Goal: Complete application form

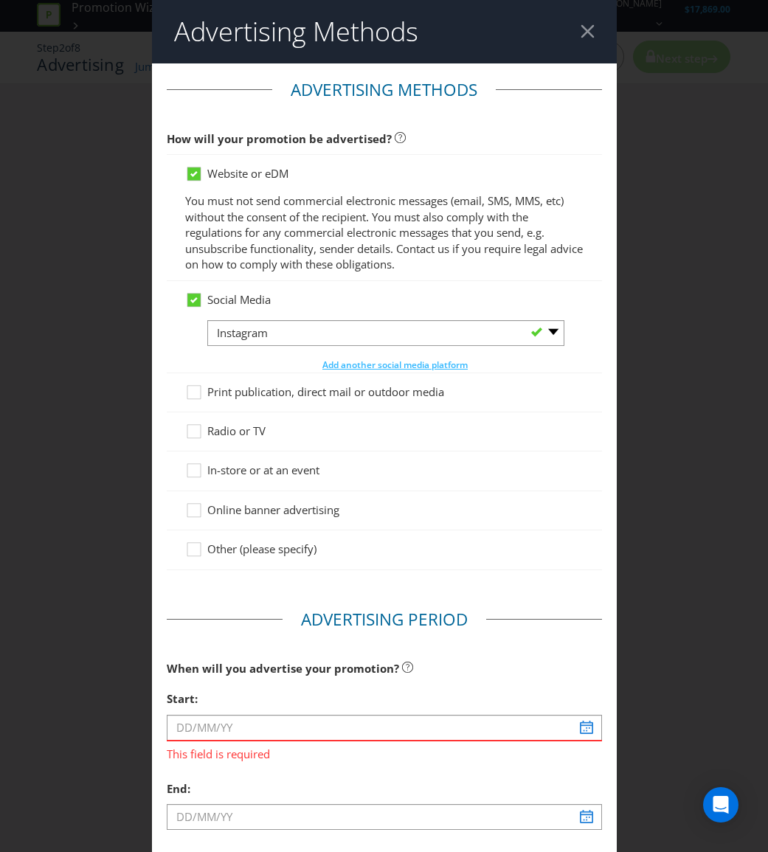
select select "INSTAGRAM"
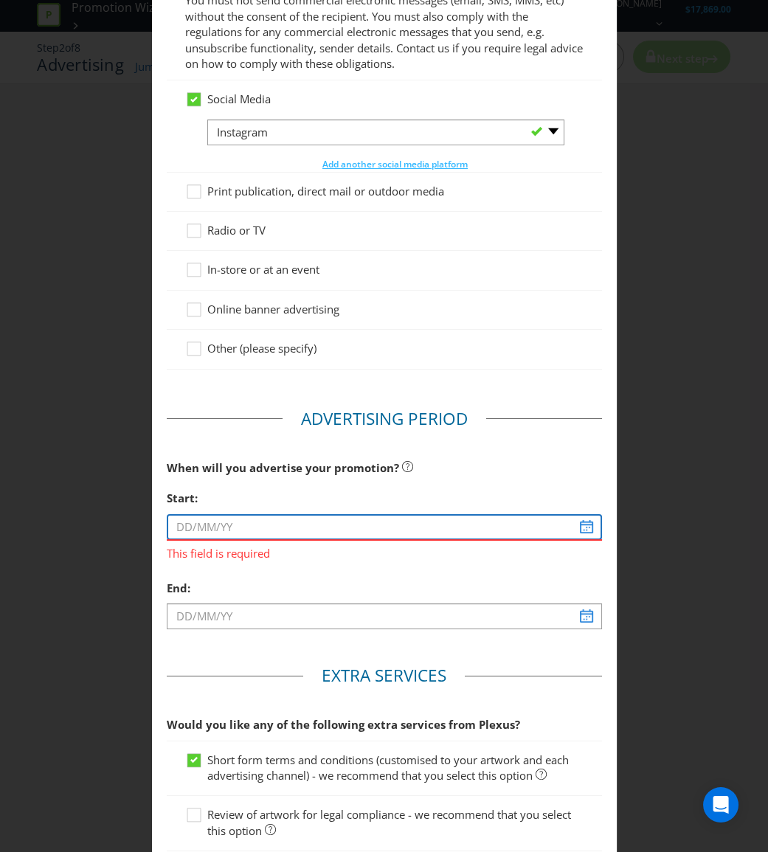
click at [581, 527] on input "text" at bounding box center [384, 527] width 435 height 26
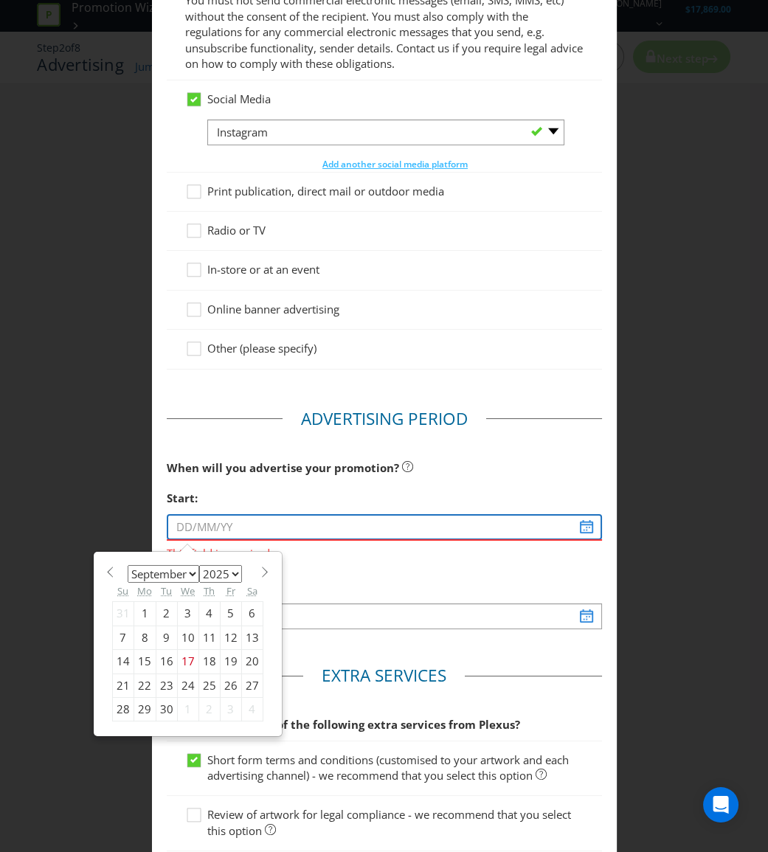
type input "[DATE]"
select select "9"
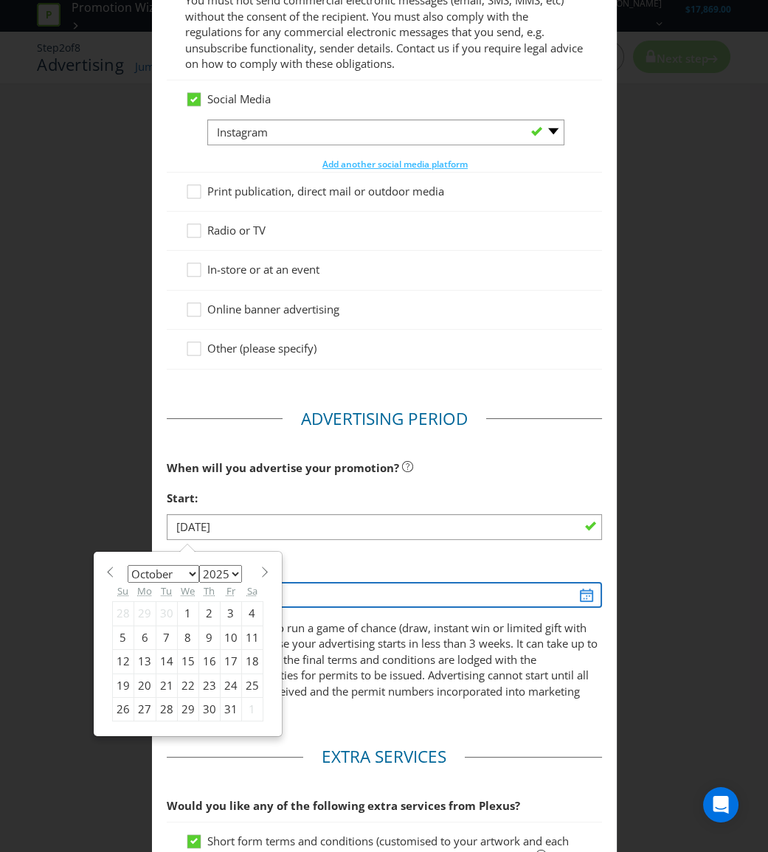
type input "[DATE]"
click at [582, 594] on input "[DATE]" at bounding box center [384, 595] width 435 height 26
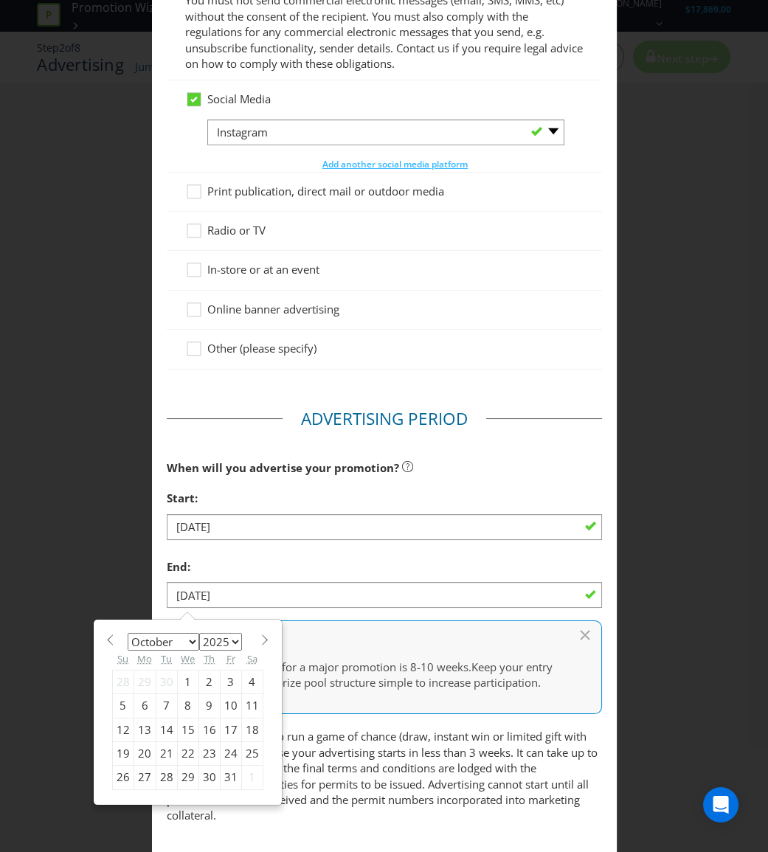
click at [249, 637] on section "January February March April May June July August September October November [D…" at bounding box center [187, 638] width 151 height 11
click at [260, 637] on span at bounding box center [265, 639] width 11 height 11
select select "11"
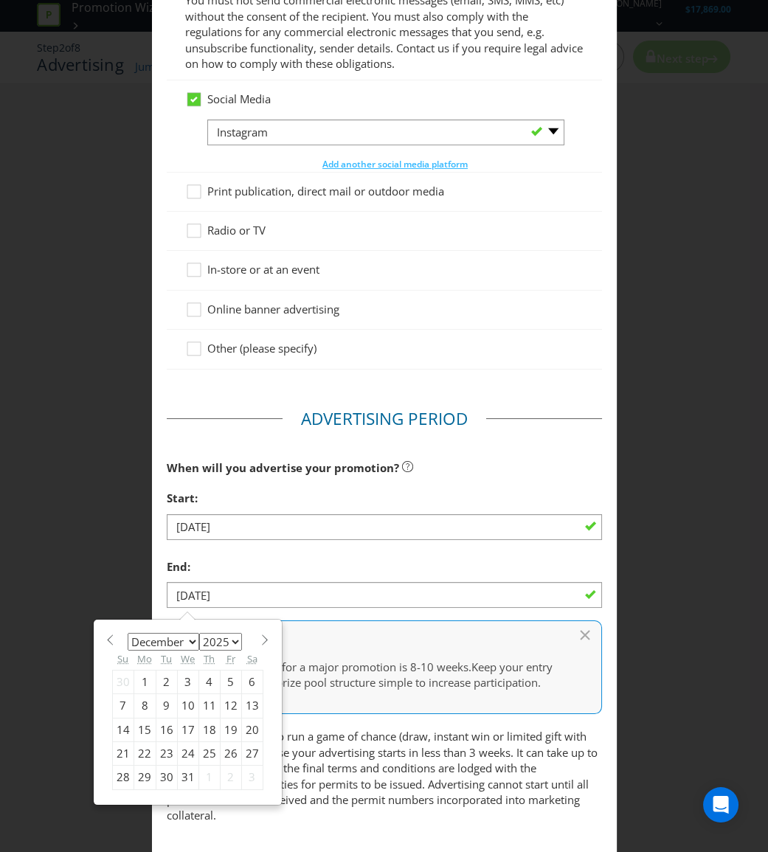
click at [182, 784] on div "31" at bounding box center [187, 778] width 21 height 24
type input "[DATE]"
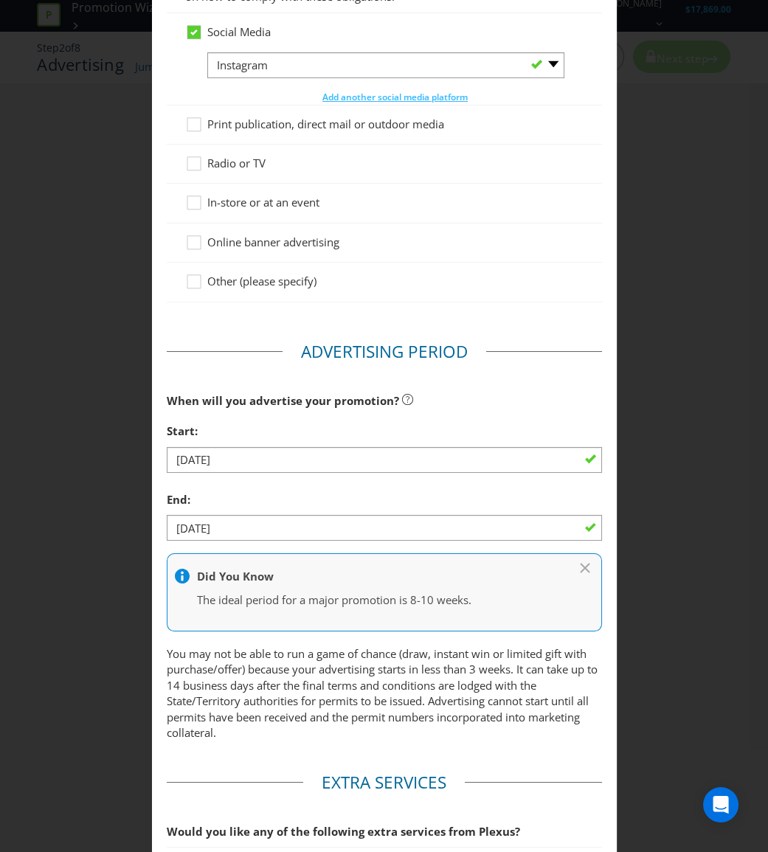
scroll to position [531, 0]
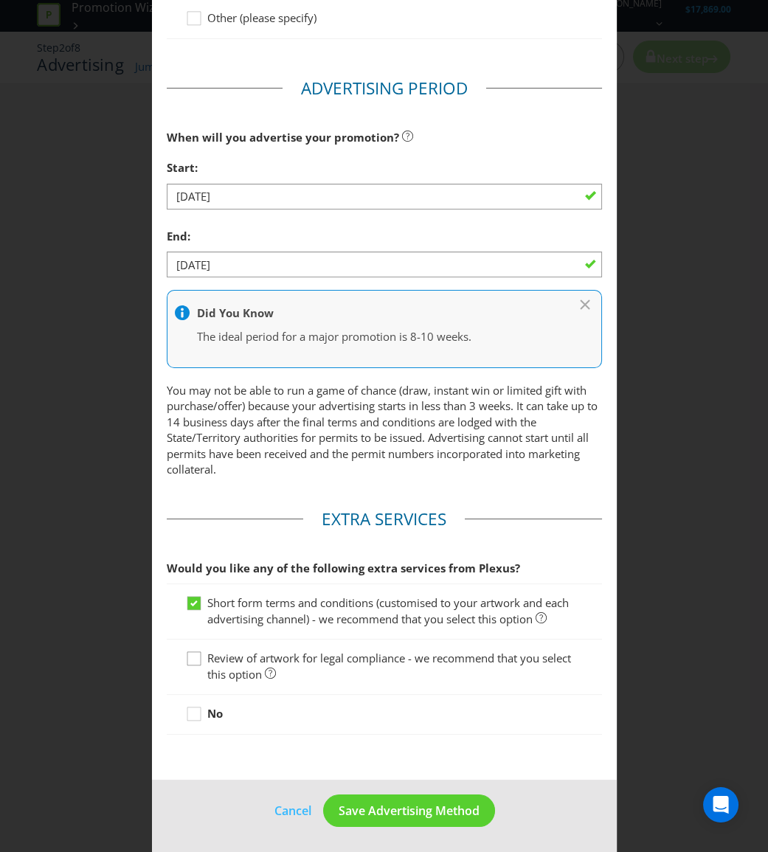
click at [199, 651] on icon at bounding box center [196, 662] width 22 height 22
click at [0, 0] on input "Review of artwork for legal compliance - we recommend that you select this opti…" at bounding box center [0, 0] width 0 height 0
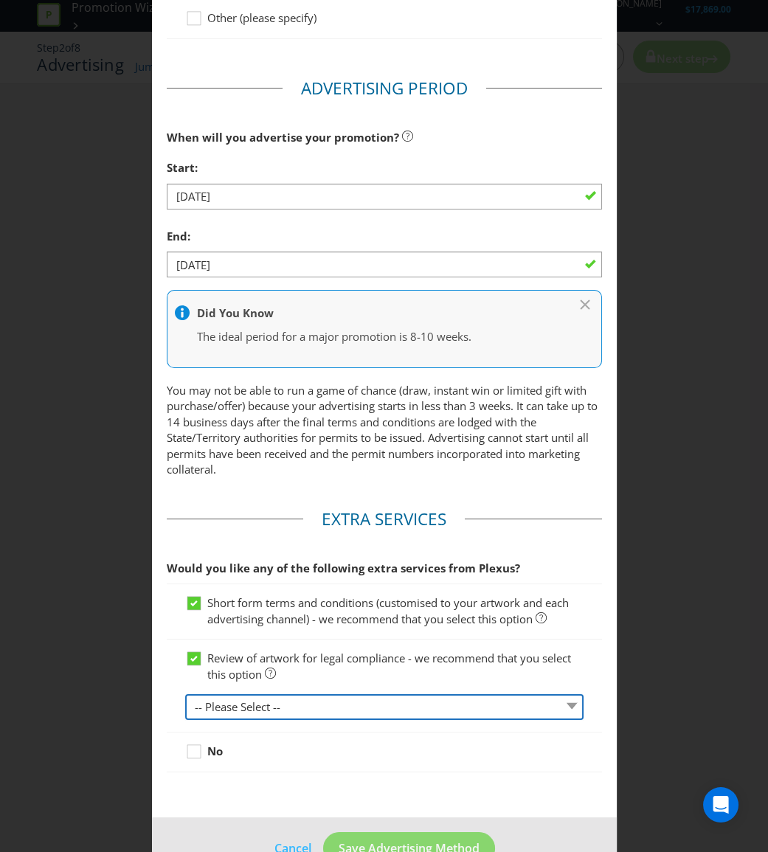
drag, startPoint x: 226, startPoint y: 711, endPoint x: 236, endPoint y: 716, distance: 11.2
click at [226, 711] on select "-- Please Select -- 1 piece 2-4 pieces (provided at same time) 5-7 pieces (prov…" at bounding box center [384, 707] width 398 height 26
select select "MARKETING_REVIEW_1"
click at [185, 694] on select "-- Please Select -- 1 piece 2-4 pieces (provided at same time) 5-7 pieces (prov…" at bounding box center [384, 707] width 398 height 26
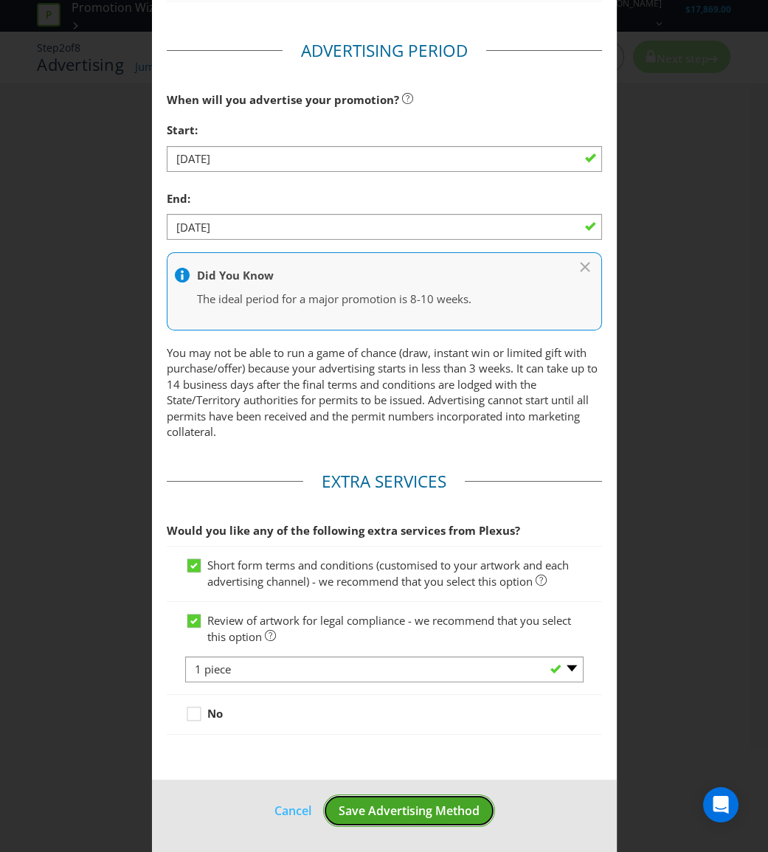
click at [452, 804] on span "Save Advertising Method" at bounding box center [409, 811] width 141 height 16
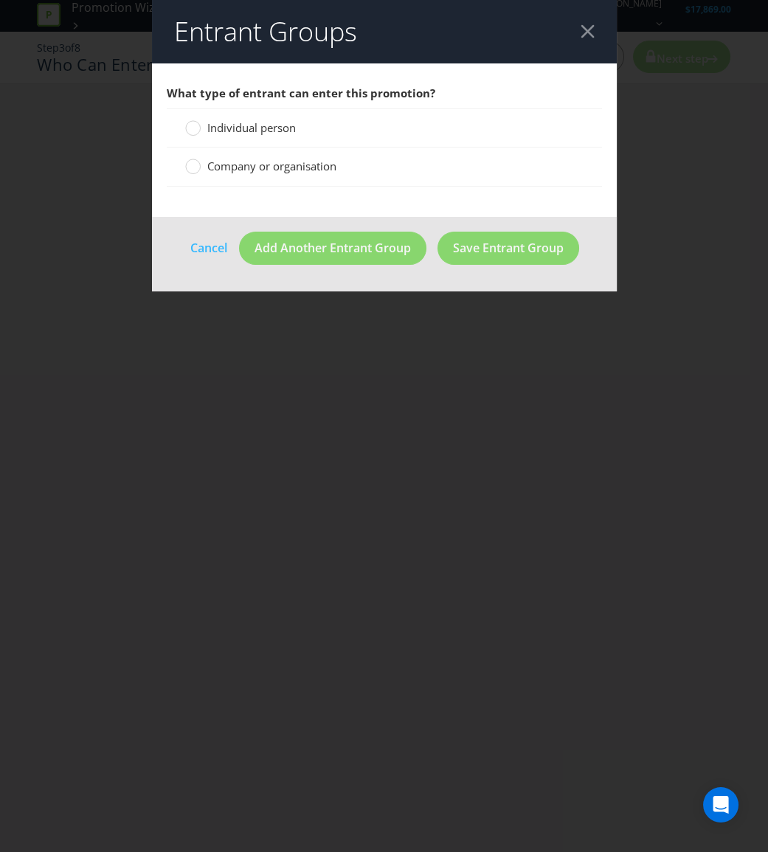
click at [277, 162] on span "Company or organisation" at bounding box center [271, 166] width 129 height 15
click at [0, 0] on input "Company or organisation" at bounding box center [0, 0] width 0 height 0
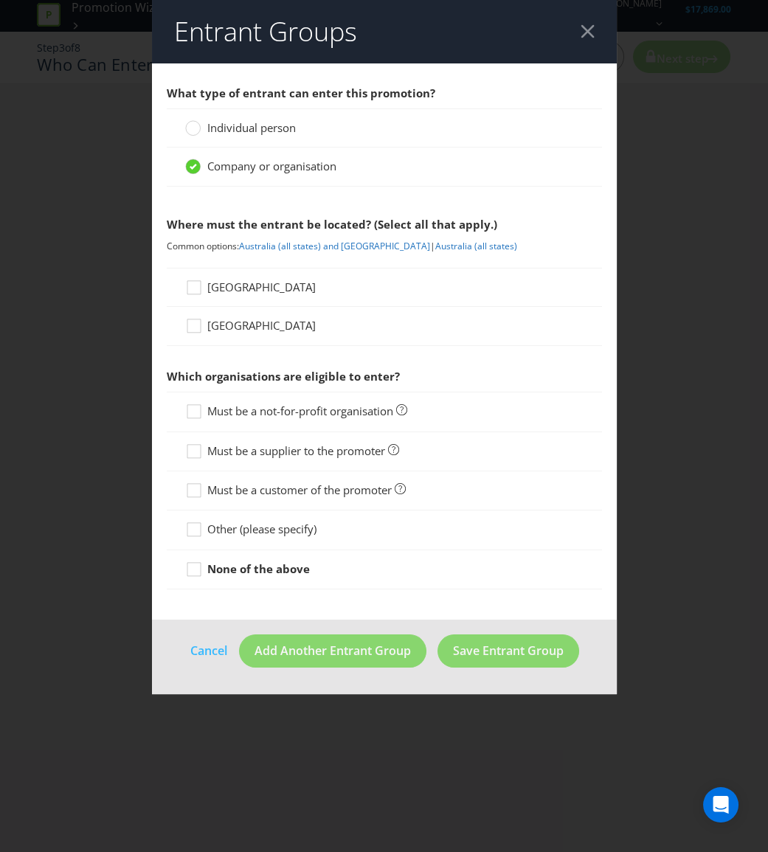
click at [229, 280] on span "[GEOGRAPHIC_DATA]" at bounding box center [261, 287] width 108 height 15
click at [0, 0] on input "[GEOGRAPHIC_DATA]" at bounding box center [0, 0] width 0 height 0
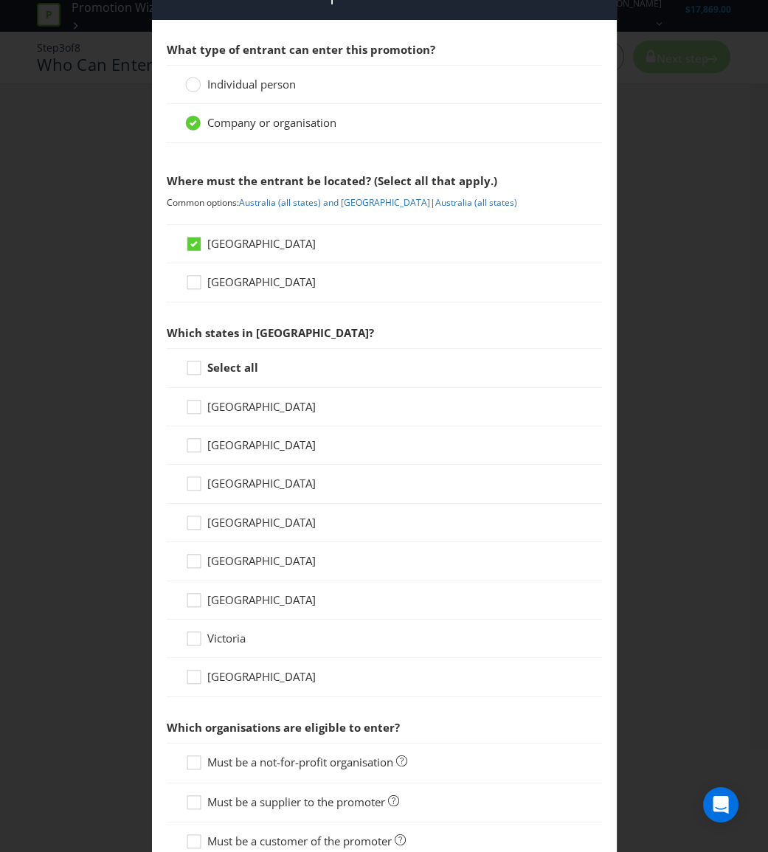
scroll to position [66, 0]
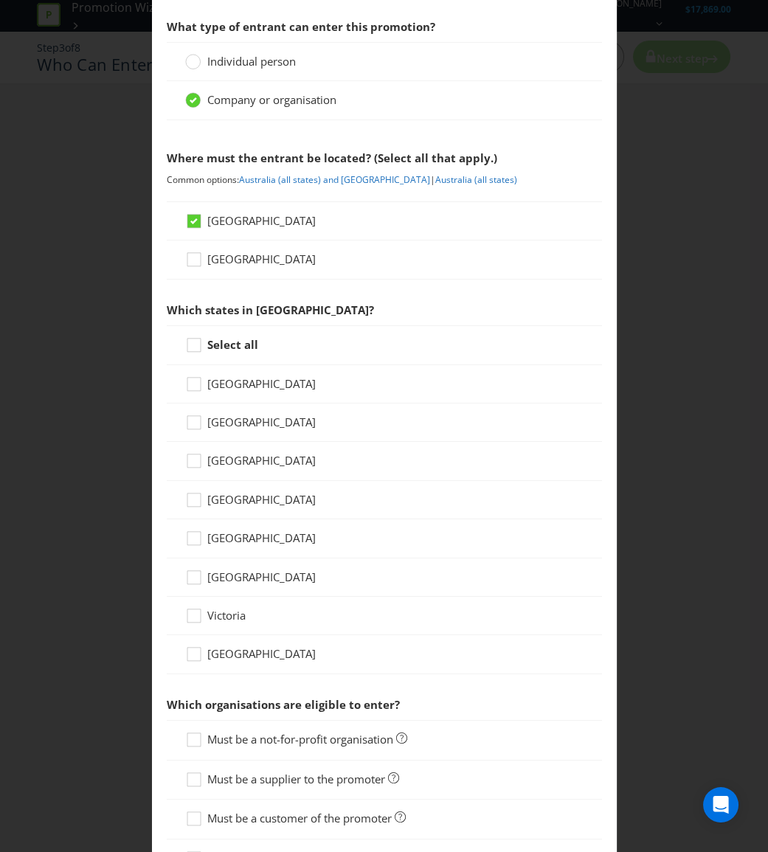
click at [246, 343] on strong "Select all" at bounding box center [232, 344] width 51 height 15
click at [0, 0] on input "Select all" at bounding box center [0, 0] width 0 height 0
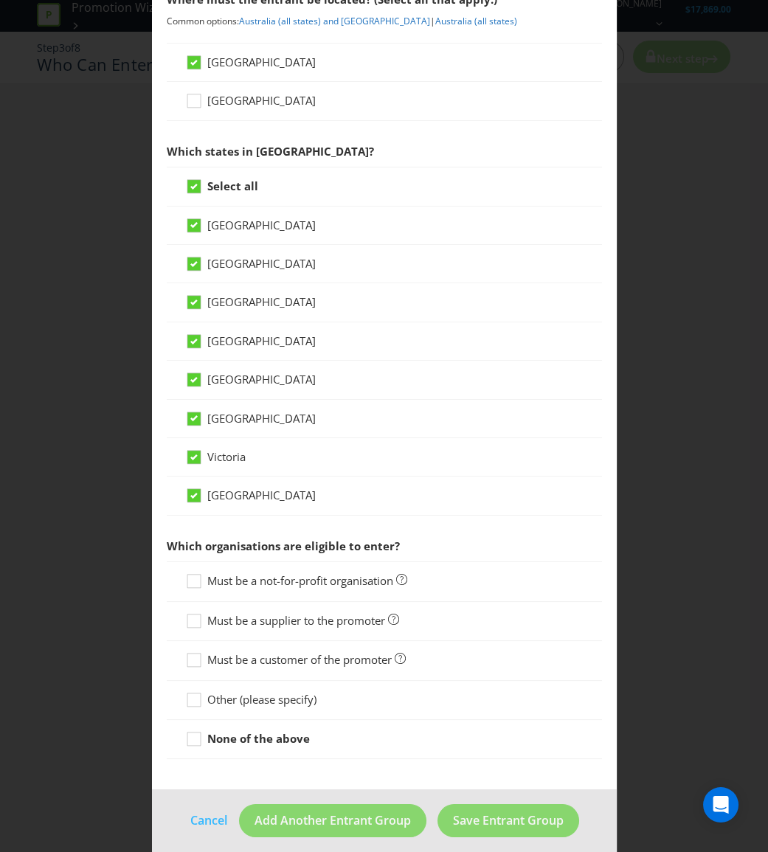
scroll to position [235, 0]
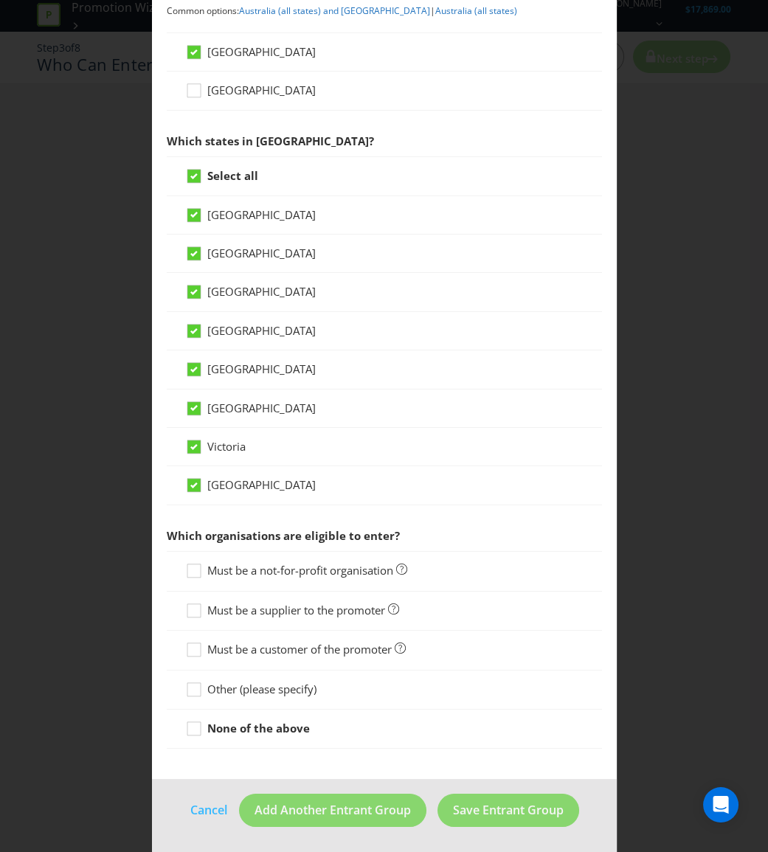
click at [290, 646] on span "Must be a customer of the promoter" at bounding box center [299, 649] width 184 height 15
click at [0, 0] on input "Must be a customer of the promoter" at bounding box center [0, 0] width 0 height 0
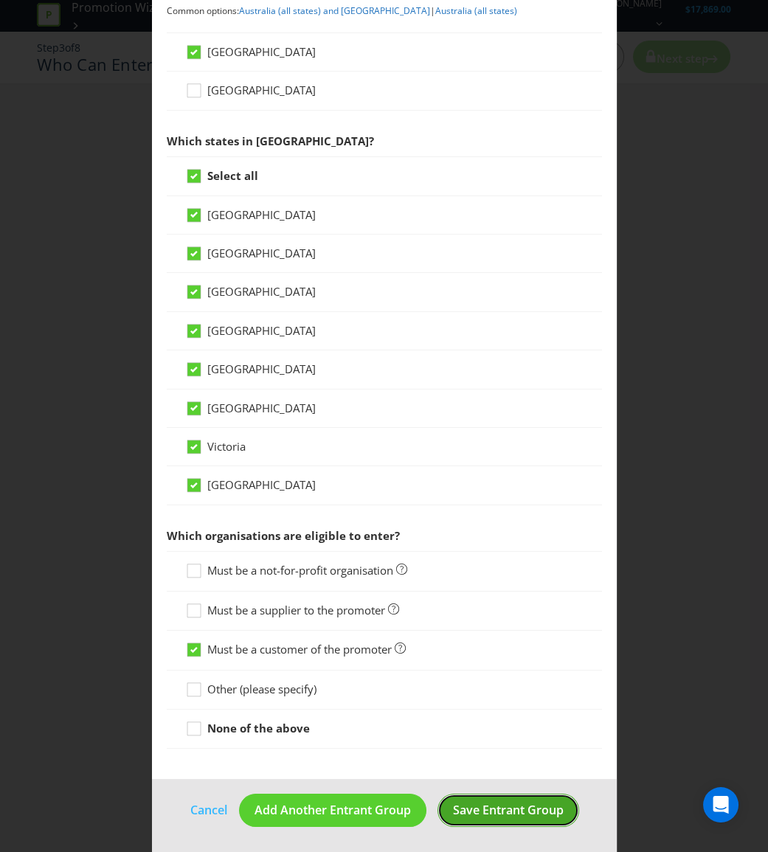
click at [513, 804] on span "Save Entrant Group" at bounding box center [508, 810] width 111 height 16
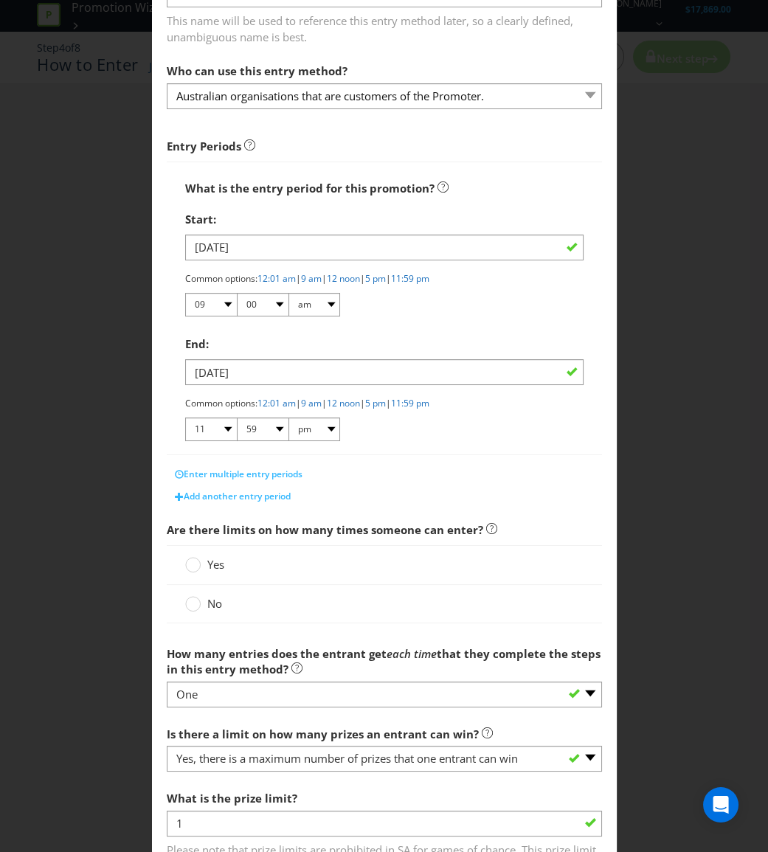
scroll to position [134, 0]
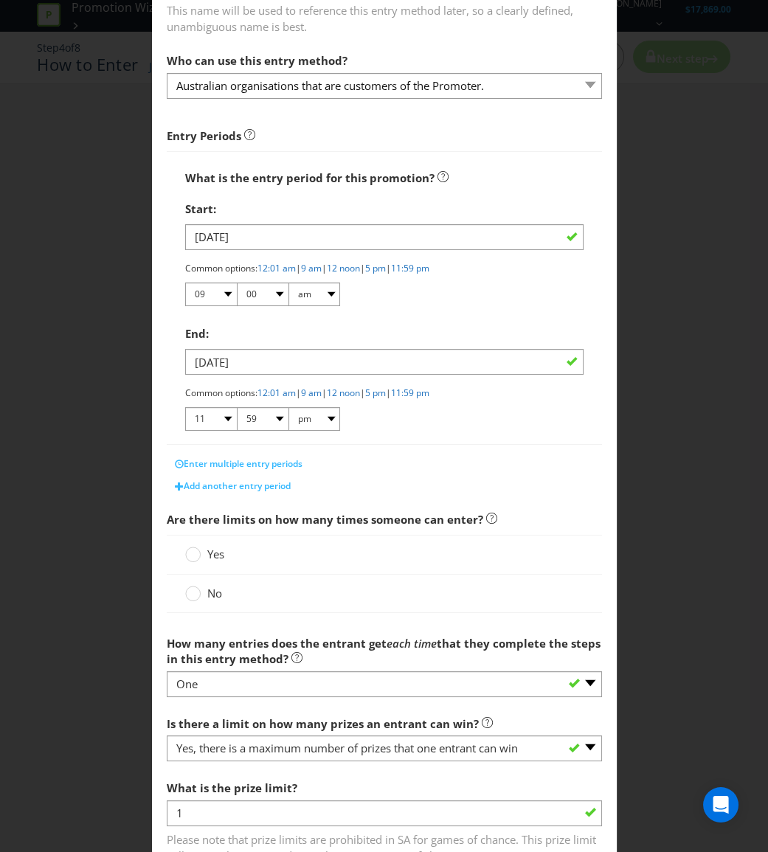
click at [200, 555] on label "Yes" at bounding box center [206, 554] width 42 height 15
click at [0, 0] on input "Yes" at bounding box center [0, 0] width 0 height 0
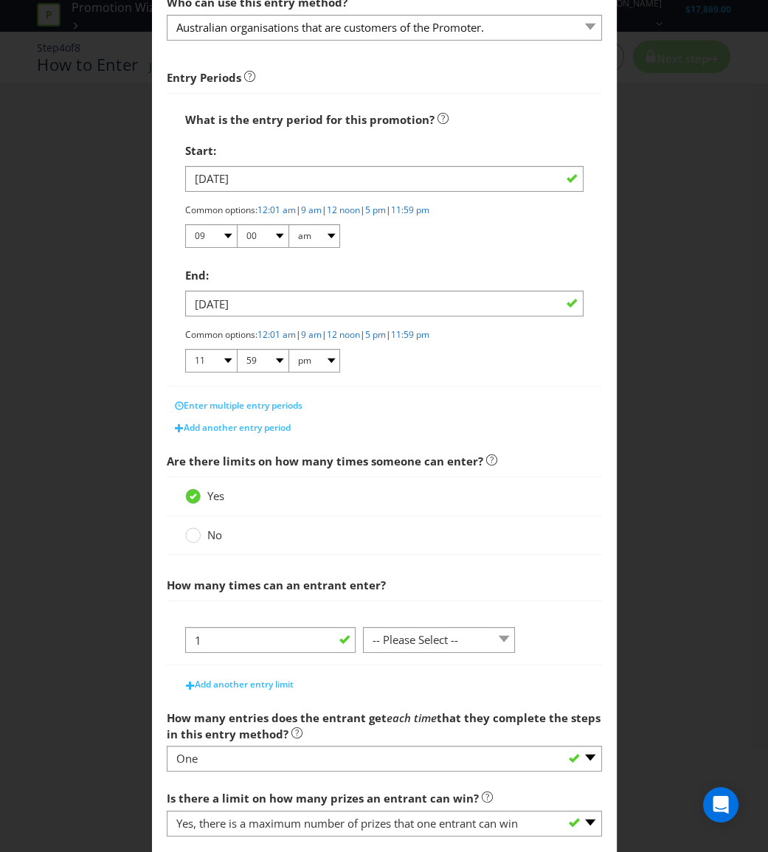
scroll to position [268, 0]
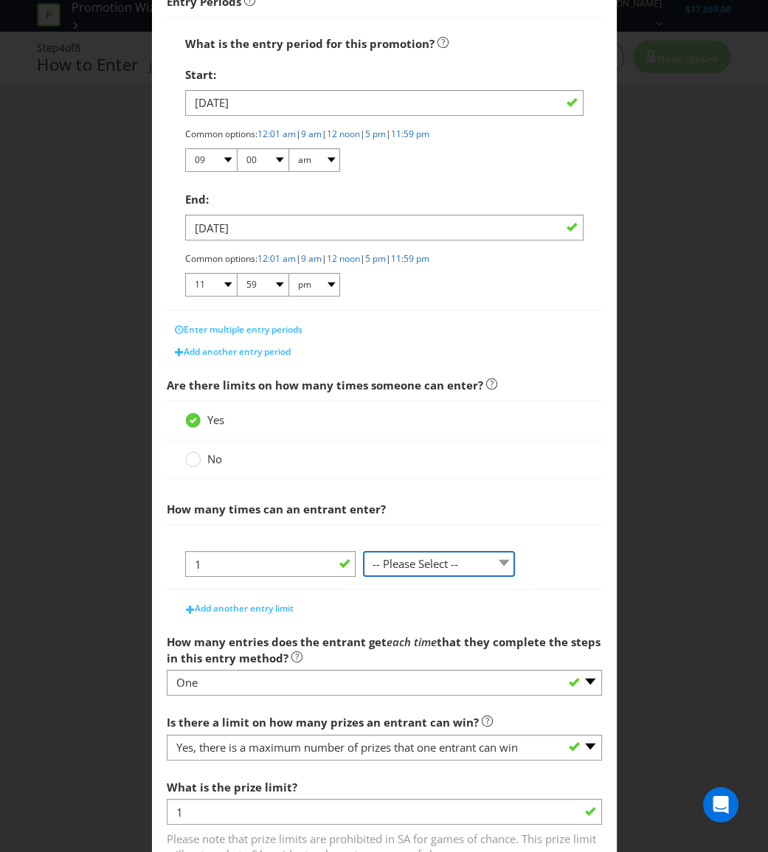
click at [419, 553] on select "-- Please Select -- per person per day per purchase per transaction Other (plea…" at bounding box center [439, 564] width 152 height 26
select select "PER_PERSON"
click at [363, 577] on select "-- Please Select -- per person per day per purchase per transaction Other (plea…" at bounding box center [439, 564] width 152 height 26
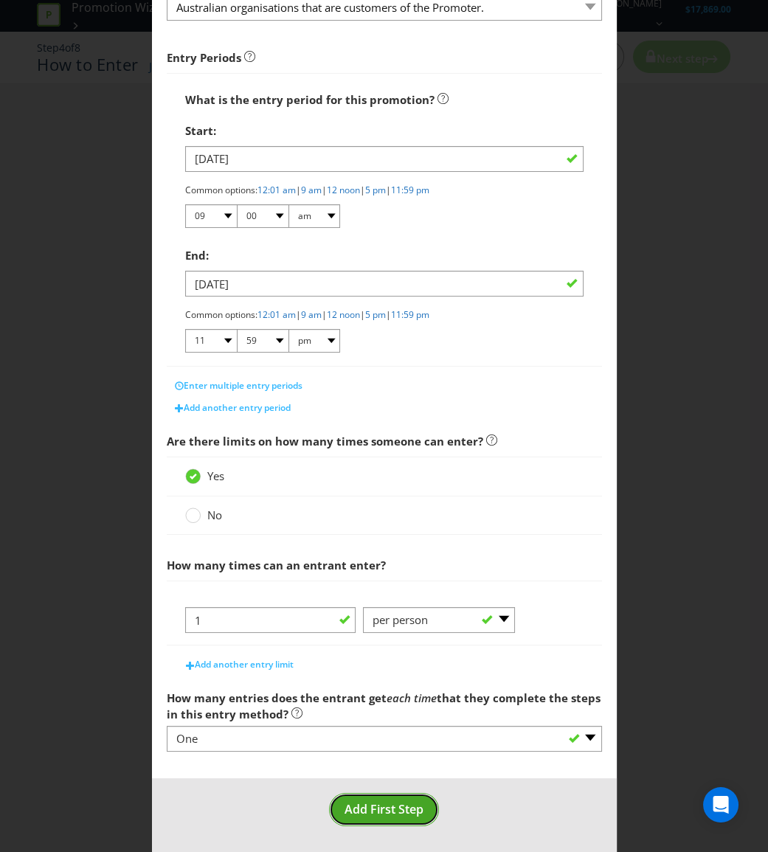
click at [406, 810] on span "Add First Step" at bounding box center [384, 809] width 79 height 16
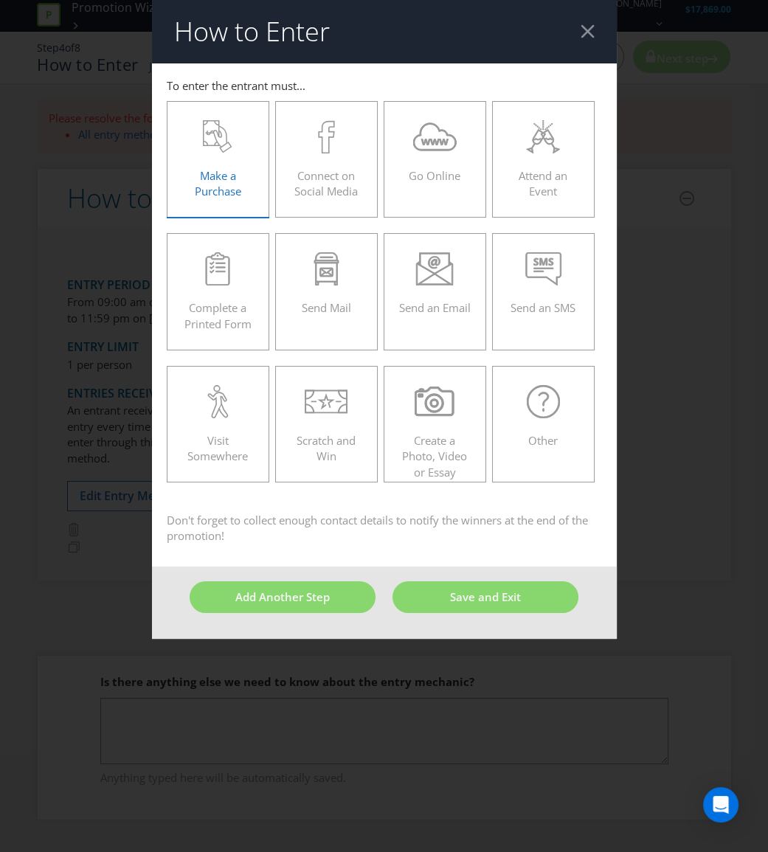
click at [252, 167] on div "Make a Purchase" at bounding box center [218, 153] width 72 height 66
click at [0, 0] on input "Make a Purchase" at bounding box center [0, 0] width 0 height 0
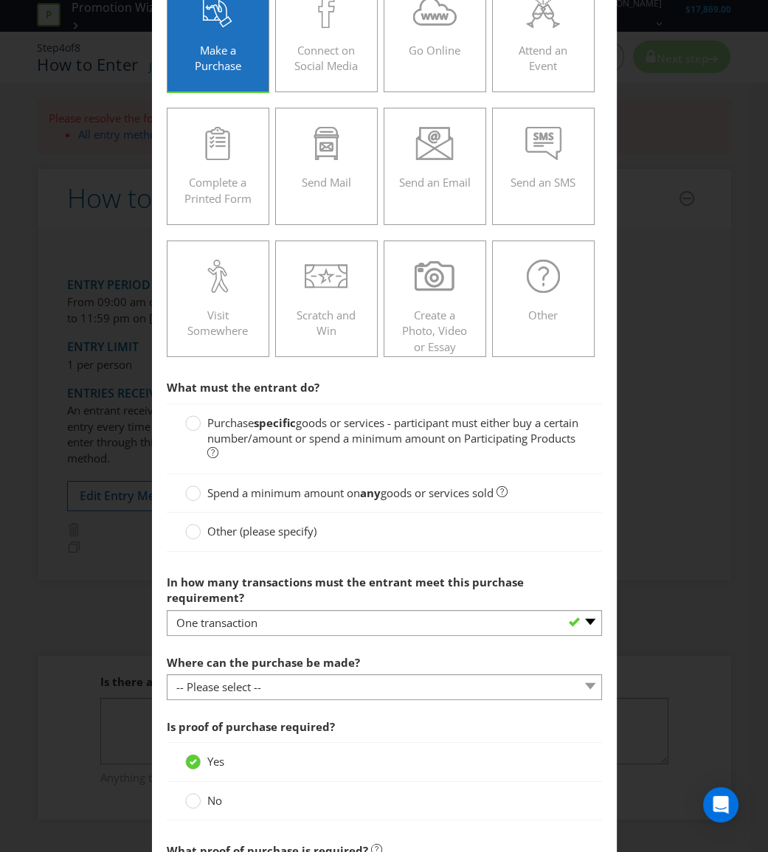
scroll to position [268, 0]
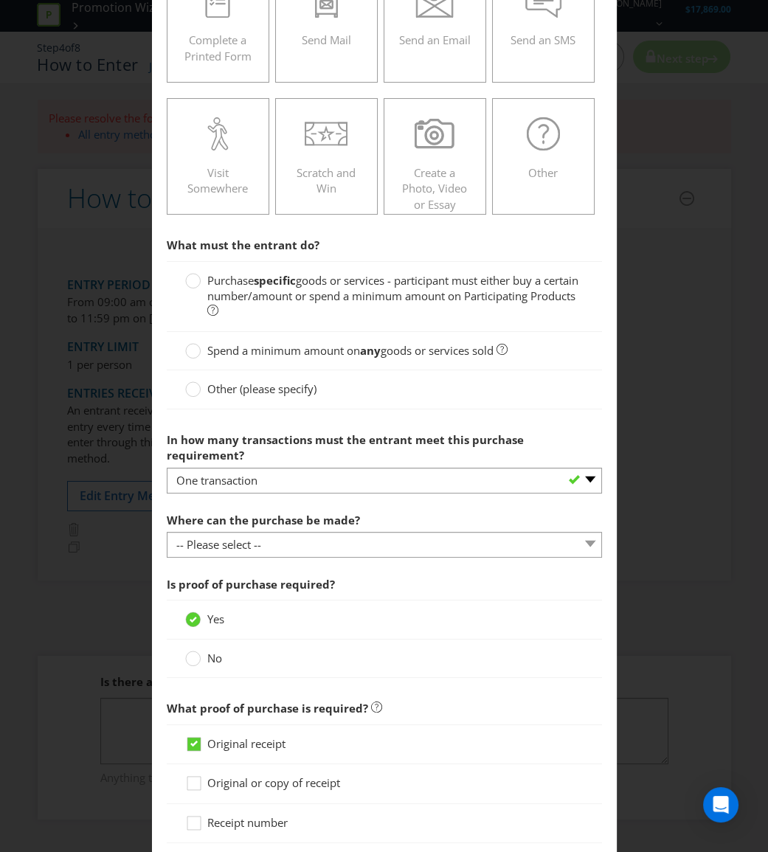
click at [470, 300] on span "goods or services - participant must either buy a certain number/amount or spen…" at bounding box center [392, 288] width 371 height 30
click at [0, 0] on input "Purchase specific goods or services - participant must either buy a certain num…" at bounding box center [0, 0] width 0 height 0
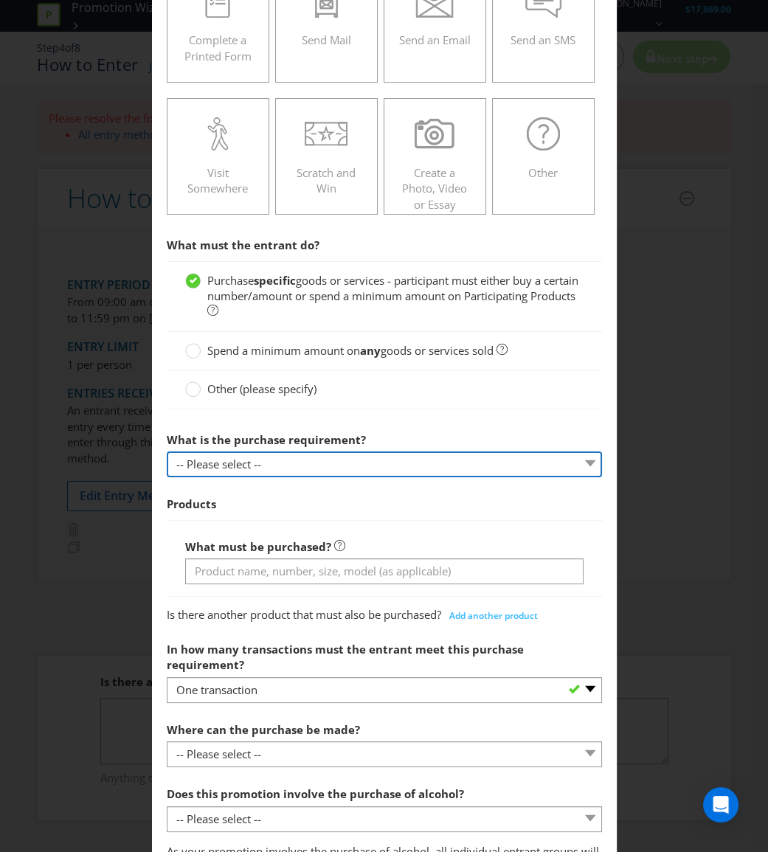
click at [413, 457] on select "-- Please select -- Buy a certain number of these products or services Spend a …" at bounding box center [384, 465] width 435 height 26
select select "MINIMUM_QUANTITY"
click at [167, 452] on select "-- Please select -- Buy a certain number of these products or services Spend a …" at bounding box center [384, 465] width 435 height 26
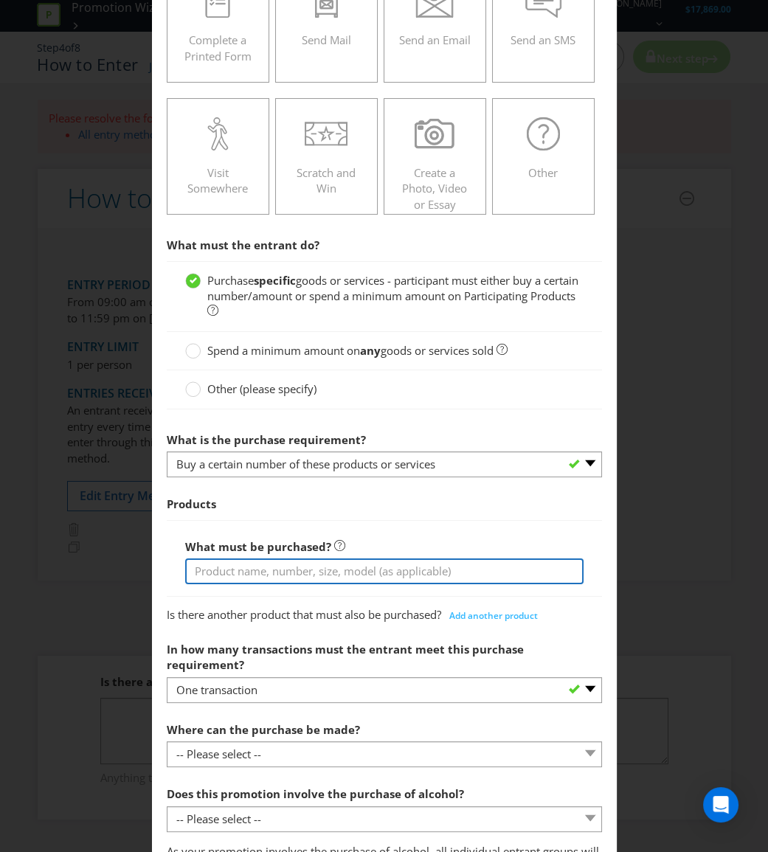
click at [361, 575] on input "text" at bounding box center [384, 571] width 398 height 26
type input "Purchase a case of any [PERSON_NAME] Product"
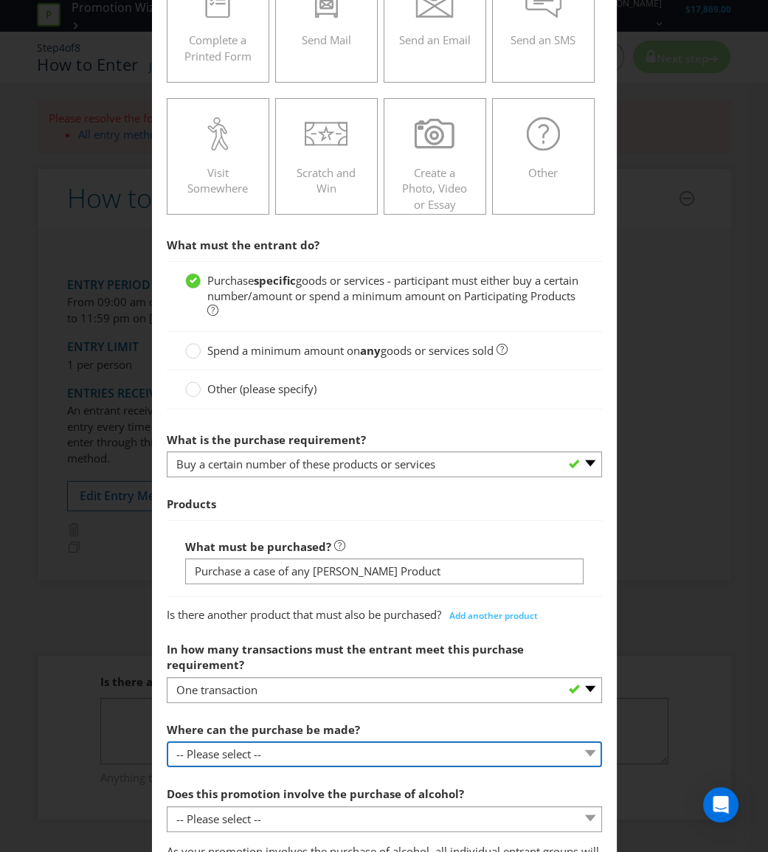
click at [324, 741] on select "-- Please select -- Any stores displaying promotional material (including onlin…" at bounding box center [384, 754] width 435 height 26
select select "OTHER"
click at [167, 741] on select "-- Please select -- Any stores displaying promotional material (including onlin…" at bounding box center [384, 754] width 435 height 26
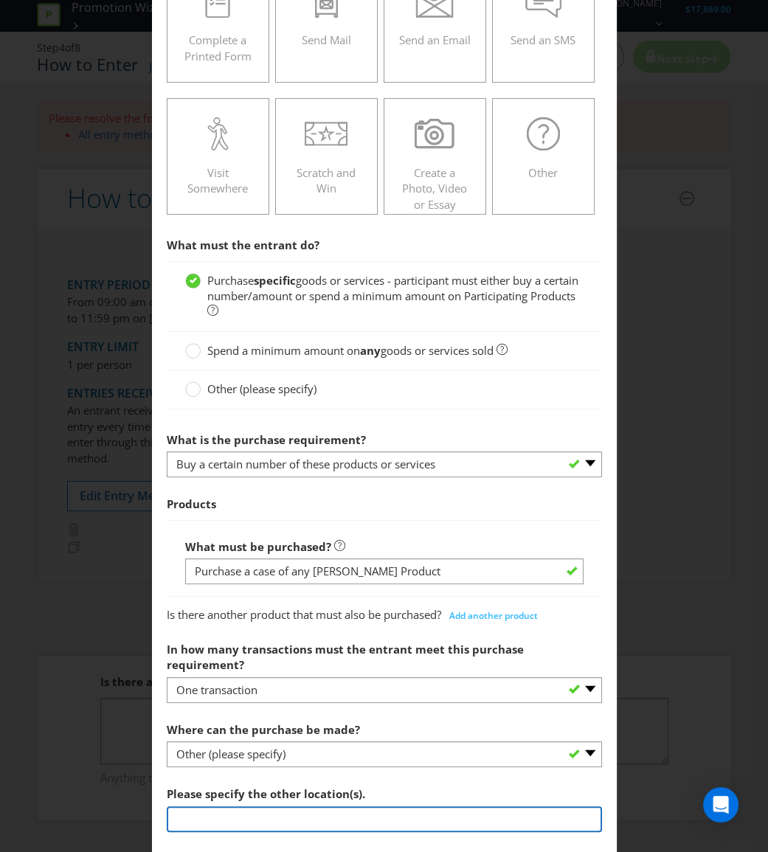
click at [302, 806] on input "text" at bounding box center [384, 819] width 435 height 26
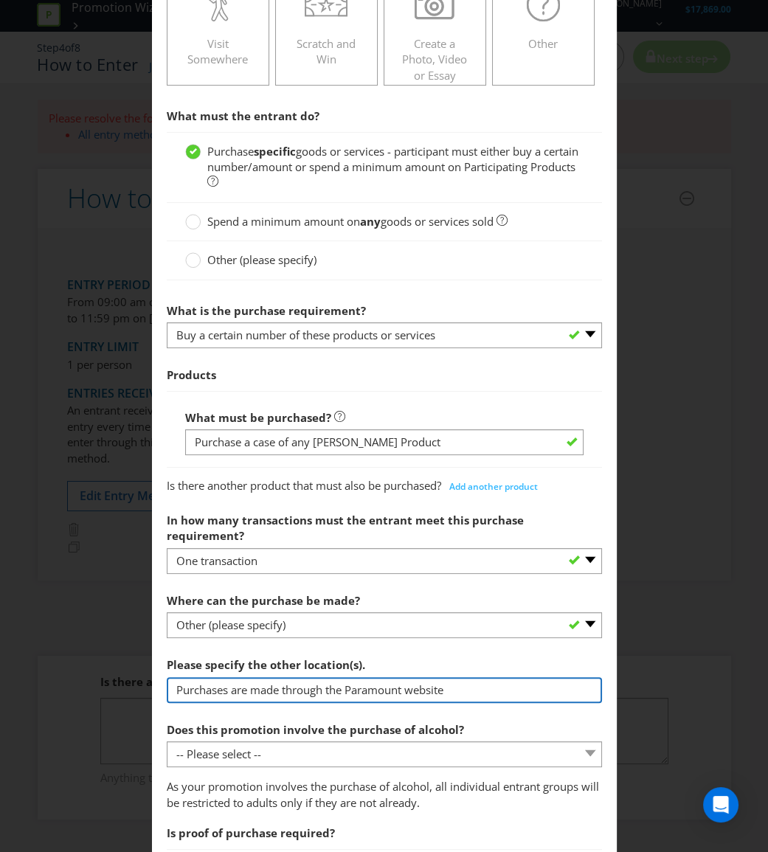
scroll to position [469, 0]
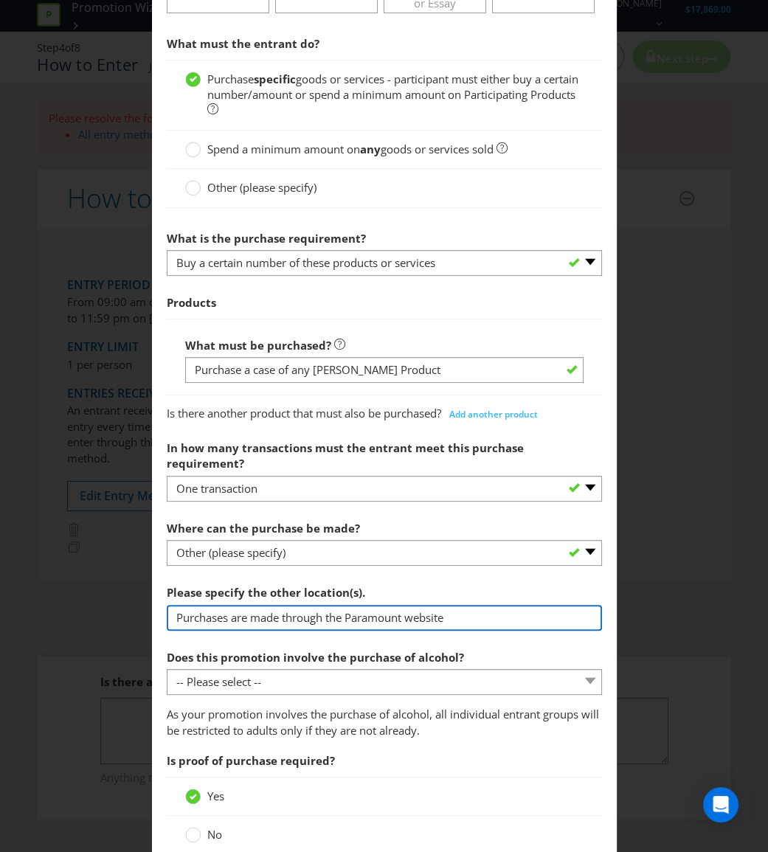
type input "Purchases are made through the Paramount website"
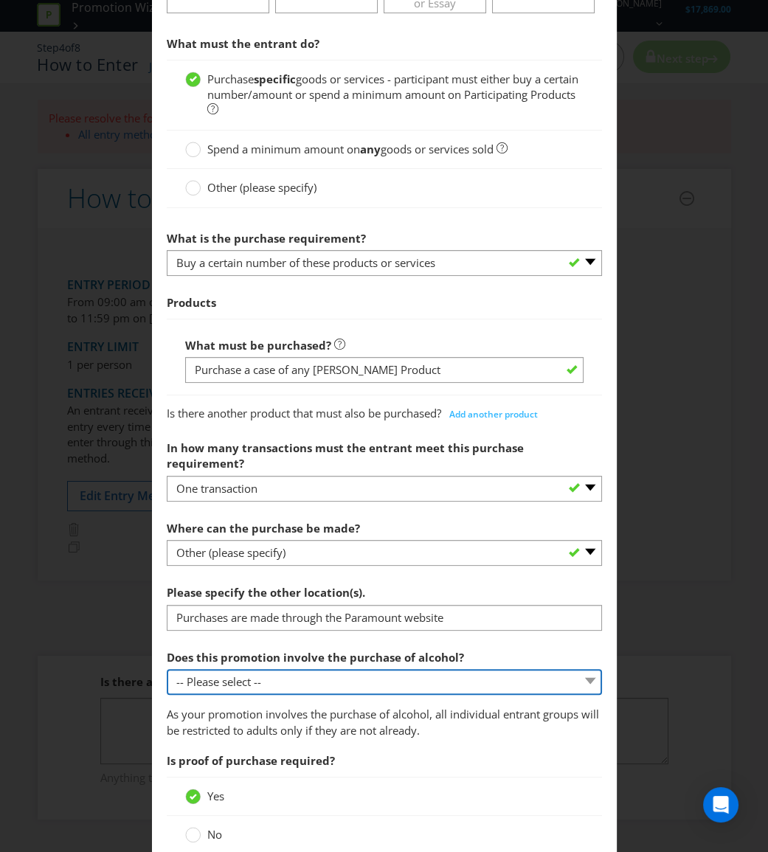
click at [314, 669] on select "-- Please select -- Yes, for on-premises consumption Yes, for off-premises cons…" at bounding box center [384, 682] width 435 height 26
select select "YES_ON_PREMISES"
click at [167, 669] on select "-- Please select -- Yes, for on-premises consumption Yes, for off-premises cons…" at bounding box center [384, 682] width 435 height 26
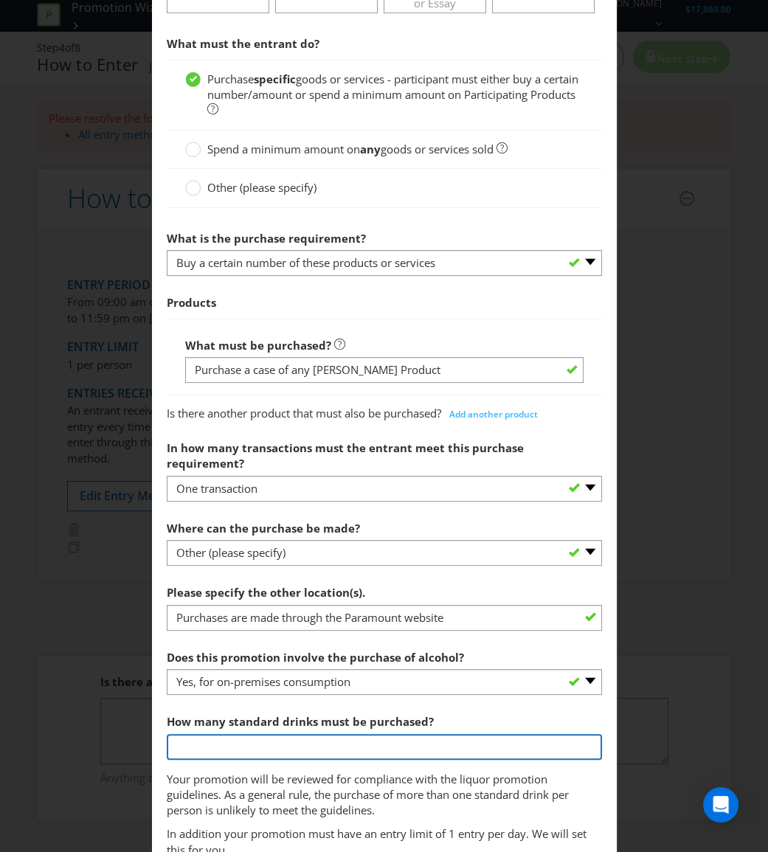
click at [334, 734] on input "number" at bounding box center [384, 747] width 435 height 26
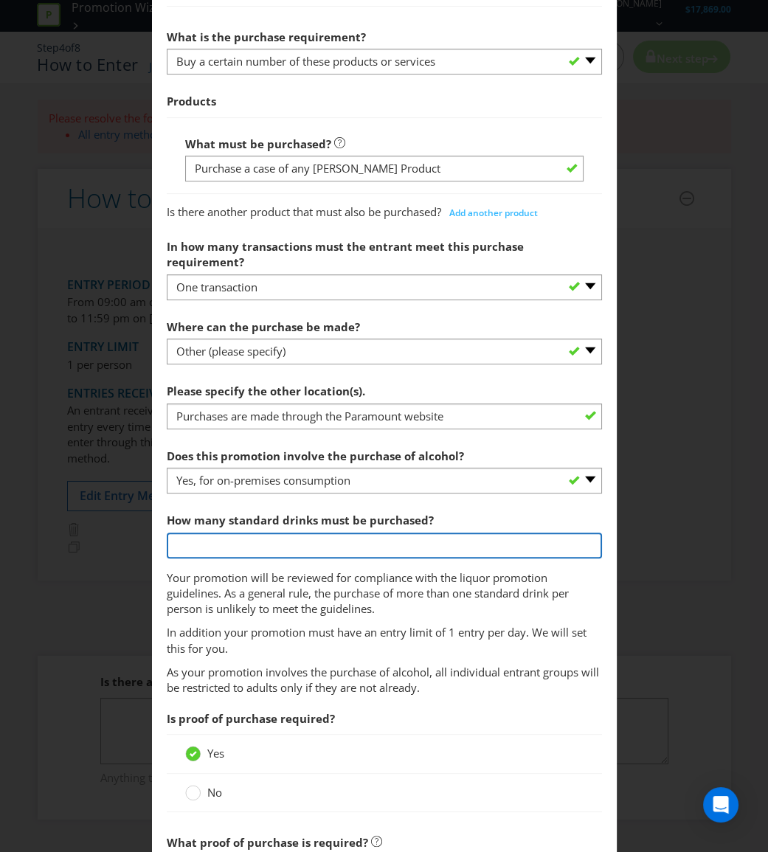
scroll to position [738, 0]
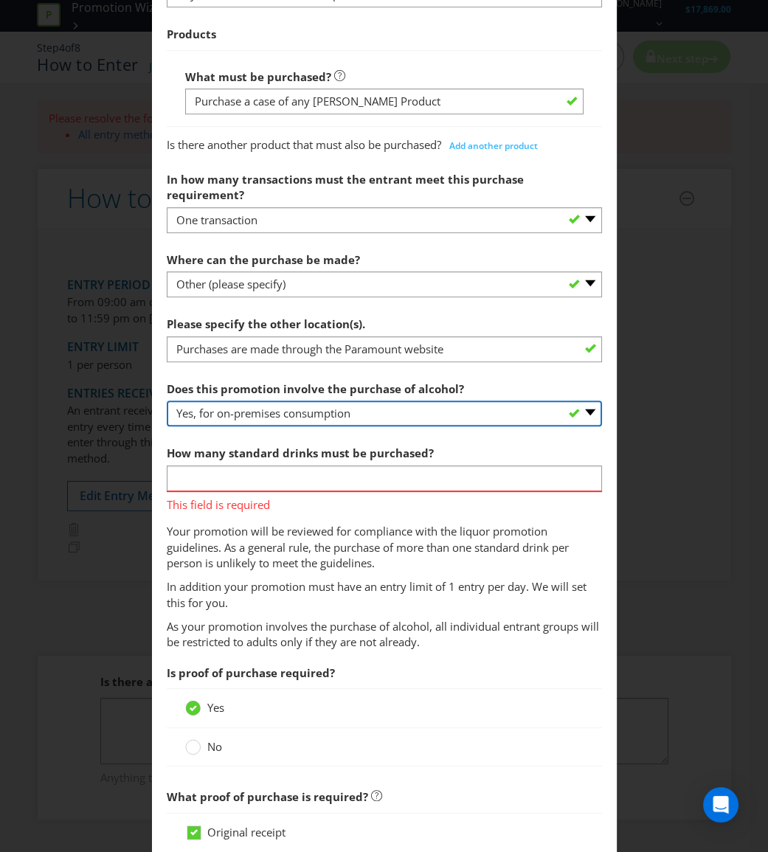
click at [420, 401] on select "-- Please select -- Yes, for on-premises consumption Yes, for off-premises cons…" at bounding box center [384, 414] width 435 height 26
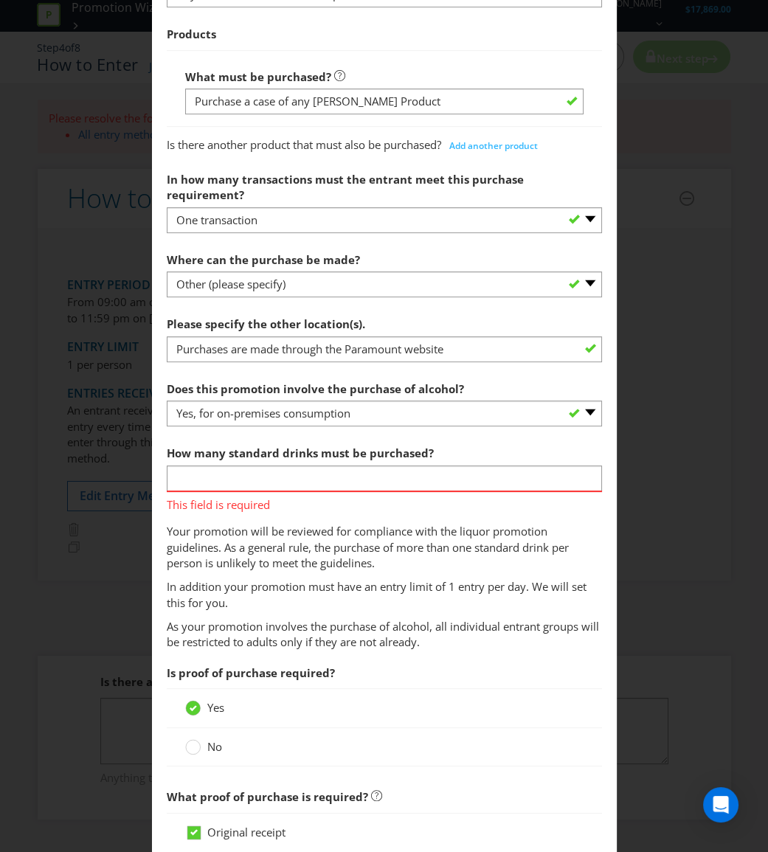
click at [336, 542] on p "Your promotion will be reviewed for compliance with the liquor promotion guidel…" at bounding box center [384, 547] width 435 height 47
click at [336, 466] on input "number" at bounding box center [384, 479] width 435 height 26
click at [271, 466] on input "number" at bounding box center [384, 479] width 435 height 26
click at [301, 492] on span "This field is required" at bounding box center [384, 502] width 435 height 21
click at [319, 466] on input "number" at bounding box center [384, 479] width 435 height 26
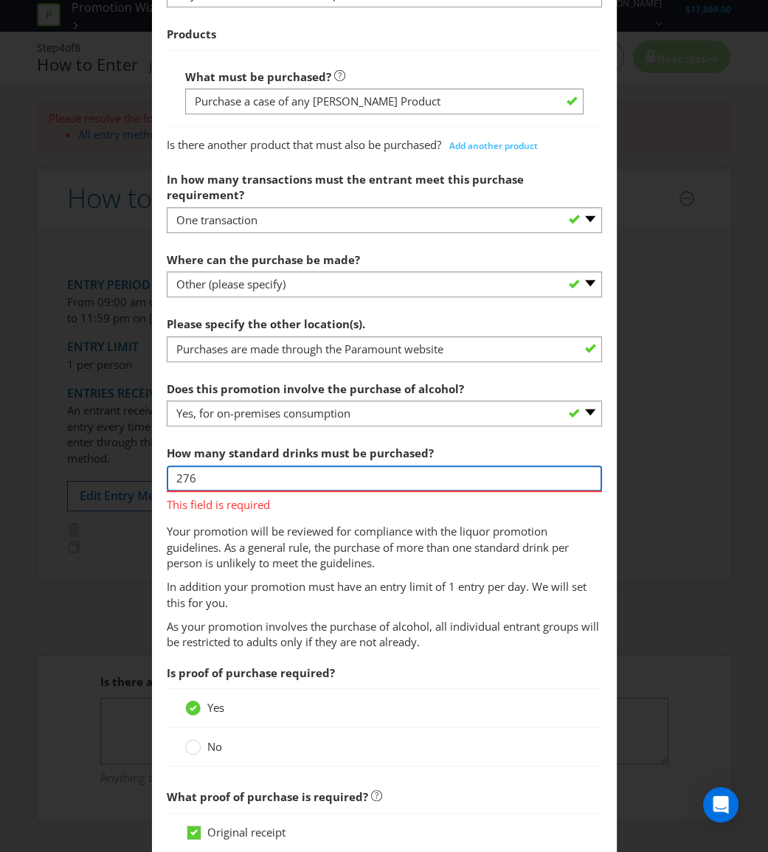
type input "276"
click at [355, 502] on span "How many standard drinks must be purchased? 276 This field is required Your pro…" at bounding box center [384, 524] width 435 height 173
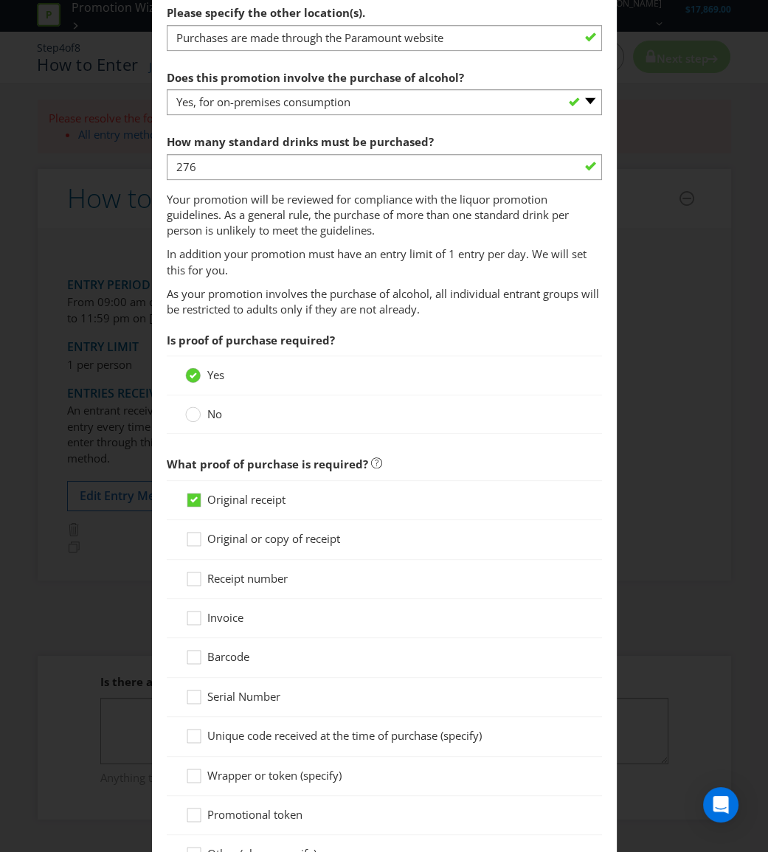
scroll to position [1073, 0]
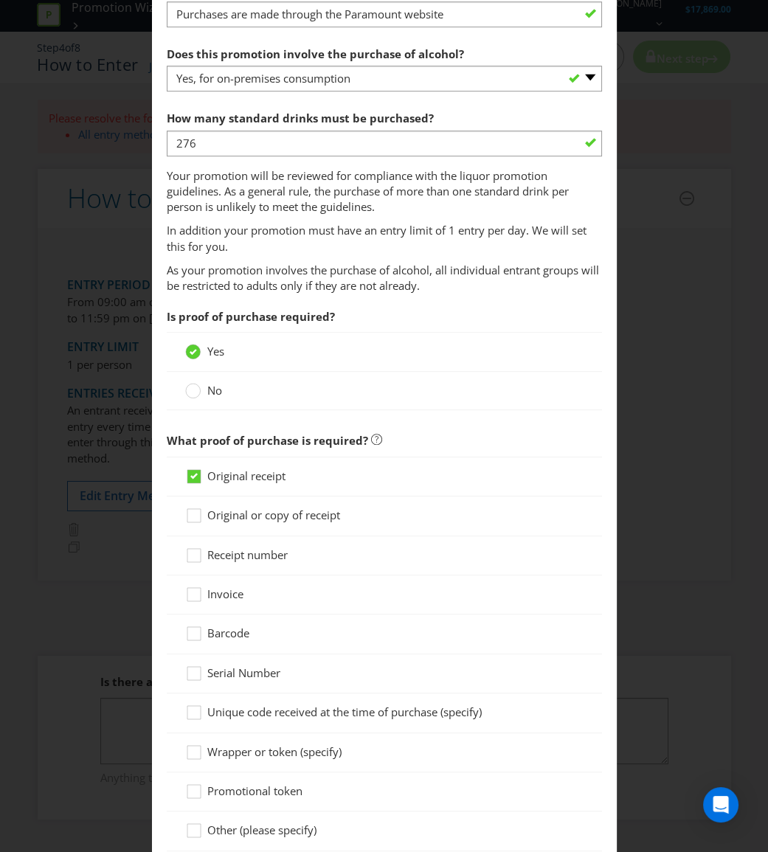
click at [304, 508] on span "Original or copy of receipt" at bounding box center [273, 515] width 133 height 15
click at [0, 0] on input "Original or copy of receipt" at bounding box center [0, 0] width 0 height 0
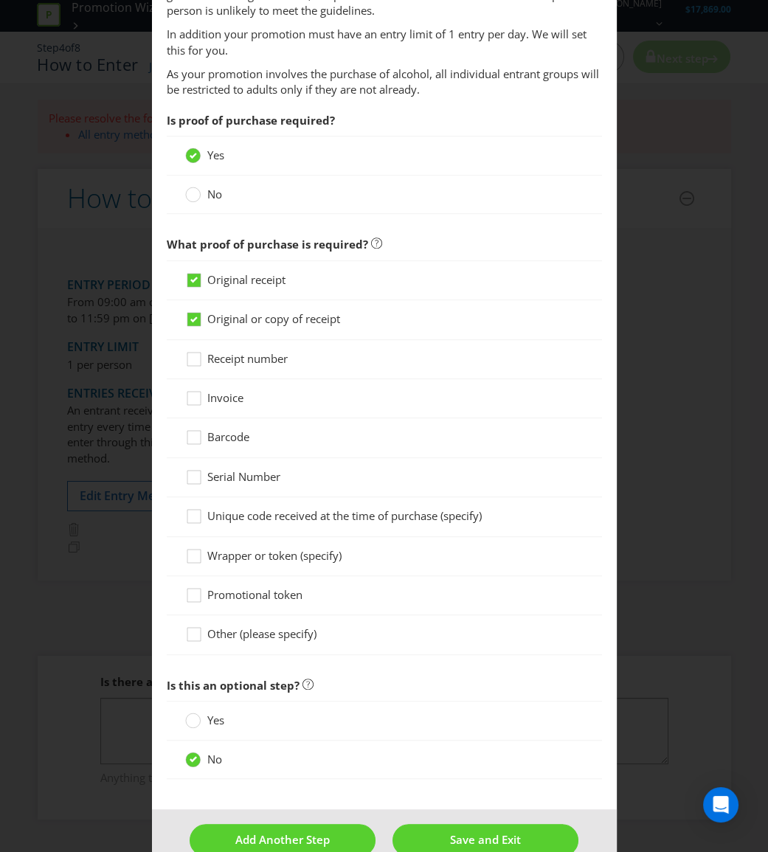
scroll to position [1274, 0]
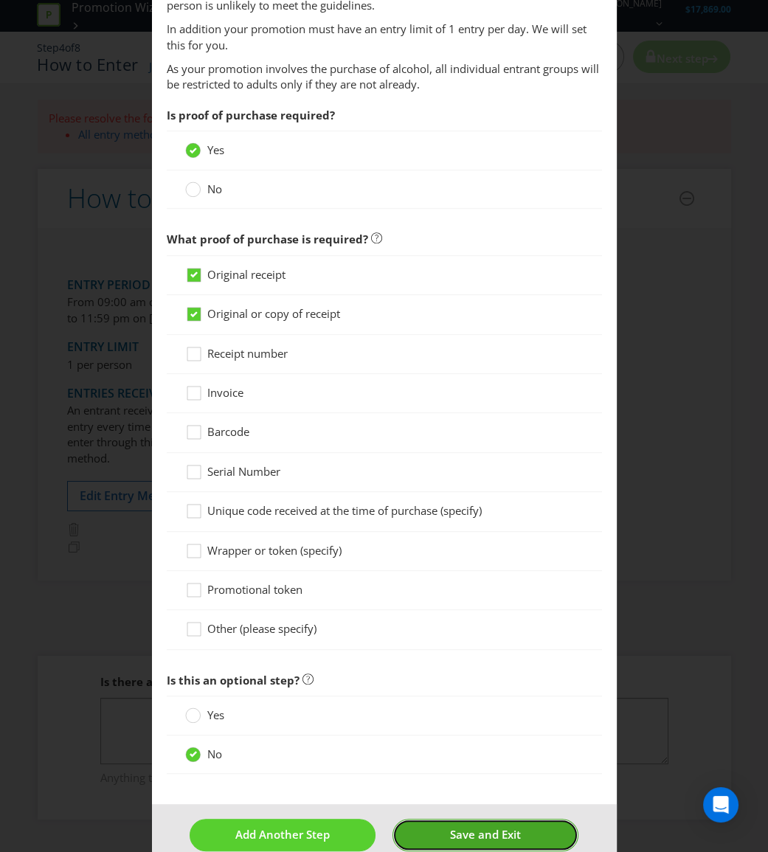
click at [535, 820] on button "Save and Exit" at bounding box center [485, 835] width 186 height 32
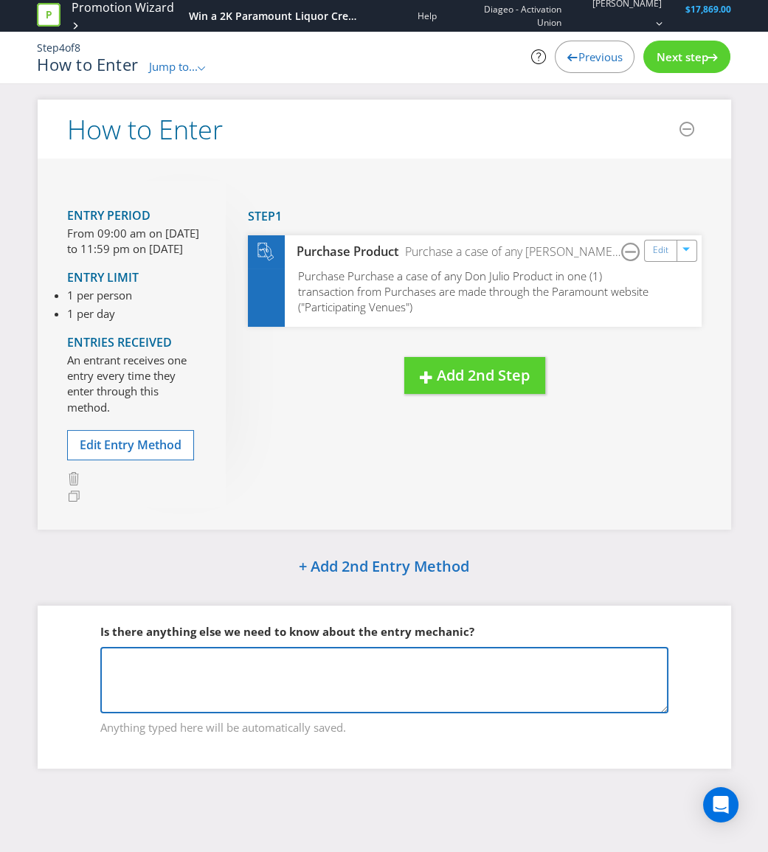
click at [346, 685] on textarea at bounding box center [384, 680] width 568 height 66
click at [280, 671] on textarea "Paramount Venues will purchase through the Paramount website will" at bounding box center [384, 680] width 568 height 66
click at [224, 669] on textarea "Paramount Venues will purchase a case of [PERSON_NAME] will through the Paramou…" at bounding box center [384, 680] width 568 height 66
click at [401, 676] on textarea "Paramount Venues that purchase a case of [PERSON_NAME] will through the Paramou…" at bounding box center [384, 680] width 568 height 66
drag, startPoint x: 138, startPoint y: 703, endPoint x: 94, endPoint y: 672, distance: 53.4
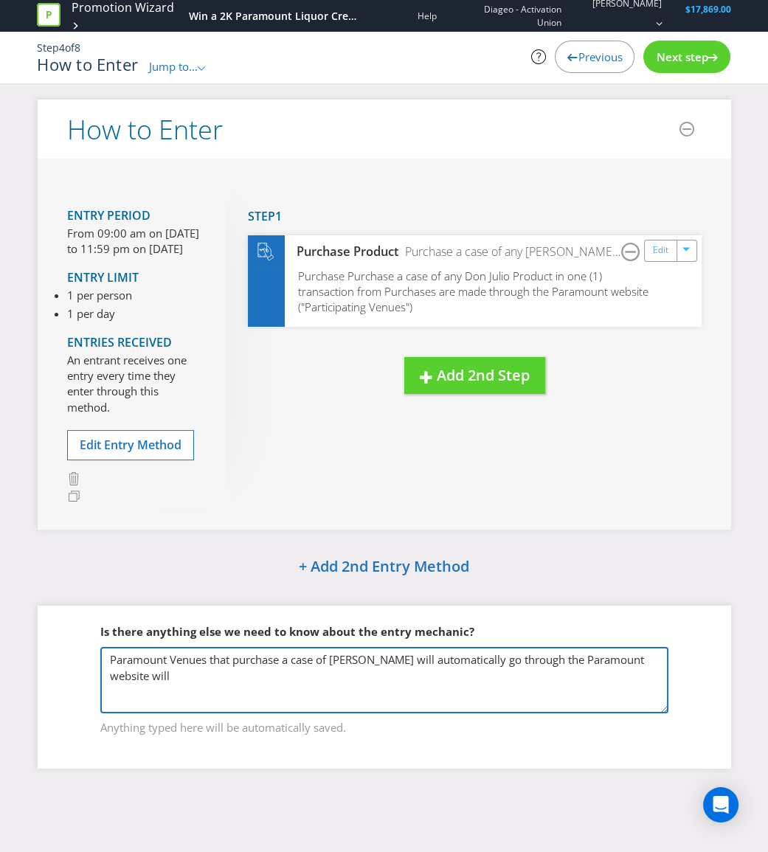
click at [94, 672] on fieldset "Is there anything else we need to know about the entry mechanic? Paramount Venu…" at bounding box center [384, 671] width 634 height 152
click at [277, 713] on textarea "Paramount venues will make a purchase of a case of [PERSON_NAME] through the Pa…" at bounding box center [384, 680] width 568 height 66
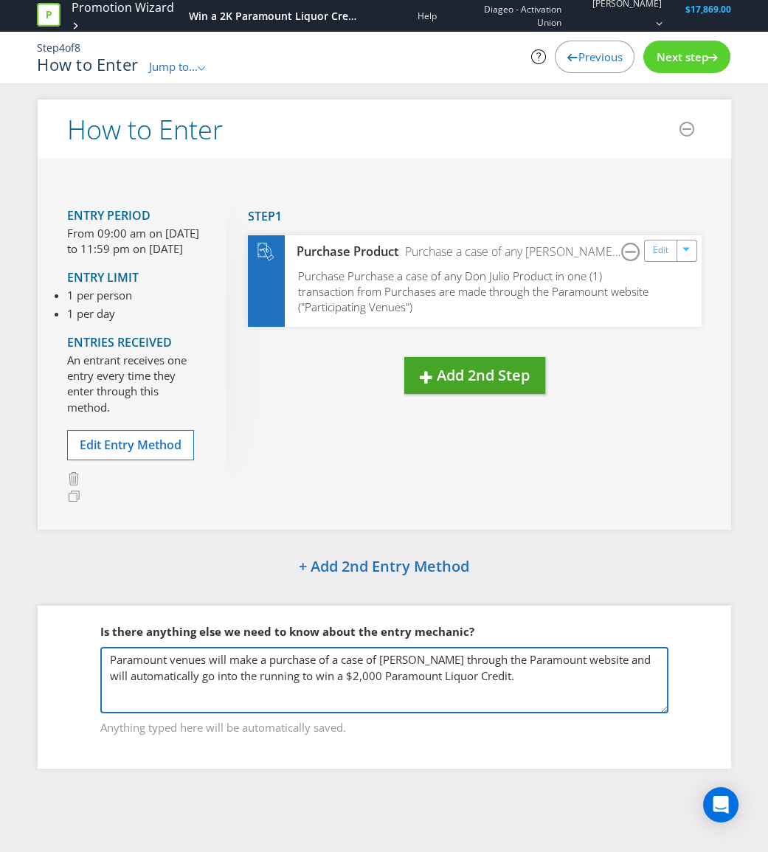
type textarea "Paramount venues will make a purchase of a case of [PERSON_NAME] through the Pa…"
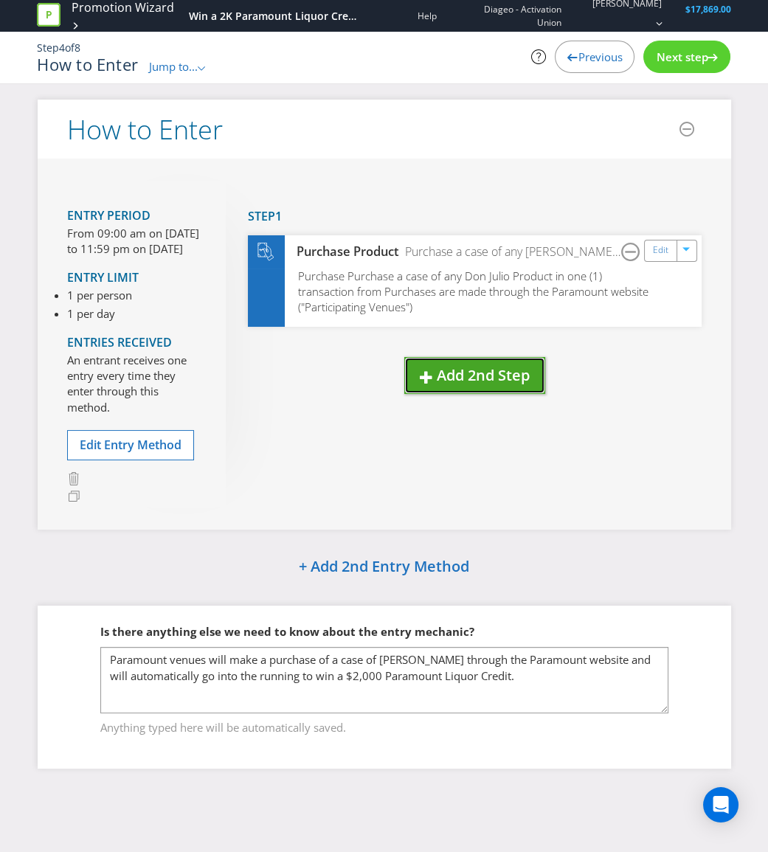
click at [480, 387] on button "Add 2nd Step" at bounding box center [474, 376] width 141 height 38
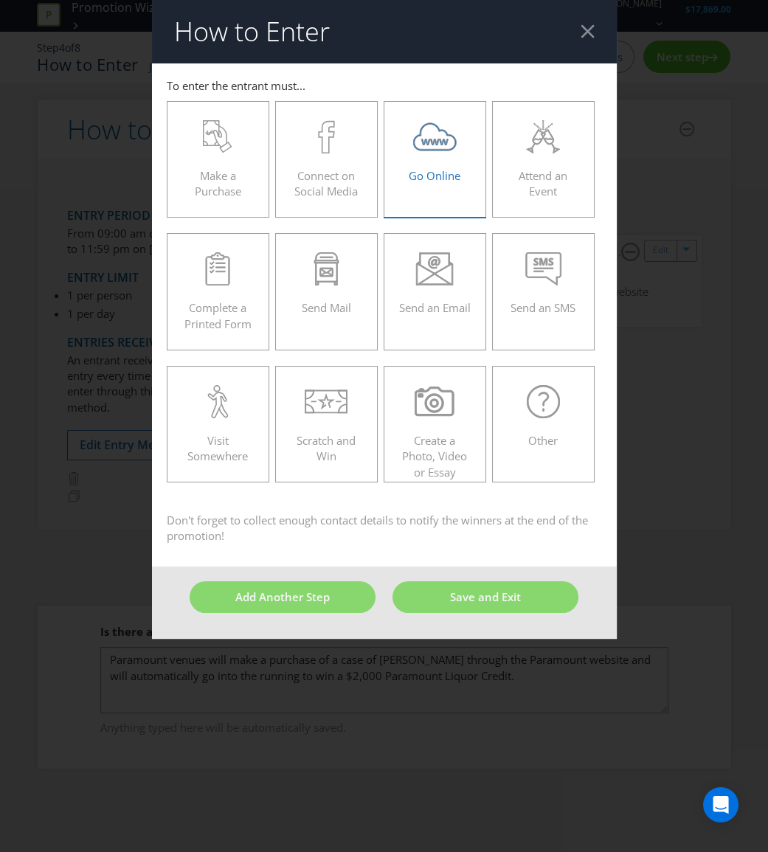
click at [416, 176] on span "Go Online" at bounding box center [435, 175] width 52 height 15
click at [0, 0] on input "Go Online" at bounding box center [0, 0] width 0 height 0
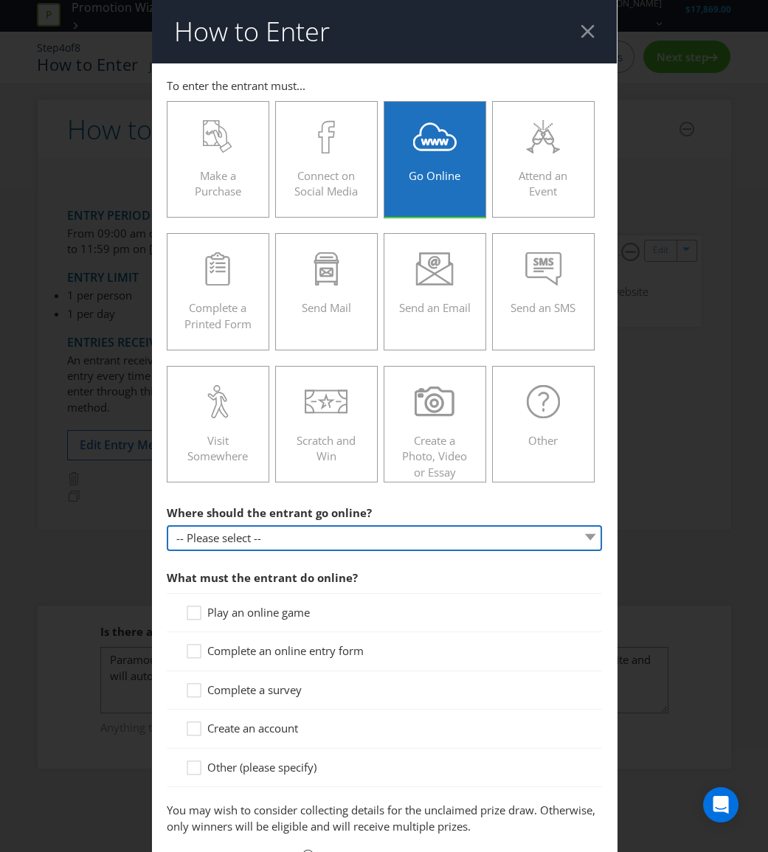
click at [374, 542] on select "-- Please select -- At a specific URL Using a direct link sent to the entrant b…" at bounding box center [384, 538] width 435 height 26
select select "SPECIFIC_URL"
click at [167, 525] on select "-- Please select -- At a specific URL Using a direct link sent to the entrant b…" at bounding box center [384, 538] width 435 height 26
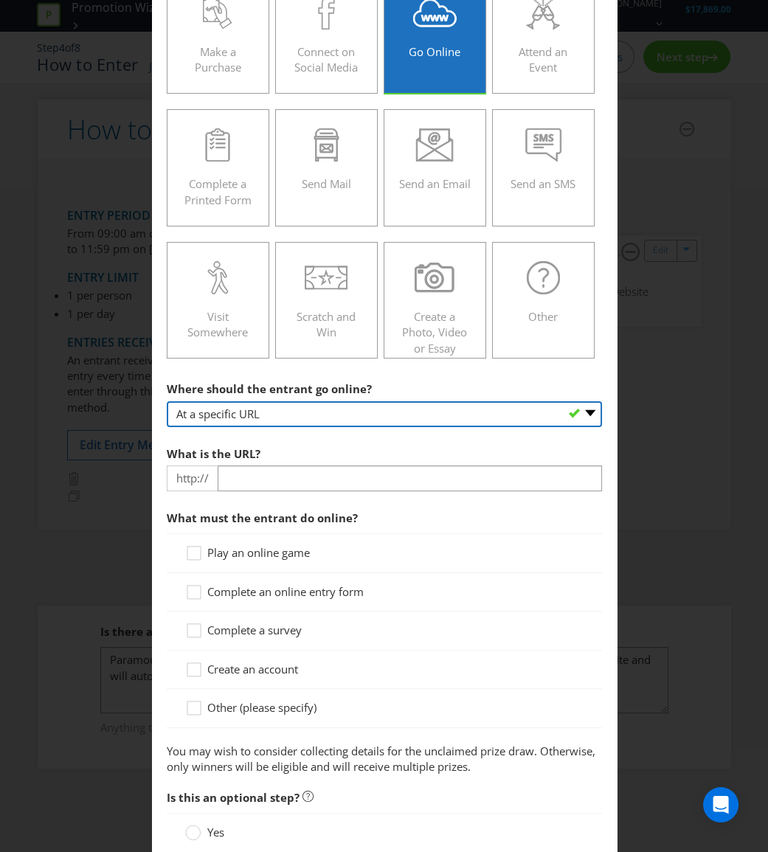
scroll to position [134, 0]
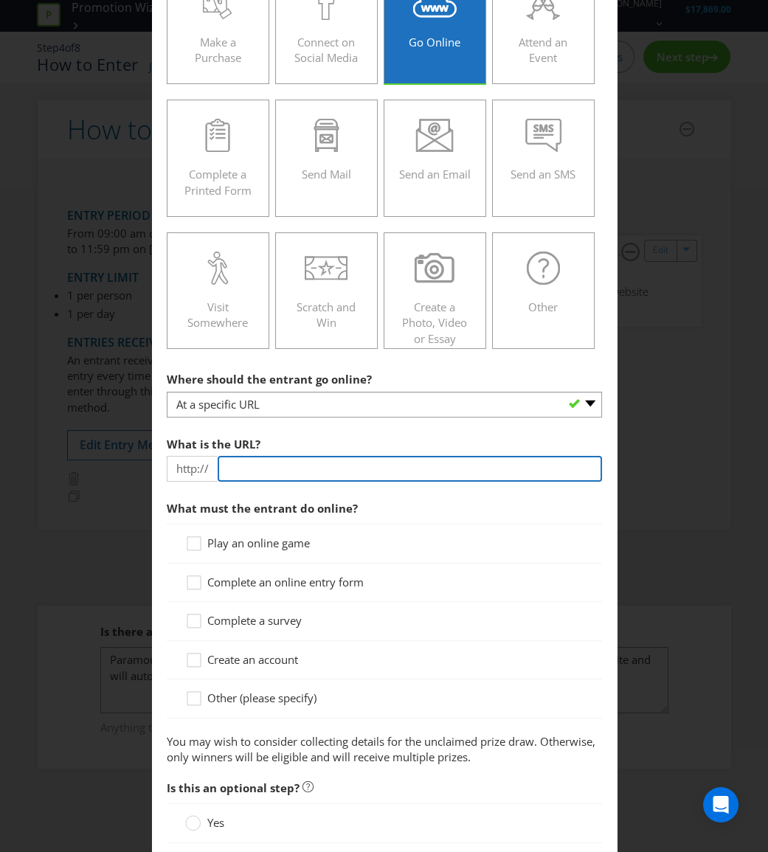
click at [377, 475] on input "text" at bounding box center [410, 469] width 384 height 26
type input "[DOMAIN_NAME]"
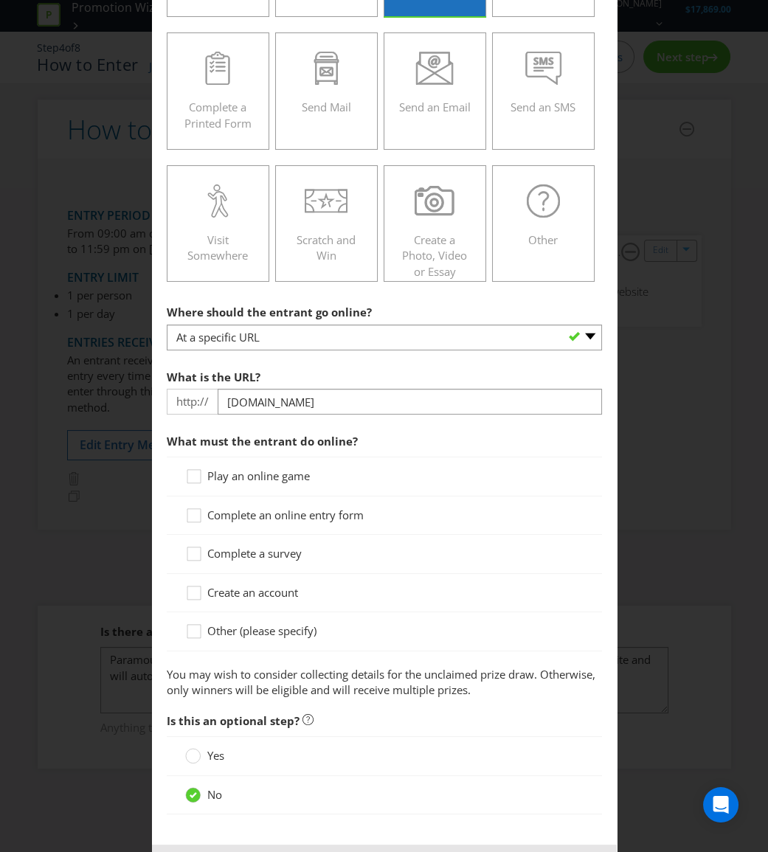
click at [284, 625] on span "Other (please specify)" at bounding box center [261, 630] width 109 height 15
click at [0, 0] on input "Other (please specify)" at bounding box center [0, 0] width 0 height 0
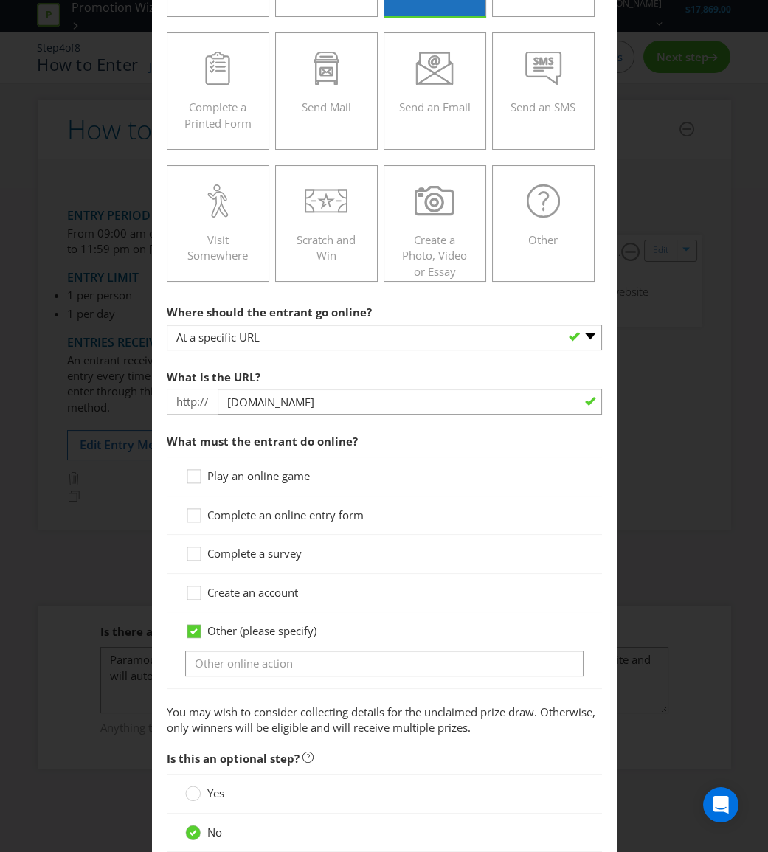
scroll to position [268, 0]
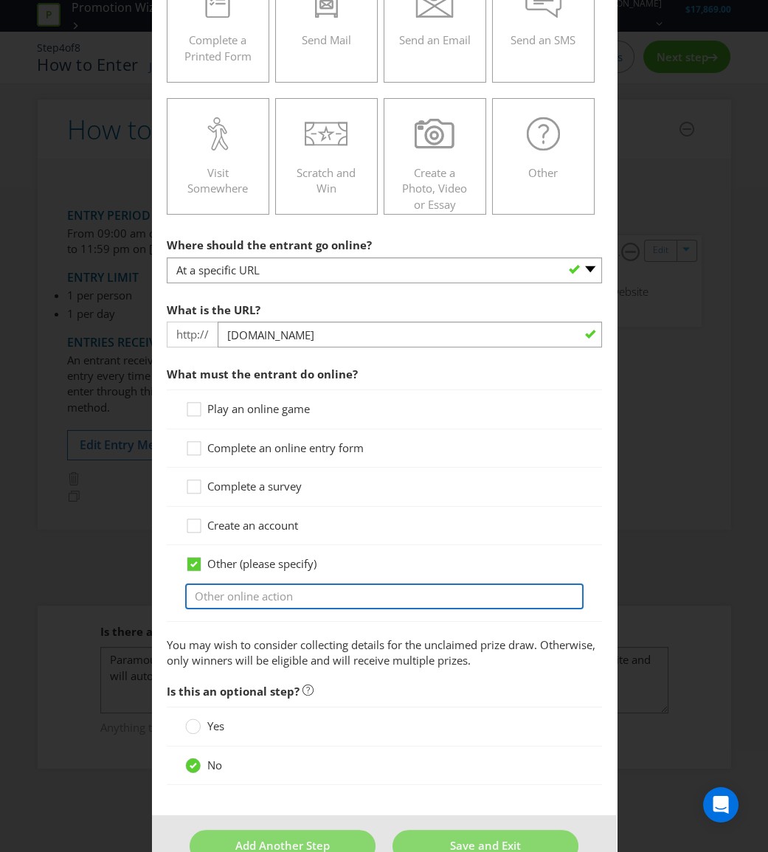
click at [302, 590] on input "text" at bounding box center [384, 597] width 398 height 26
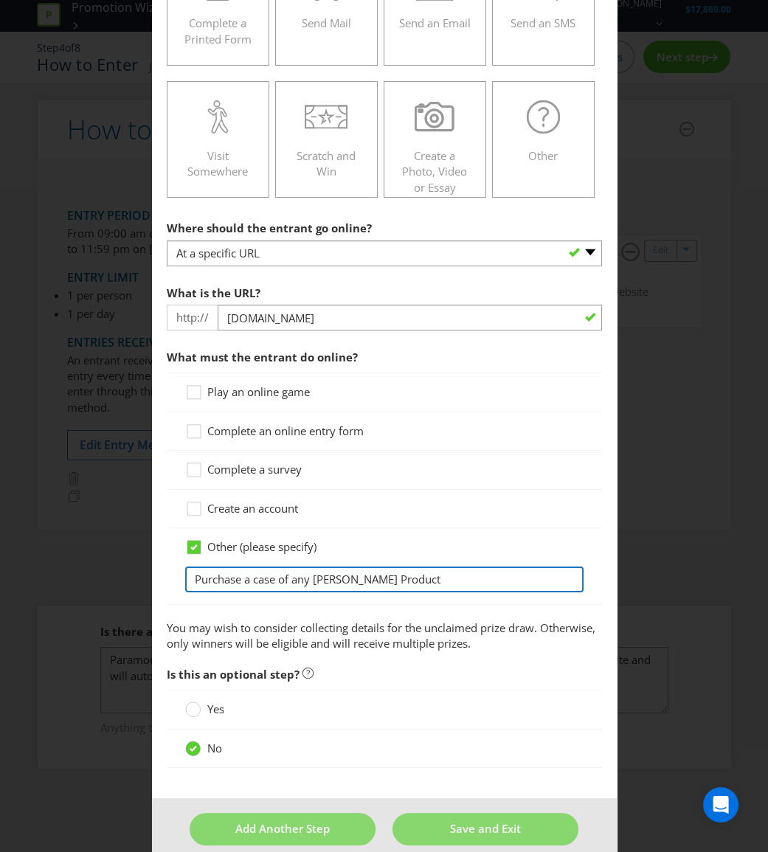
scroll to position [302, 0]
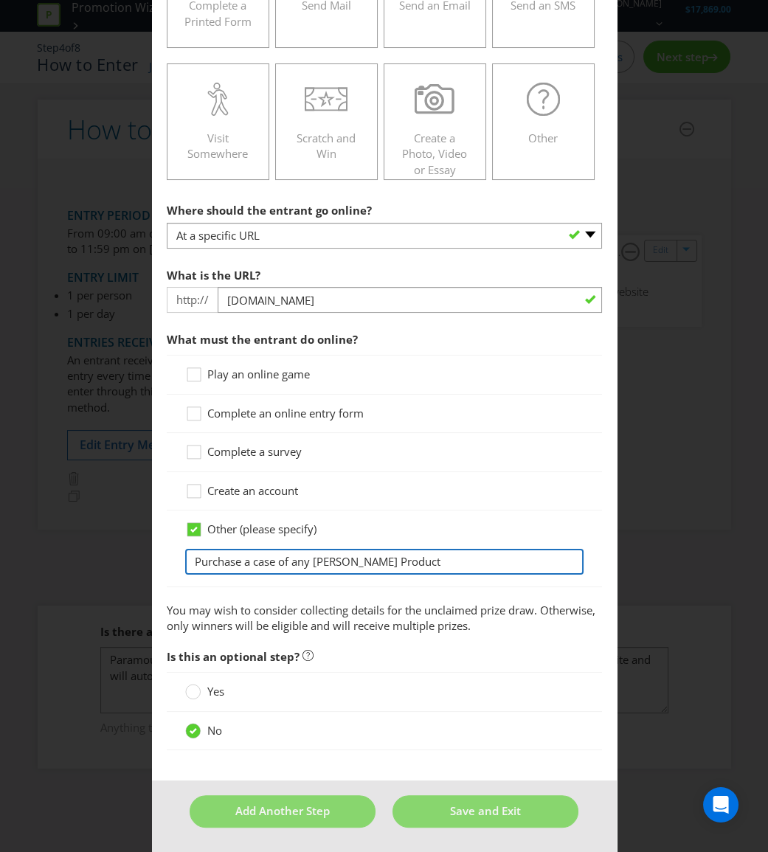
type input "Purchase a case of any [PERSON_NAME] Product"
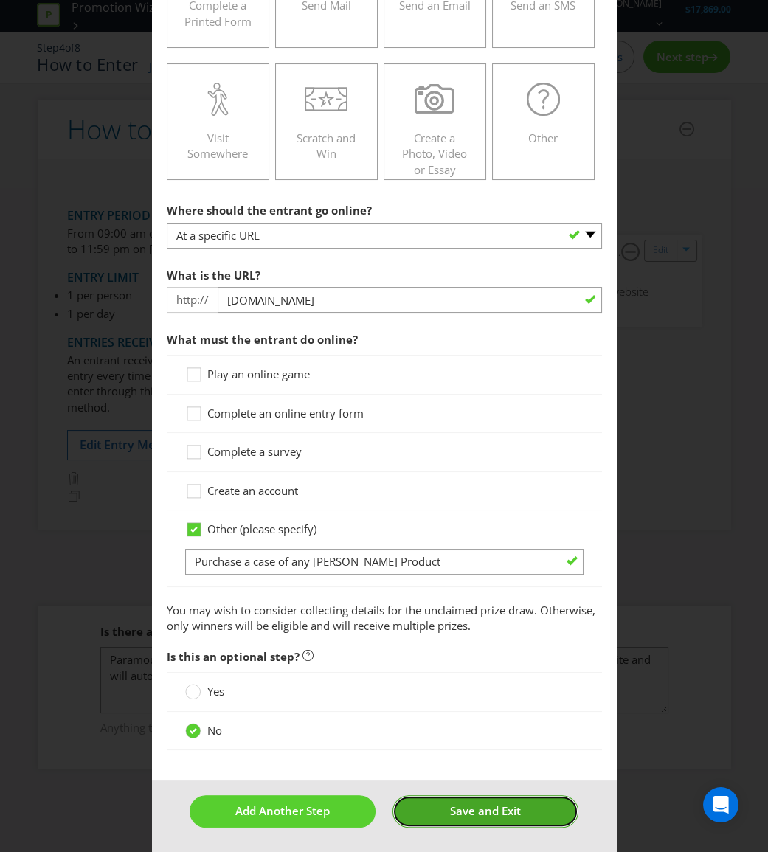
click at [484, 820] on button "Save and Exit" at bounding box center [485, 811] width 186 height 32
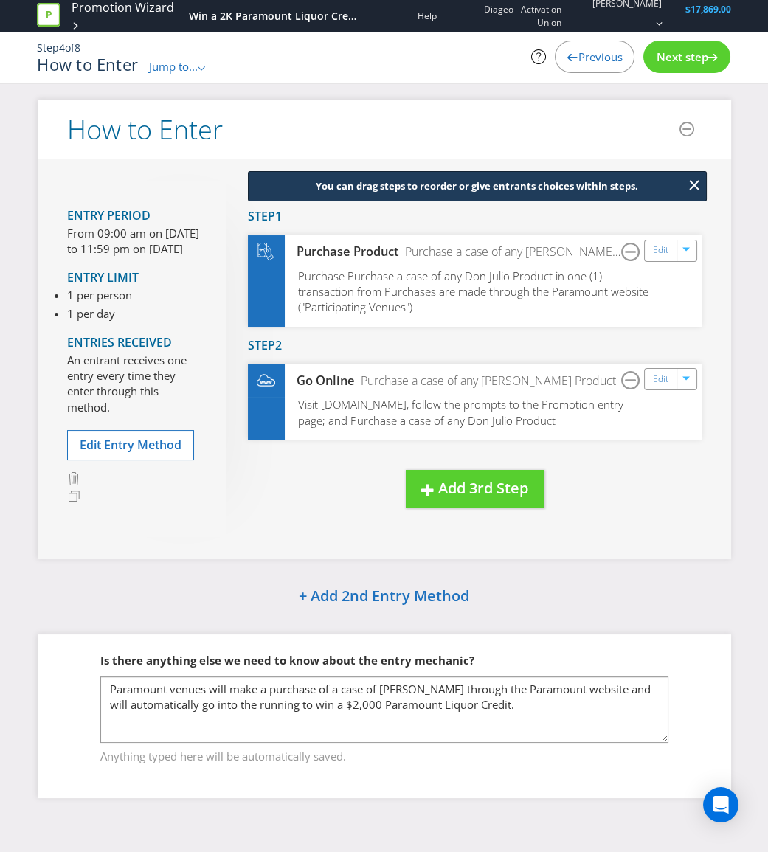
click at [707, 59] on span "Next step" at bounding box center [682, 56] width 52 height 15
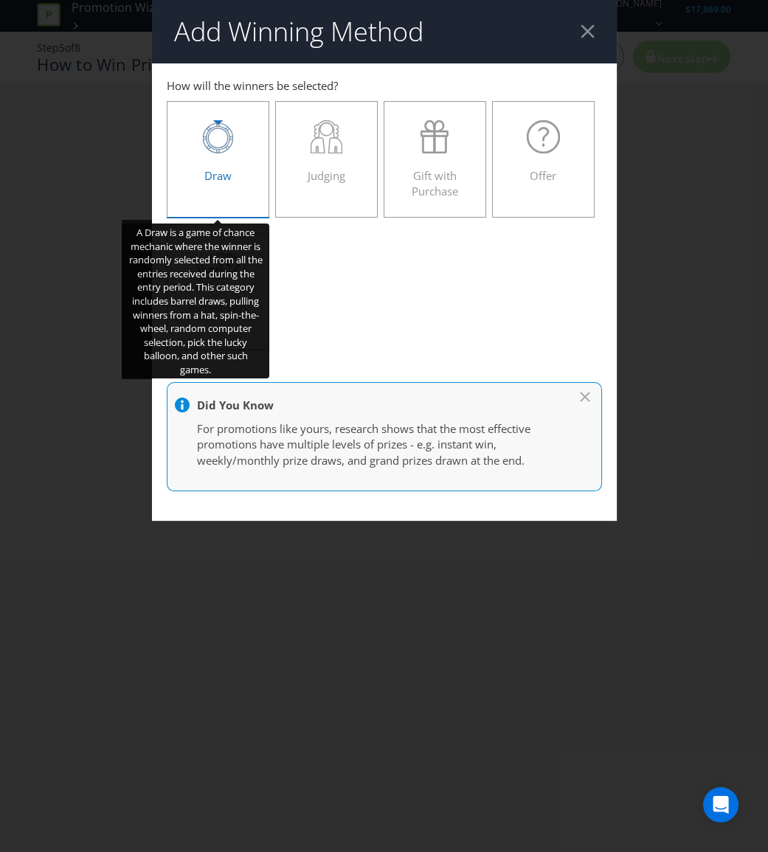
click at [201, 143] on div at bounding box center [218, 136] width 72 height 33
click at [0, 0] on input "Draw" at bounding box center [0, 0] width 0 height 0
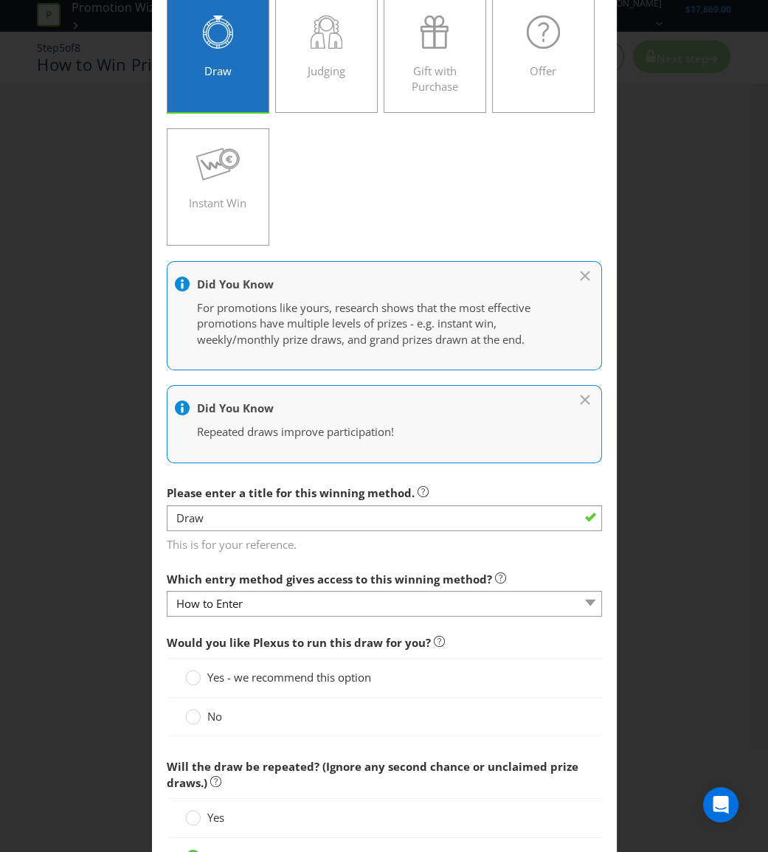
scroll to position [134, 0]
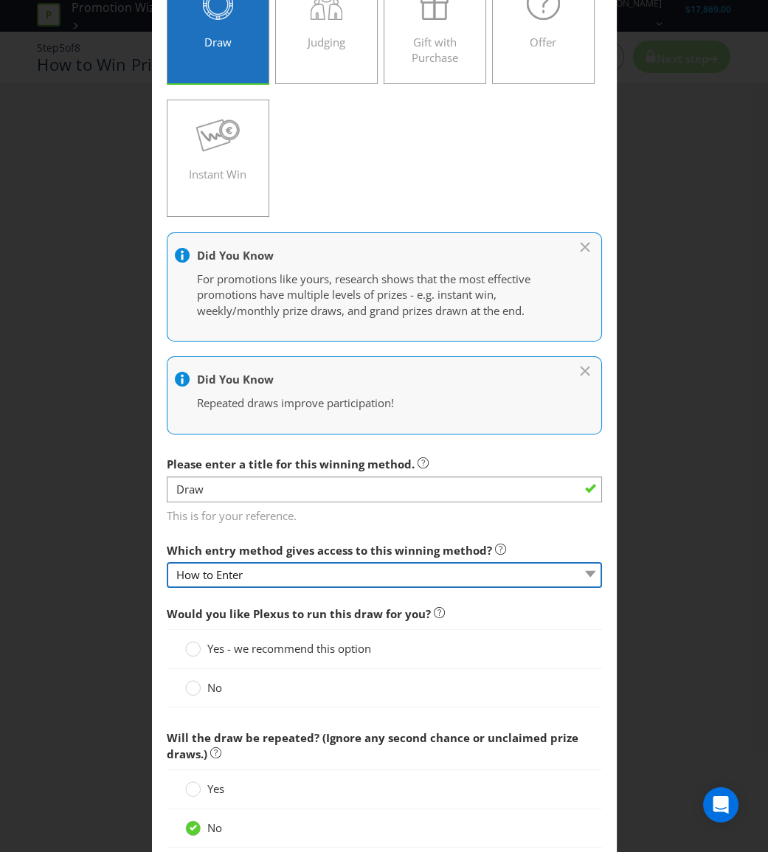
click at [340, 578] on select "How to Enter" at bounding box center [384, 575] width 435 height 26
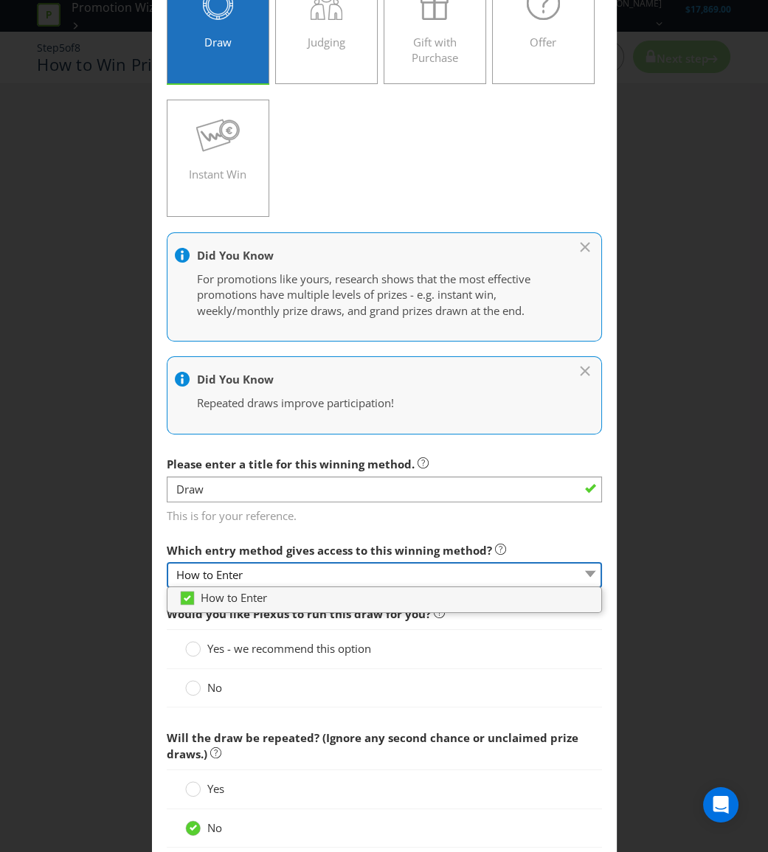
click at [340, 578] on select "How to Enter" at bounding box center [384, 575] width 435 height 26
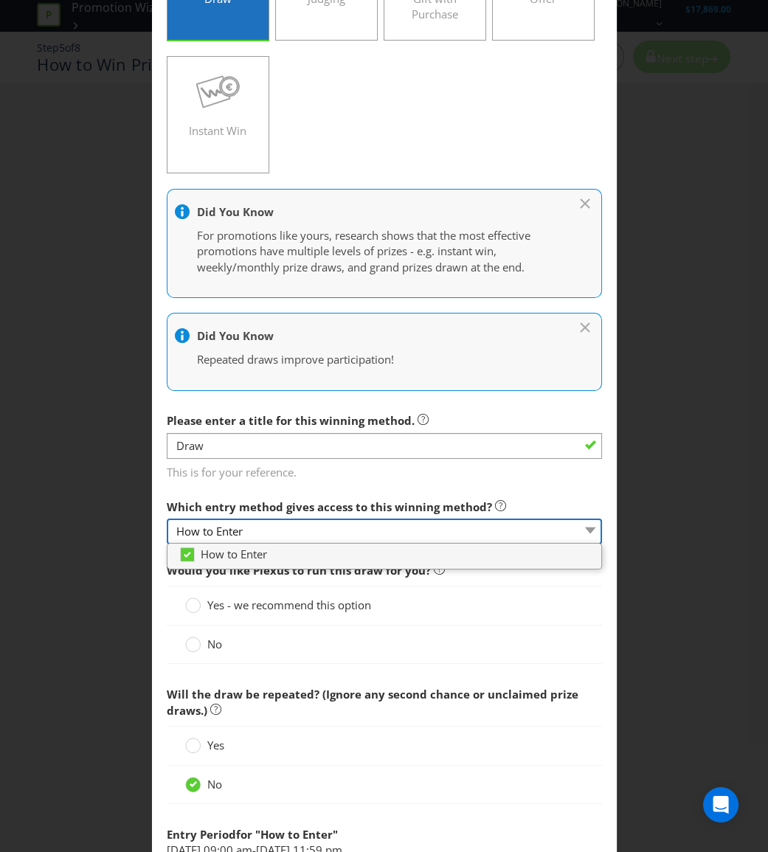
scroll to position [201, 0]
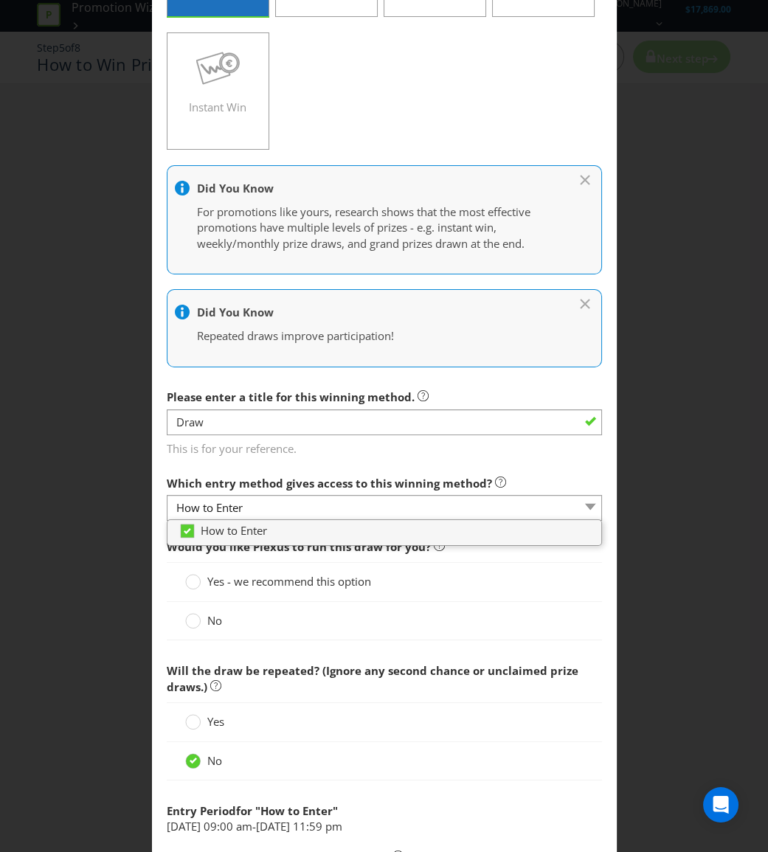
click at [371, 604] on div "No" at bounding box center [384, 621] width 435 height 38
click at [321, 579] on span "Yes - we recommend this option" at bounding box center [289, 581] width 164 height 15
click at [0, 0] on input "Yes - we recommend this option" at bounding box center [0, 0] width 0 height 0
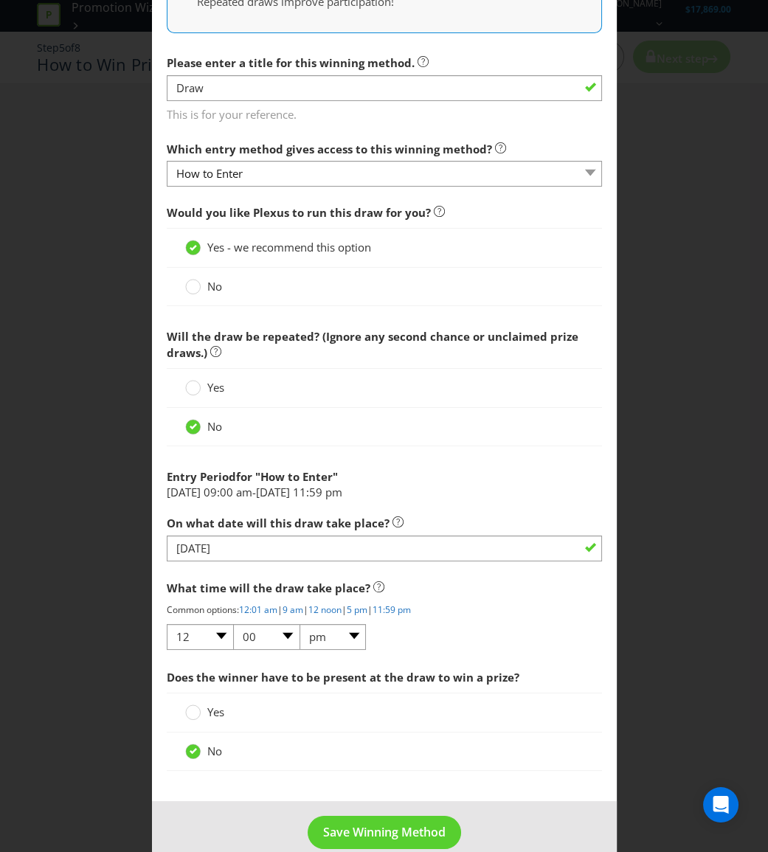
scroll to position [536, 0]
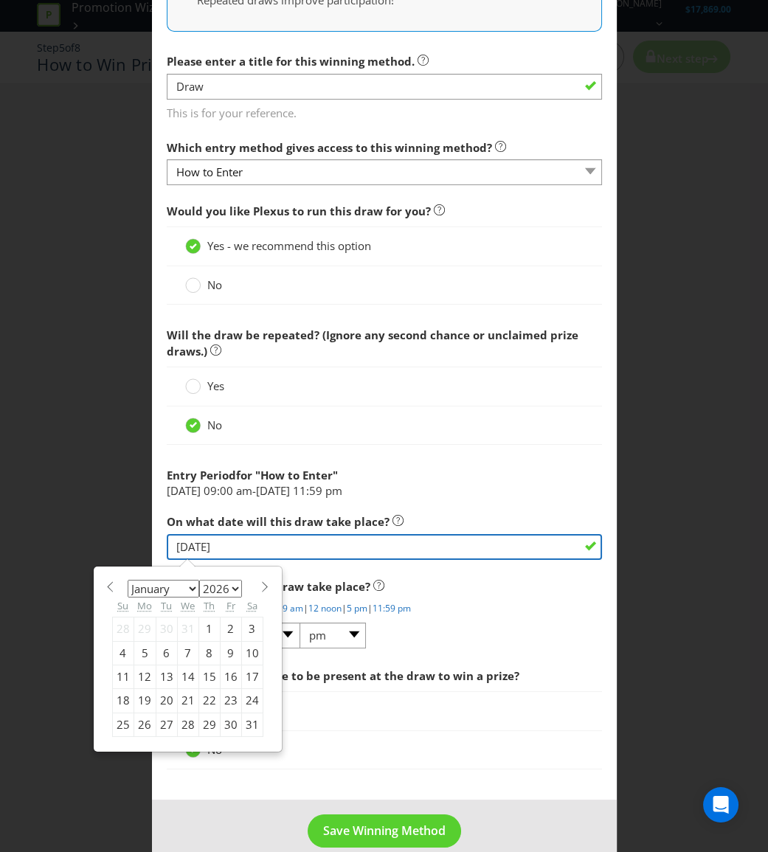
click at [476, 546] on input "[DATE]" at bounding box center [384, 547] width 435 height 26
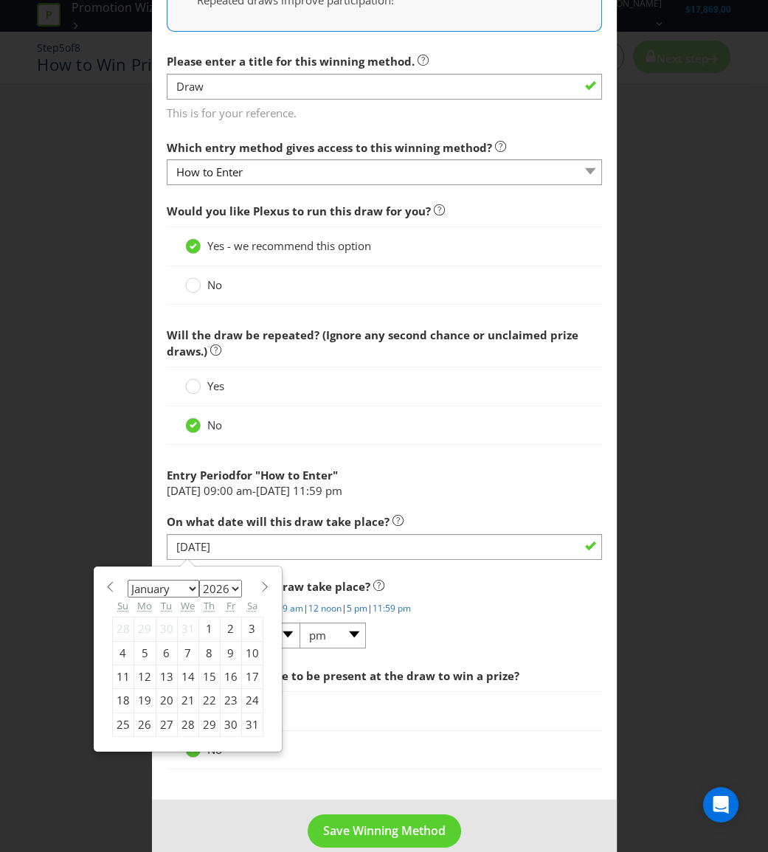
click at [205, 677] on div "15" at bounding box center [208, 677] width 21 height 24
type input "[DATE]"
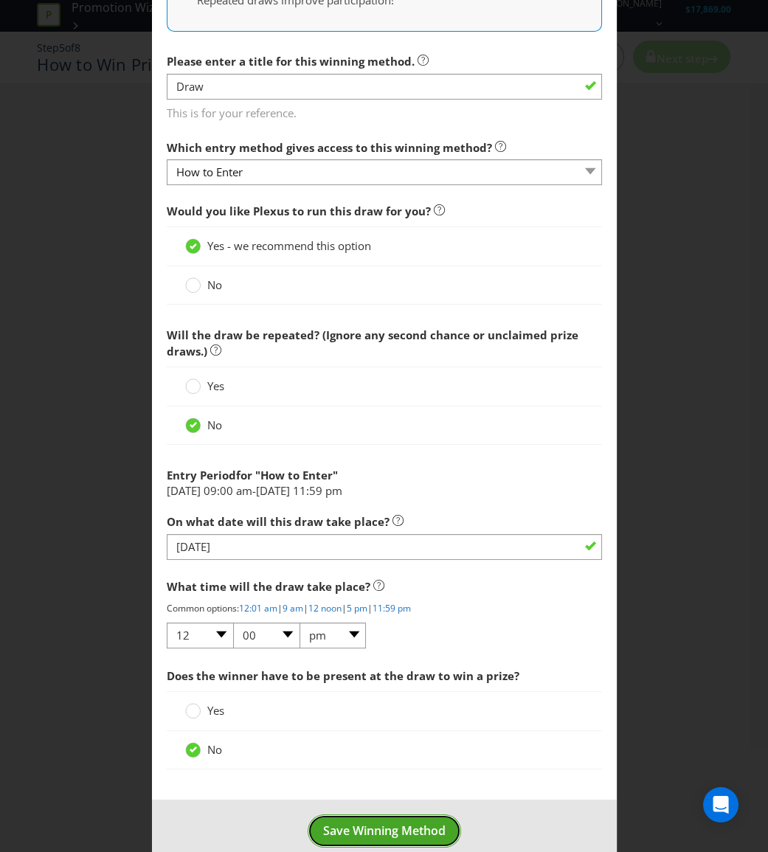
click at [416, 819] on button "Save Winning Method" at bounding box center [384, 830] width 153 height 33
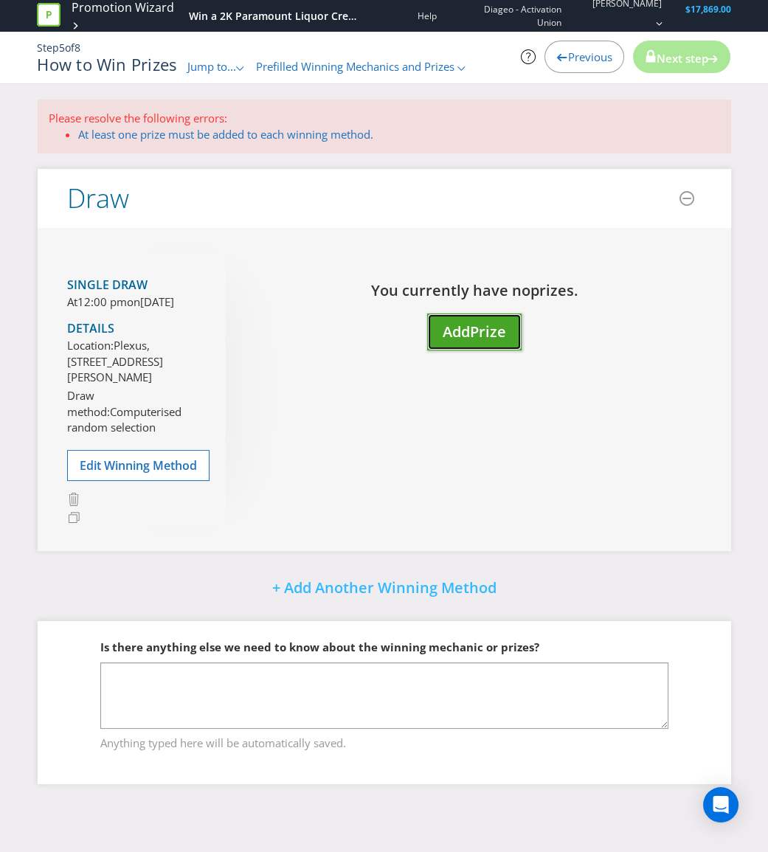
click at [514, 332] on button "Add Prize" at bounding box center [474, 333] width 94 height 38
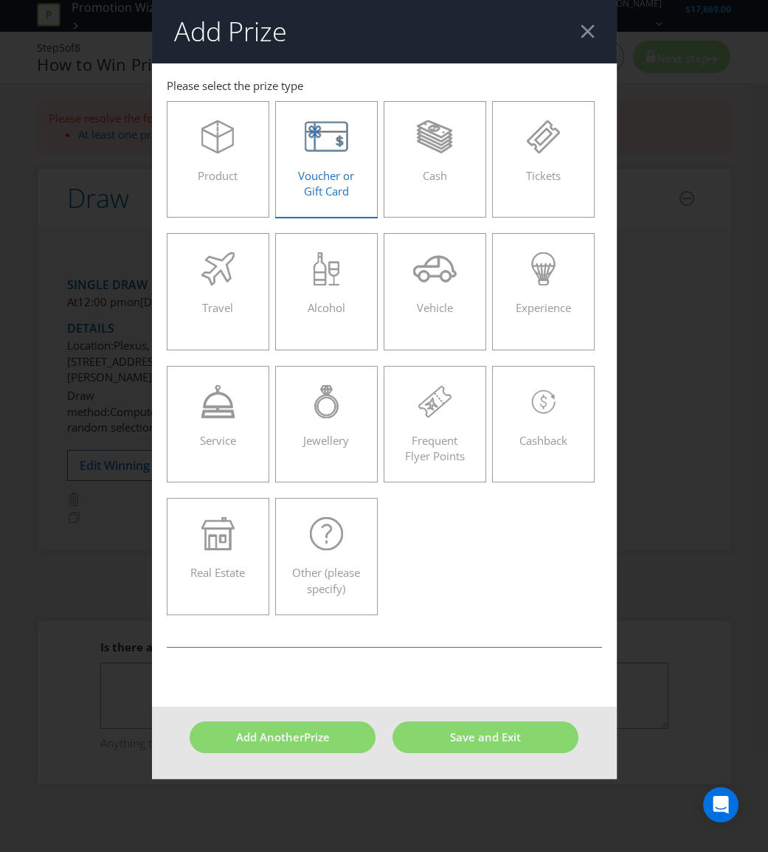
click at [315, 187] on span "Voucher or Gift Card" at bounding box center [326, 183] width 56 height 30
click at [0, 0] on input "Voucher or Gift Card" at bounding box center [0, 0] width 0 height 0
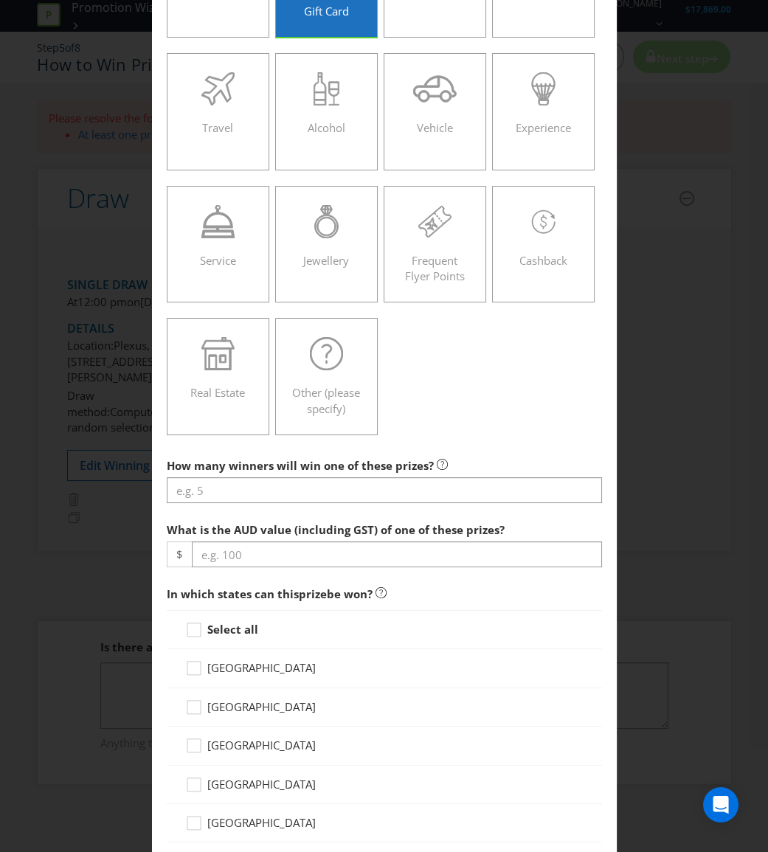
scroll to position [201, 0]
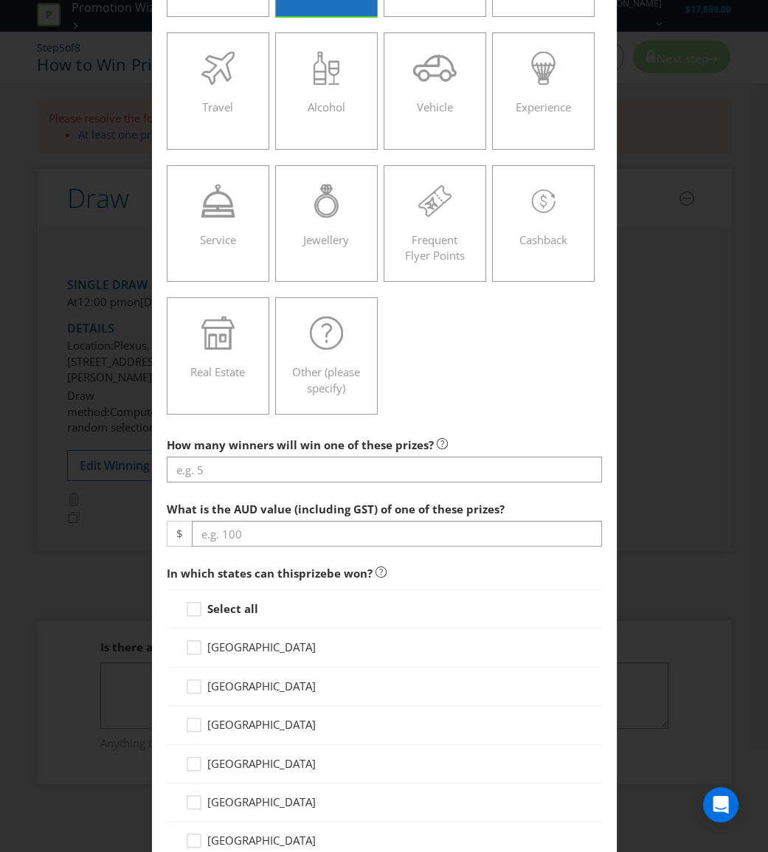
click at [321, 482] on div at bounding box center [384, 482] width 435 height 1
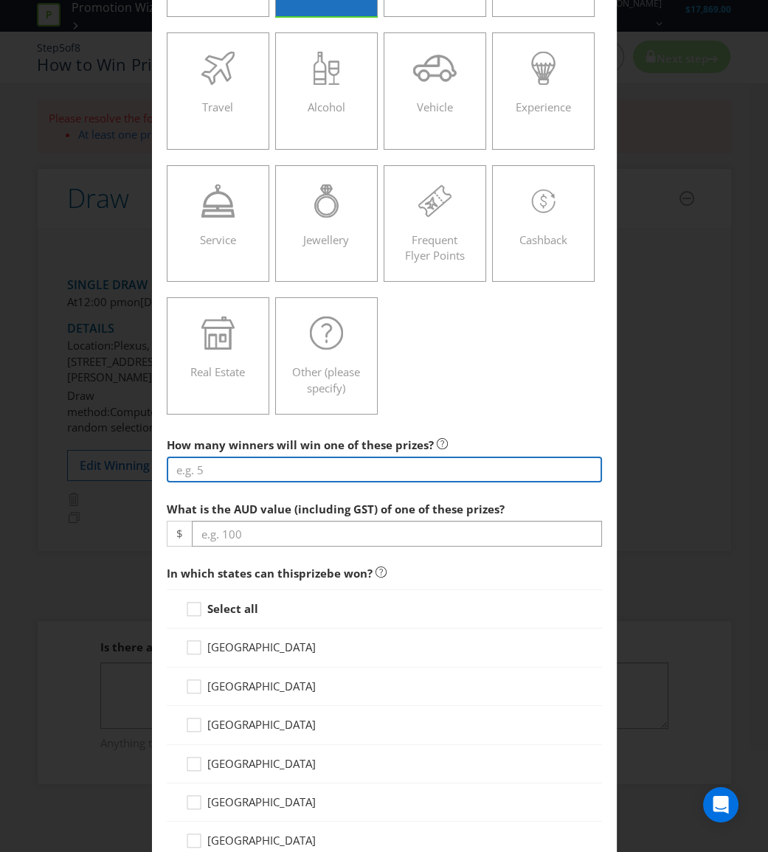
click at [319, 466] on input "number" at bounding box center [384, 470] width 435 height 26
type input "1"
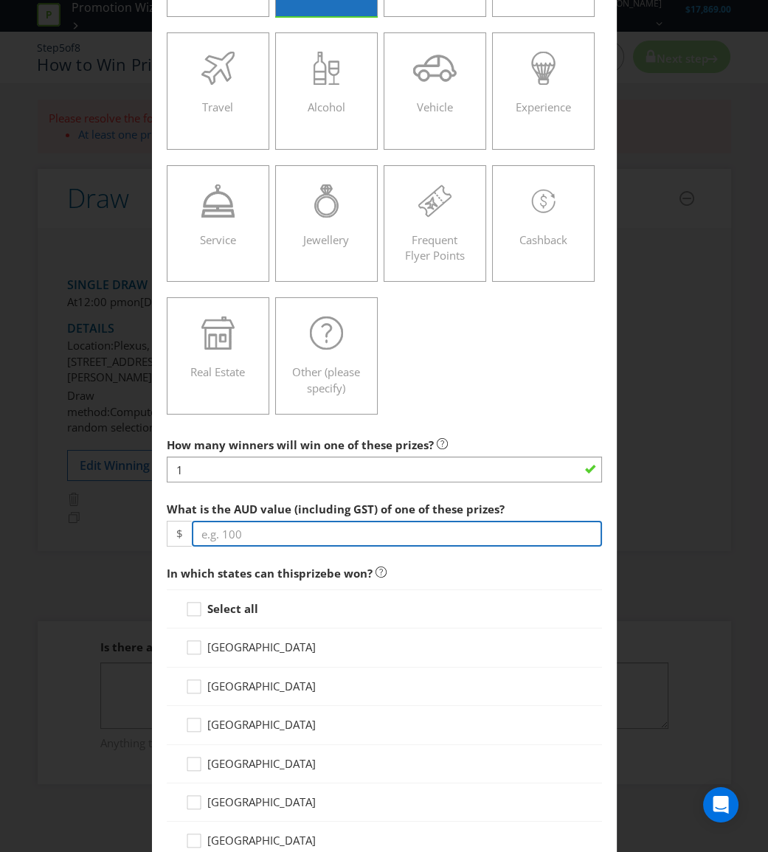
click at [255, 522] on input "number" at bounding box center [397, 534] width 410 height 26
type input "2000"
click at [229, 615] on strong "Select all" at bounding box center [232, 608] width 51 height 15
click at [0, 0] on input "Select all" at bounding box center [0, 0] width 0 height 0
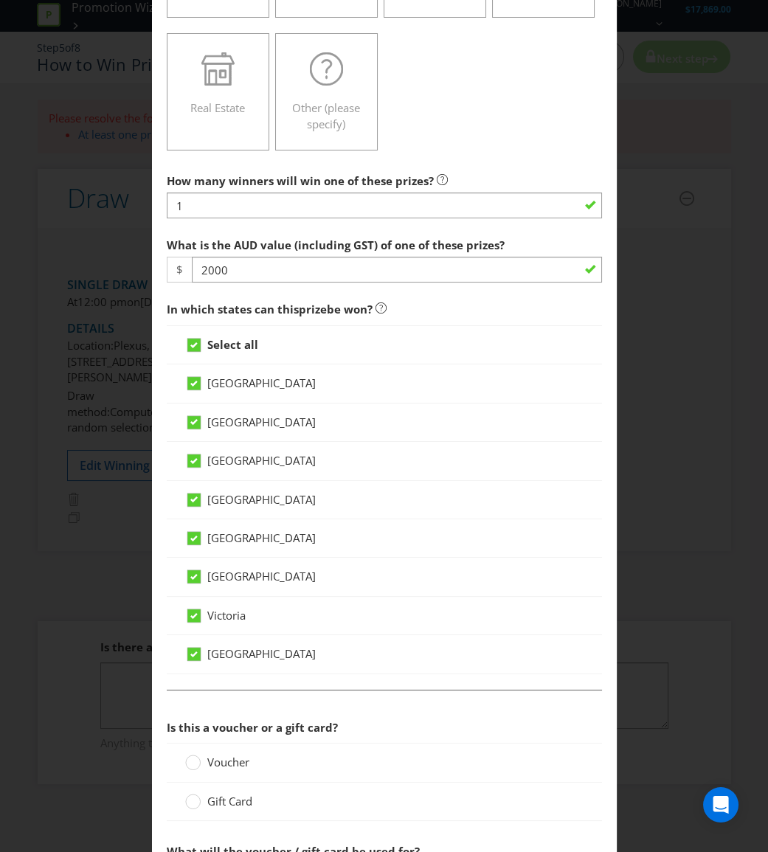
scroll to position [671, 0]
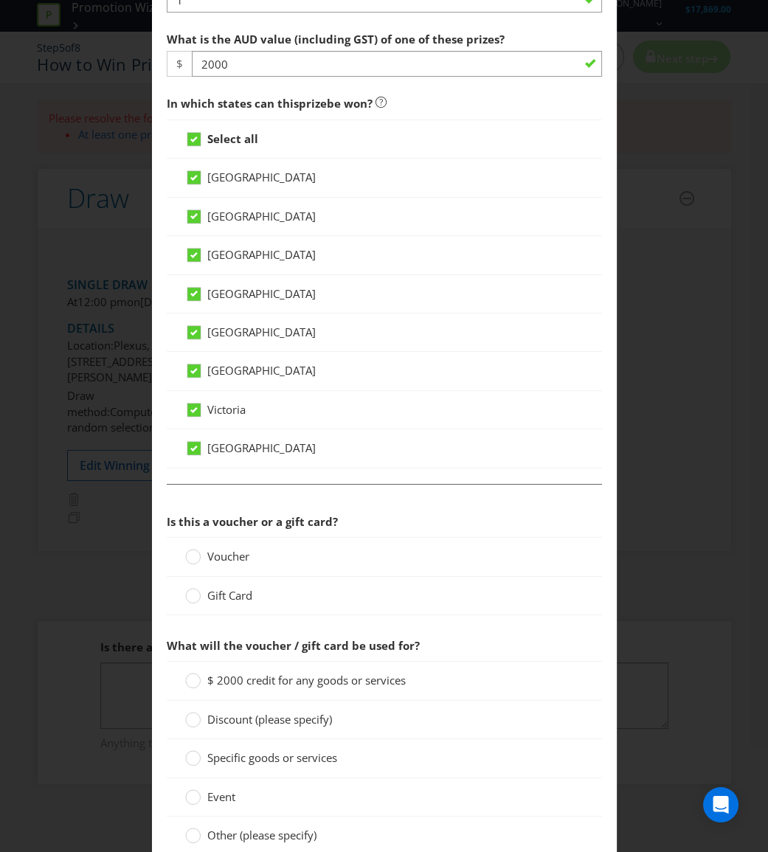
click at [221, 554] on span "Voucher" at bounding box center [228, 556] width 42 height 15
click at [0, 0] on input "Voucher" at bounding box center [0, 0] width 0 height 0
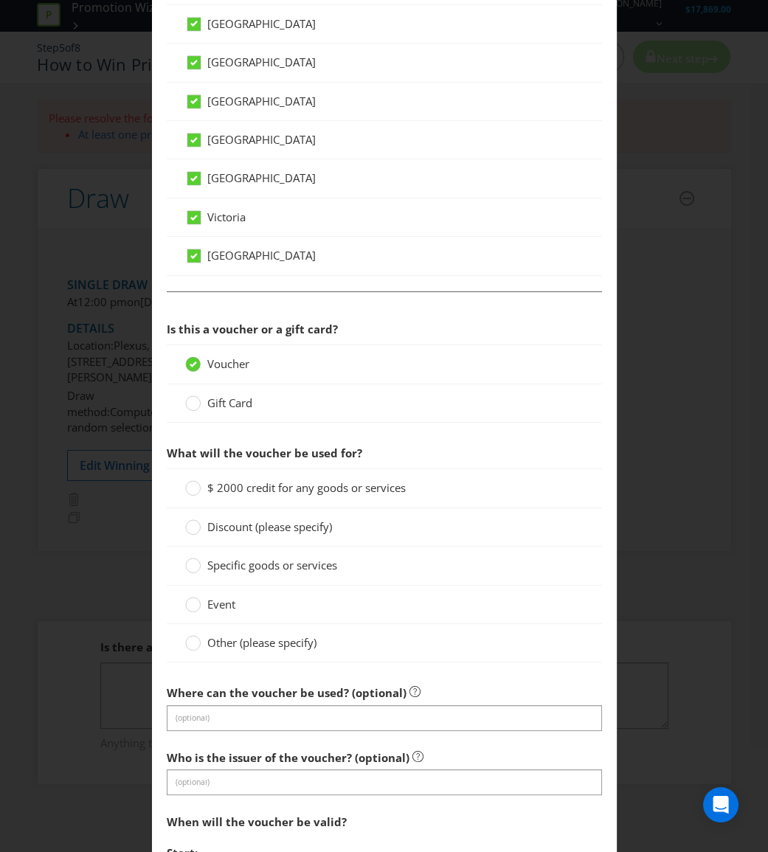
scroll to position [871, 0]
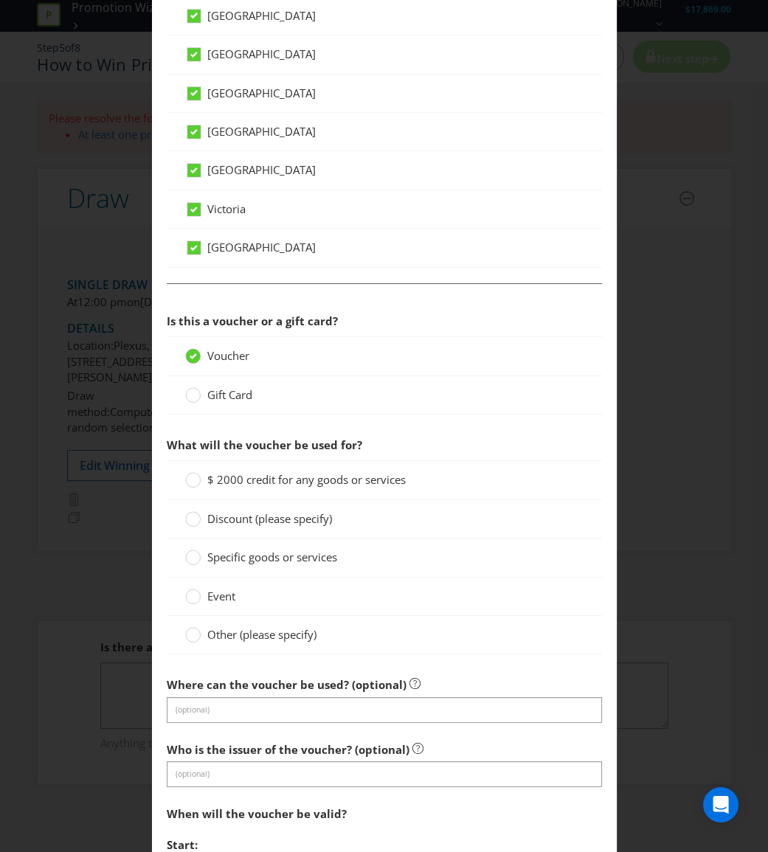
click at [301, 558] on span "Specific goods or services" at bounding box center [272, 557] width 130 height 15
click at [0, 0] on input "Specific goods or services" at bounding box center [0, 0] width 0 height 0
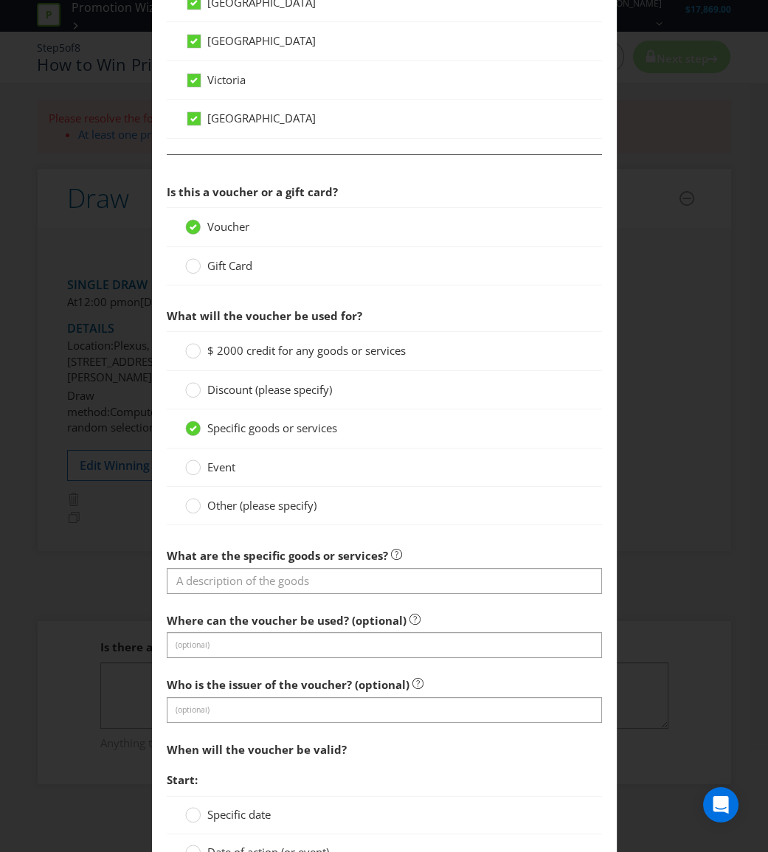
scroll to position [1006, 0]
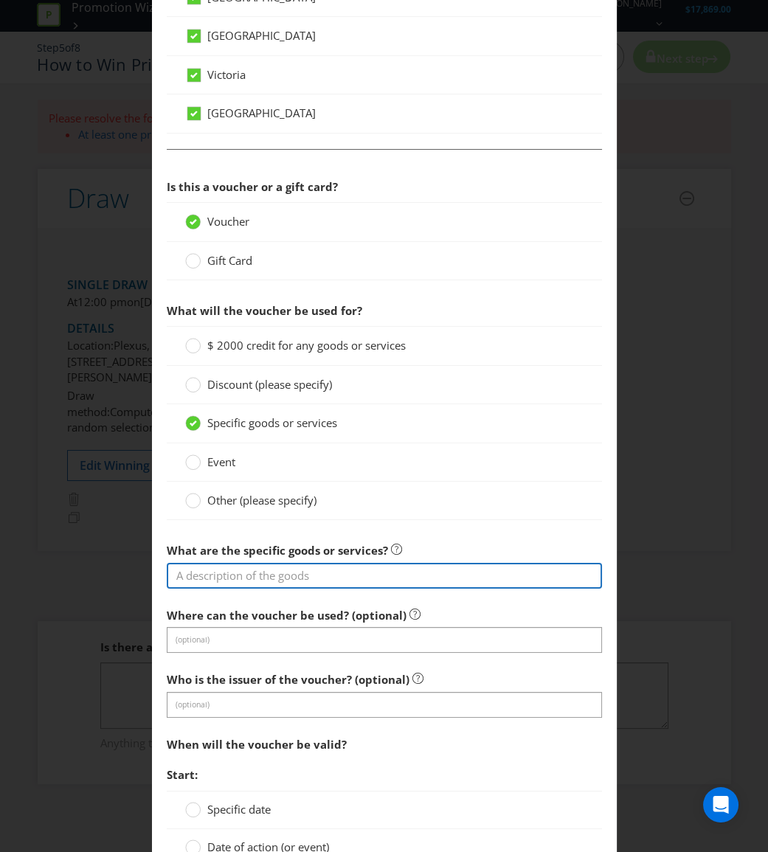
click at [339, 575] on input "text" at bounding box center [384, 576] width 435 height 26
type input "$2,000 Paramount Liquor Credit"
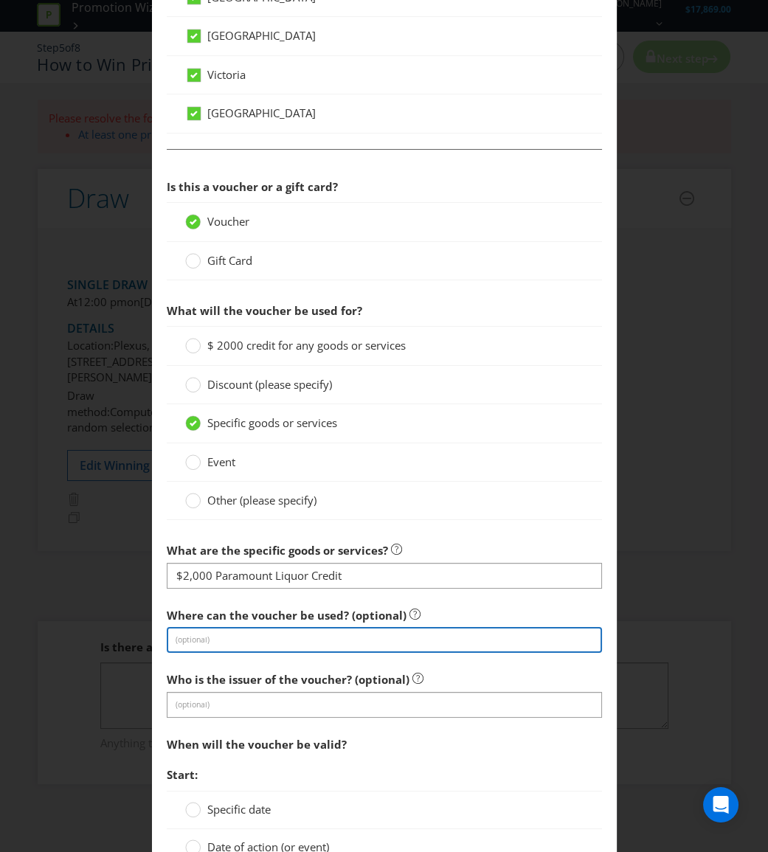
click at [419, 644] on input "text" at bounding box center [384, 640] width 435 height 26
type input "Paramount website"
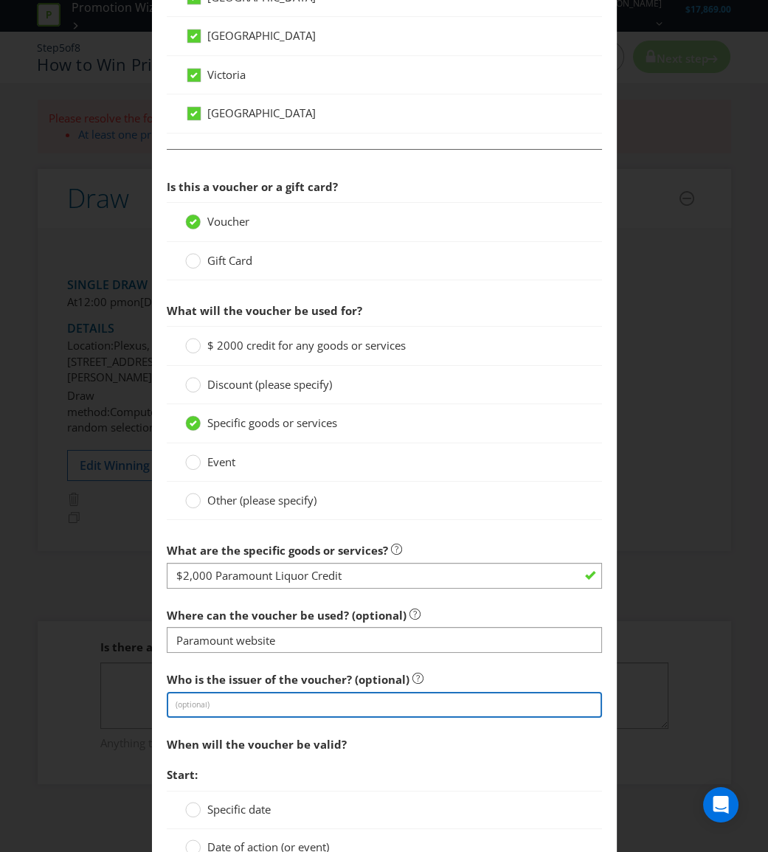
click at [468, 698] on input "text" at bounding box center [384, 705] width 435 height 26
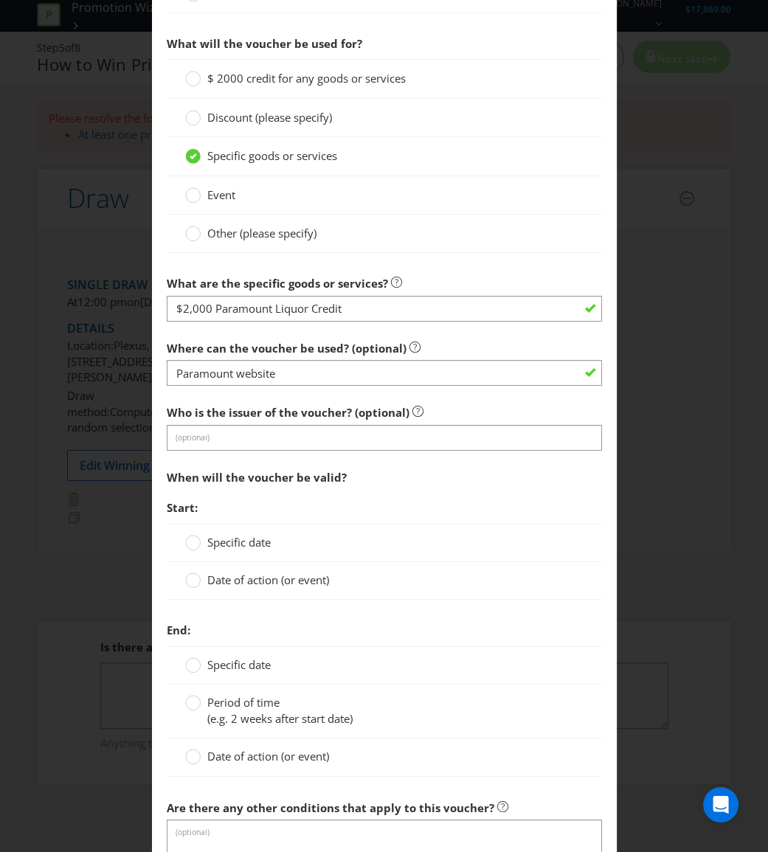
scroll to position [1274, 0]
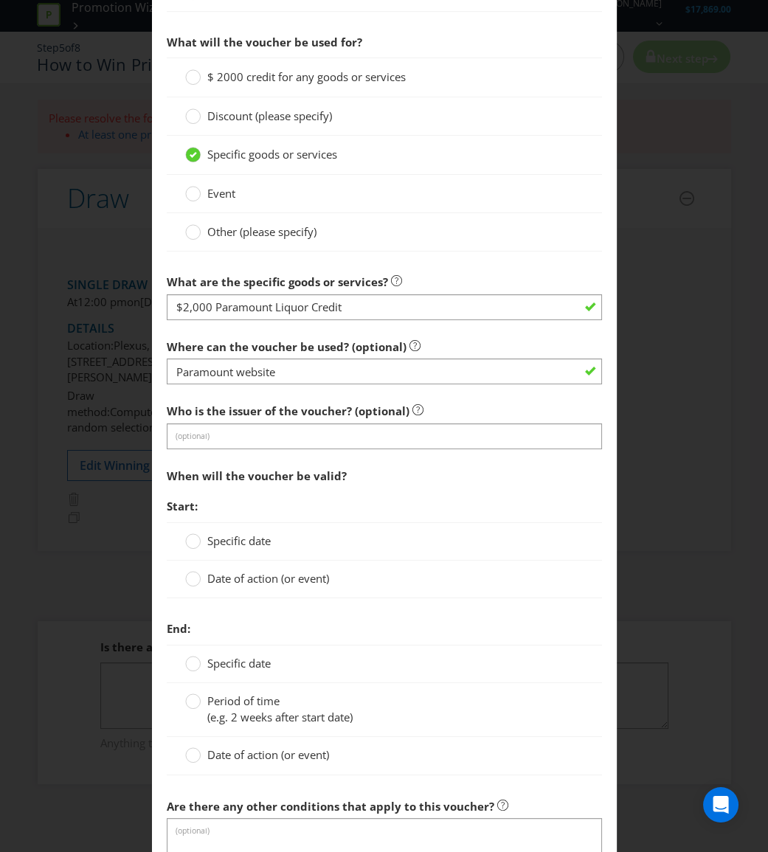
click at [248, 539] on span "Specific date" at bounding box center [238, 540] width 63 height 15
click at [0, 0] on input "Specific date" at bounding box center [0, 0] width 0 height 0
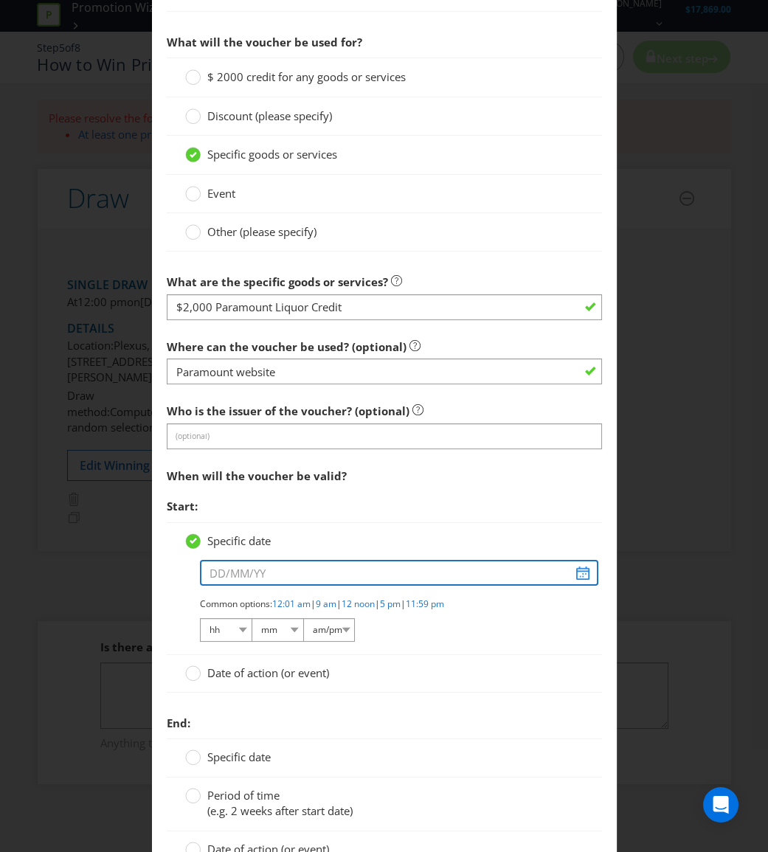
click at [576, 573] on input "text" at bounding box center [399, 573] width 398 height 26
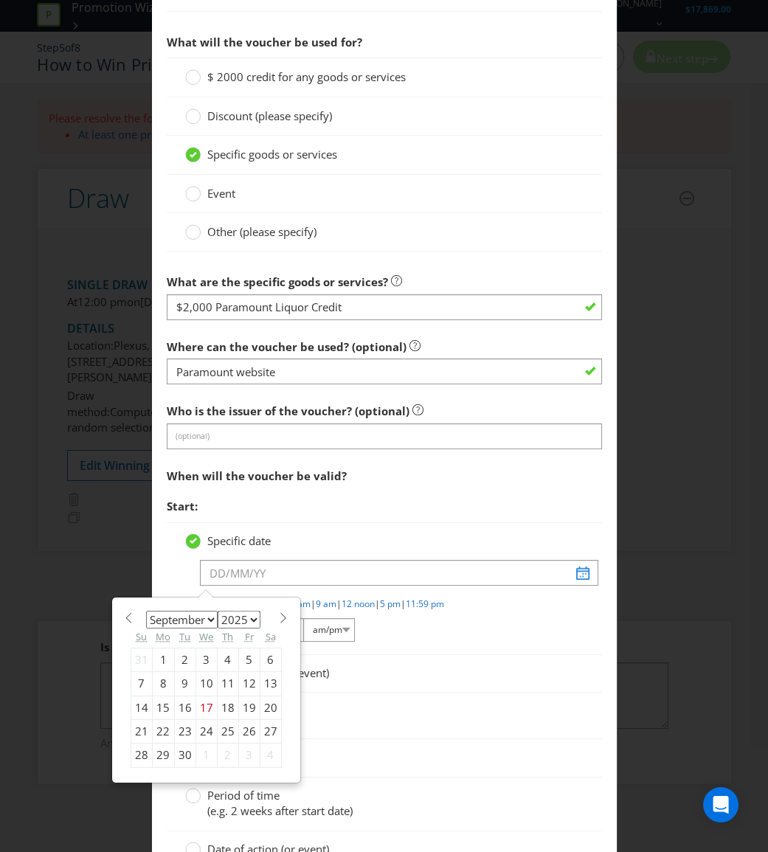
click at [252, 619] on select "2025 2026 2027 2028 2029 2030 2031 2032 2033 2034 2035" at bounding box center [239, 620] width 43 height 18
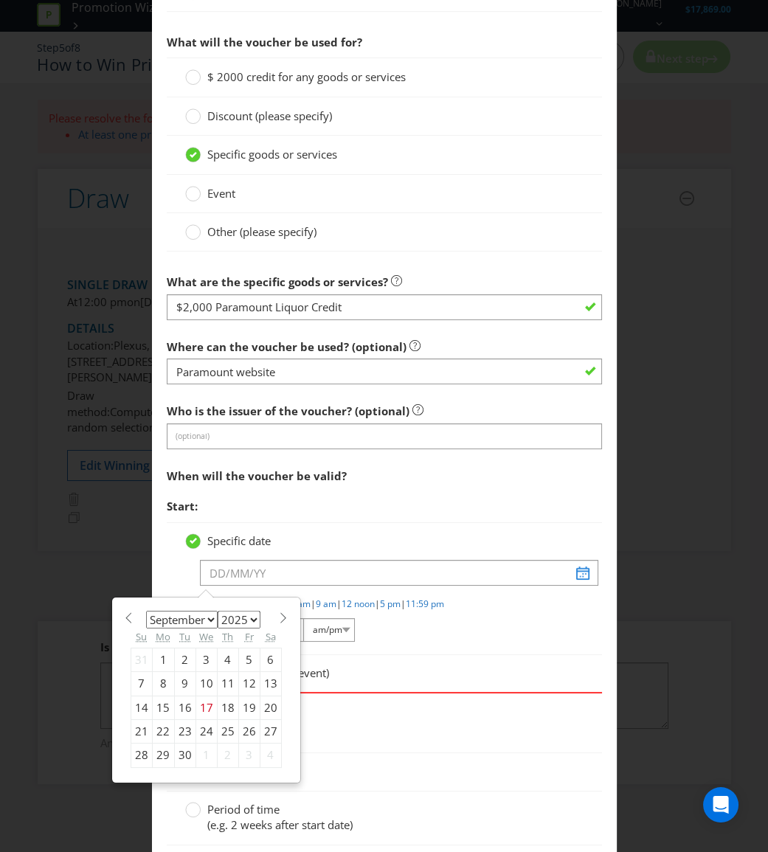
click at [278, 613] on span at bounding box center [283, 617] width 11 height 11
select select "0"
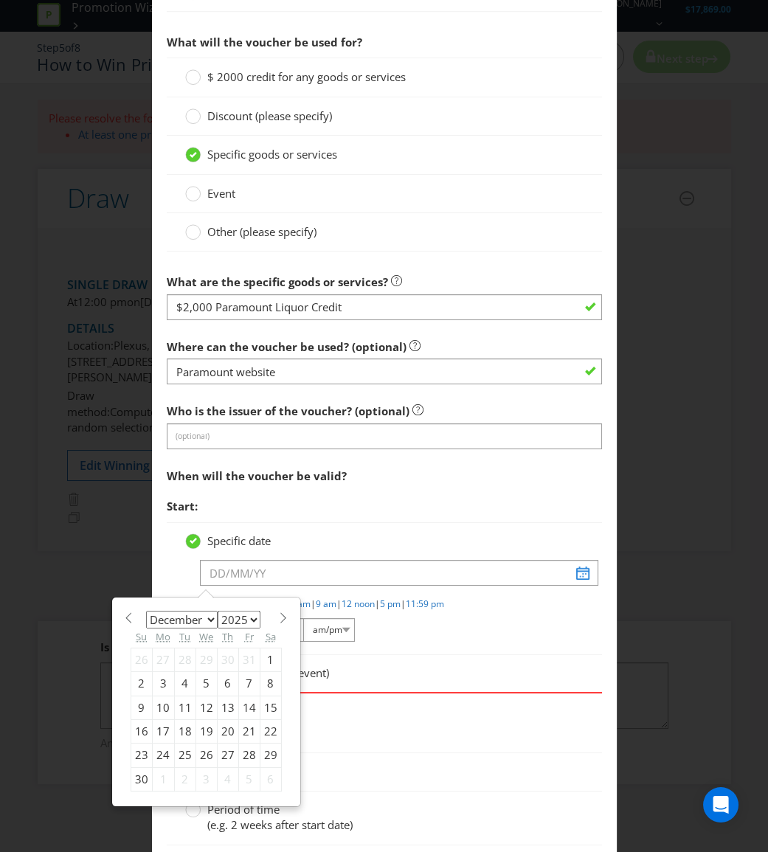
select select "2026"
click at [278, 613] on span at bounding box center [283, 617] width 11 height 11
click at [131, 618] on section "January February March April May June July August September October November [D…" at bounding box center [206, 616] width 151 height 11
click at [123, 619] on span at bounding box center [128, 617] width 11 height 11
select select "0"
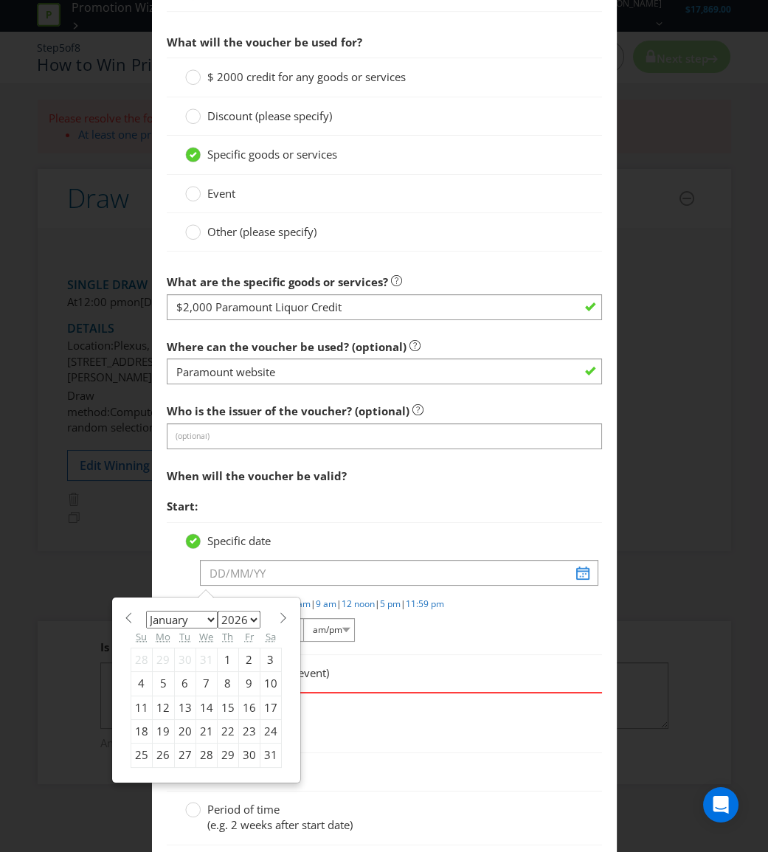
click at [218, 734] on div "22" at bounding box center [227, 732] width 21 height 24
type input "[DATE]"
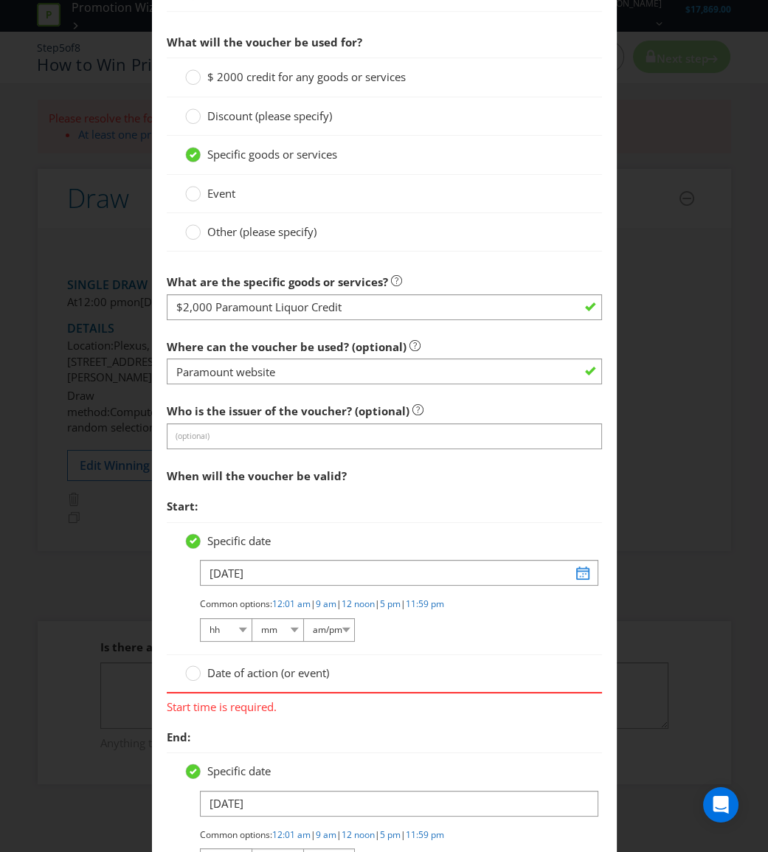
click at [236, 710] on span "Start time is required." at bounding box center [384, 704] width 435 height 21
click at [325, 598] on link "9 am" at bounding box center [326, 604] width 21 height 13
select select "09"
select select "00"
select select "am"
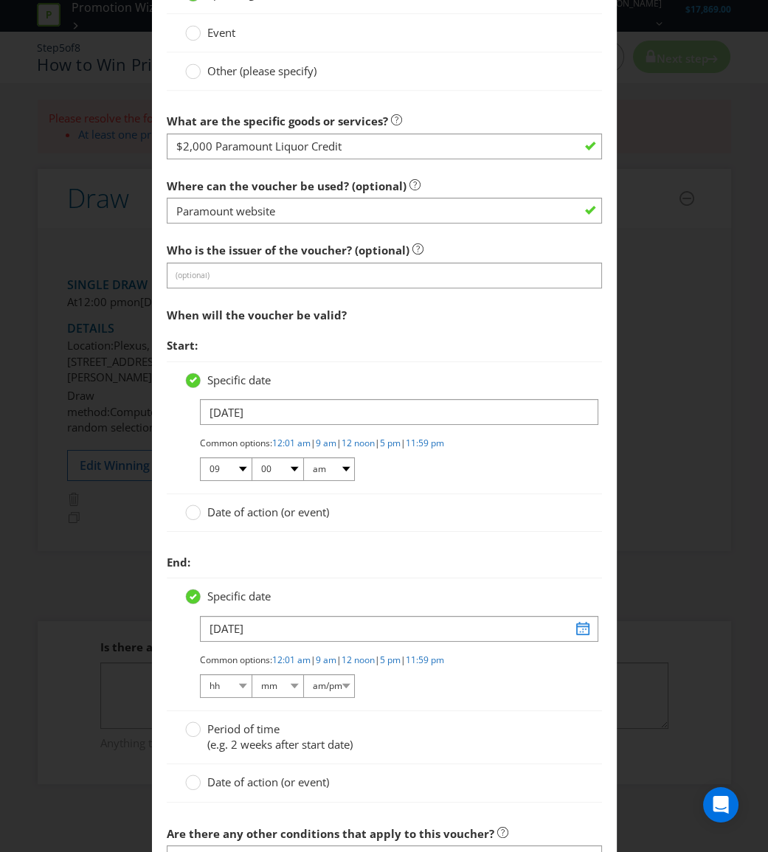
scroll to position [1476, 0]
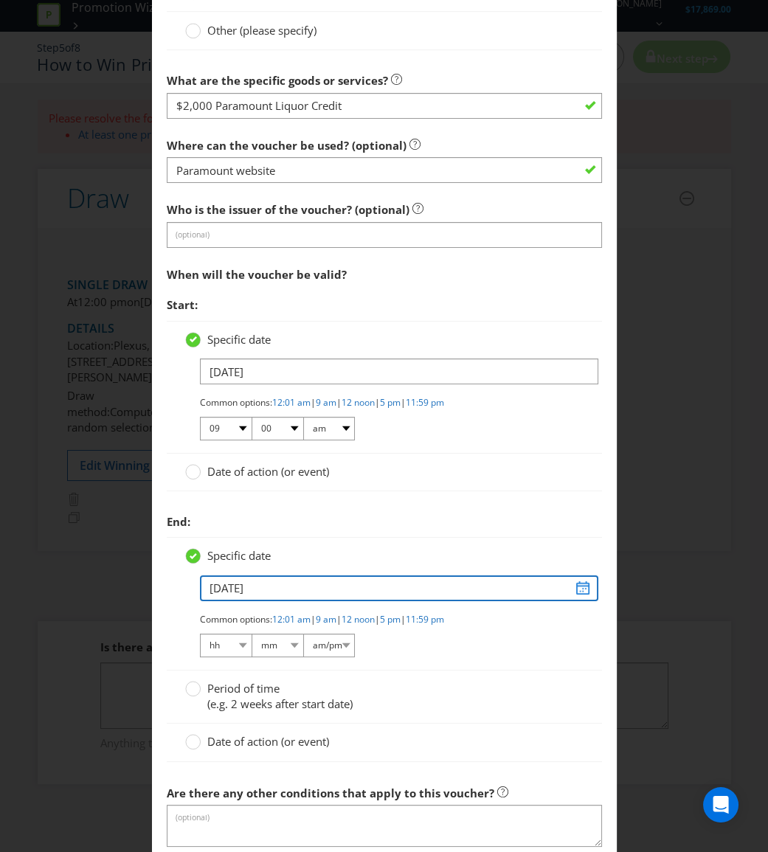
click at [580, 588] on input "[DATE]" at bounding box center [399, 588] width 398 height 26
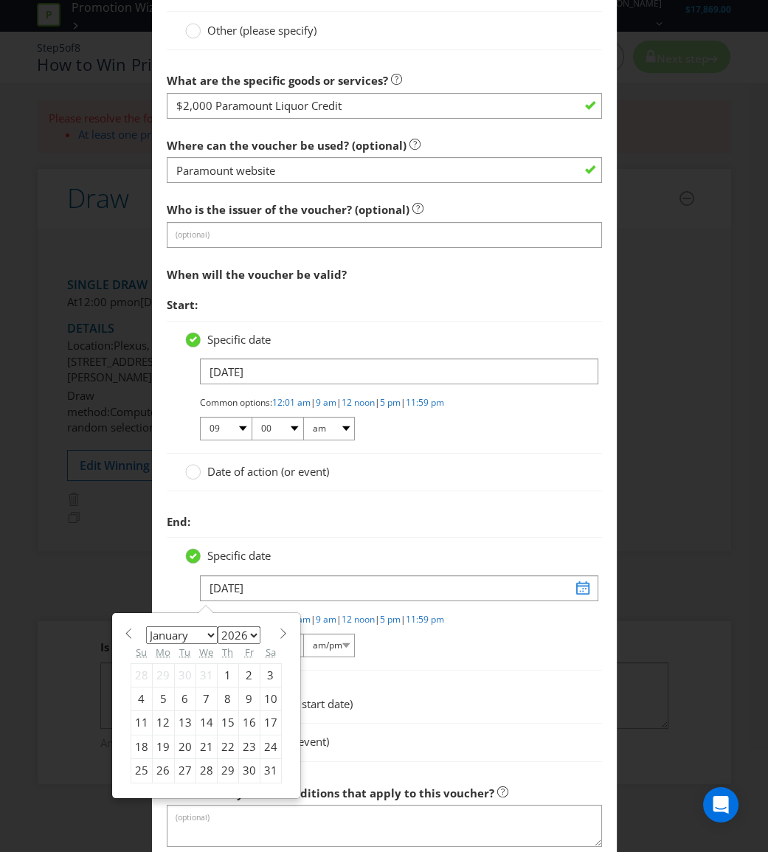
click at [244, 629] on select "2025 2026 2027 2028 2029 2030 2031 2032 2033 2034 2035" at bounding box center [239, 635] width 43 height 18
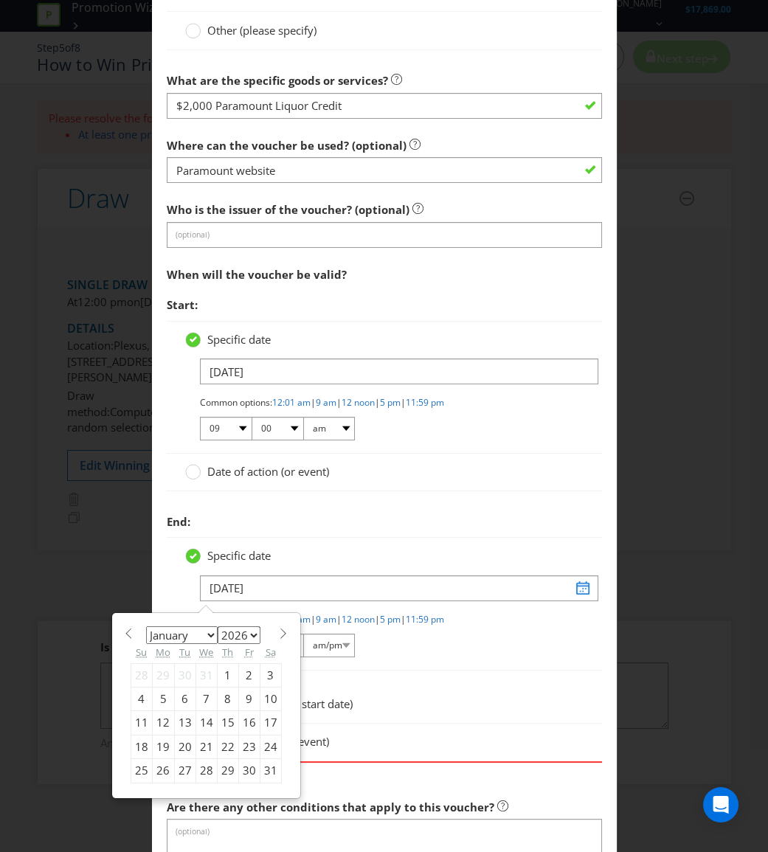
select select "2027"
click at [218, 626] on select "2025 2026 2027 2028 2029 2030 2031 2032 2033 2034 2035" at bounding box center [239, 635] width 43 height 18
click at [246, 747] on div "22" at bounding box center [248, 747] width 21 height 24
type input "[DATE]"
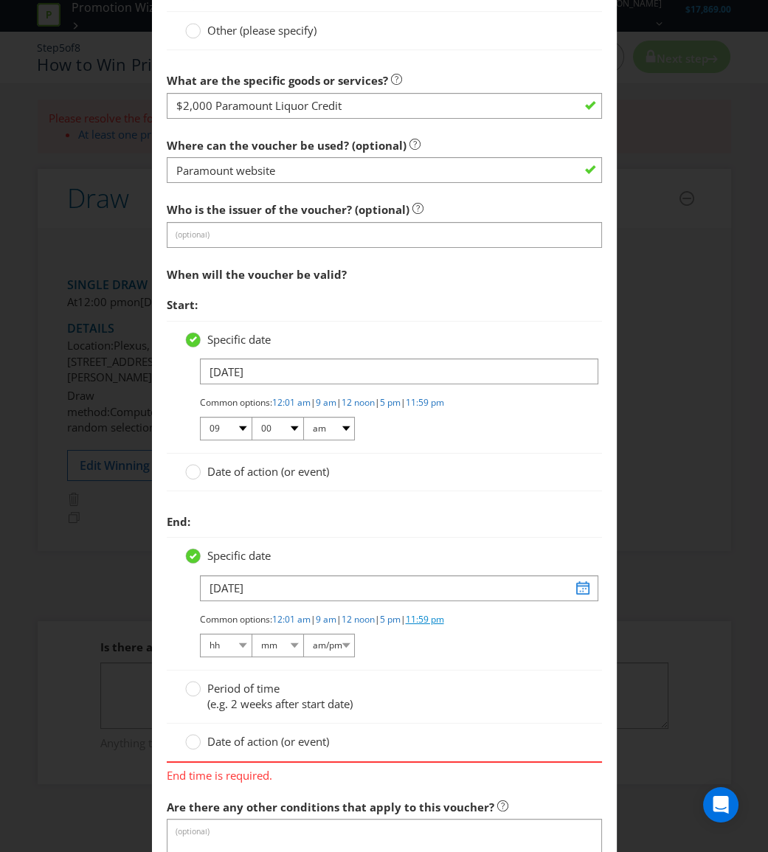
click at [443, 615] on link "11:59 pm" at bounding box center [425, 619] width 38 height 13
select select "11"
select select "59"
select select "pm"
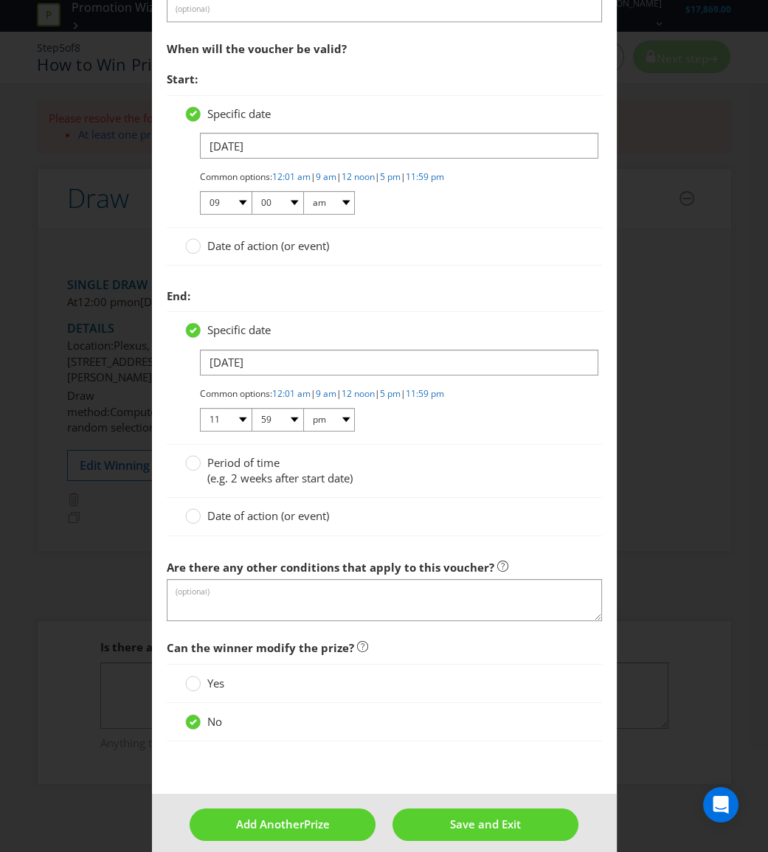
scroll to position [1712, 0]
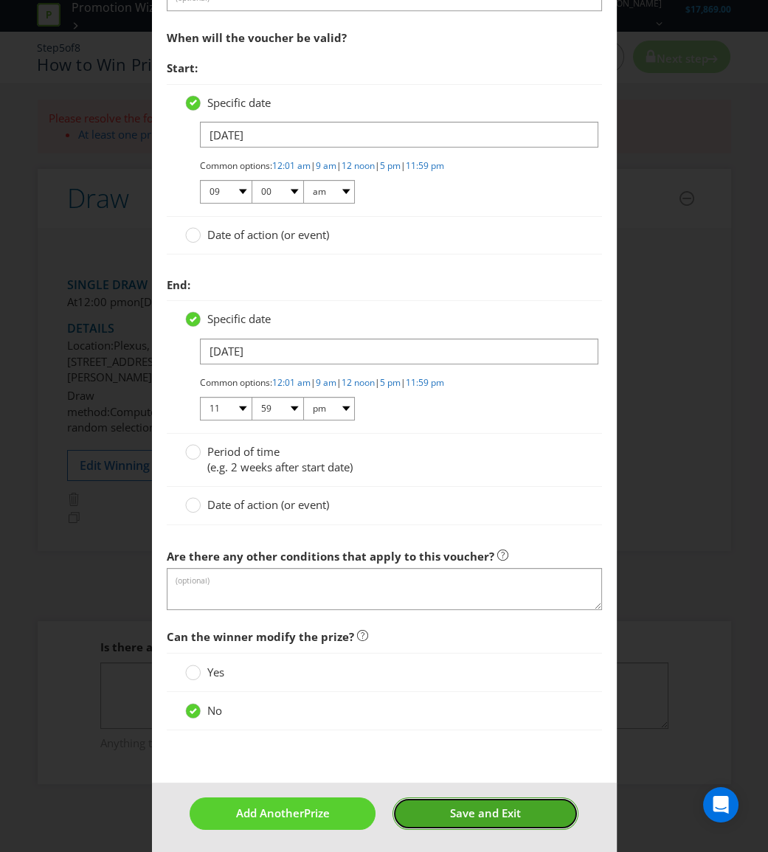
click at [511, 806] on span "Save and Exit" at bounding box center [485, 813] width 71 height 15
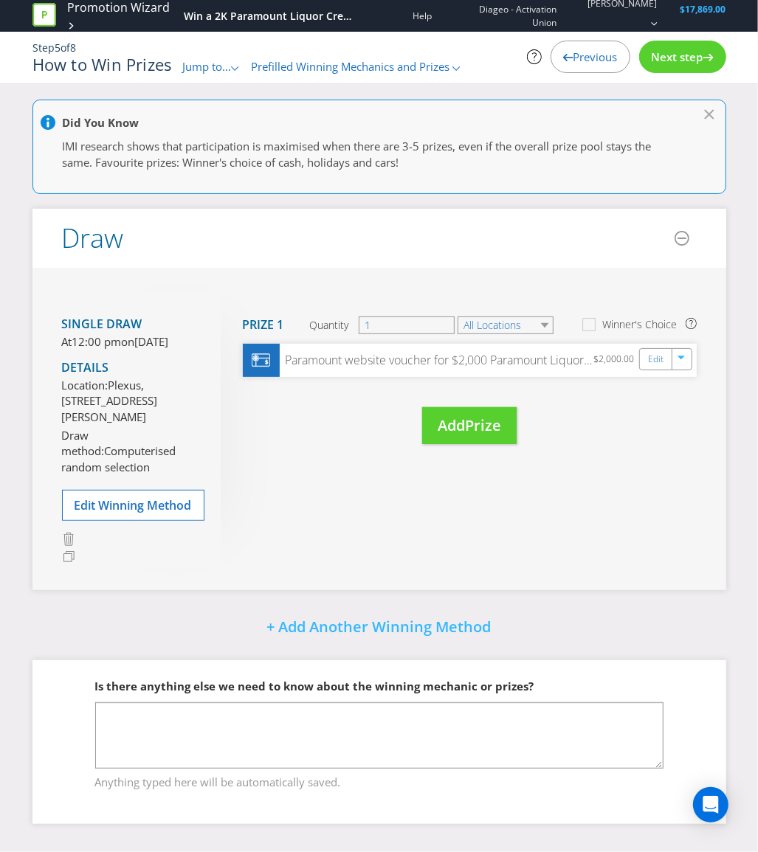
scroll to position [7, 0]
click at [598, 64] on span "Previous" at bounding box center [595, 56] width 44 height 15
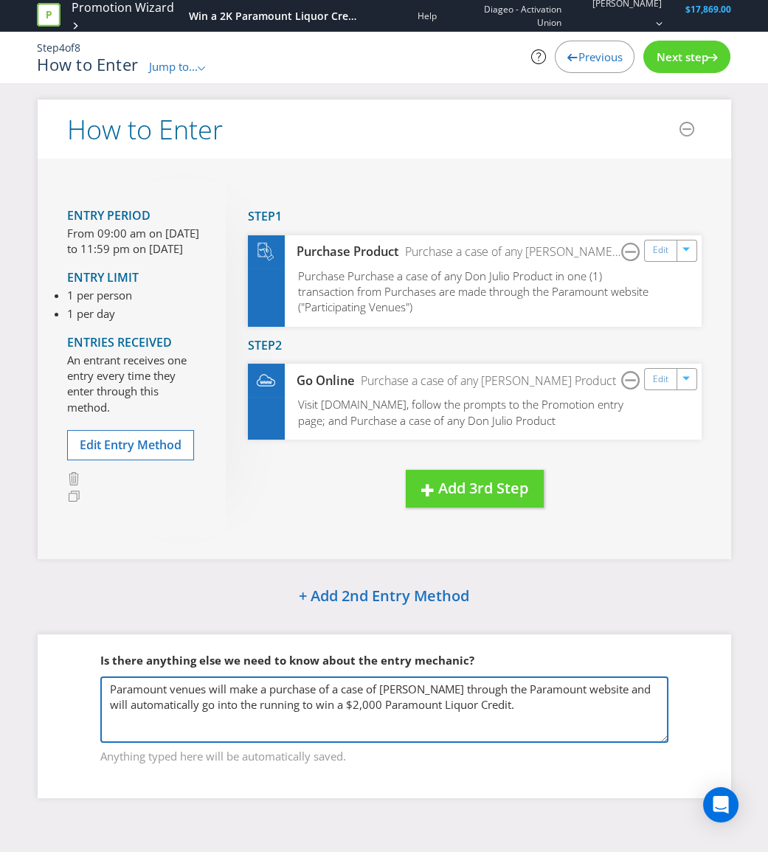
drag, startPoint x: 514, startPoint y: 714, endPoint x: 91, endPoint y: 679, distance: 424.9
click at [91, 679] on fieldset "Is there anything else we need to know about the entry mechanic? Paramount venu…" at bounding box center [384, 699] width 634 height 152
click at [551, 727] on textarea "Paramount venues will make a purchase of a case of [PERSON_NAME] through the Pa…" at bounding box center [384, 710] width 568 height 66
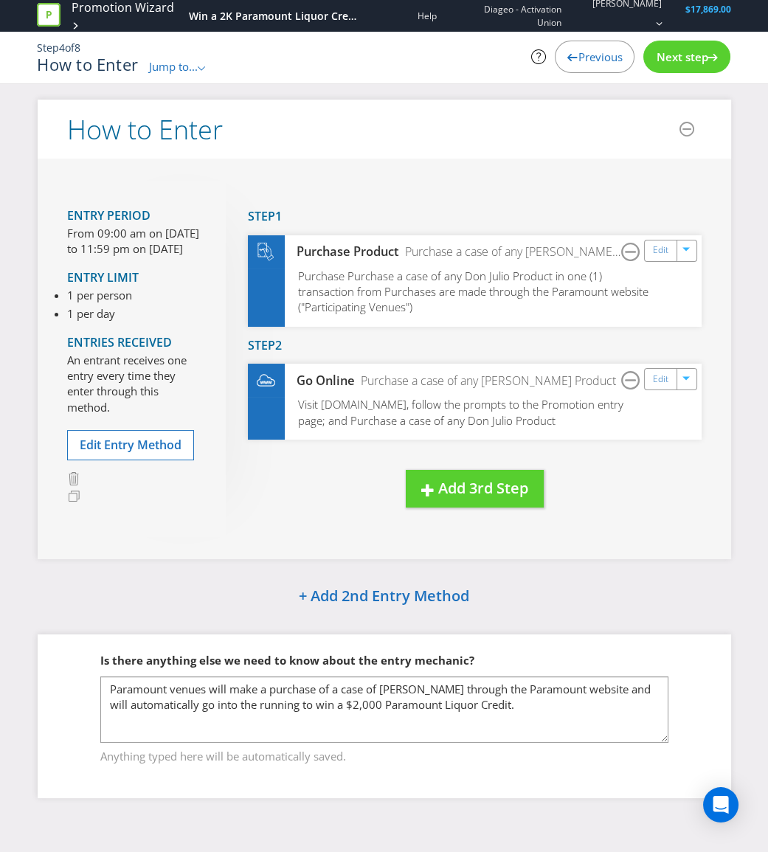
click at [671, 59] on span "Next step" at bounding box center [682, 56] width 52 height 15
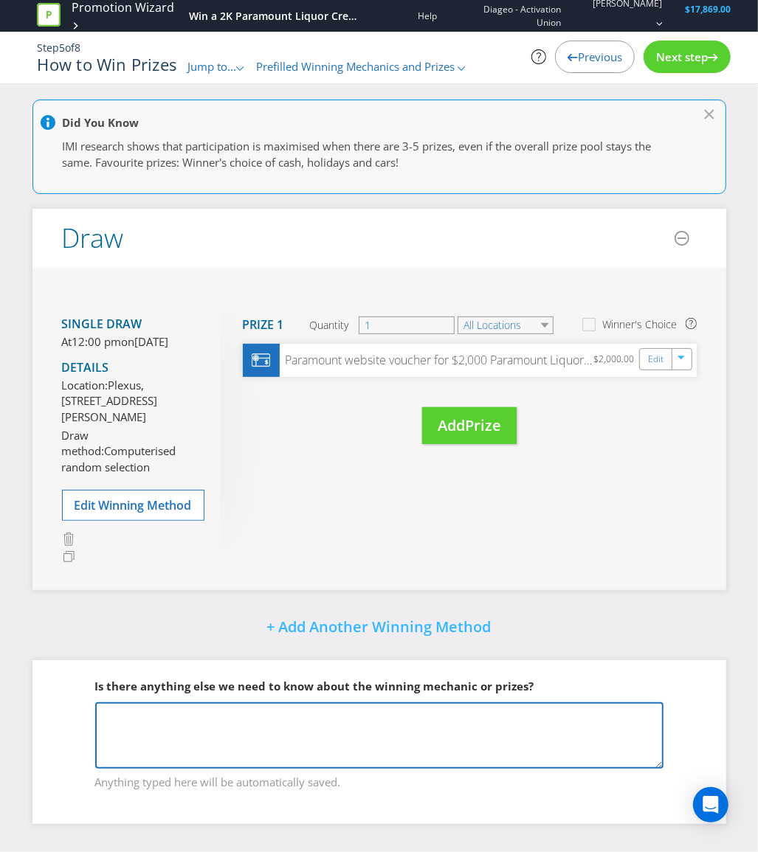
click at [364, 738] on textarea at bounding box center [379, 735] width 568 height 66
paste textarea "Paramount venues will make a purchase of a case of [PERSON_NAME] through the Pa…"
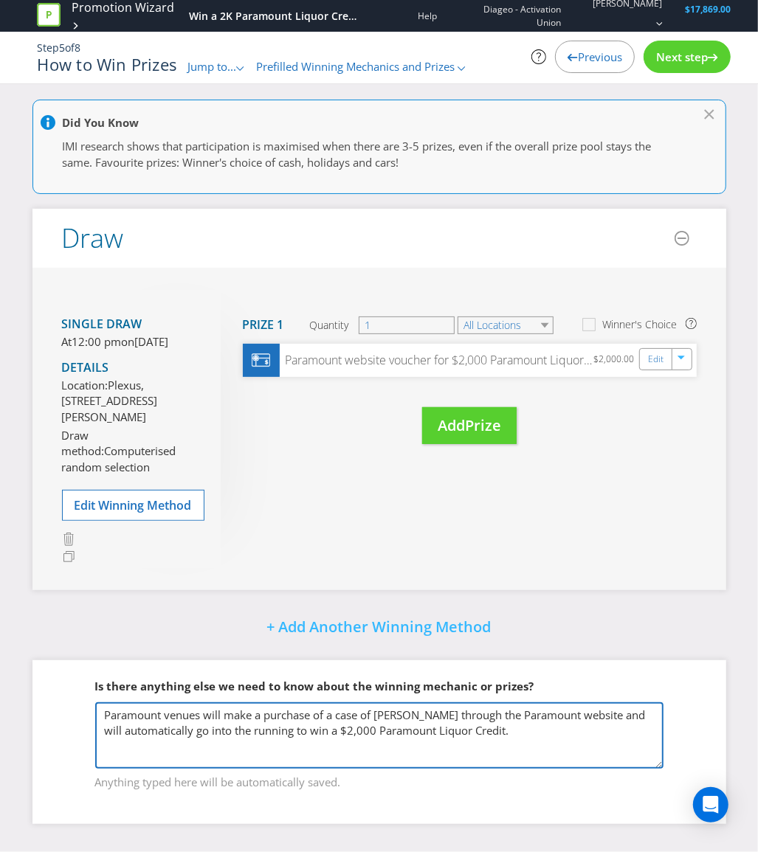
type textarea "Paramount venues will make a purchase of a case of [PERSON_NAME] through the Pa…"
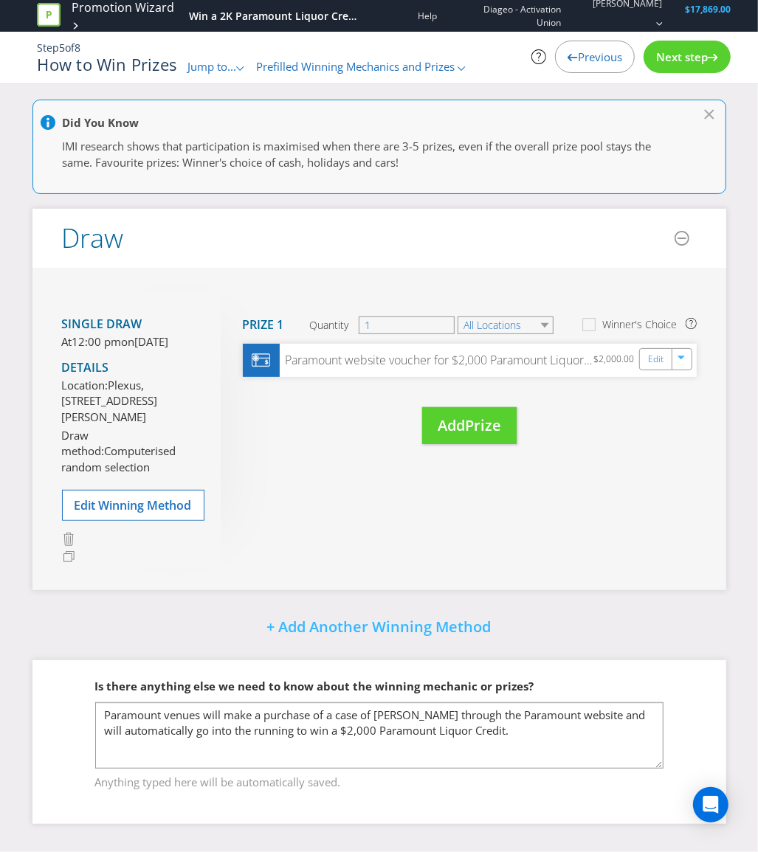
click at [614, 668] on fieldset "Is there anything else we need to know about the winning mechanic or prizes? Pa…" at bounding box center [379, 725] width 634 height 152
click at [683, 59] on span "Next step" at bounding box center [682, 56] width 52 height 15
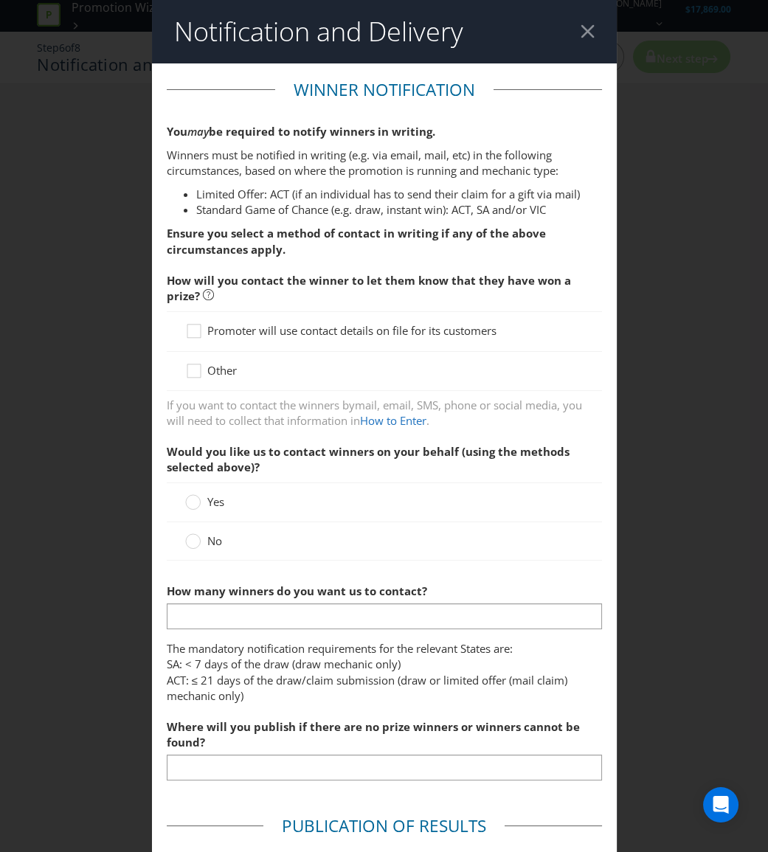
click at [325, 335] on span "Promoter will use contact details on file for its customers" at bounding box center [351, 330] width 289 height 15
click at [0, 0] on input "Promoter will use contact details on file for its customers" at bounding box center [0, 0] width 0 height 0
click at [213, 546] on span "No" at bounding box center [214, 540] width 15 height 15
click at [0, 0] on input "No" at bounding box center [0, 0] width 0 height 0
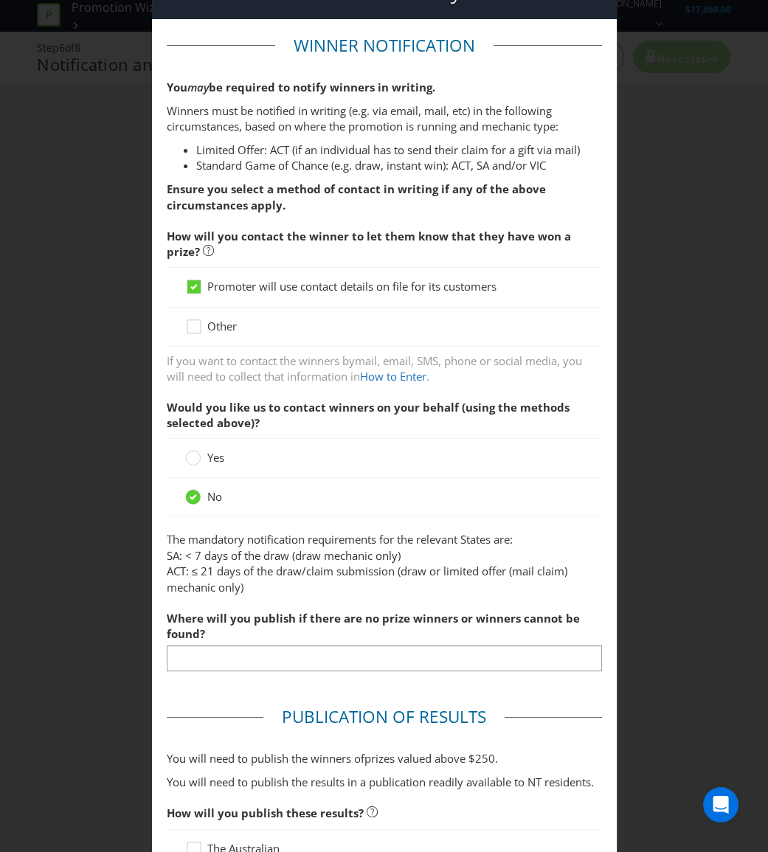
scroll to position [66, 0]
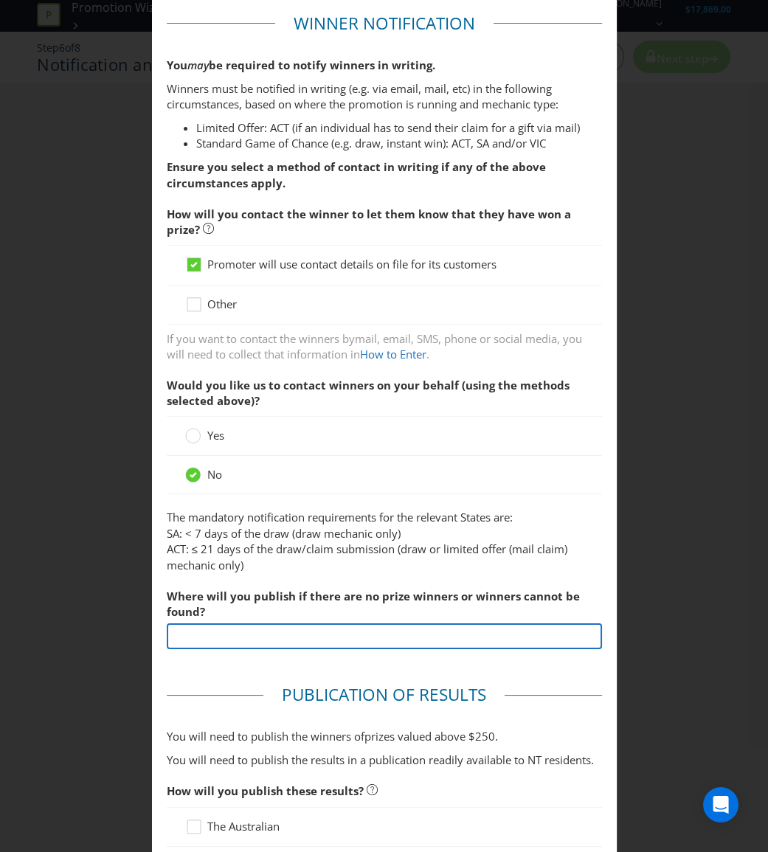
click at [319, 635] on input "text" at bounding box center [384, 636] width 435 height 26
type input "[URL][DOMAIN_NAME]"
drag, startPoint x: 420, startPoint y: 636, endPoint x: 91, endPoint y: 655, distance: 328.9
click at [91, 655] on div "Notification and Delivery Winner Notification You may be required to notify win…" at bounding box center [384, 426] width 768 height 852
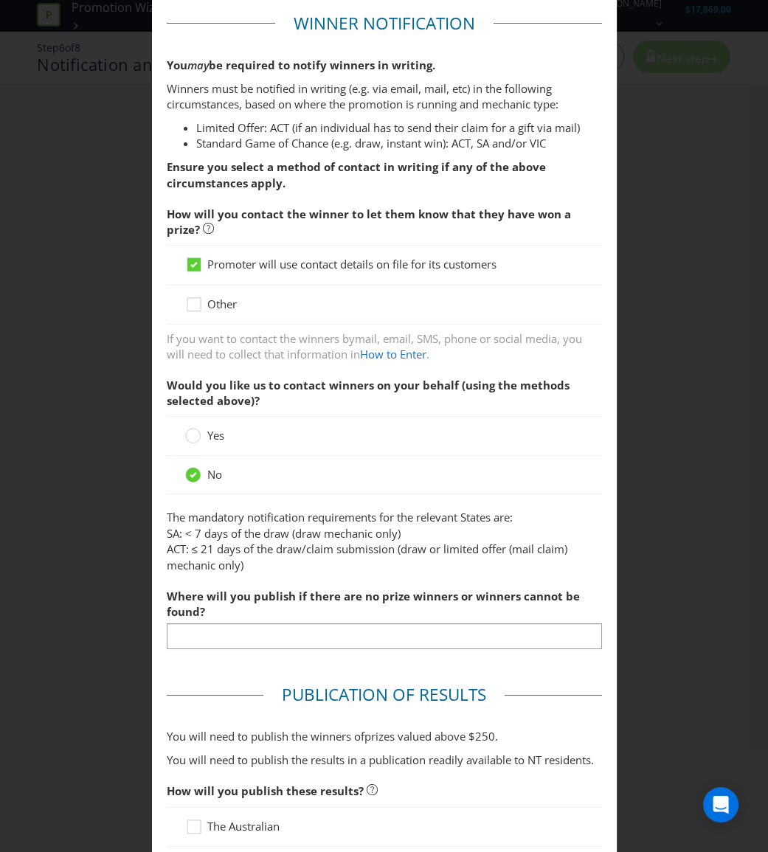
click at [233, 678] on main "Winner Notification You may be required to notify winners in writing. Winners m…" at bounding box center [384, 802] width 465 height 1610
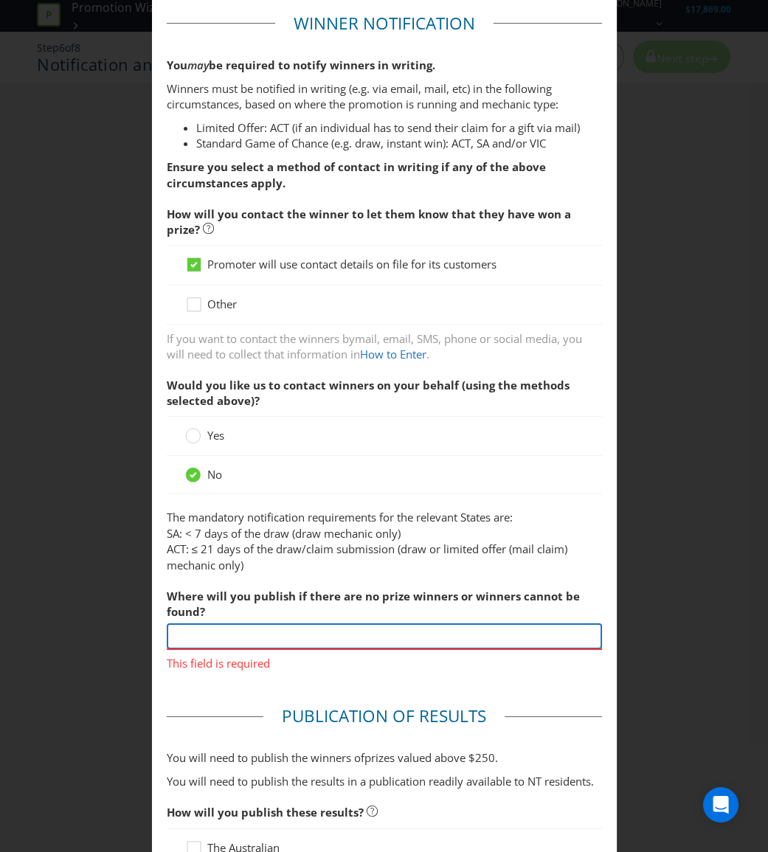
click at [249, 628] on input "text" at bounding box center [384, 636] width 435 height 26
paste input "Paramount venues will make a purchase of a case of [PERSON_NAME] through the Pa…"
type input "Paramount venues will make a purchase of a case of [PERSON_NAME] through the Pa…"
drag, startPoint x: 593, startPoint y: 637, endPoint x: 66, endPoint y: 652, distance: 527.0
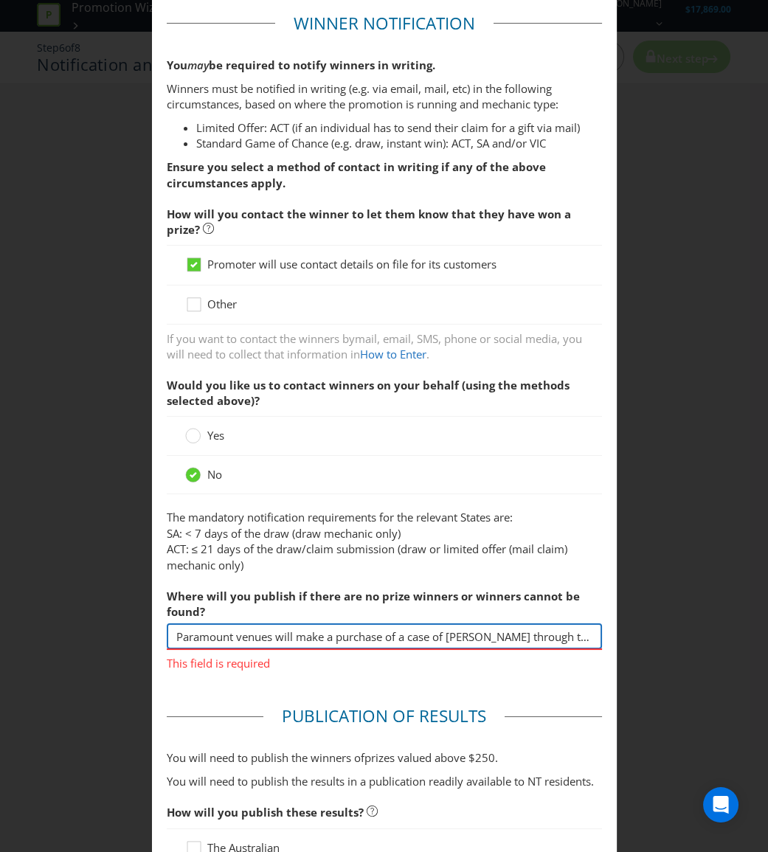
click at [66, 652] on div "Notification and Delivery Winner Notification You may be required to notify win…" at bounding box center [384, 426] width 768 height 852
click at [377, 641] on input "text" at bounding box center [384, 636] width 435 height 26
type input "[URL][DOMAIN_NAME]"
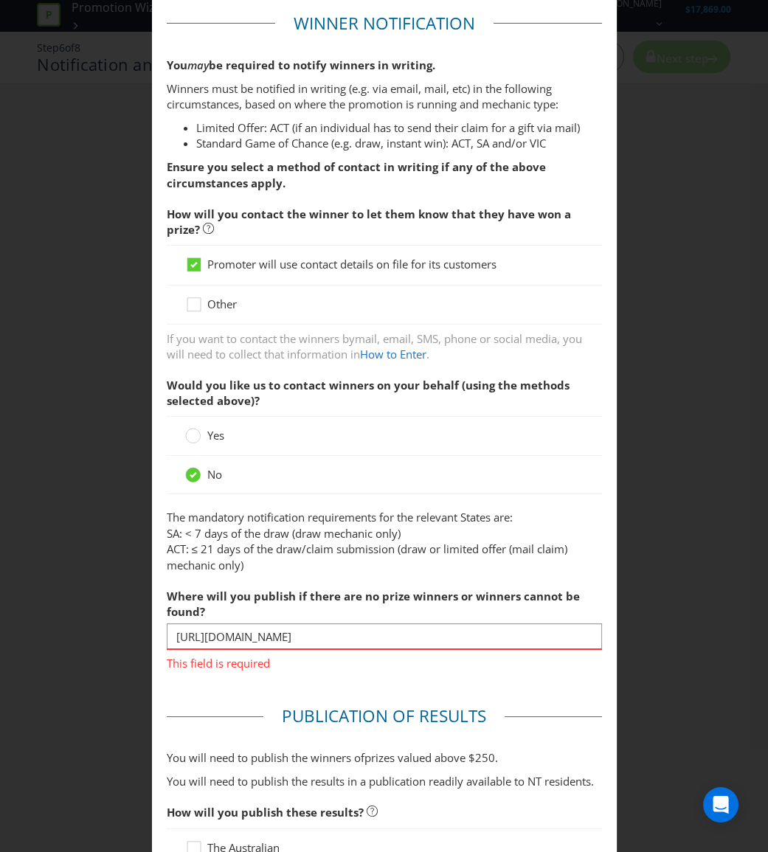
click at [403, 682] on main "Winner Notification You may be required to notify winners in writing. Winners m…" at bounding box center [384, 812] width 465 height 1631
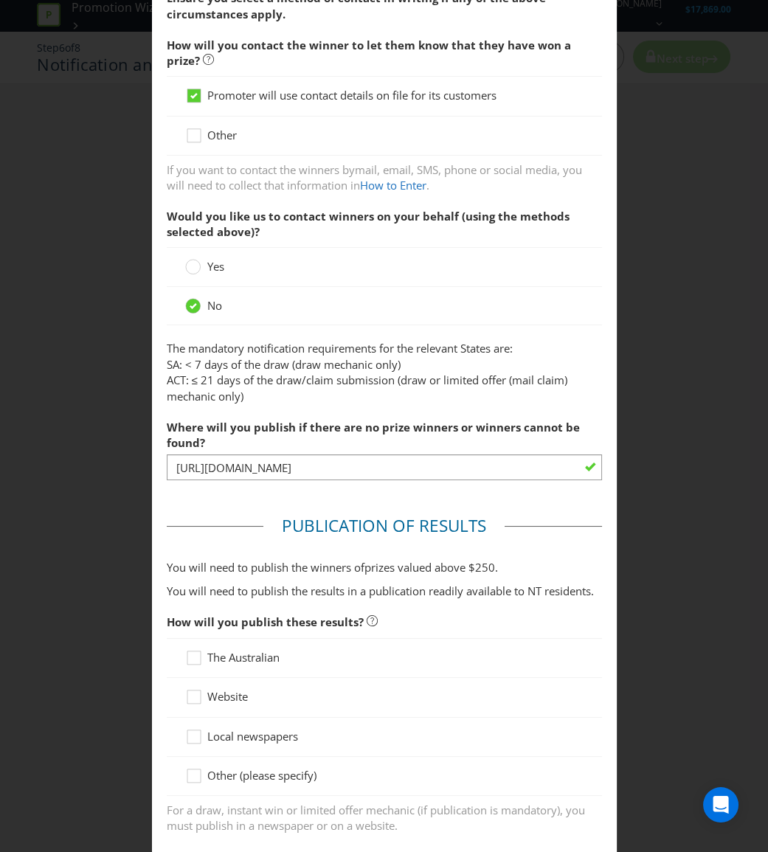
scroll to position [268, 0]
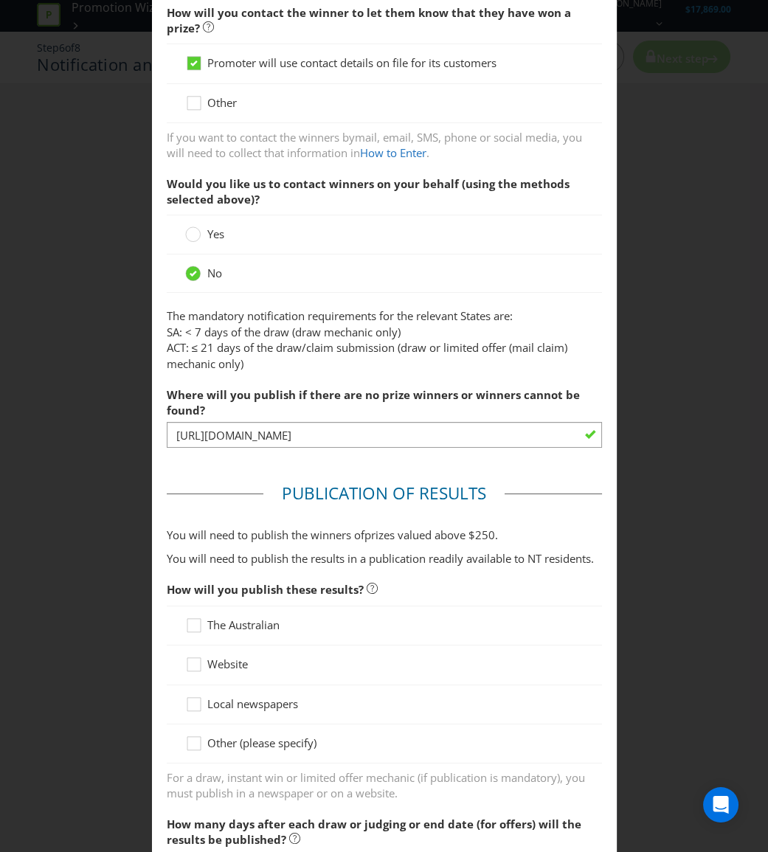
click at [218, 666] on span "Website" at bounding box center [227, 664] width 41 height 15
click at [0, 0] on input "Website" at bounding box center [0, 0] width 0 height 0
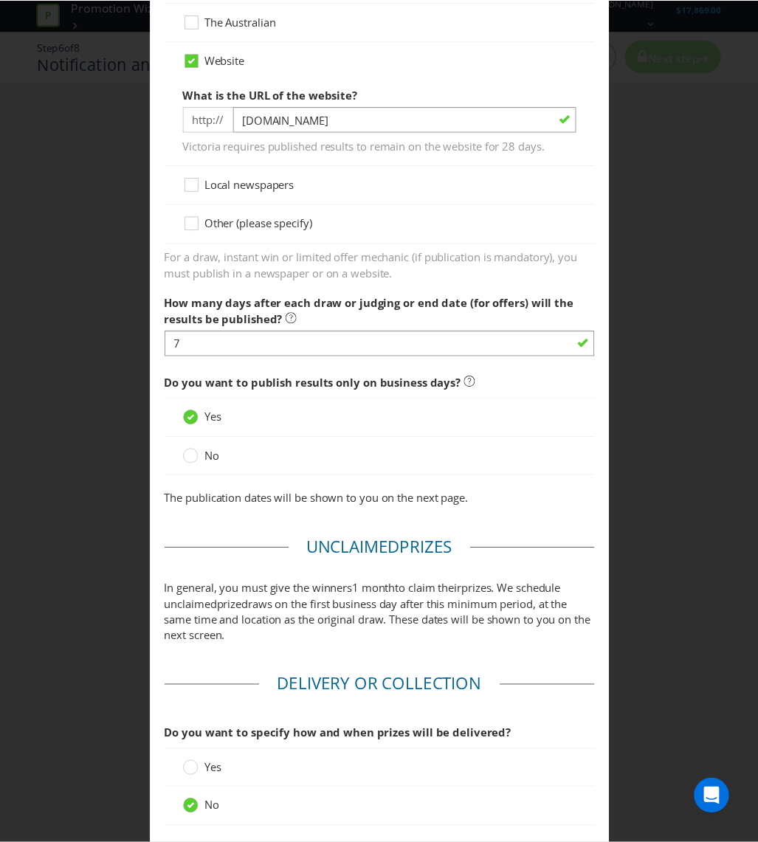
scroll to position [980, 0]
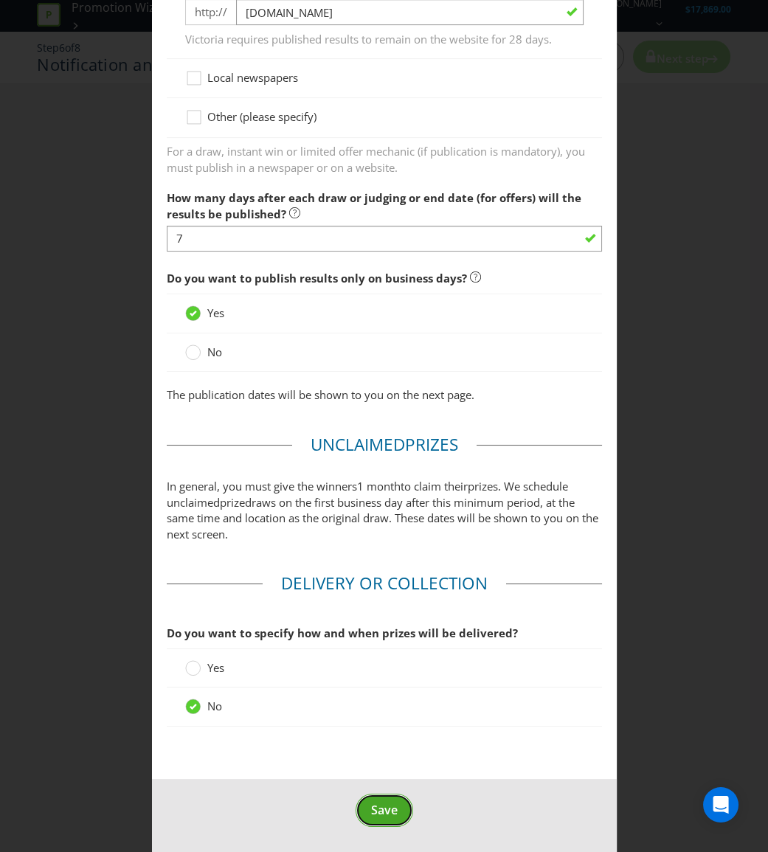
click at [387, 797] on button "Save" at bounding box center [385, 810] width 58 height 33
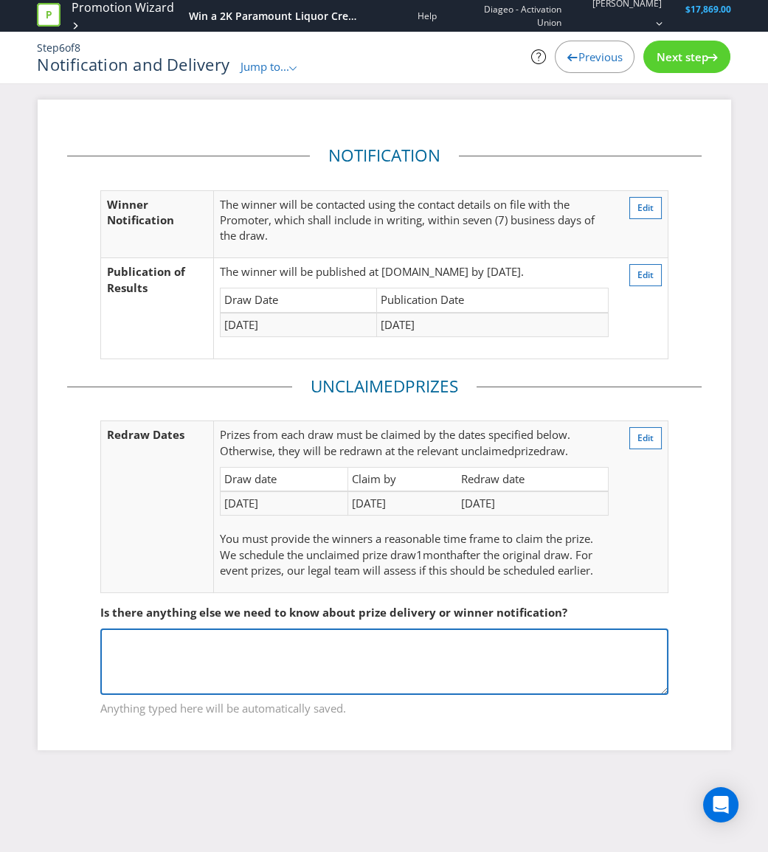
click at [387, 668] on textarea at bounding box center [384, 662] width 568 height 66
paste textarea "Paramount venues will make a purchase of a case of [PERSON_NAME] through the Pa…"
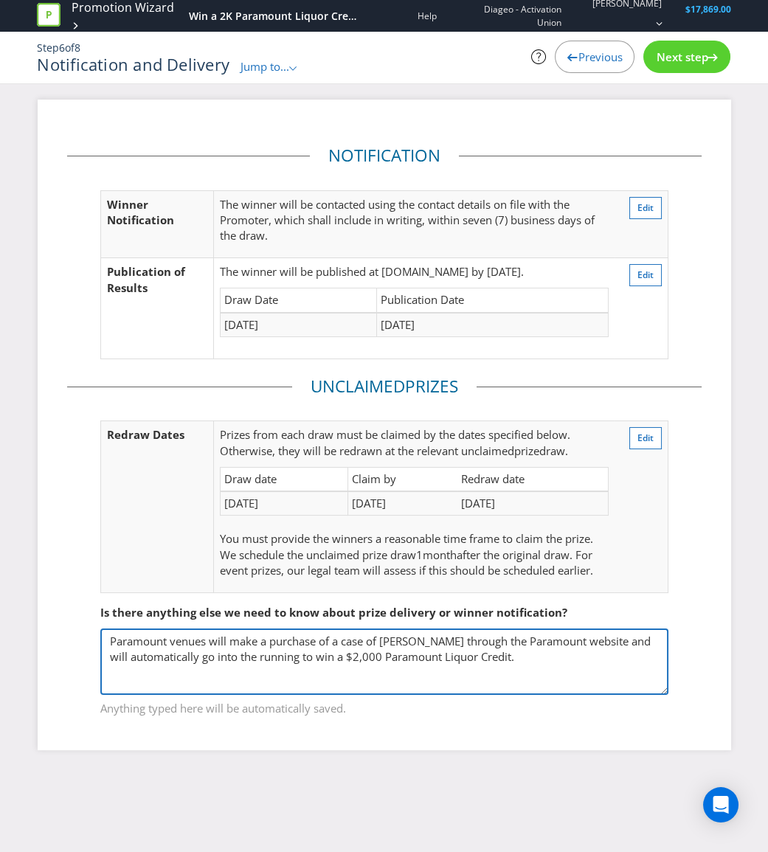
type textarea "Paramount venues will make a purchase of a case of [PERSON_NAME] through the Pa…"
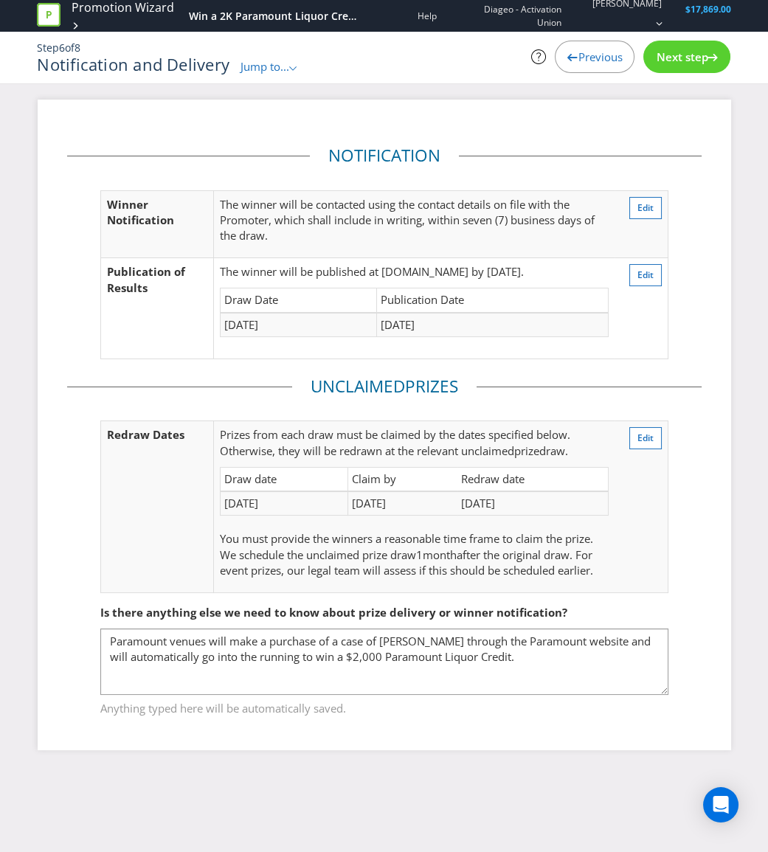
click at [701, 58] on span "Next step" at bounding box center [682, 56] width 52 height 15
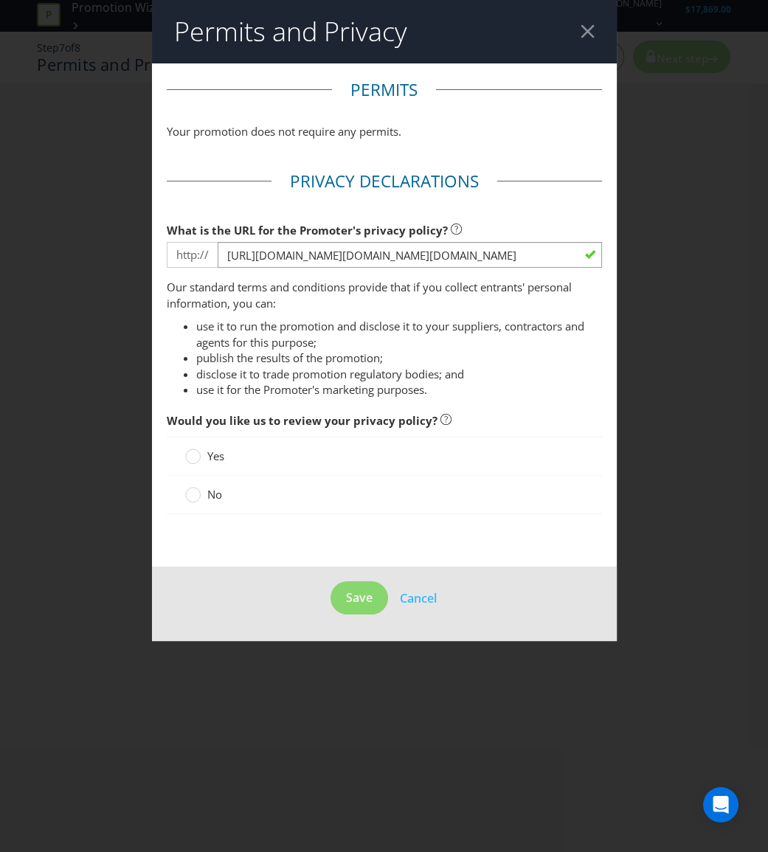
click at [217, 456] on span "Yes" at bounding box center [215, 456] width 17 height 15
click at [0, 0] on input "Yes" at bounding box center [0, 0] width 0 height 0
click at [204, 497] on label "No" at bounding box center [205, 494] width 40 height 15
click at [0, 0] on input "No" at bounding box center [0, 0] width 0 height 0
click at [353, 595] on span "Save" at bounding box center [359, 597] width 27 height 16
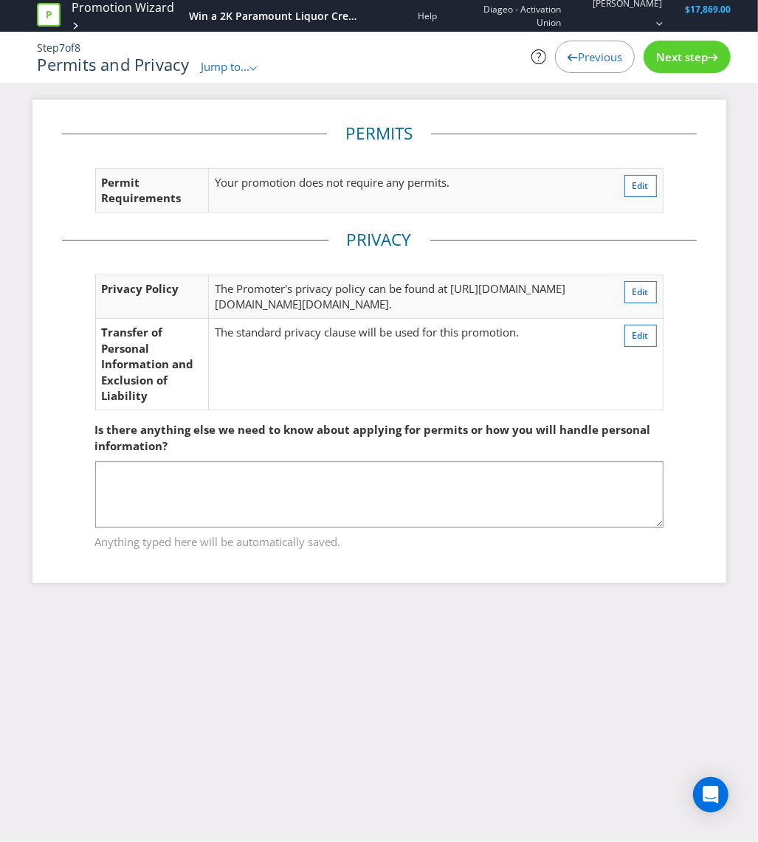
click at [690, 58] on span "Next step" at bounding box center [682, 56] width 52 height 15
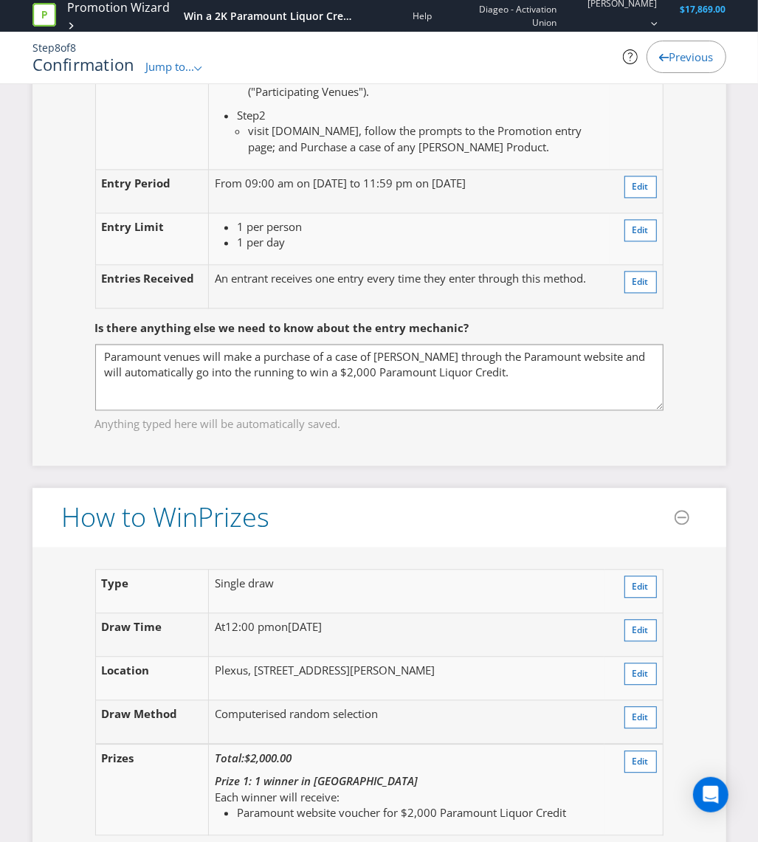
scroll to position [1408, 0]
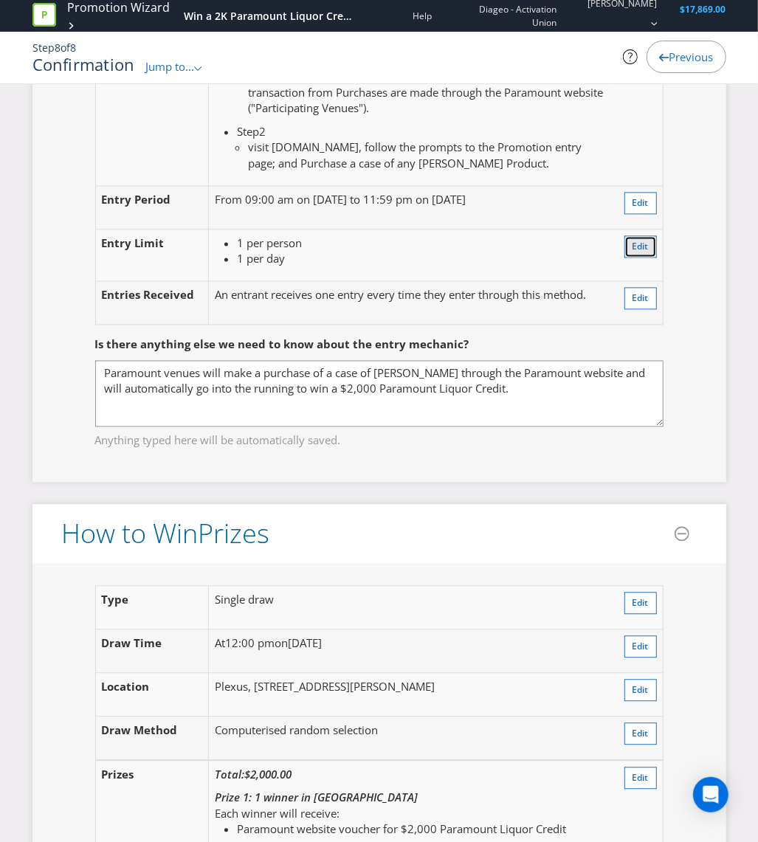
click at [626, 257] on button "Edit" at bounding box center [640, 246] width 32 height 22
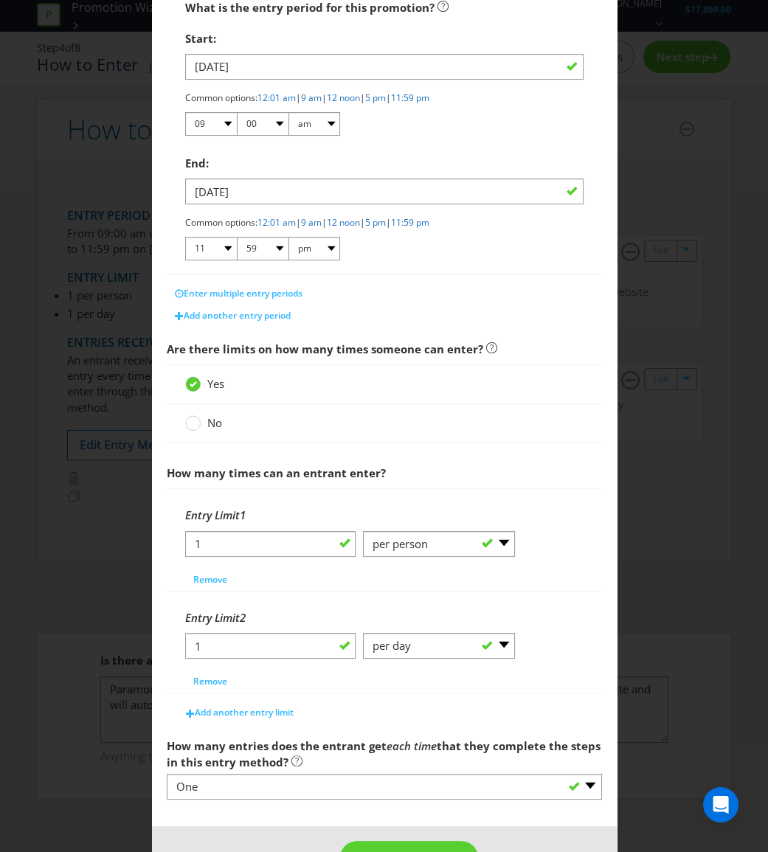
scroll to position [335, 0]
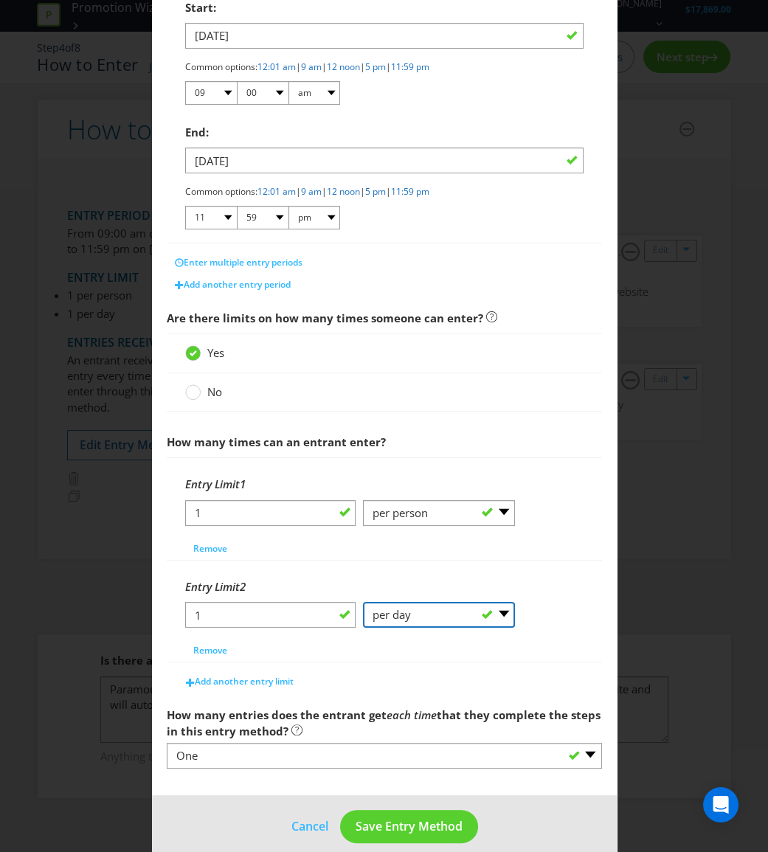
click at [490, 610] on select "-- Please Select -- per person per day per purchase per transaction Other (plea…" at bounding box center [439, 615] width 152 height 26
click at [504, 510] on select "-- Please Select -- per person per day per purchase per transaction Other (plea…" at bounding box center [439, 513] width 152 height 26
select select "OTHER"
click at [363, 500] on select "-- Please Select -- per person per day per purchase per transaction Other (plea…" at bounding box center [439, 513] width 152 height 26
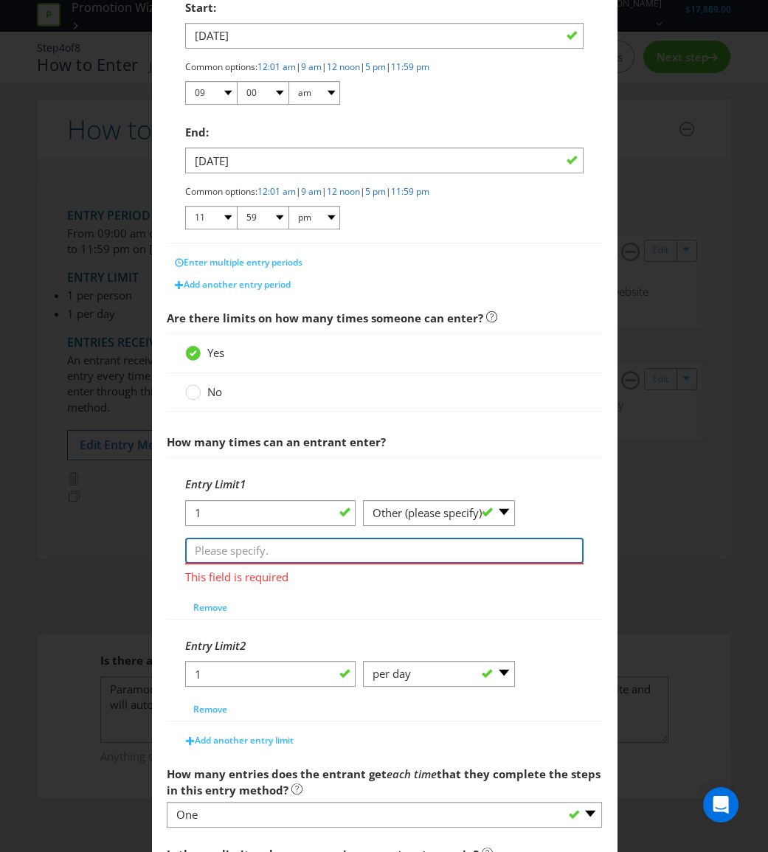
click at [447, 550] on input "text" at bounding box center [384, 551] width 398 height 26
type input "Venue"
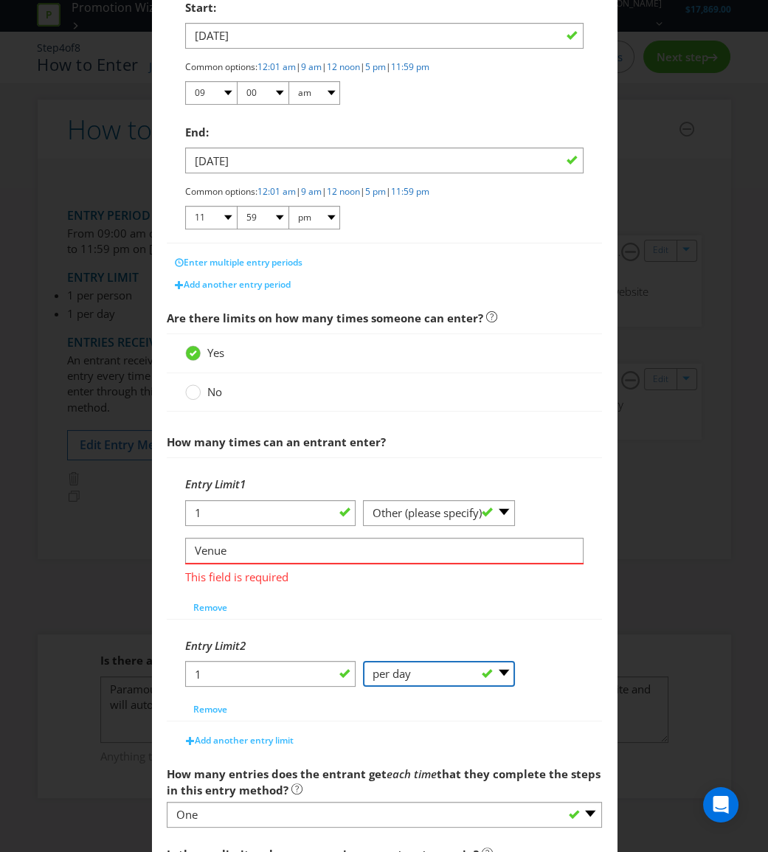
click at [451, 668] on div "1 -- Please Select -- per person per day per purchase per transaction Other (pl…" at bounding box center [384, 680] width 398 height 38
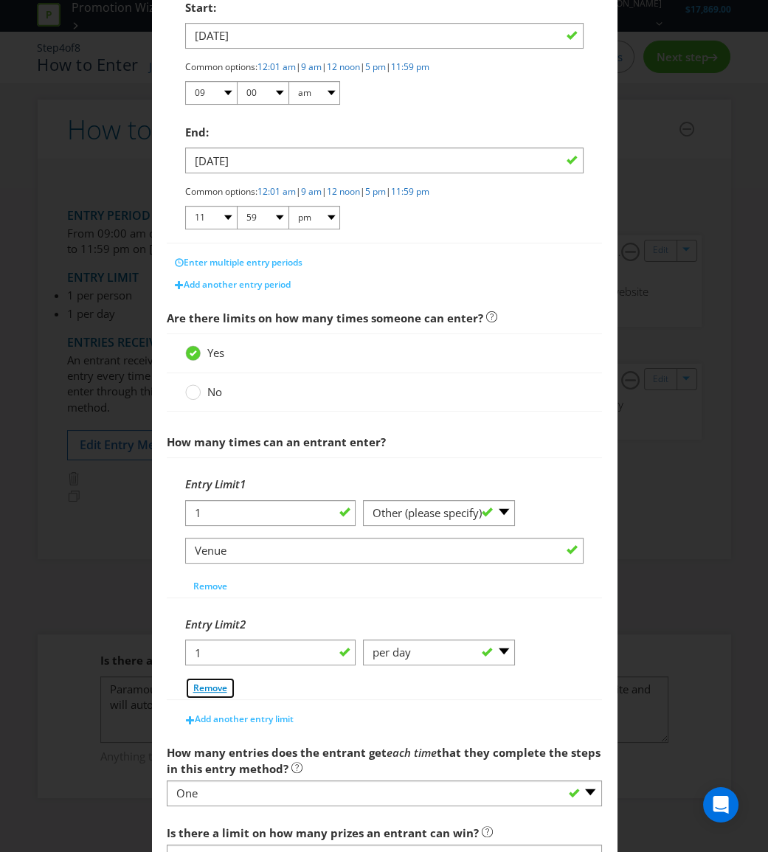
click at [209, 691] on span "Remove" at bounding box center [210, 688] width 34 height 13
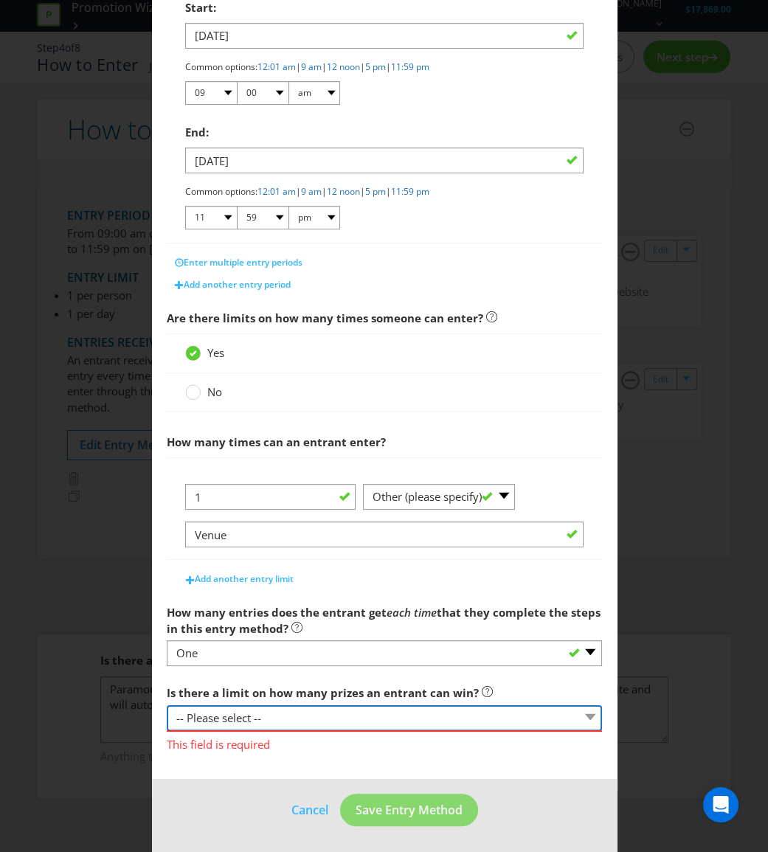
click at [346, 719] on select "-- Please select -- Yes, there is a maximum number of prizes that one entrant c…" at bounding box center [384, 718] width 435 height 26
select select "LIMITED"
click at [167, 705] on select "-- Please select -- Yes, there is a maximum number of prizes that one entrant c…" at bounding box center [384, 718] width 435 height 26
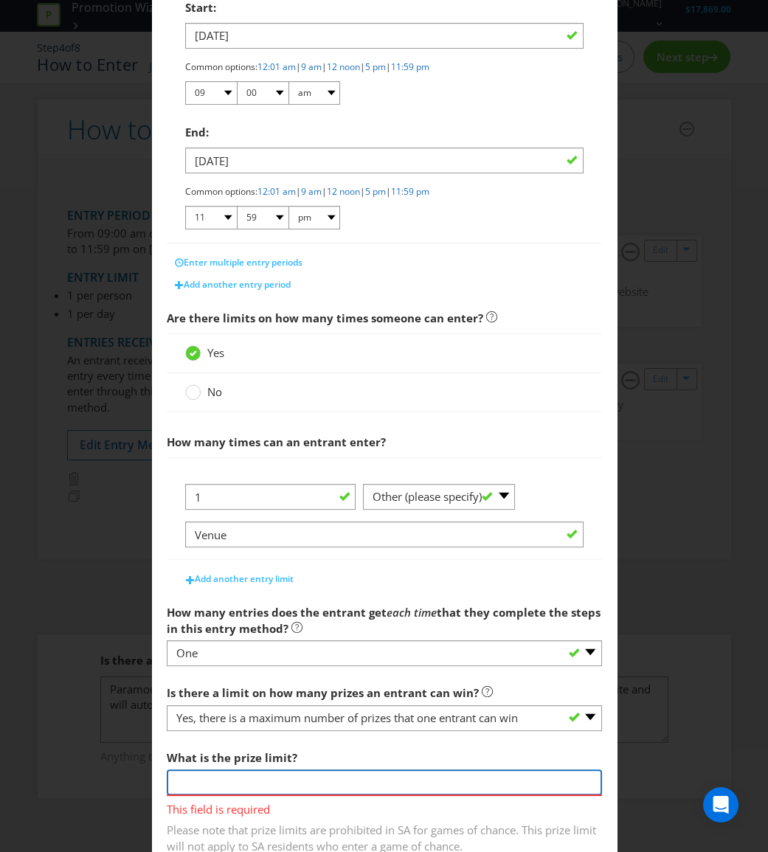
click at [394, 775] on input "number" at bounding box center [384, 782] width 435 height 26
type input "1"
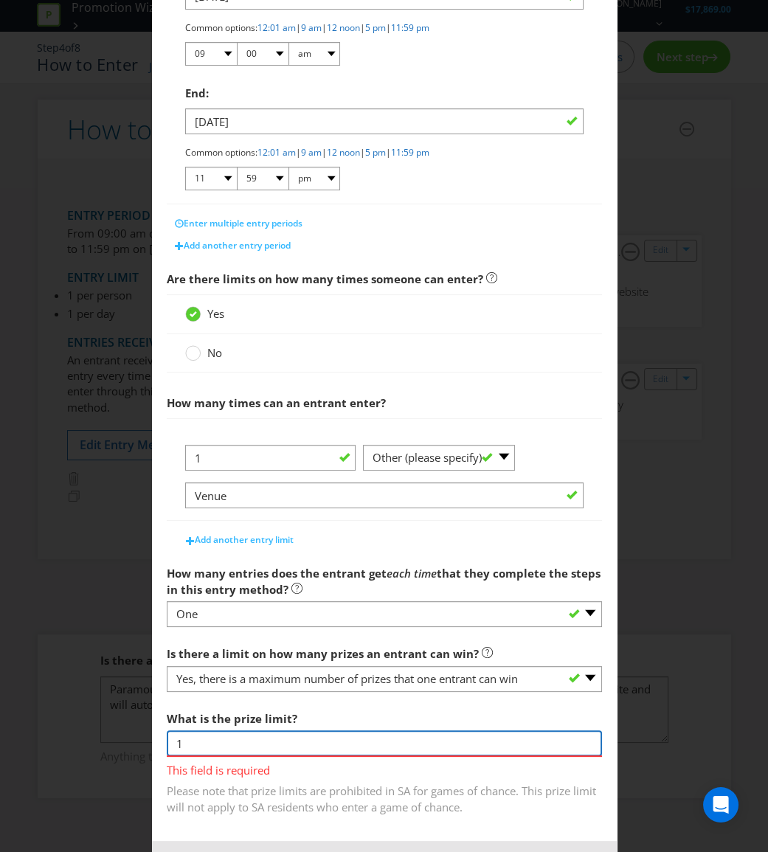
scroll to position [436, 0]
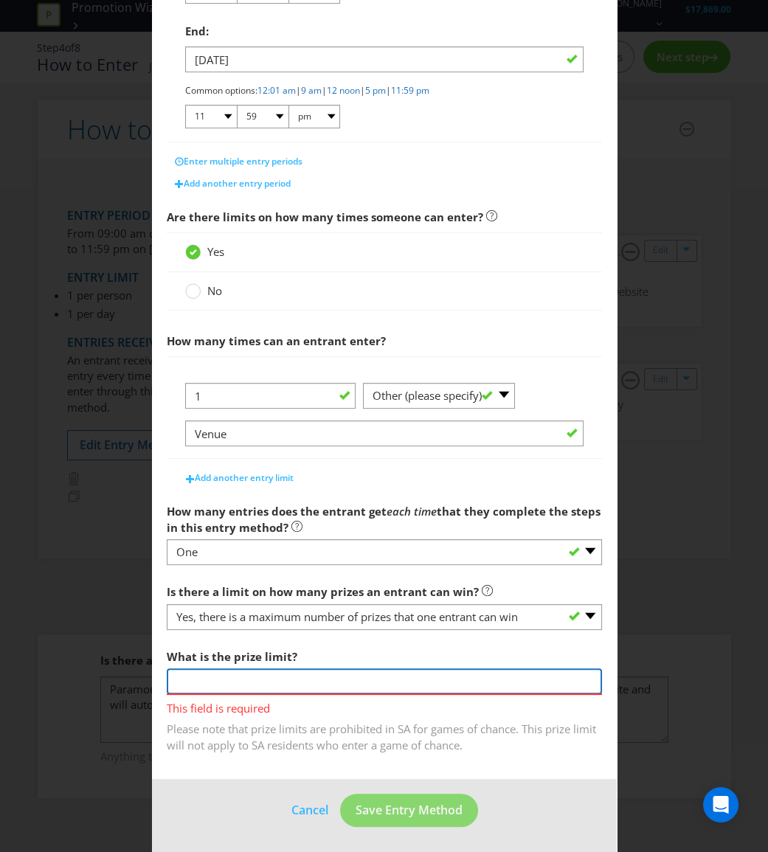
click at [391, 684] on input "number" at bounding box center [384, 681] width 435 height 26
type input "1"
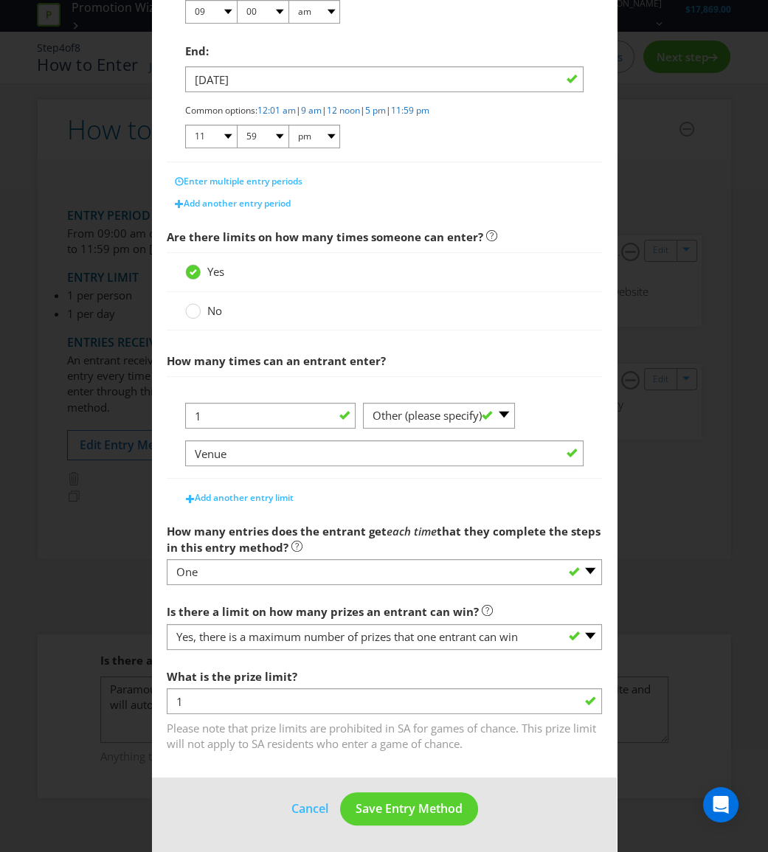
click at [266, 750] on span "Please note that prize limits are prohibited in SA for games of chance. This pr…" at bounding box center [384, 733] width 435 height 37
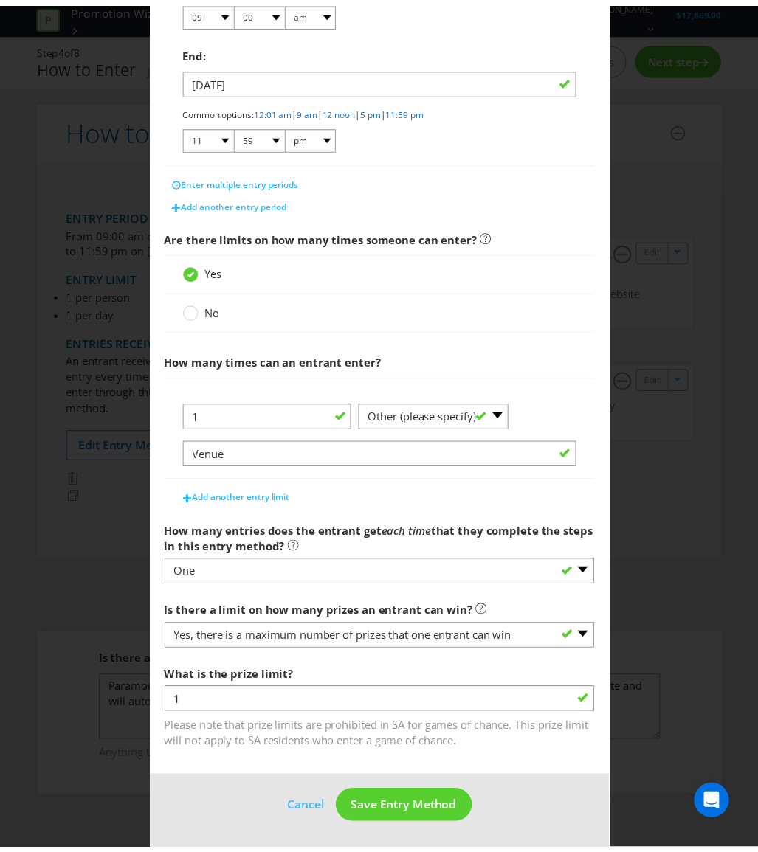
scroll to position [415, 0]
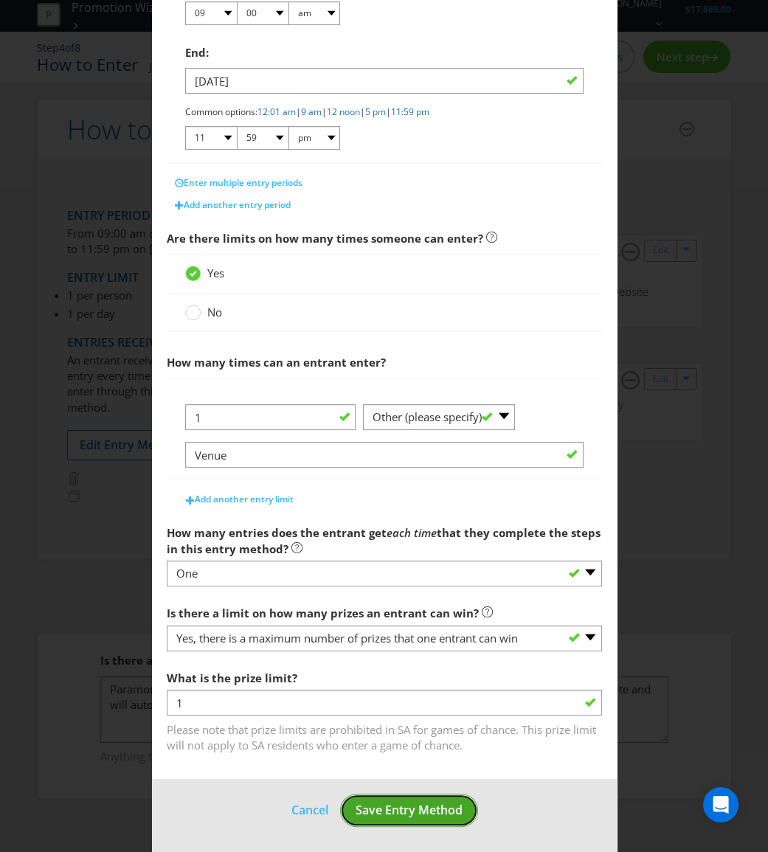
click at [412, 804] on span "Save Entry Method" at bounding box center [409, 810] width 107 height 16
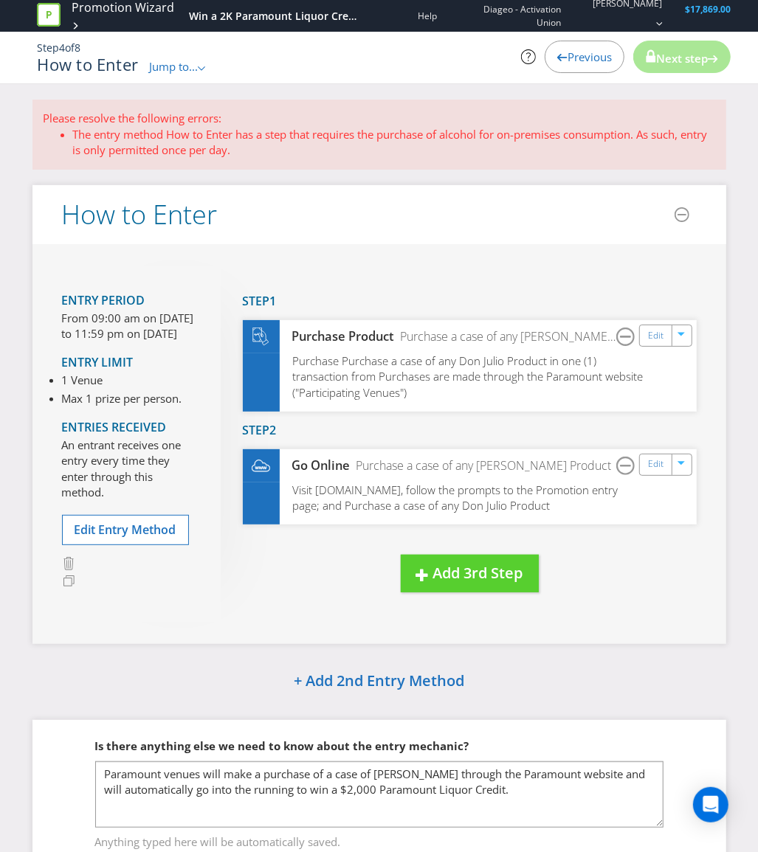
click at [583, 703] on div "Please resolve the following errors: The entry method How to Enter has a step t…" at bounding box center [379, 503] width 716 height 806
click at [653, 466] on link "Edit" at bounding box center [656, 464] width 15 height 17
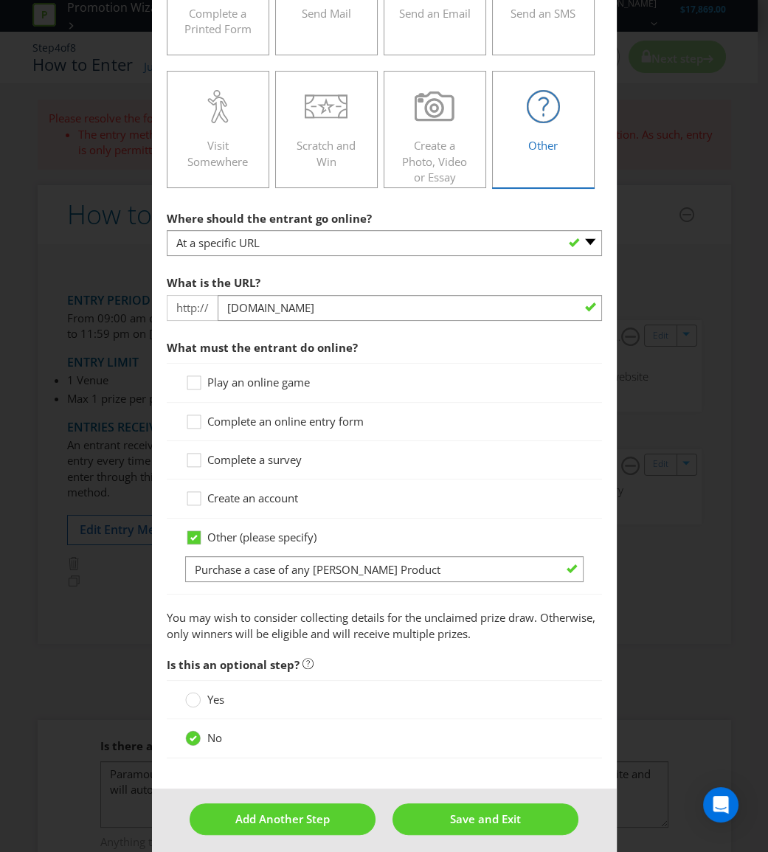
scroll to position [427, 0]
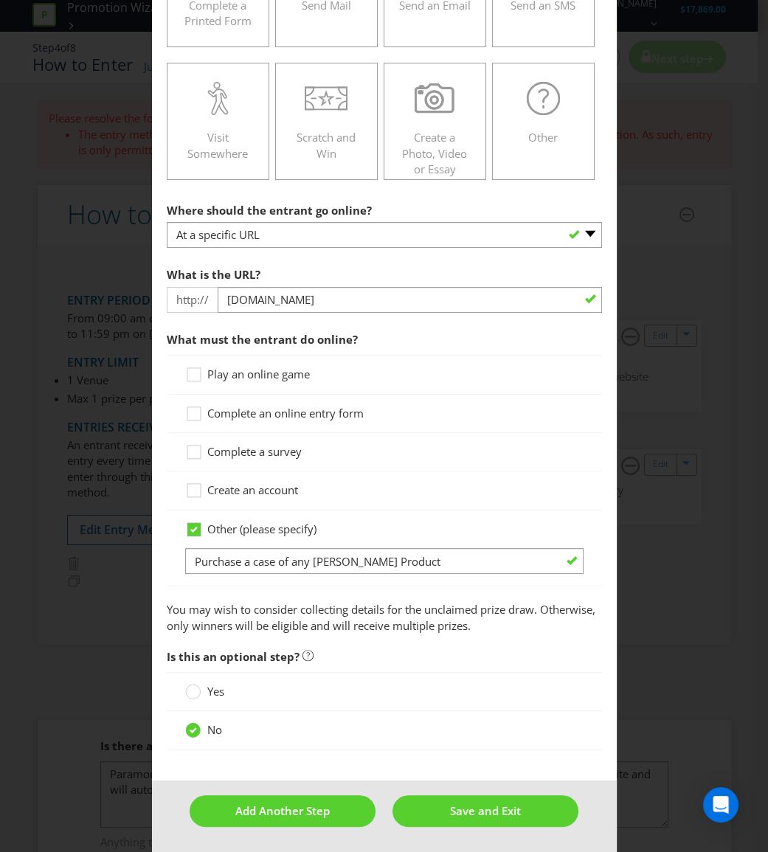
click at [669, 455] on div "How to Enter Did You Know IMI research shows that ease of participation is one …" at bounding box center [384, 426] width 768 height 852
click at [429, 808] on button "Save and Exit" at bounding box center [485, 811] width 186 height 32
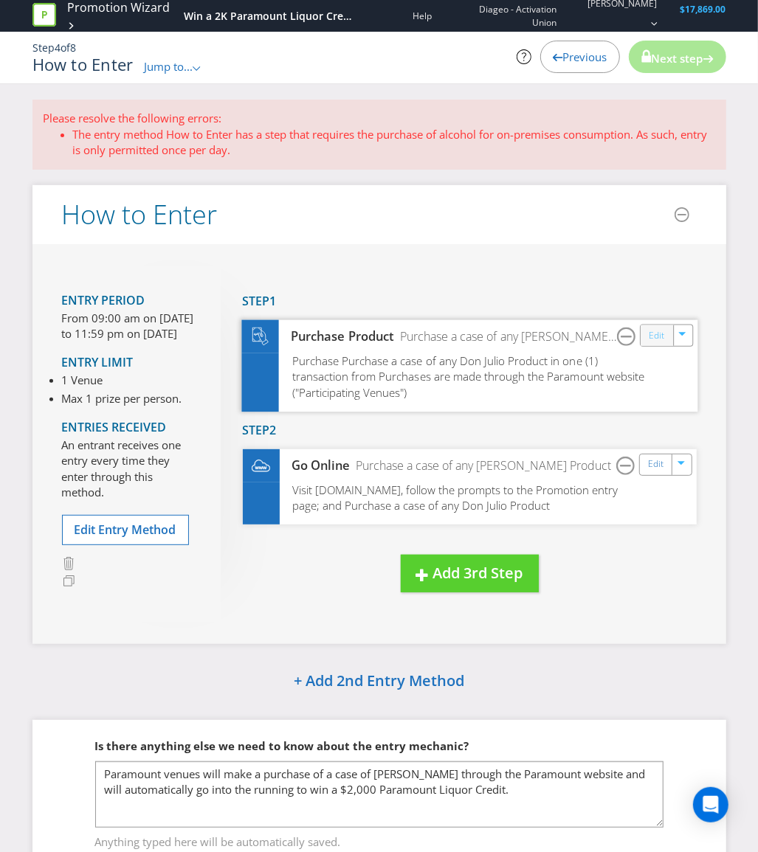
click at [657, 339] on link "Edit" at bounding box center [656, 335] width 15 height 17
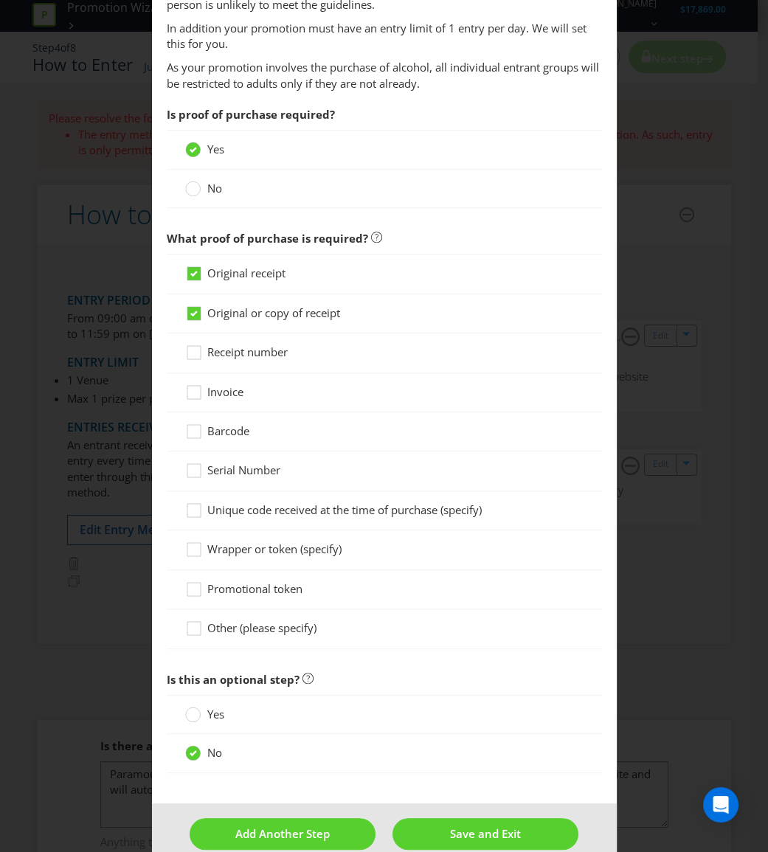
scroll to position [1405, 0]
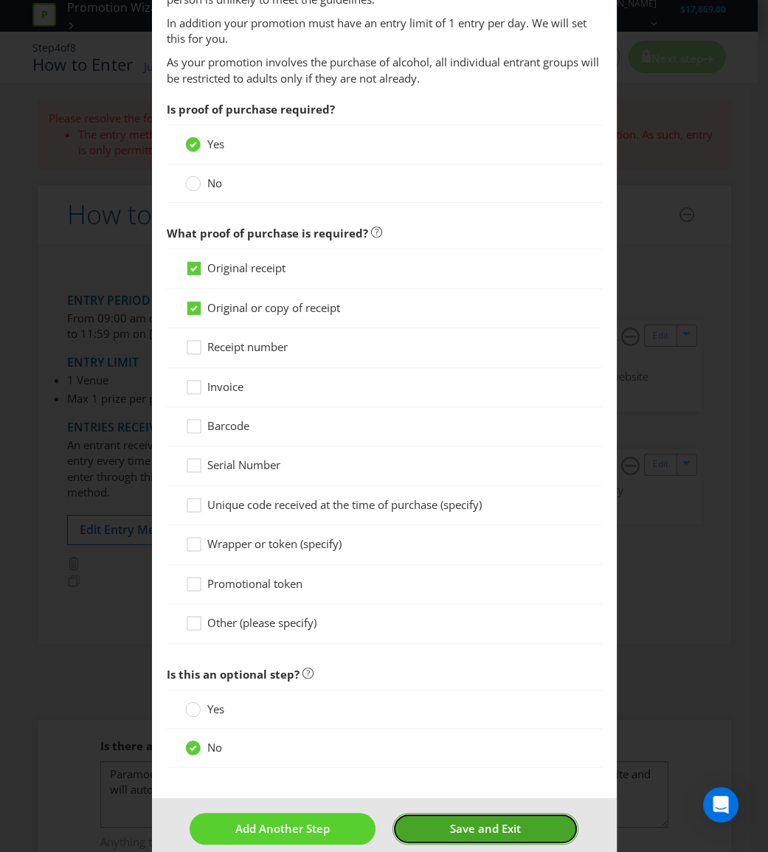
click at [537, 813] on button "Save and Exit" at bounding box center [485, 829] width 186 height 32
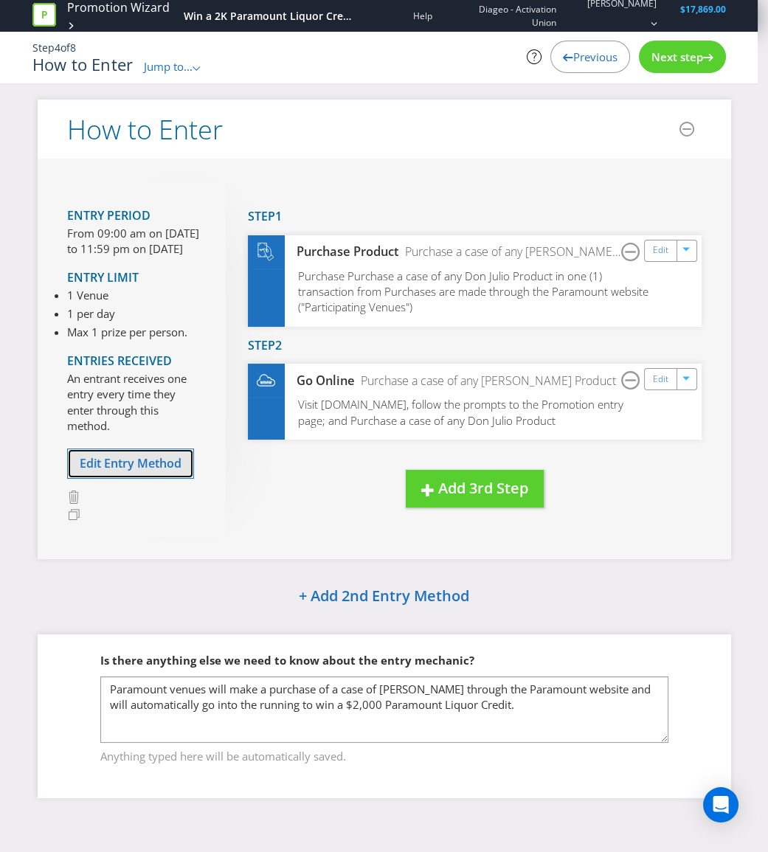
click at [178, 479] on button "Edit Entry Method" at bounding box center [130, 464] width 127 height 30
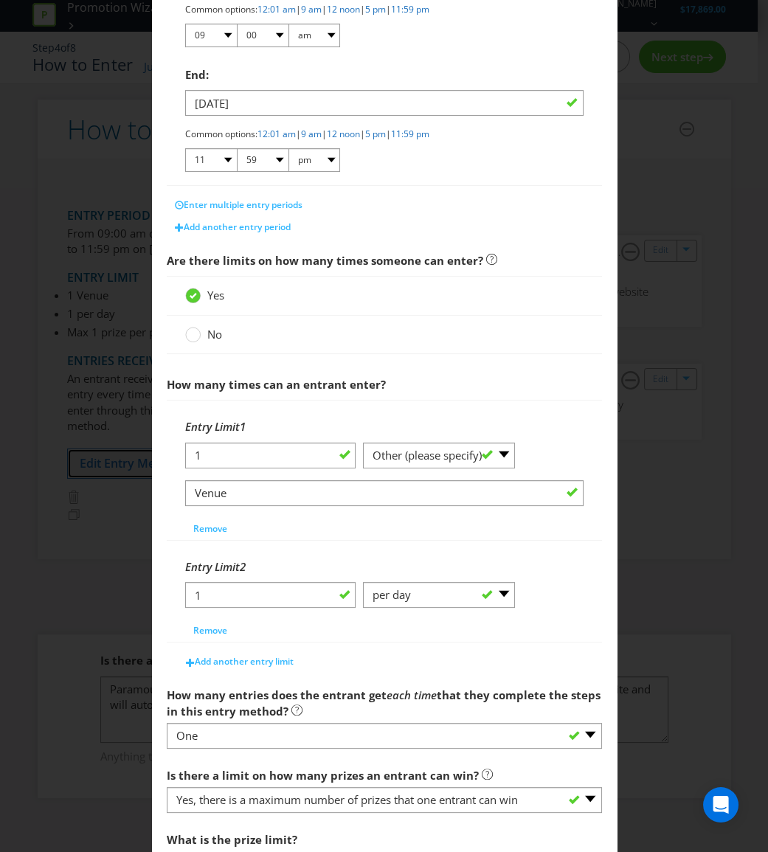
scroll to position [402, 0]
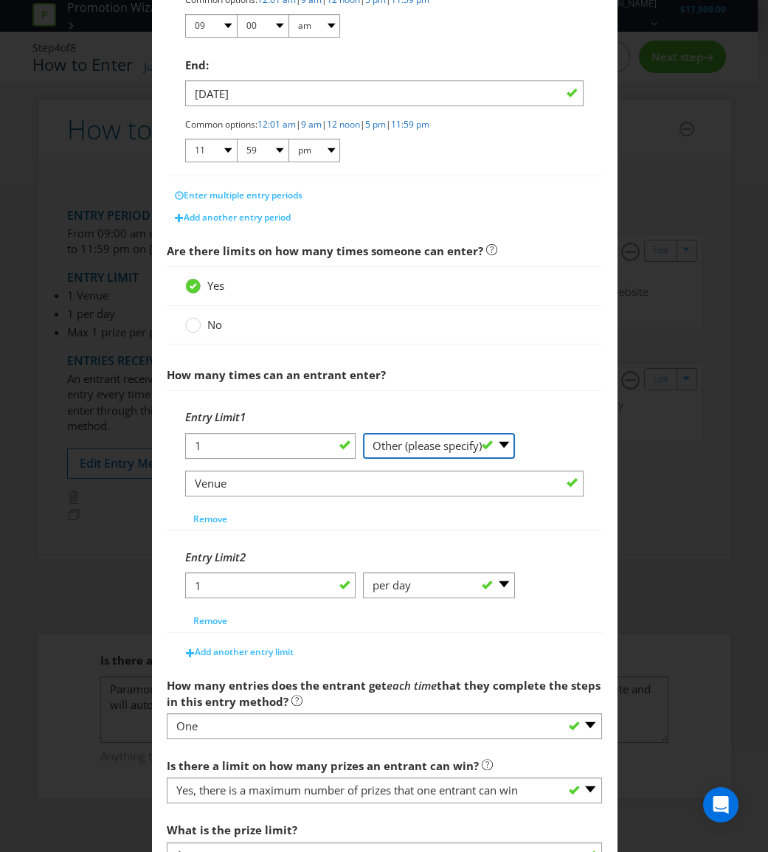
click at [456, 454] on select "-- Please Select -- per person per day per purchase per transaction Other (plea…" at bounding box center [439, 446] width 152 height 26
select select "PER_PERSON"
click at [363, 459] on select "-- Please Select -- per person per day per purchase per transaction Other (plea…" at bounding box center [439, 446] width 152 height 26
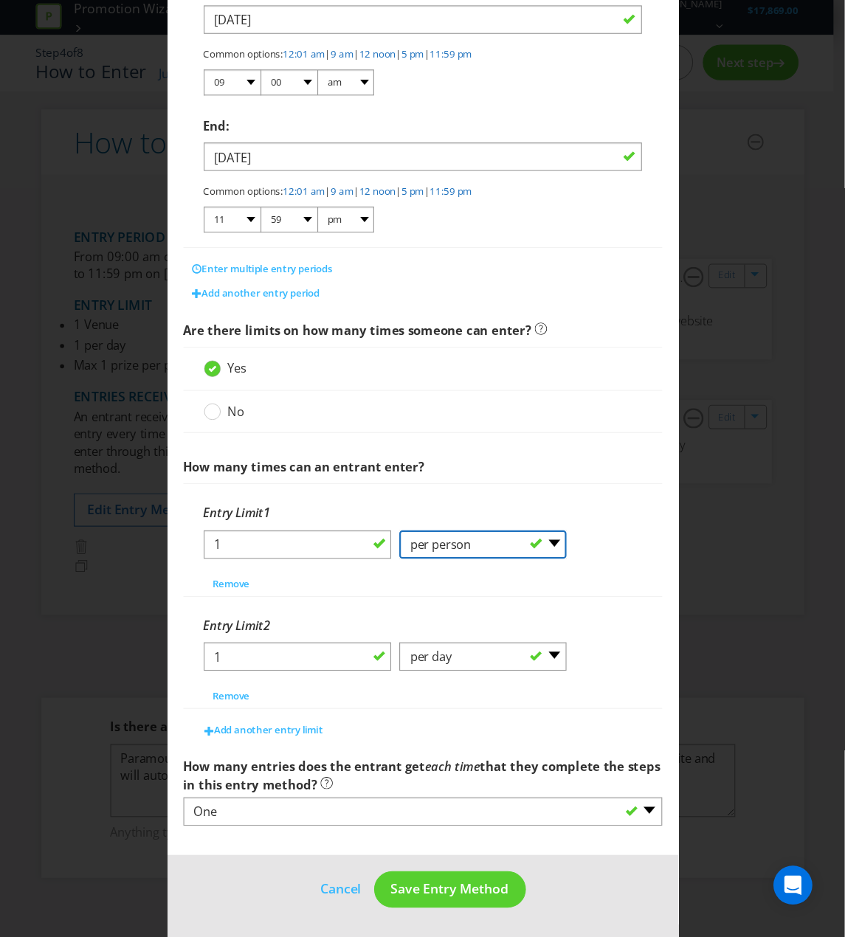
scroll to position [351, 0]
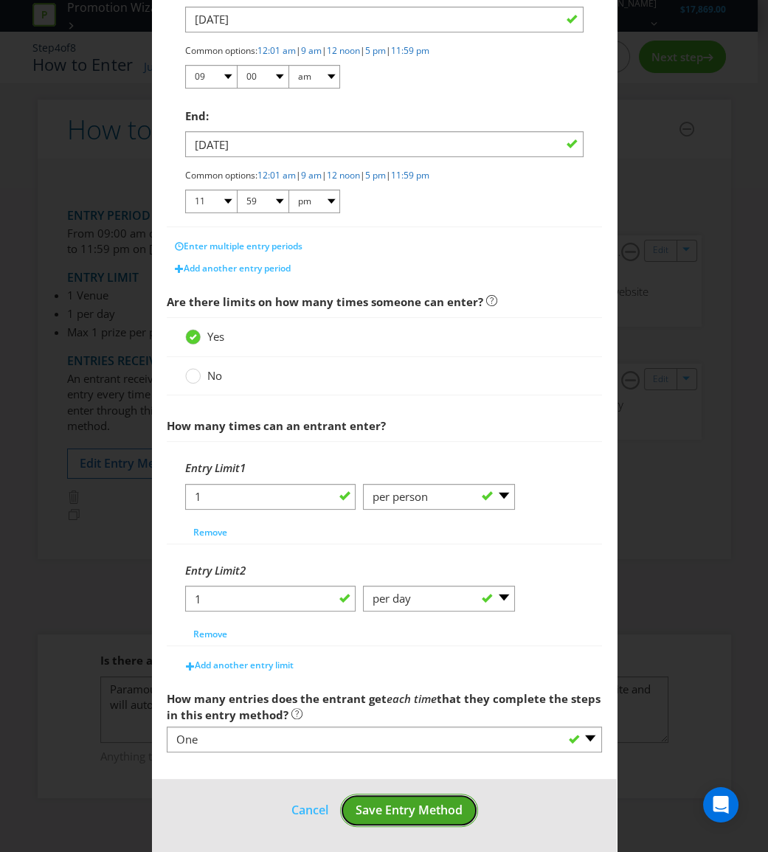
click at [426, 817] on button "Save Entry Method" at bounding box center [409, 810] width 138 height 33
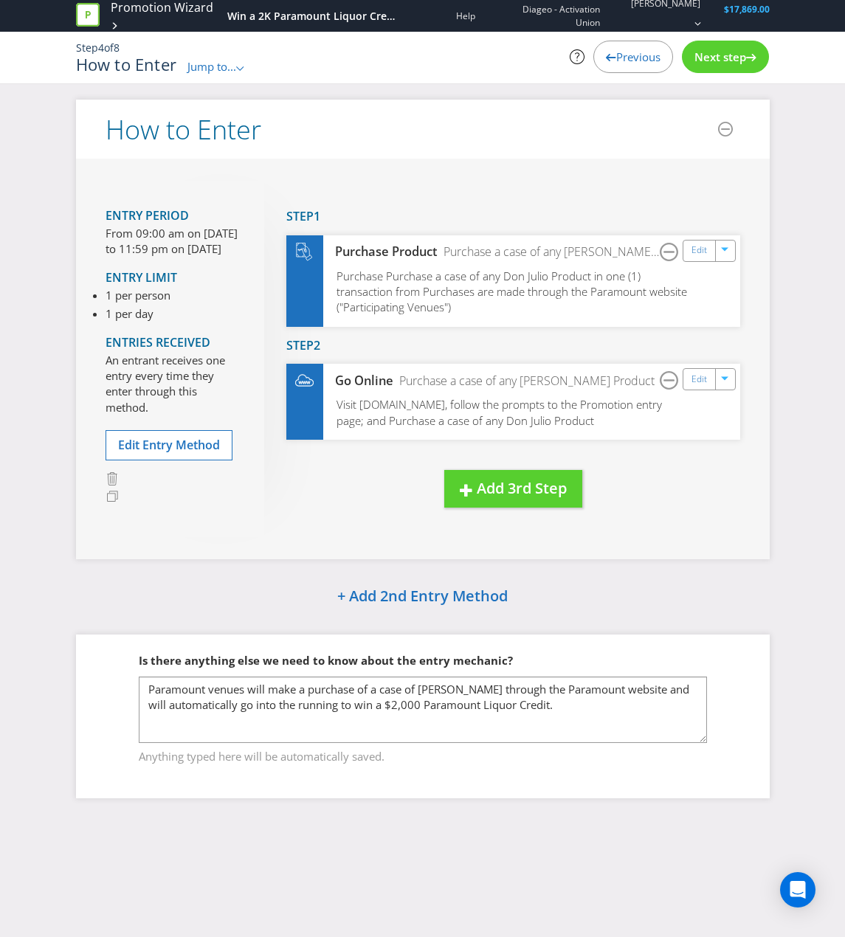
click at [35, 600] on div "How to Enter Entry Period From 09:00 am on [DATE] to 11:59 pm on [DATE] Entry L…" at bounding box center [422, 460] width 845 height 720
click at [222, 63] on span "Jump to..." at bounding box center [211, 66] width 49 height 15
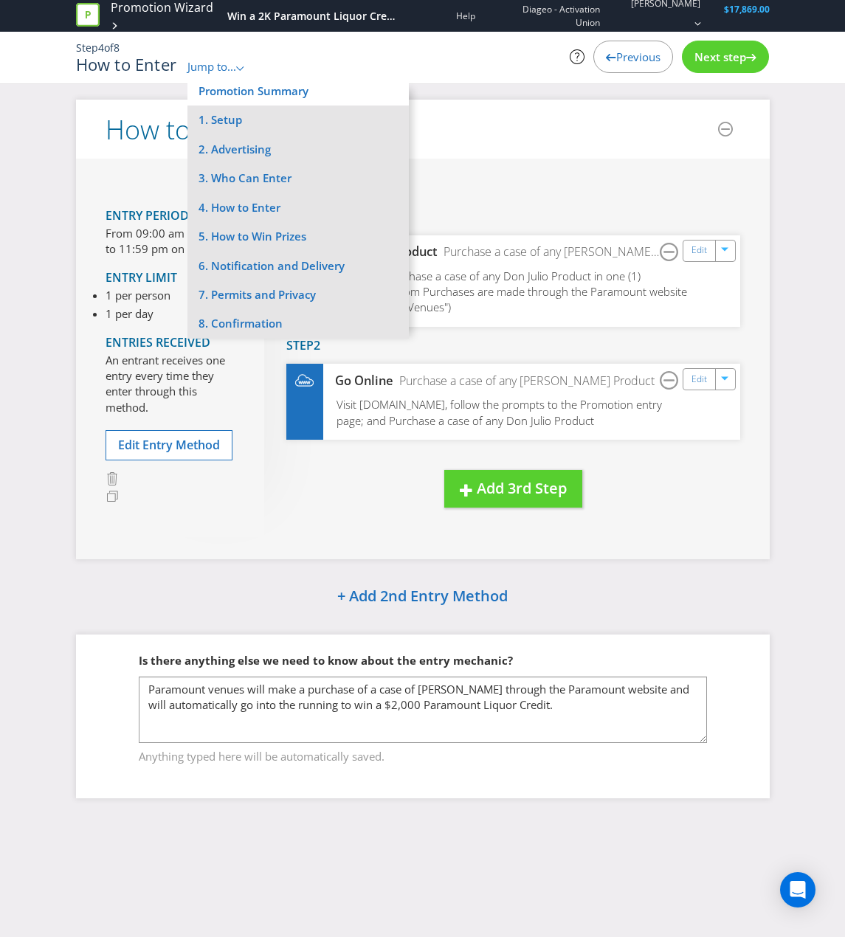
click at [313, 105] on li "Promotion Summary" at bounding box center [297, 91] width 221 height 29
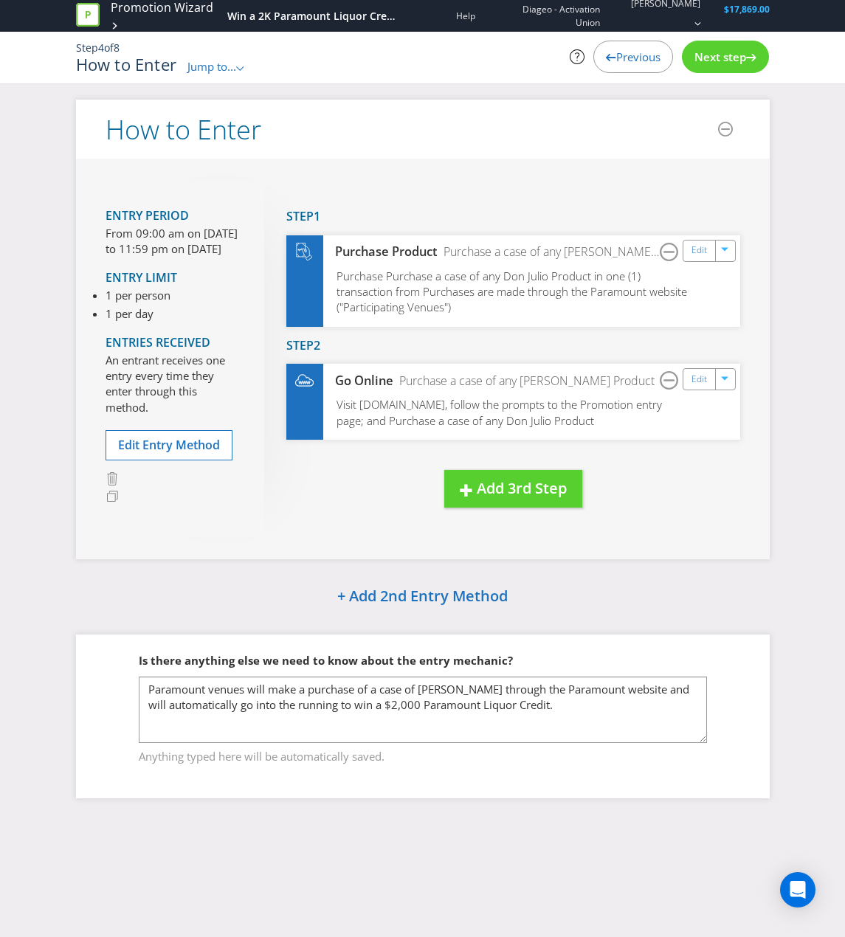
click at [203, 70] on span "Jump to..." at bounding box center [211, 66] width 49 height 15
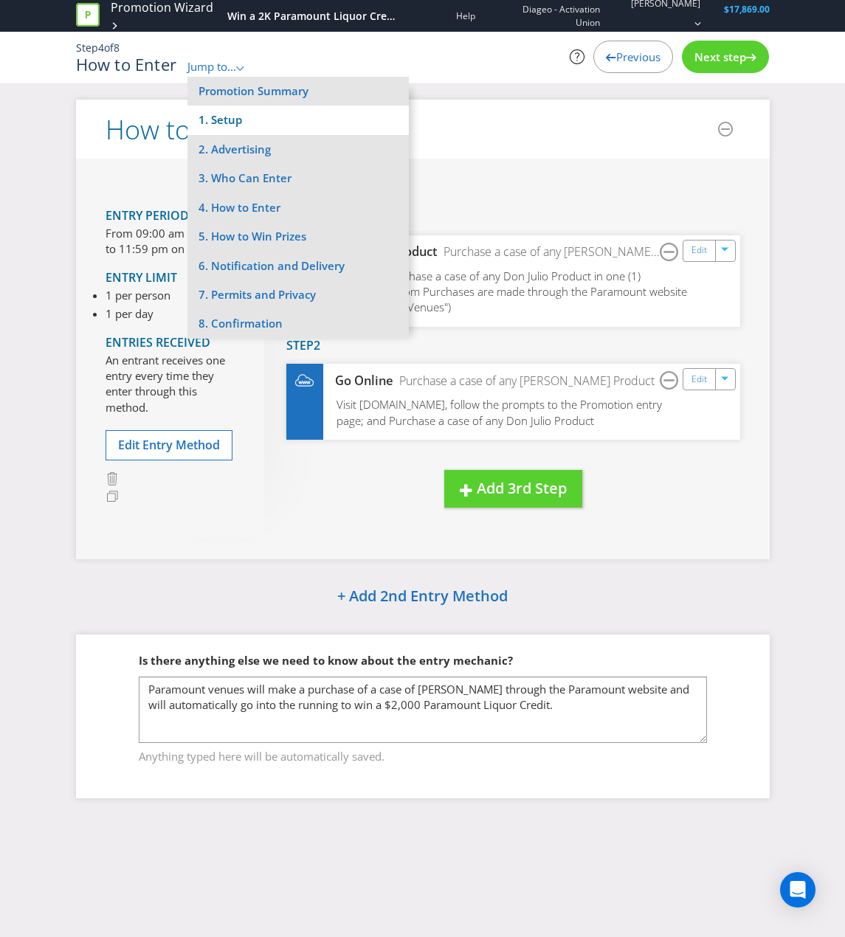
click at [253, 106] on li "1. Setup" at bounding box center [297, 120] width 221 height 29
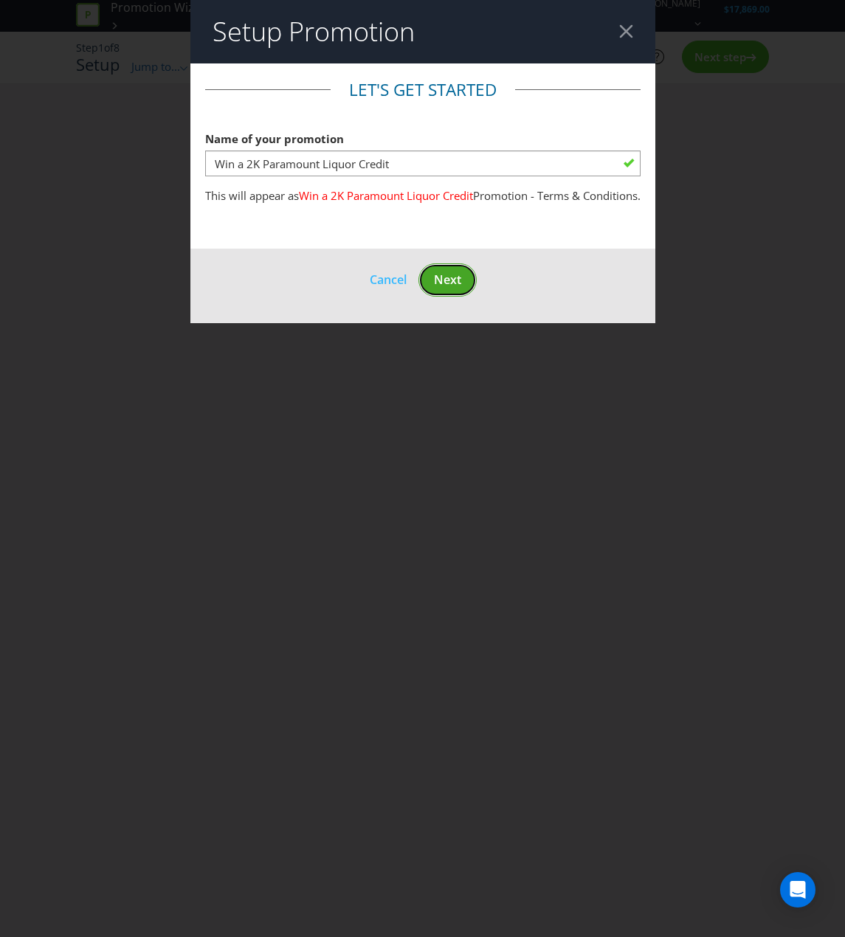
click at [460, 288] on span "Next" at bounding box center [447, 279] width 27 height 16
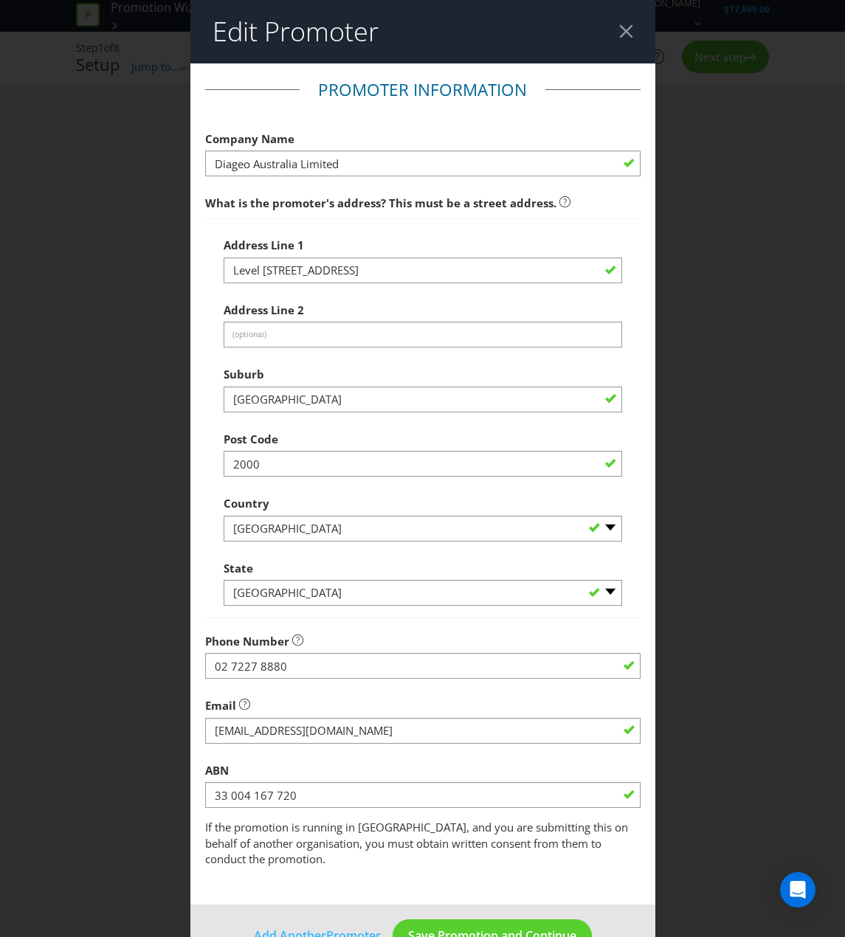
scroll to position [26, 0]
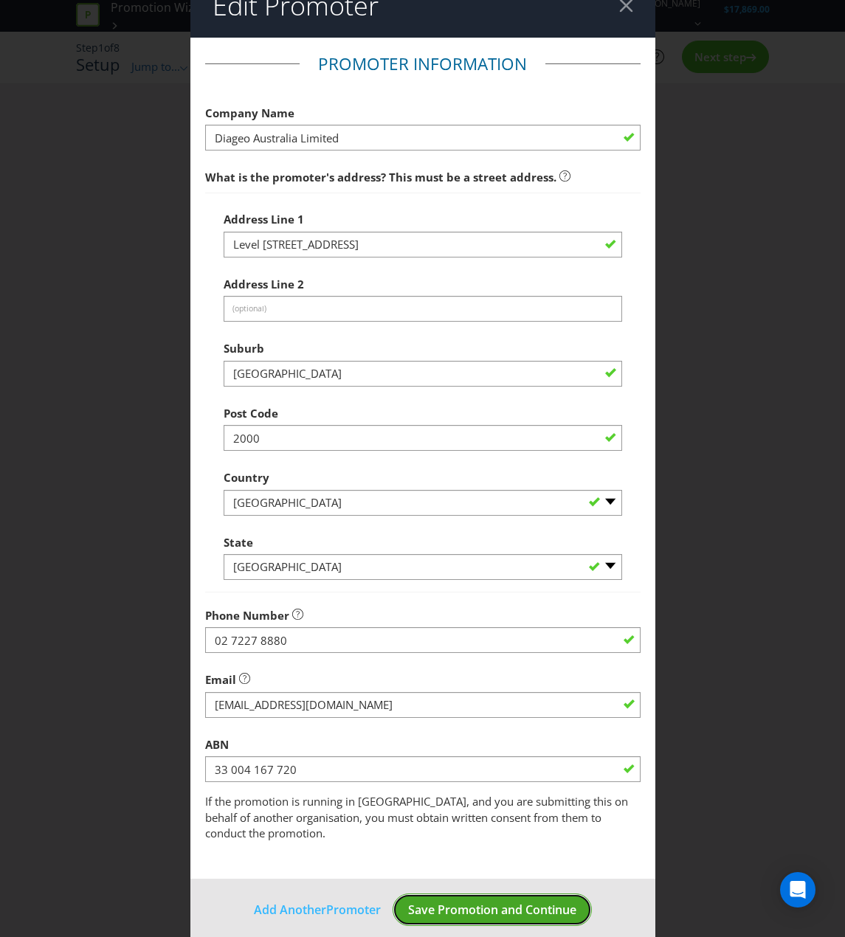
click at [536, 851] on span "Save Promotion and Continue" at bounding box center [492, 910] width 168 height 16
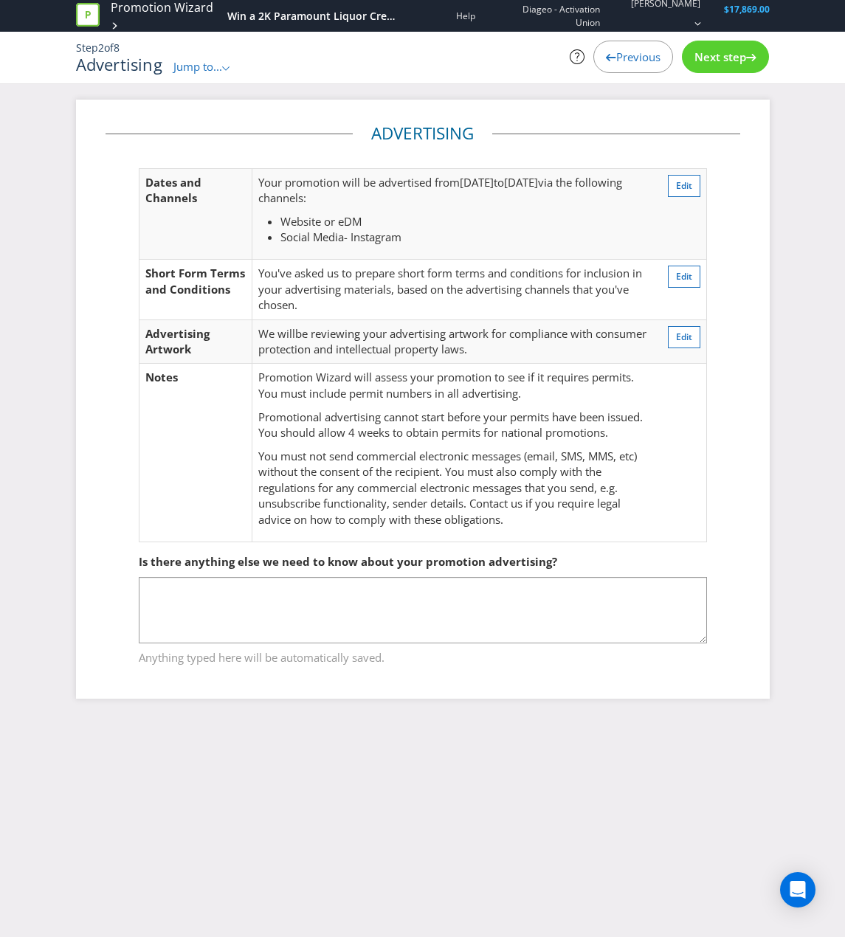
click at [767, 412] on div "Advertising Dates and Channels Your promotion will be advertised from [DATE] to…" at bounding box center [422, 410] width 845 height 621
click at [685, 178] on button "Edit" at bounding box center [684, 186] width 32 height 22
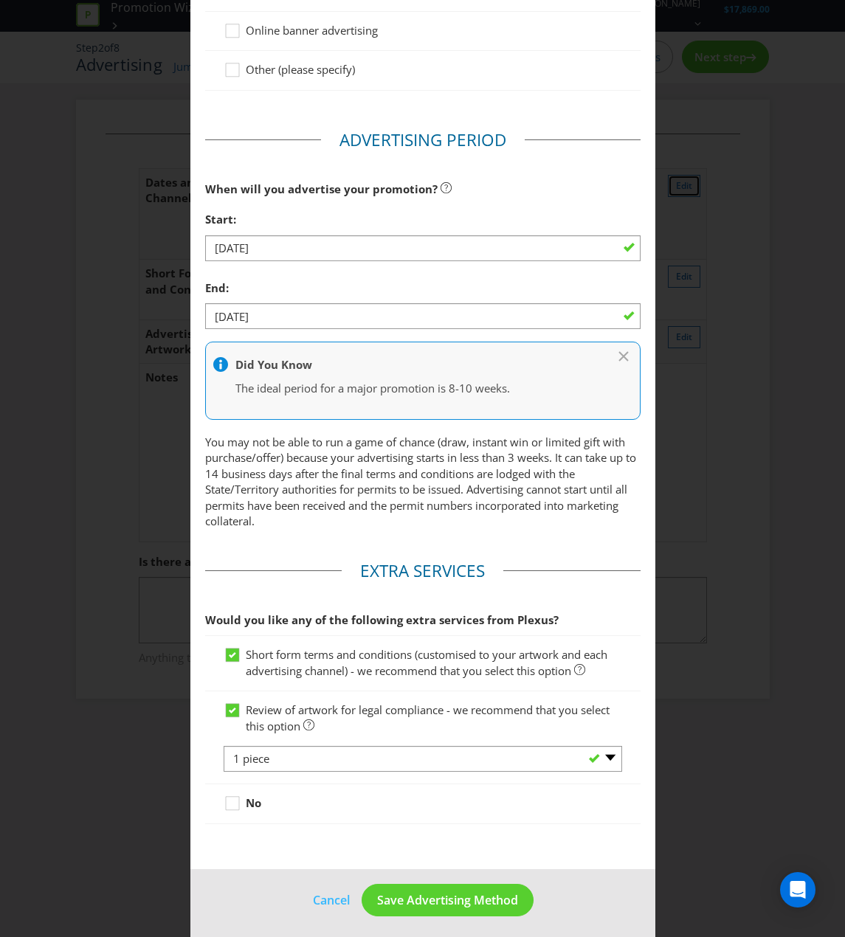
scroll to position [485, 0]
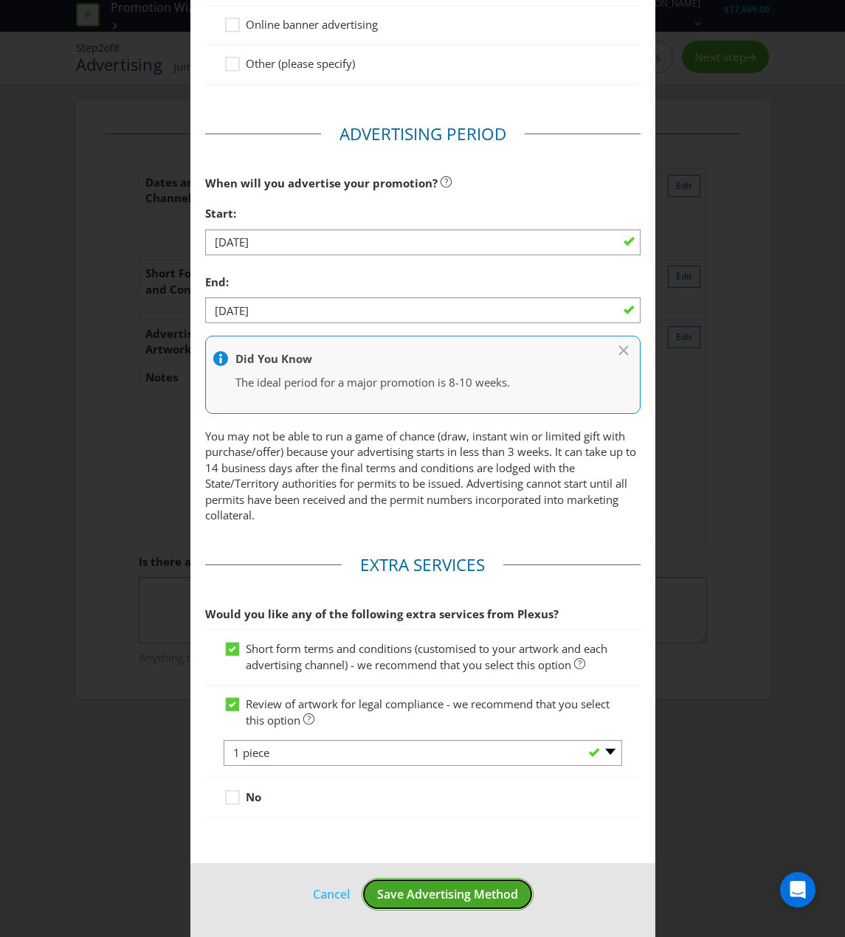
click at [477, 851] on span "Save Advertising Method" at bounding box center [447, 894] width 141 height 16
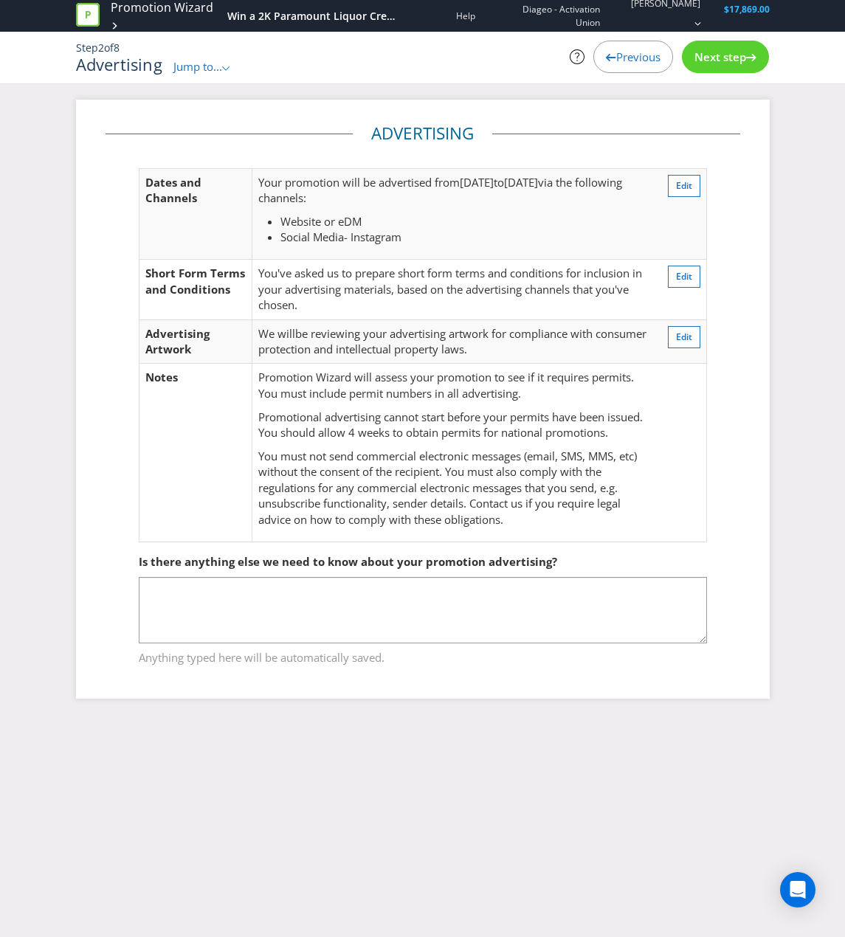
click at [721, 63] on span "Next step" at bounding box center [720, 56] width 52 height 15
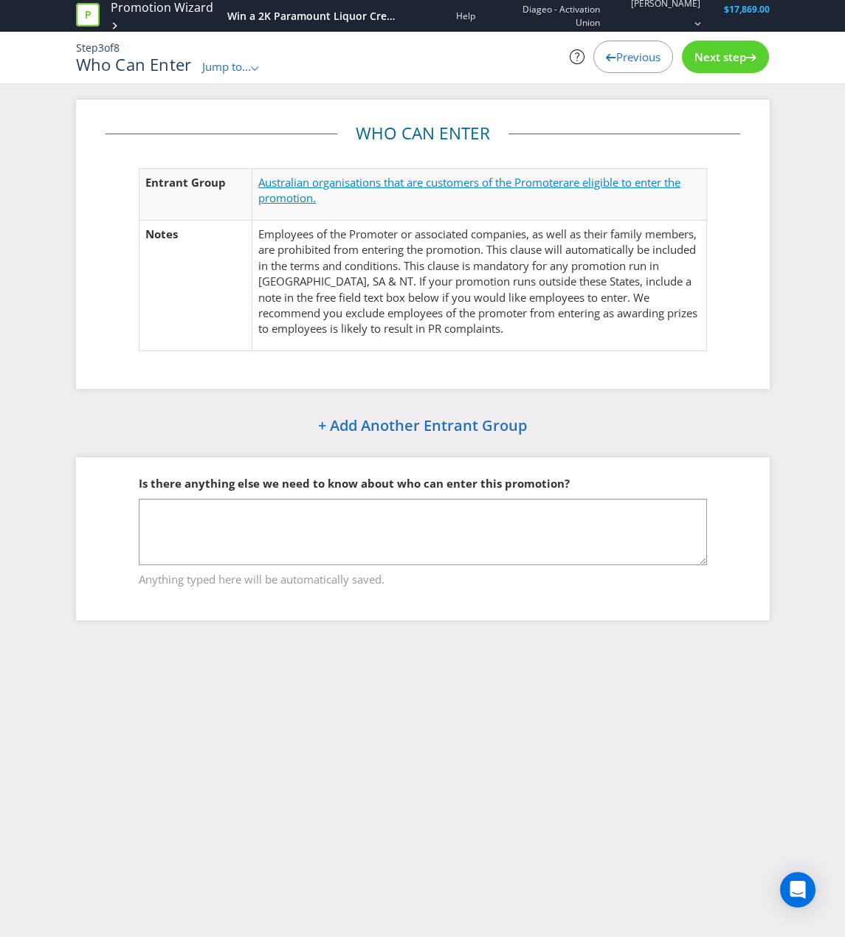
click at [580, 186] on span "are eligible to enter the promotion." at bounding box center [469, 190] width 422 height 30
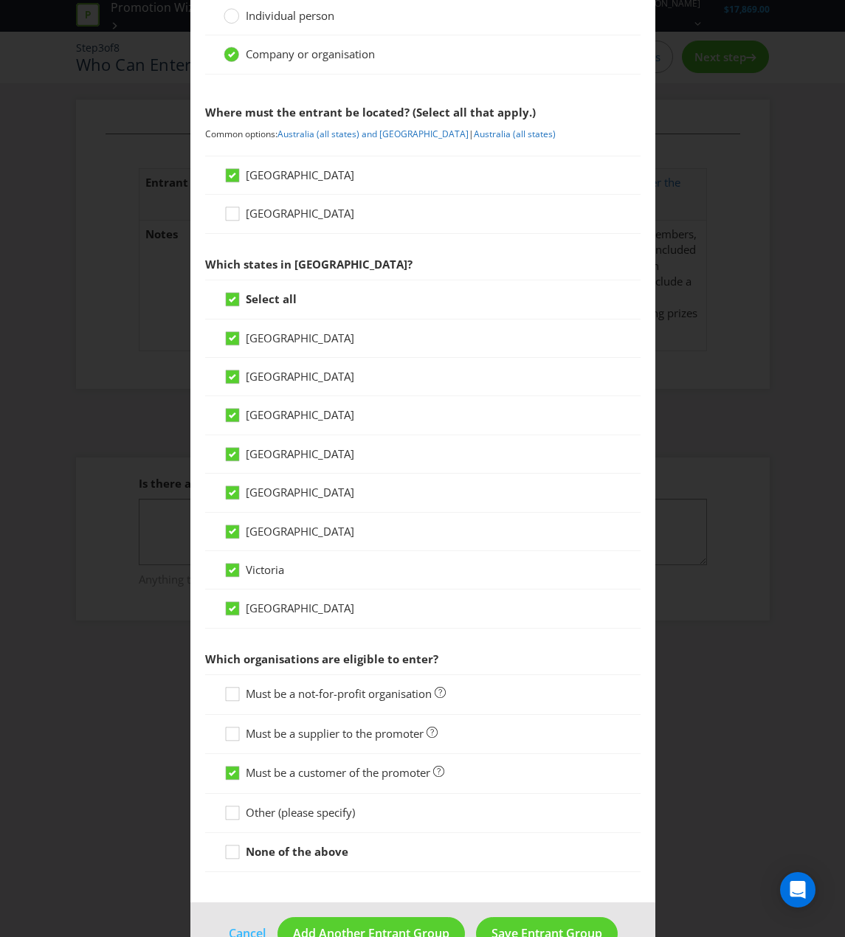
scroll to position [148, 0]
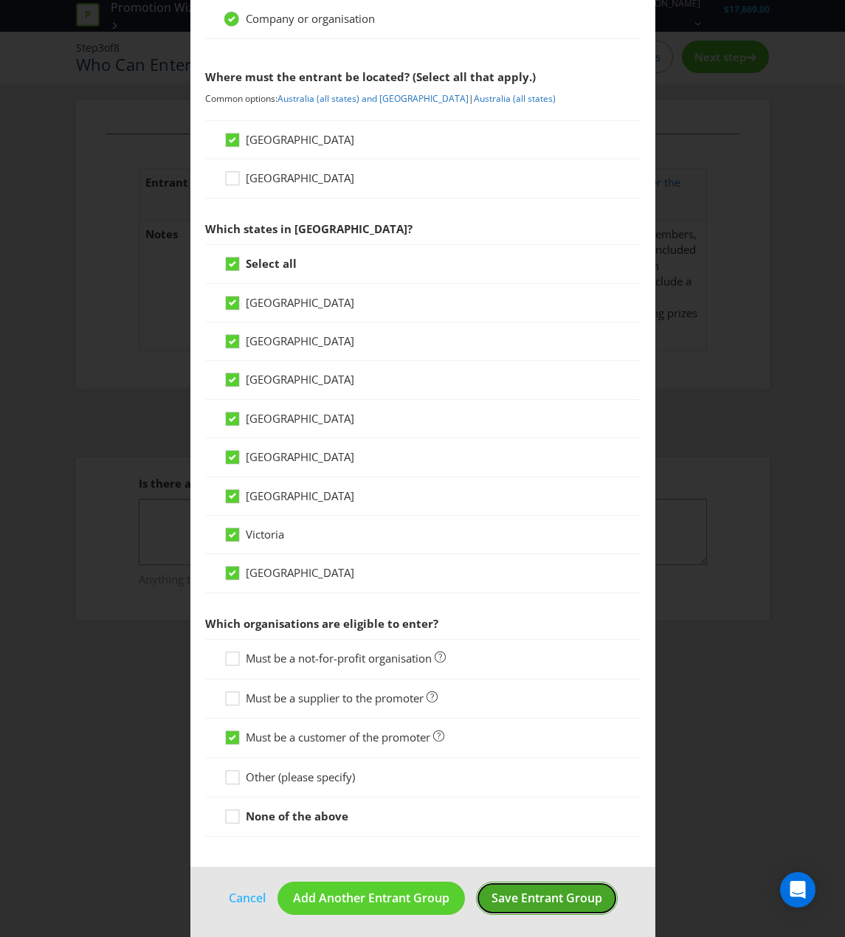
click at [593, 851] on span "Save Entrant Group" at bounding box center [546, 898] width 111 height 16
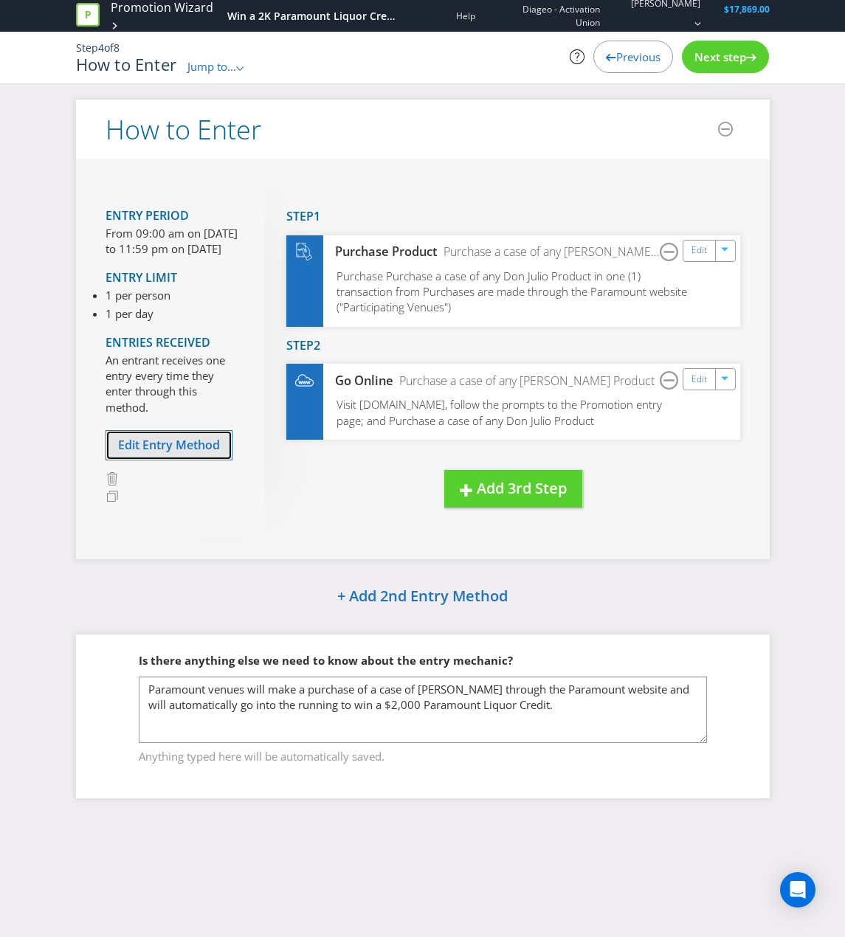
click at [198, 453] on span "Edit Entry Method" at bounding box center [169, 445] width 102 height 16
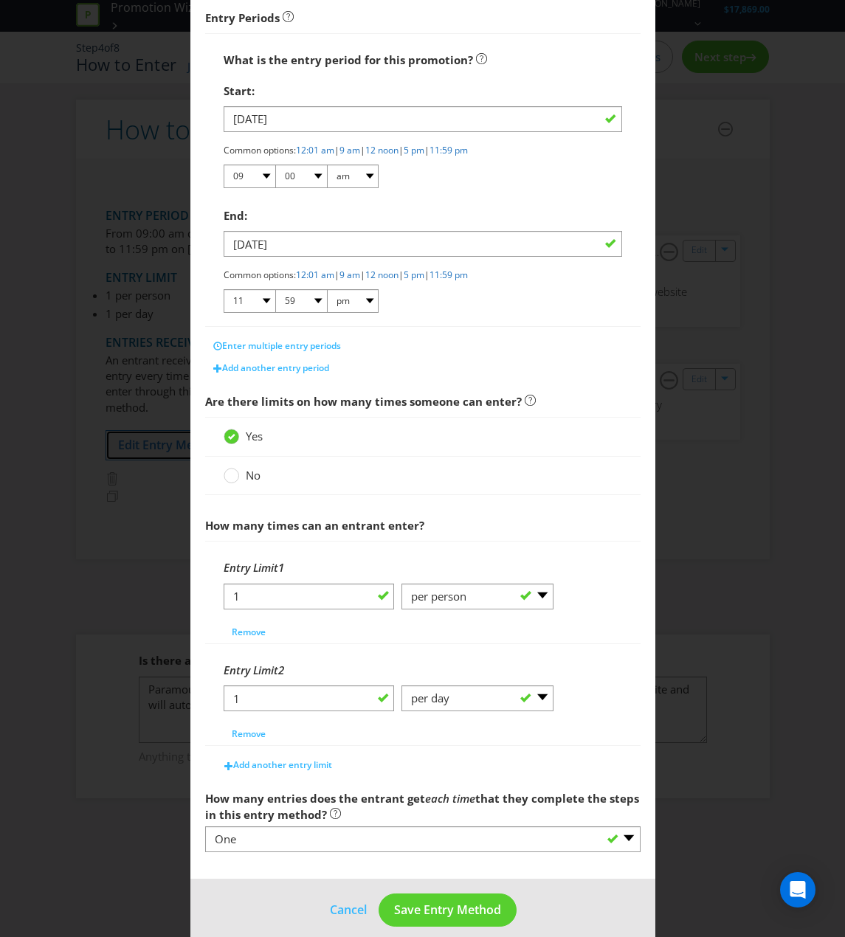
scroll to position [268, 0]
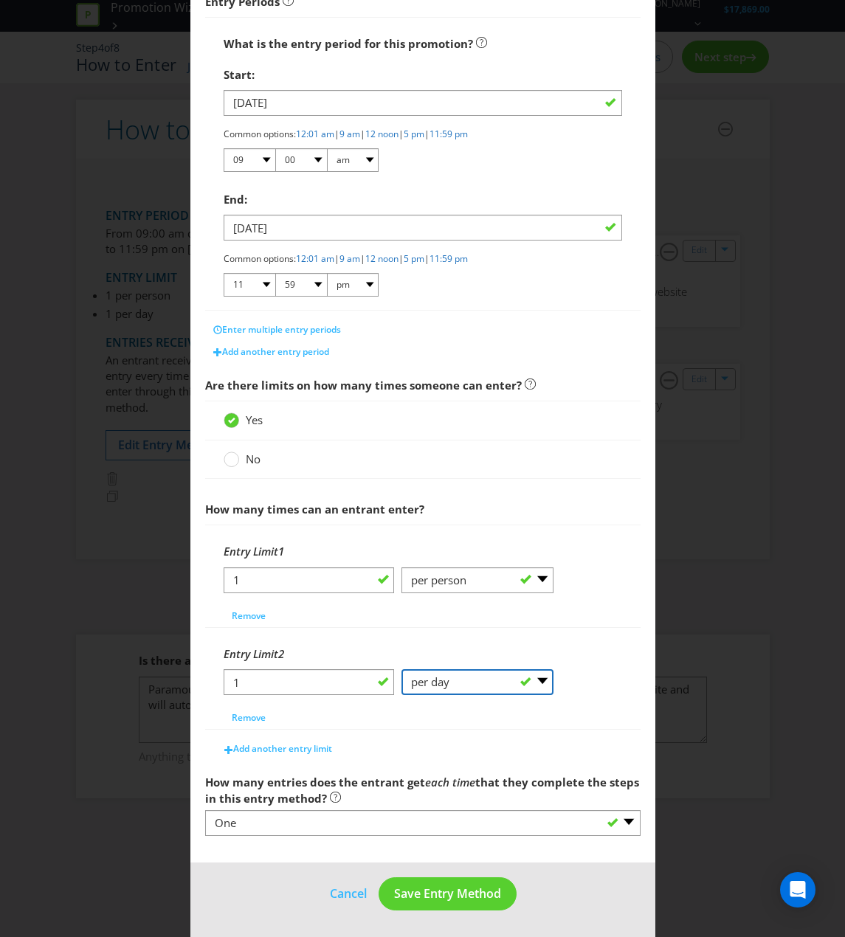
click at [484, 679] on select "-- Please Select -- per person per day per purchase per transaction Other (plea…" at bounding box center [477, 682] width 152 height 26
click at [601, 701] on div "1 -- Please Select -- per person per day per purchase per transaction Other (pl…" at bounding box center [423, 688] width 398 height 38
click at [455, 851] on button "Save Entry Method" at bounding box center [447, 893] width 138 height 33
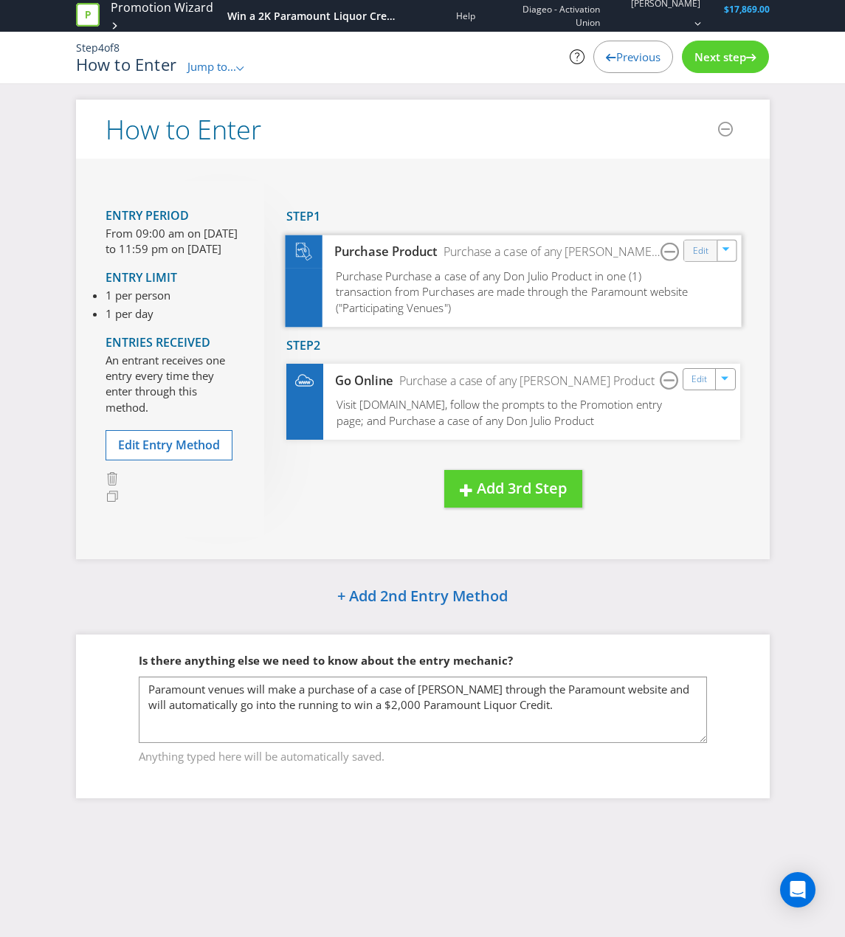
click at [712, 256] on div "Edit" at bounding box center [700, 250] width 33 height 21
click at [694, 252] on link "Edit" at bounding box center [699, 250] width 15 height 17
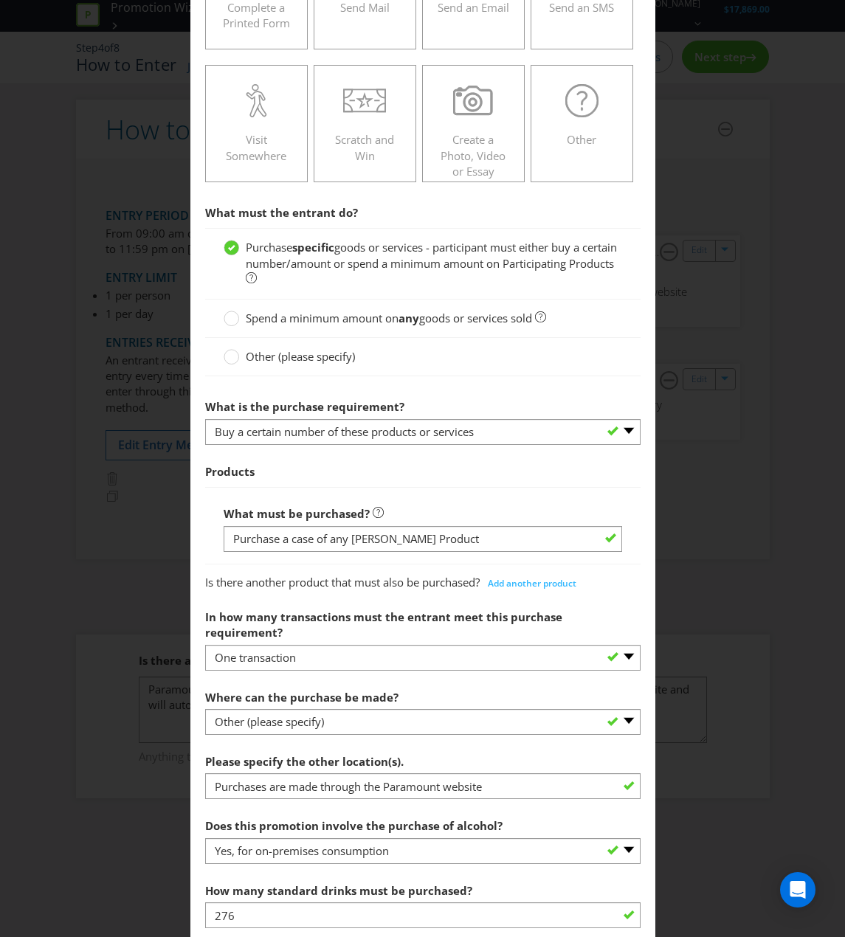
scroll to position [443, 0]
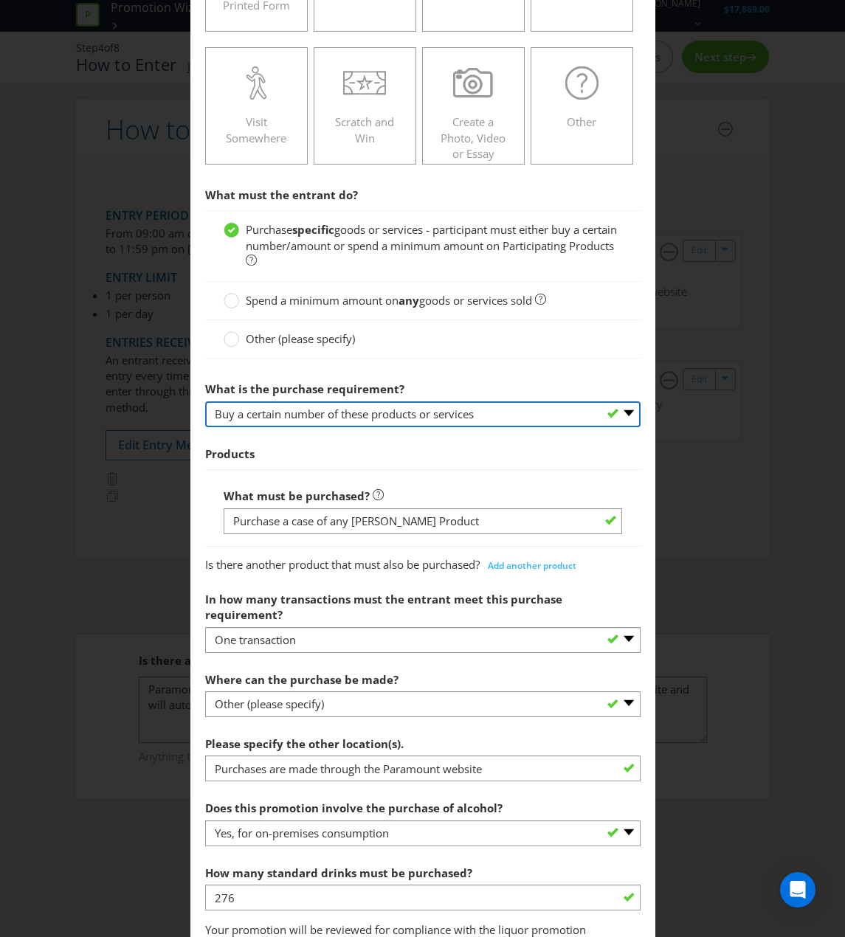
click at [472, 420] on select "-- Please select -- Buy a certain number of these products or services Spend a …" at bounding box center [422, 414] width 435 height 26
click at [474, 418] on select "-- Please select -- Buy a certain number of these products or services Spend a …" at bounding box center [422, 414] width 435 height 26
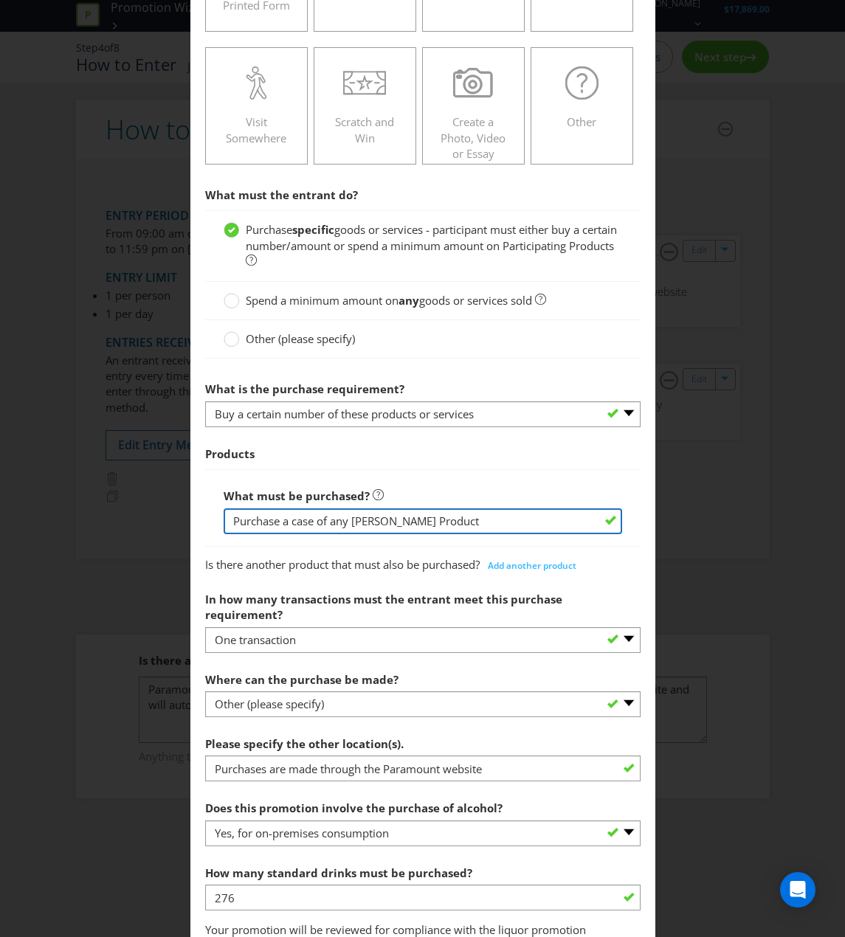
click at [348, 520] on input "Purchase a case of any [PERSON_NAME] Product" at bounding box center [423, 521] width 398 height 26
drag, startPoint x: 446, startPoint y: 518, endPoint x: 223, endPoint y: 528, distance: 223.8
click at [224, 528] on input "Purchase a case of any [PERSON_NAME] Product" at bounding box center [423, 521] width 398 height 26
click at [315, 509] on input "Purchase a case of any [PERSON_NAME] Product" at bounding box center [423, 521] width 398 height 26
click at [272, 522] on input "Purchase a case of any [PERSON_NAME] Product" at bounding box center [423, 521] width 398 height 26
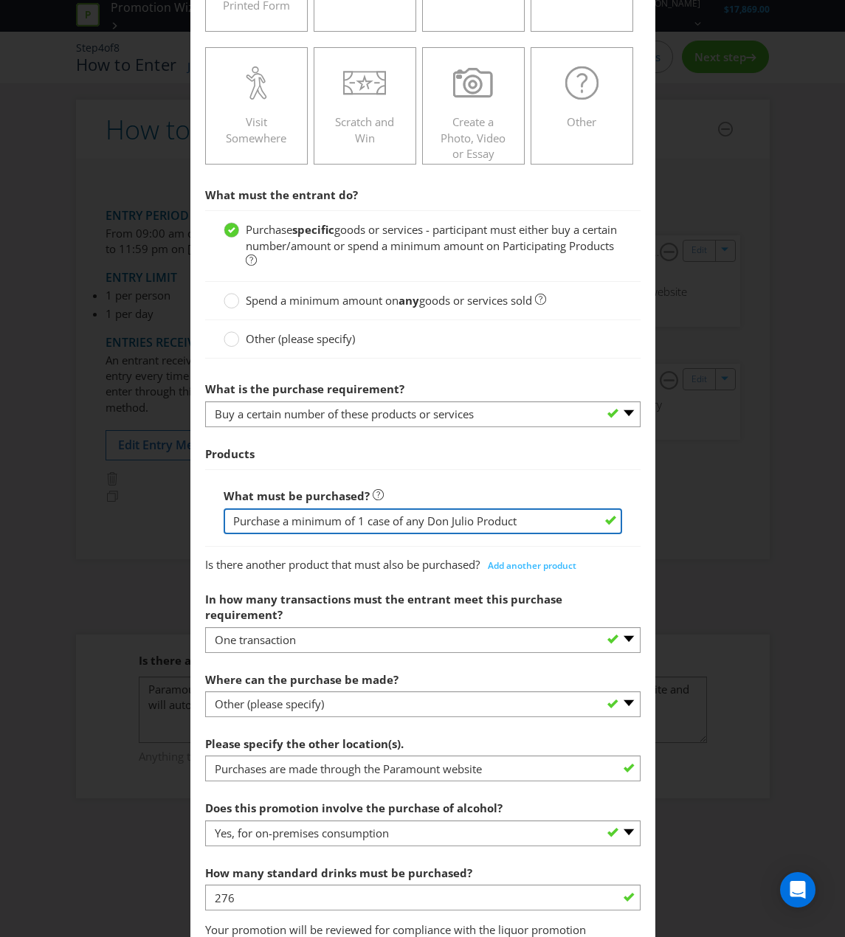
click at [420, 525] on input "Purchase a minimum of 1 case of any Don Julio Product" at bounding box center [423, 521] width 398 height 26
type input "Purchase a minimum of 1 case of Don Julio Products"
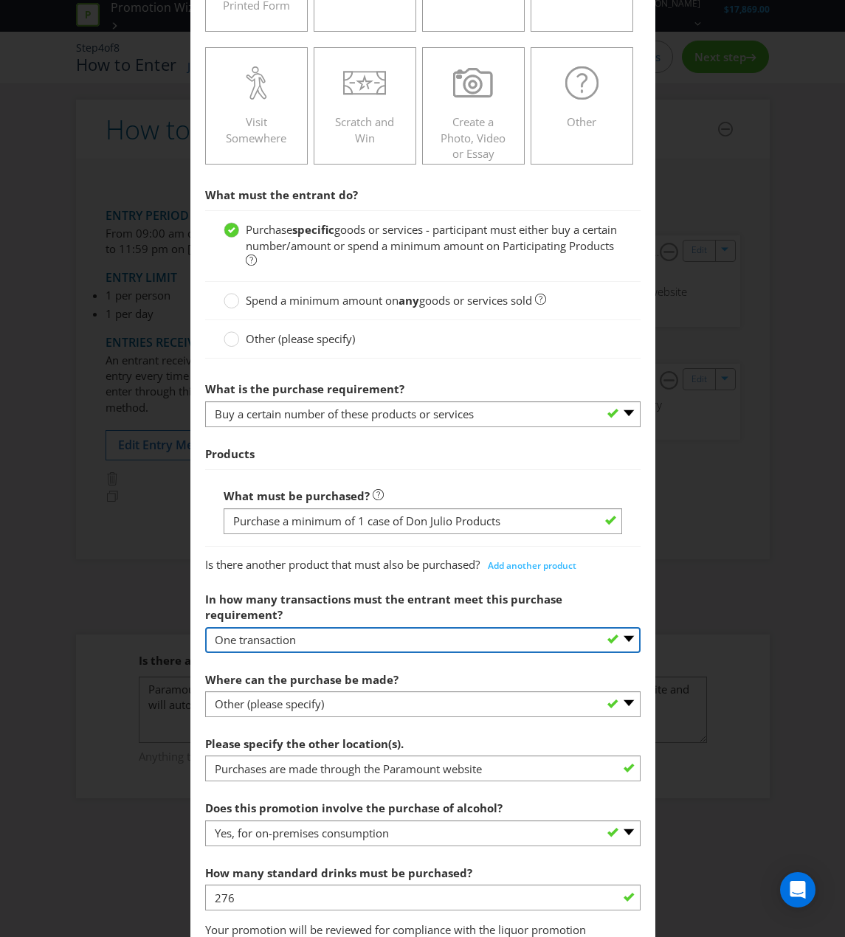
click at [466, 627] on select "-- Please select -- One transaction A specific number of transactions Any numbe…" at bounding box center [422, 640] width 435 height 26
select select "ANY"
click at [205, 627] on select "-- Please select -- One transaction A specific number of transactions Any numbe…" at bounding box center [422, 640] width 435 height 26
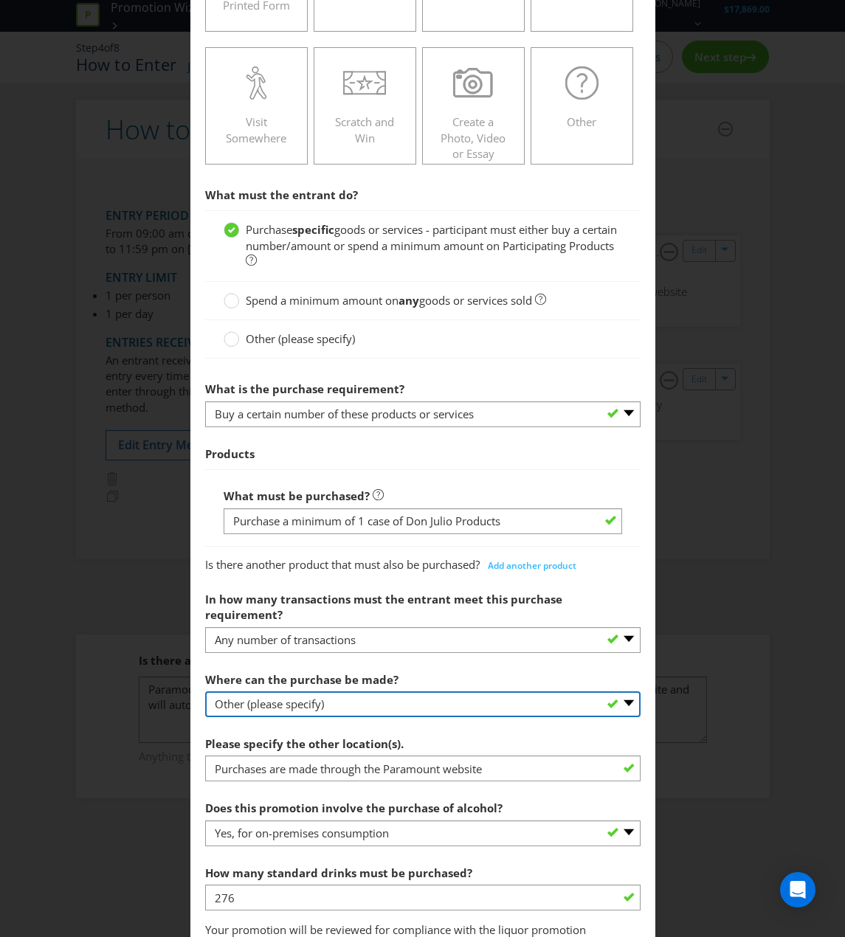
click at [418, 691] on select "-- Please select -- Any stores displaying promotional material (including onlin…" at bounding box center [422, 704] width 435 height 26
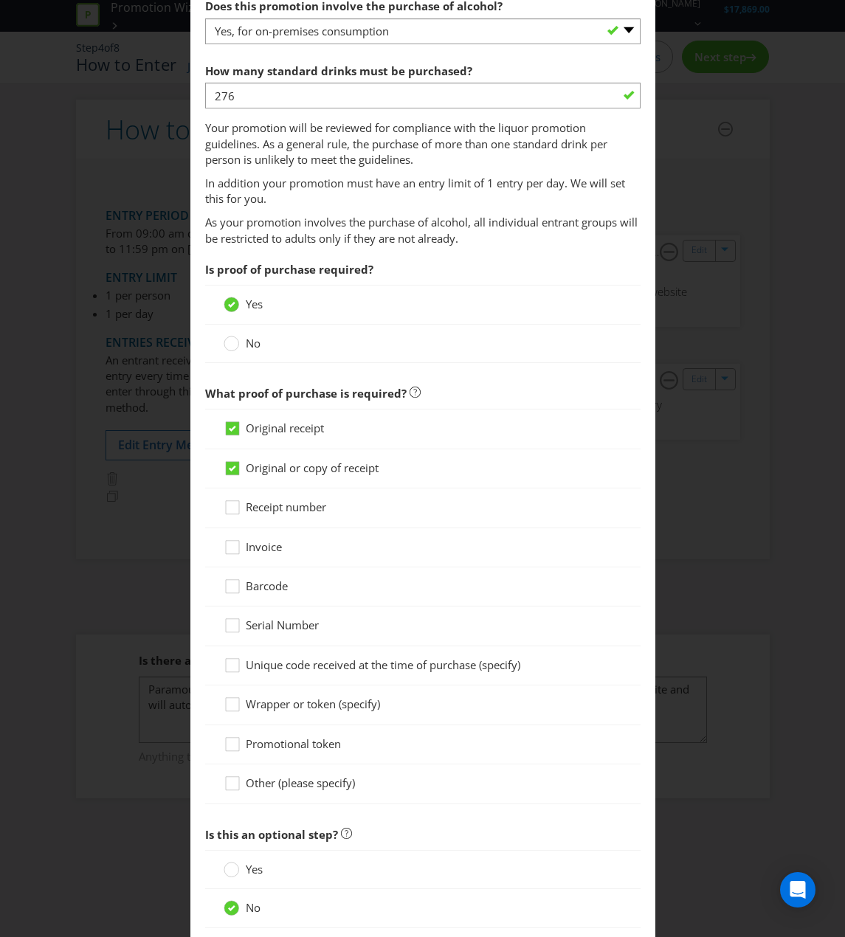
scroll to position [1323, 0]
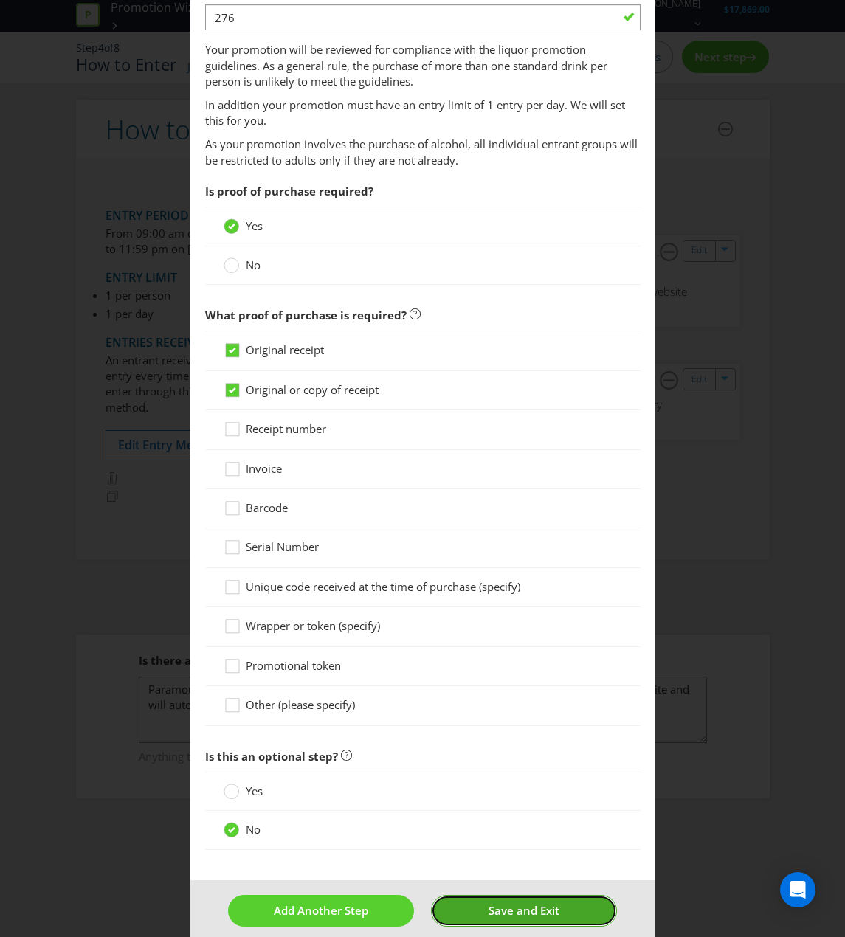
click at [519, 851] on span "Save and Exit" at bounding box center [523, 910] width 71 height 15
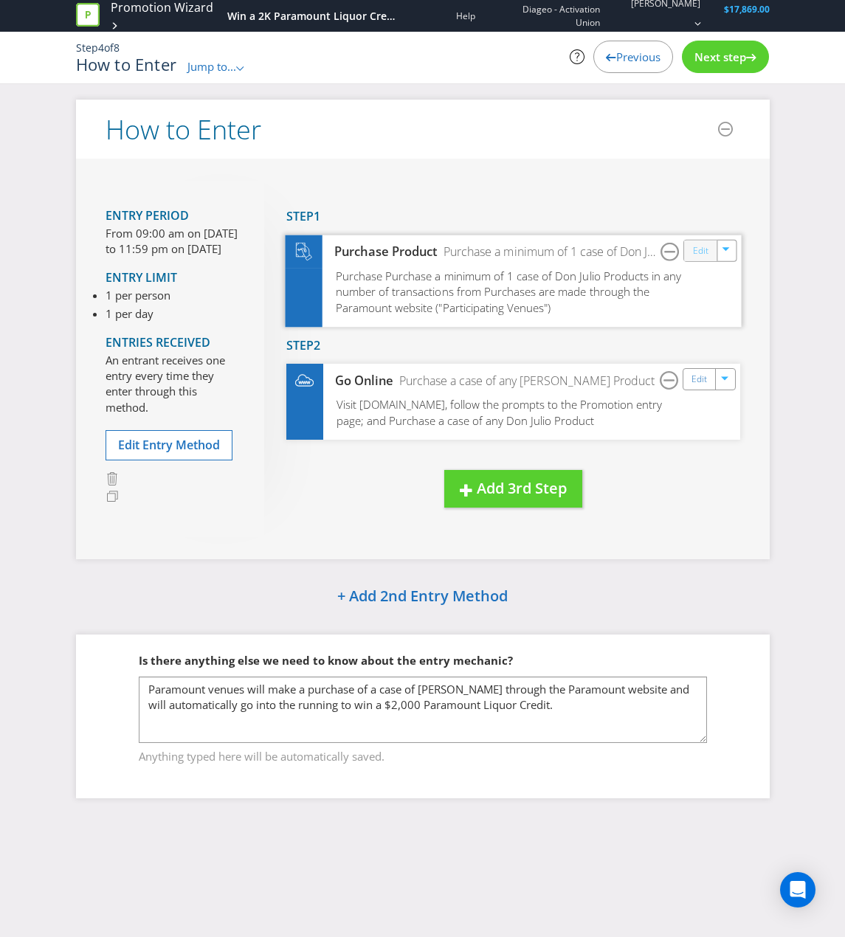
click at [697, 253] on link "Edit" at bounding box center [699, 250] width 15 height 17
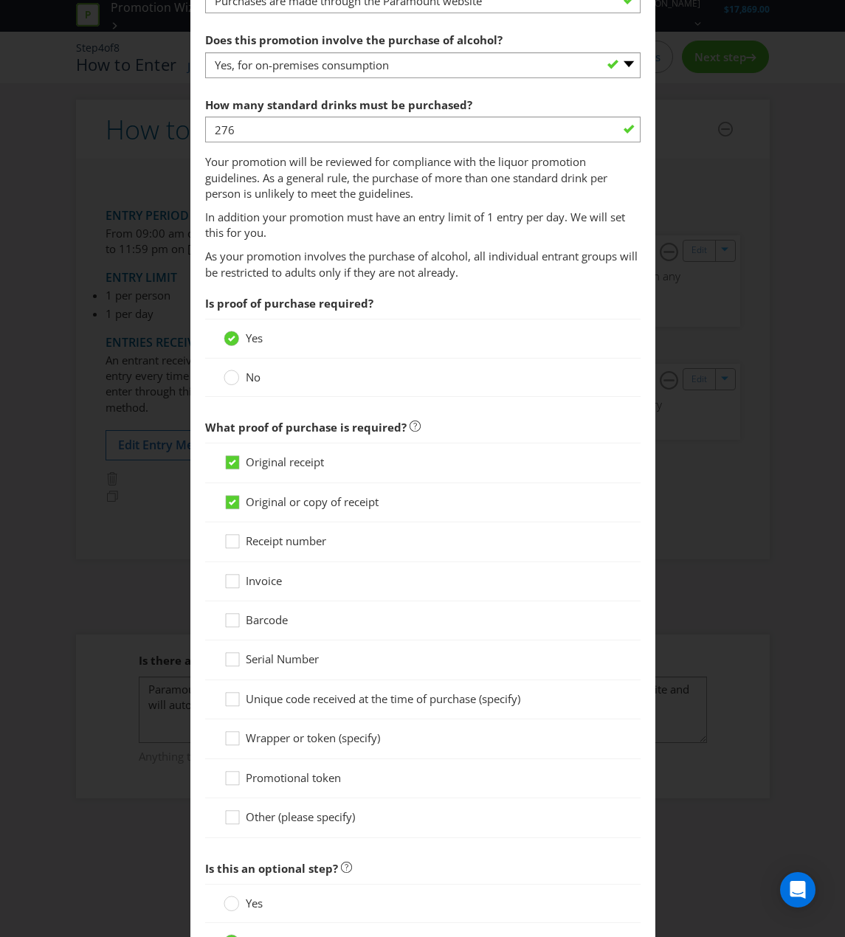
scroll to position [1323, 0]
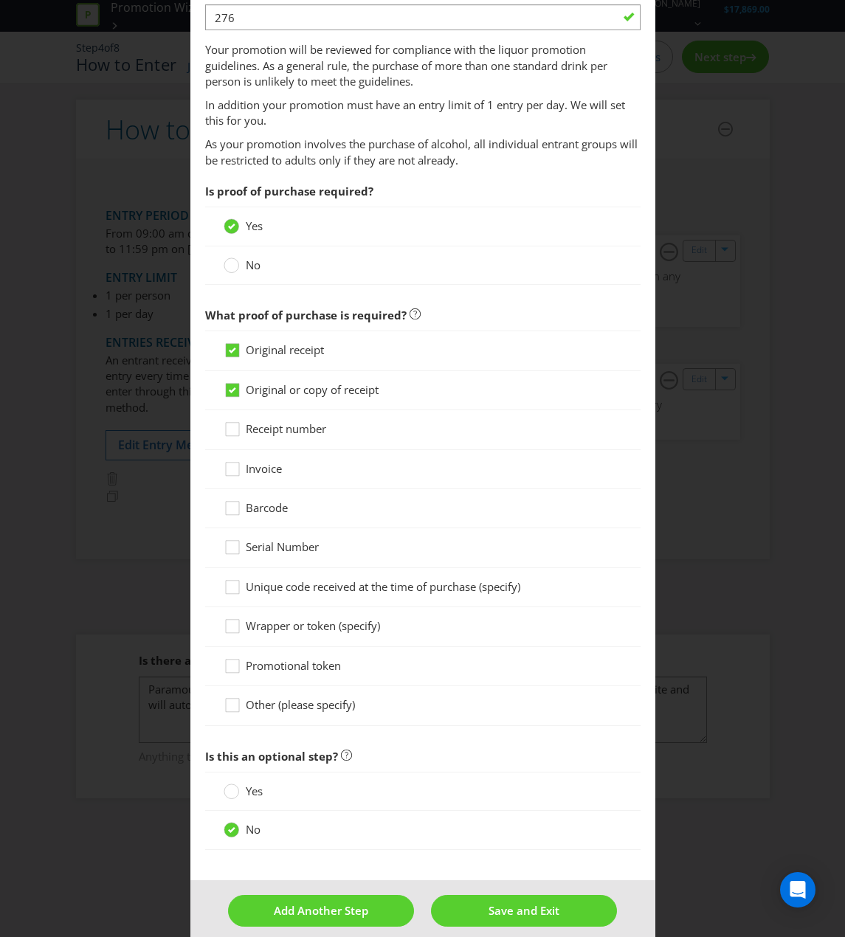
click at [733, 632] on div "How to Enter Did You Know IMI research shows that ease of participation is one …" at bounding box center [422, 468] width 845 height 937
click at [518, 851] on span "Save and Exit" at bounding box center [523, 910] width 71 height 15
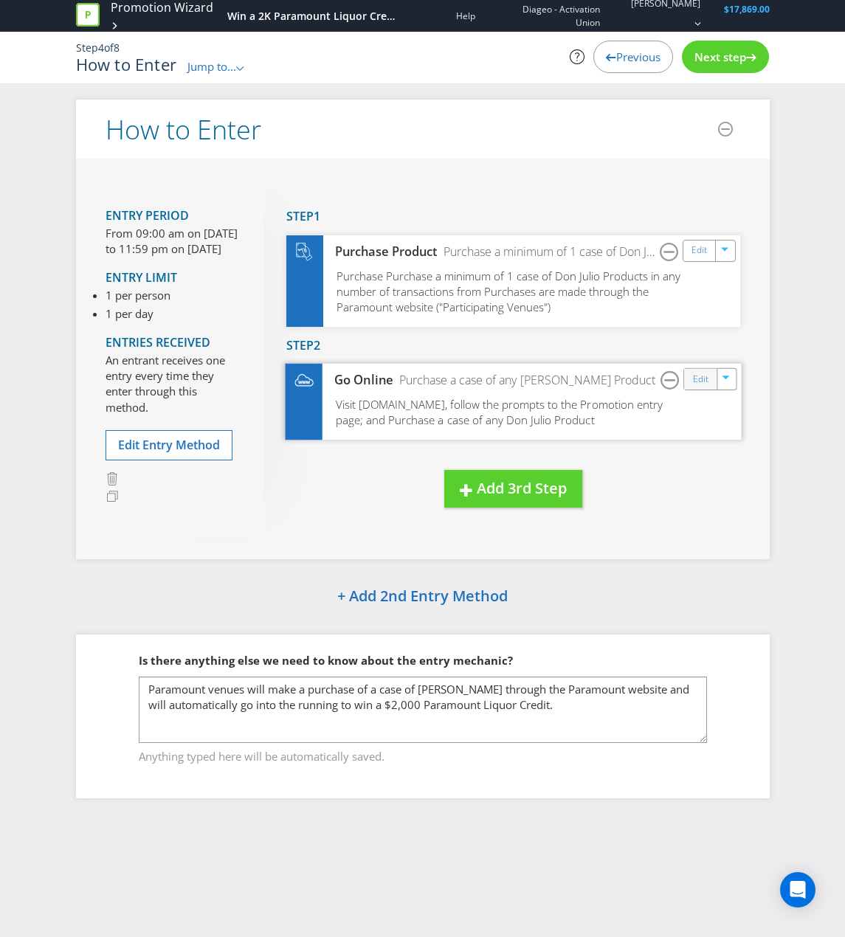
click at [689, 382] on div "Edit" at bounding box center [700, 379] width 33 height 21
click at [694, 382] on link "Edit" at bounding box center [699, 379] width 15 height 17
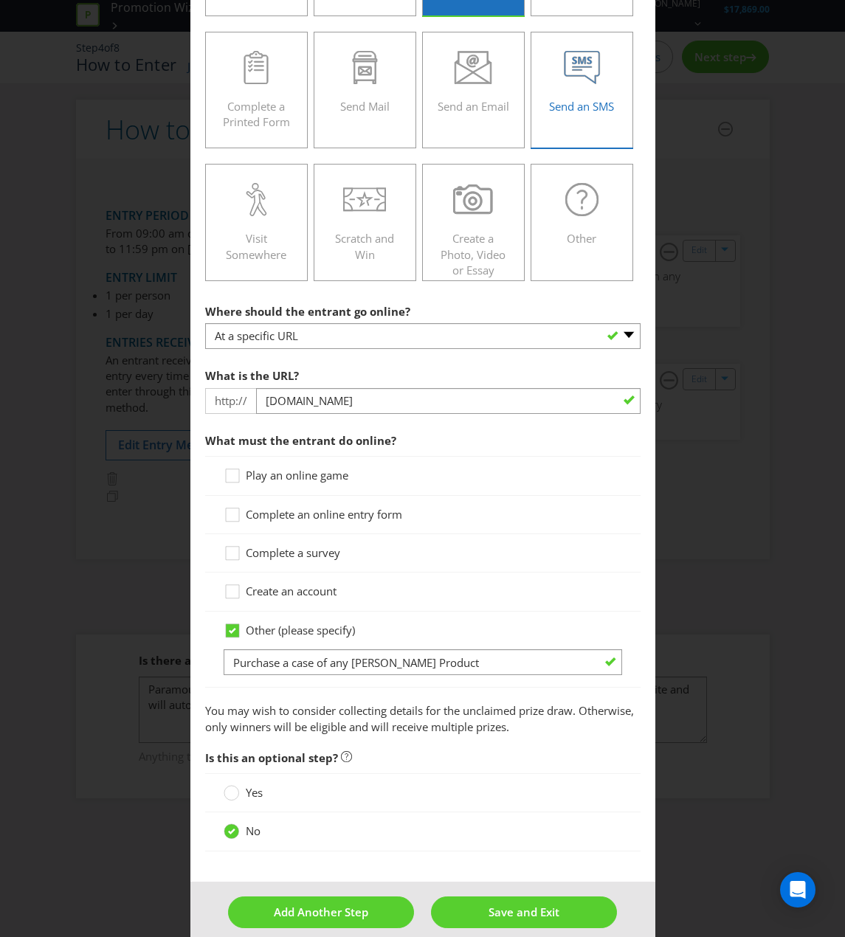
scroll to position [343, 0]
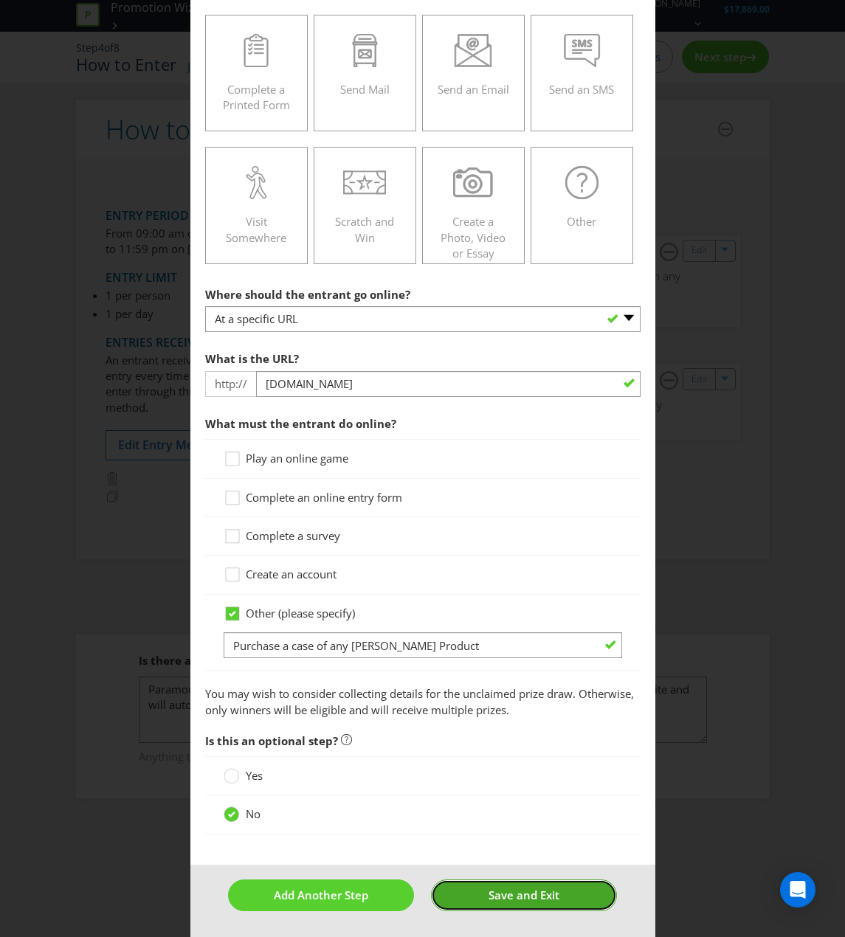
click at [536, 851] on span "Save and Exit" at bounding box center [523, 895] width 71 height 15
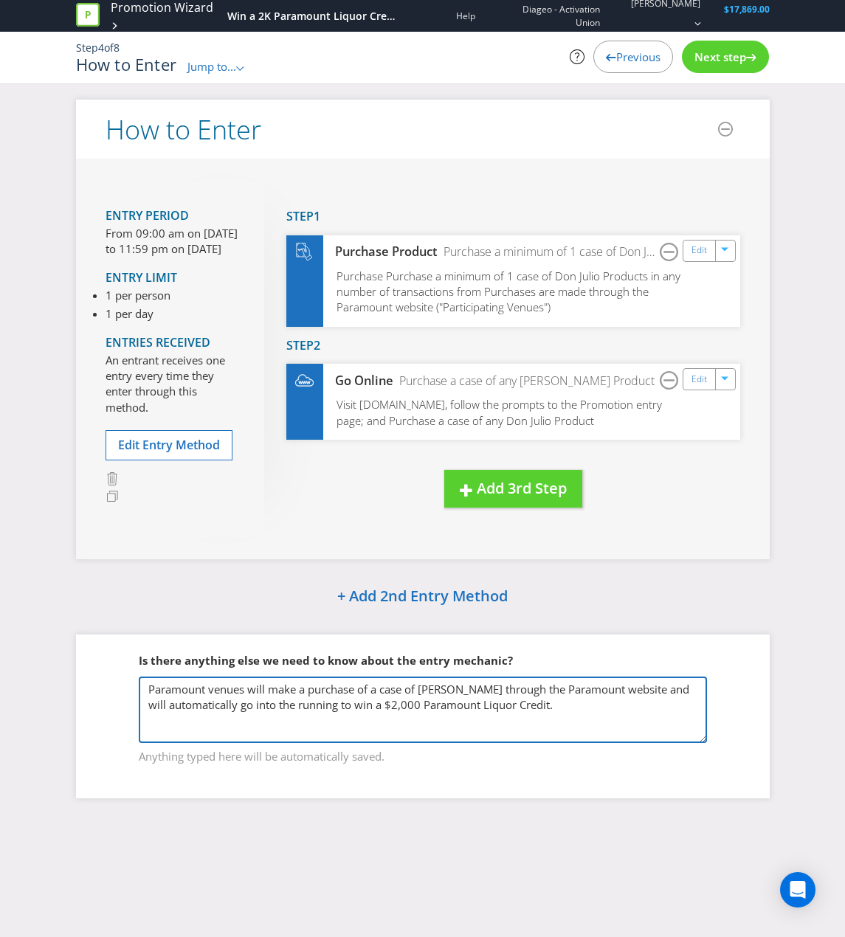
click at [303, 692] on textarea "Paramount venues will make a purchase of a case of [PERSON_NAME] through the Pa…" at bounding box center [423, 710] width 568 height 66
click at [370, 697] on textarea "Paramount venues will make a purchase of a case of [PERSON_NAME] through the Pa…" at bounding box center [423, 710] width 568 height 66
click at [508, 688] on textarea "Paramount venues will make a purchase of a case of [PERSON_NAME] through the Pa…" at bounding box center [423, 710] width 568 height 66
click at [651, 689] on textarea "Paramount venues will make a purchase of a case of [PERSON_NAME] through the Pa…" at bounding box center [423, 710] width 568 height 66
click at [364, 707] on textarea "Paramount venues will make a purchase of a case of [PERSON_NAME] through the Pa…" at bounding box center [423, 710] width 568 height 66
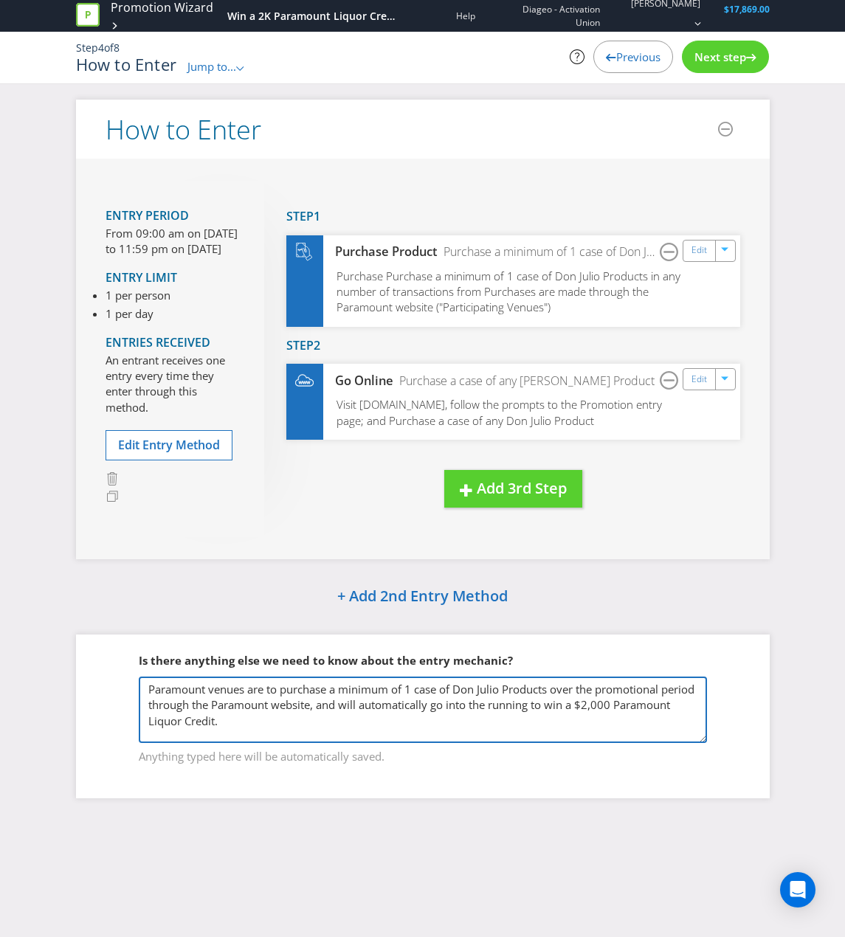
click at [537, 727] on textarea "Paramount venues will make a purchase of a case of [PERSON_NAME] through the Pa…" at bounding box center [423, 710] width 568 height 66
click at [381, 710] on textarea "Paramount venues will make a purchase of a case of [PERSON_NAME] through the Pa…" at bounding box center [423, 710] width 568 height 66
click at [373, 710] on textarea "Paramount venues will make a purchase of a case of [PERSON_NAME] through the Pa…" at bounding box center [423, 710] width 568 height 66
drag, startPoint x: 373, startPoint y: 710, endPoint x: 362, endPoint y: 704, distance: 12.9
click at [362, 704] on textarea "Paramount venues will make a purchase of a case of [PERSON_NAME] through the Pa…" at bounding box center [423, 710] width 568 height 66
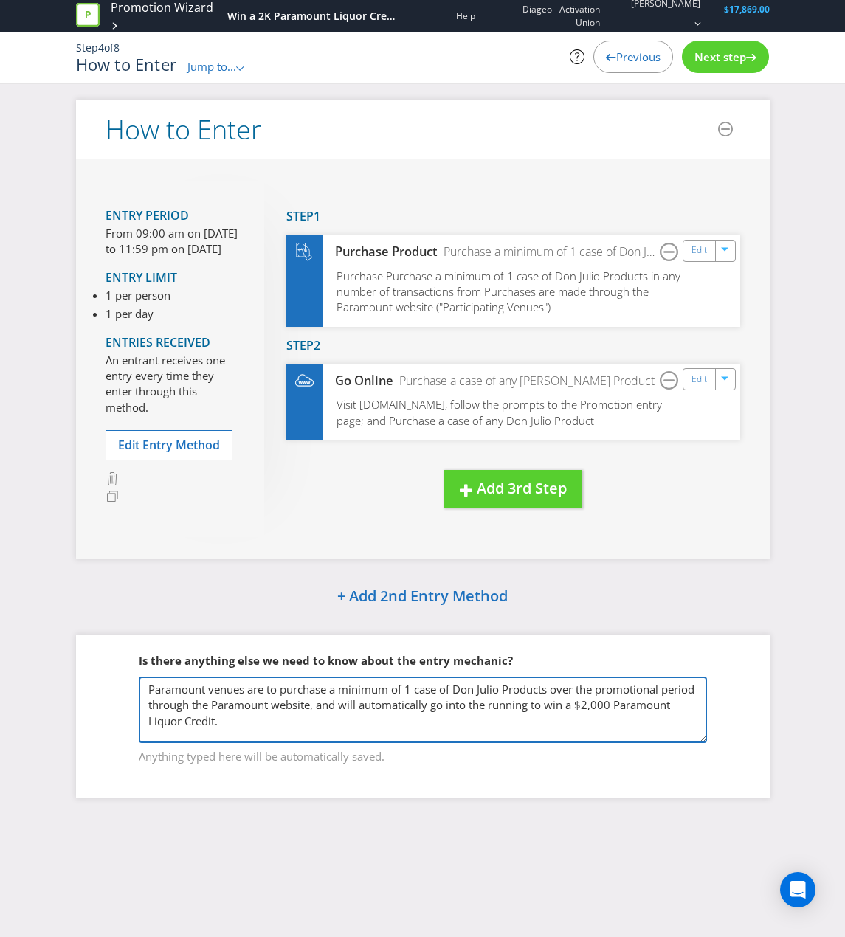
click at [367, 711] on textarea "Paramount venues will make a purchase of a case of [PERSON_NAME] through the Pa…" at bounding box center [423, 710] width 568 height 66
click at [395, 705] on textarea "Paramount venues will make a purchase of a case of [PERSON_NAME] through the Pa…" at bounding box center [423, 710] width 568 height 66
type textarea "Paramount venues are to purchase a minimum of 1 case of Don Julio Products over…"
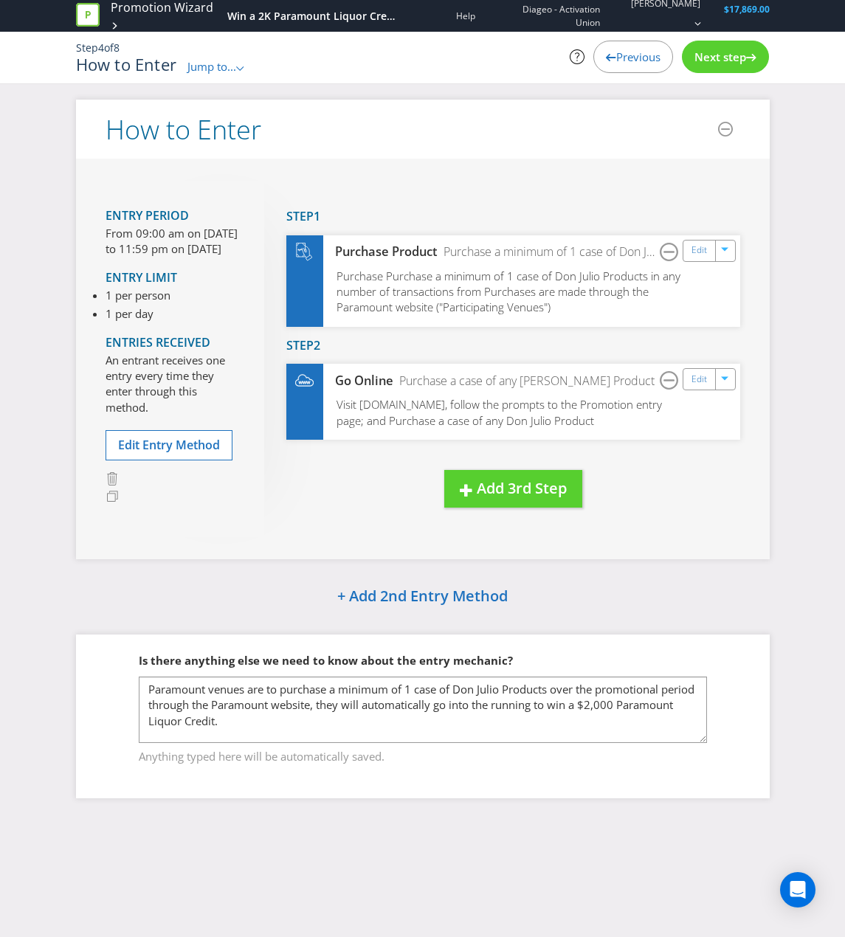
click at [440, 825] on div "Promotion Wizard Win a 2K Paramount Liquor Credit Help Diageo - Activation Unio…" at bounding box center [422, 468] width 845 height 937
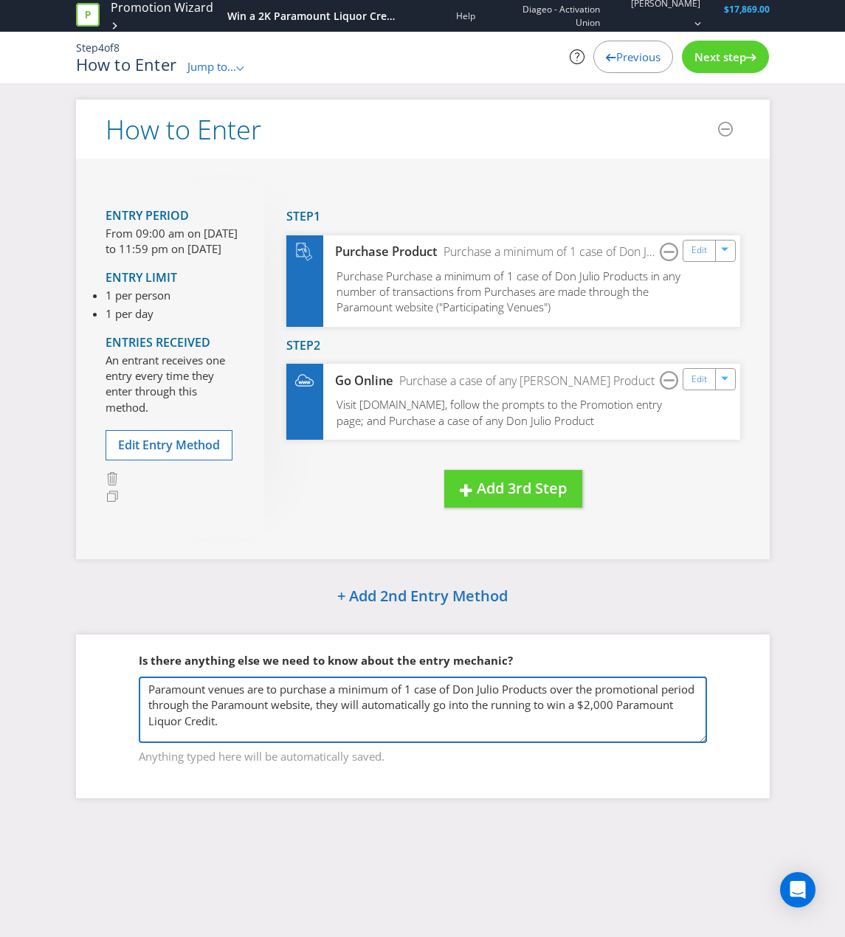
drag, startPoint x: 342, startPoint y: 728, endPoint x: 102, endPoint y: 681, distance: 245.1
click at [102, 681] on div "Is there anything else we need to know about the entry mechanic? Paramount venu…" at bounding box center [423, 715] width 694 height 163
click at [520, 726] on textarea "Paramount venues will make a purchase of a case of [PERSON_NAME] through the Pa…" at bounding box center [423, 710] width 568 height 66
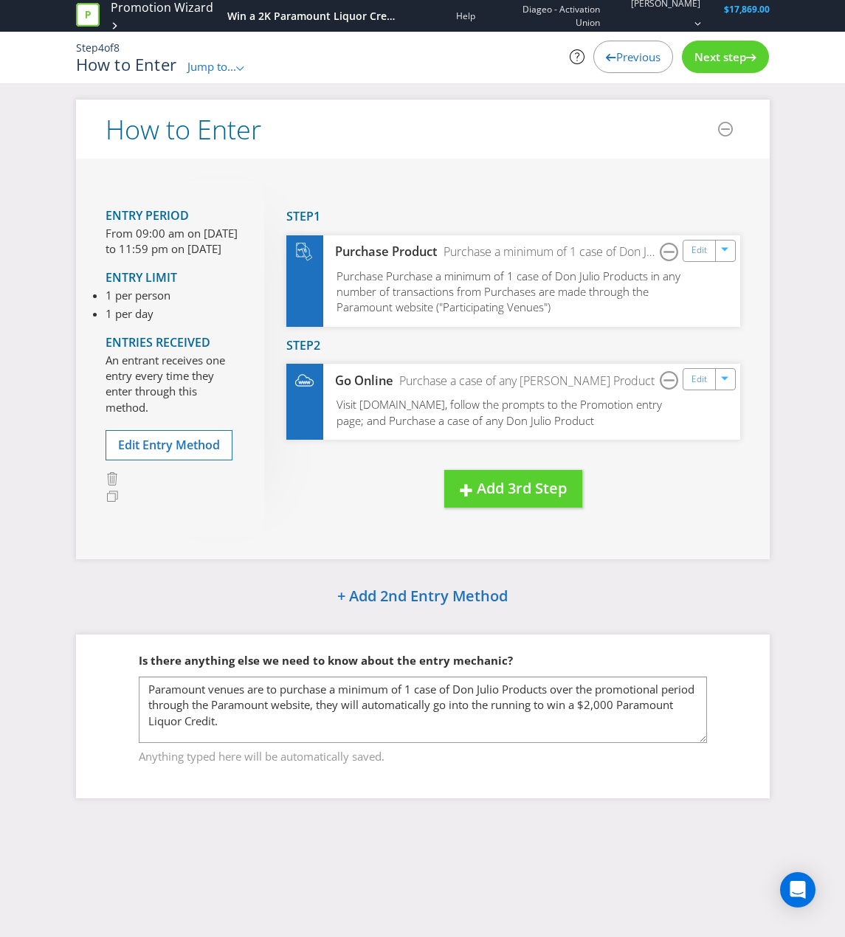
click at [754, 66] on div "Next step" at bounding box center [725, 57] width 87 height 32
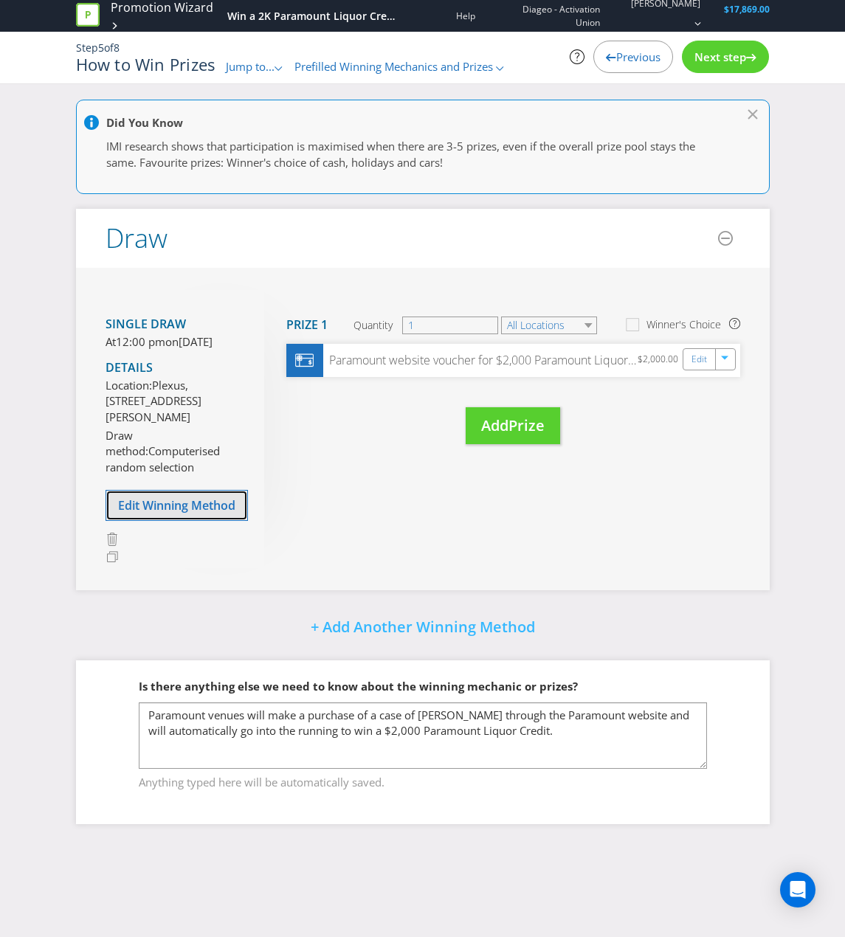
click at [167, 513] on span "Edit Winning Method" at bounding box center [176, 505] width 117 height 16
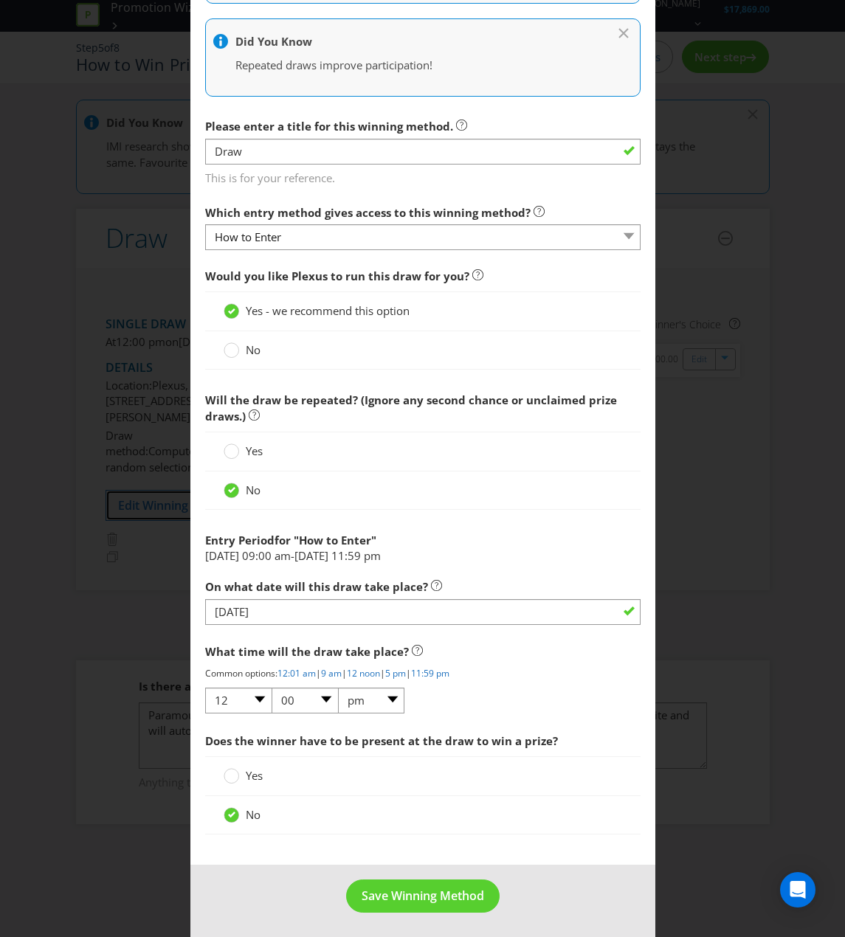
scroll to position [474, 0]
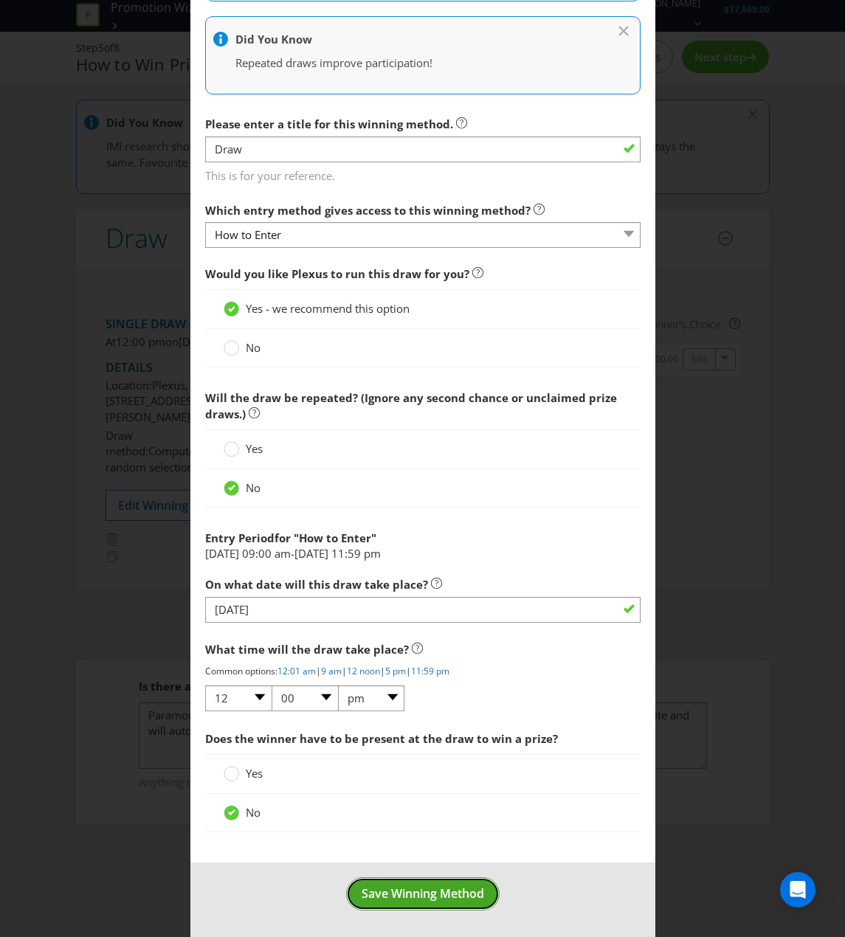
click at [463, 851] on button "Save Winning Method" at bounding box center [422, 893] width 153 height 33
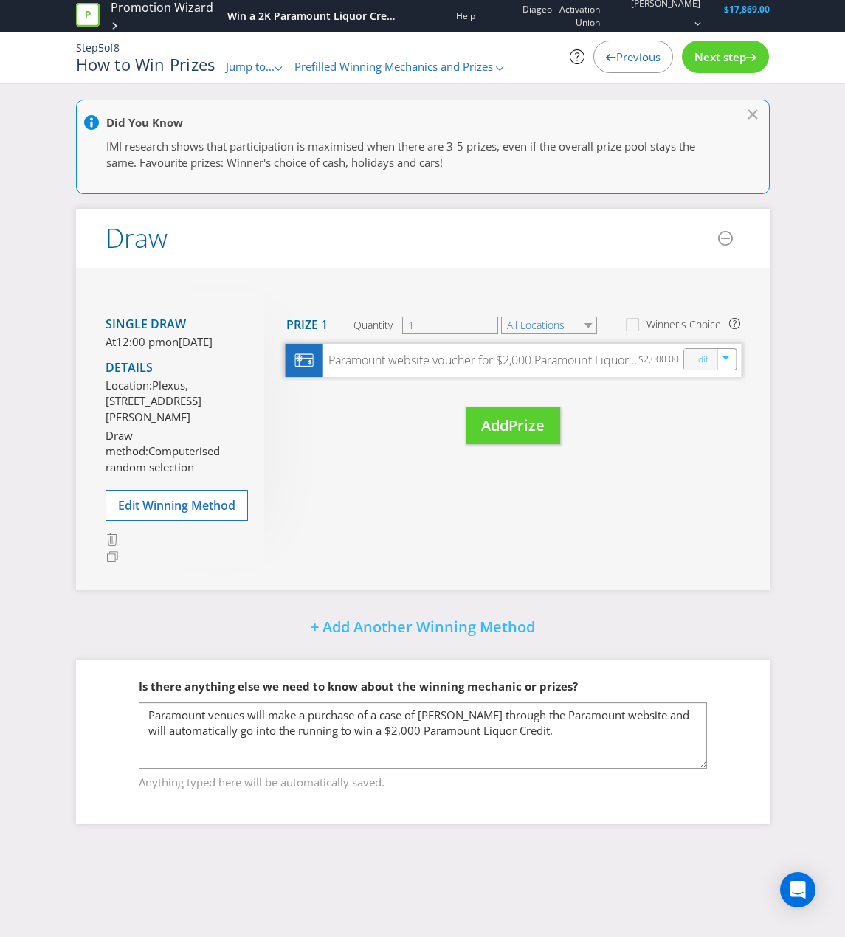
click at [706, 356] on link "Edit" at bounding box center [699, 358] width 15 height 17
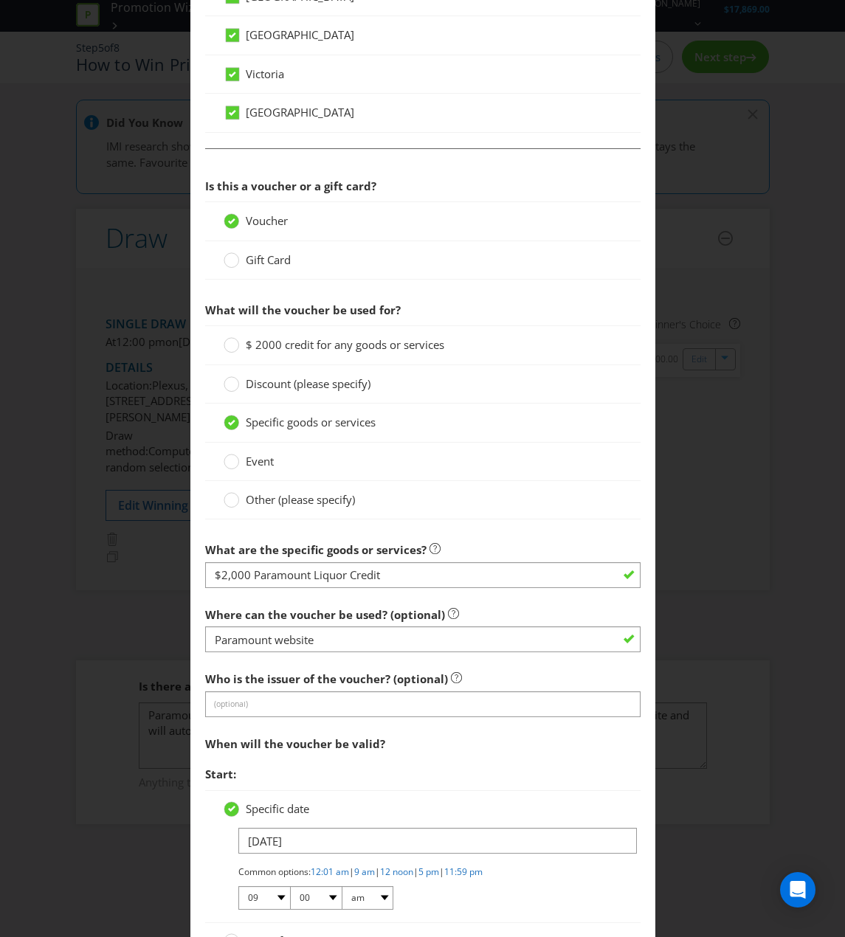
scroll to position [1033, 0]
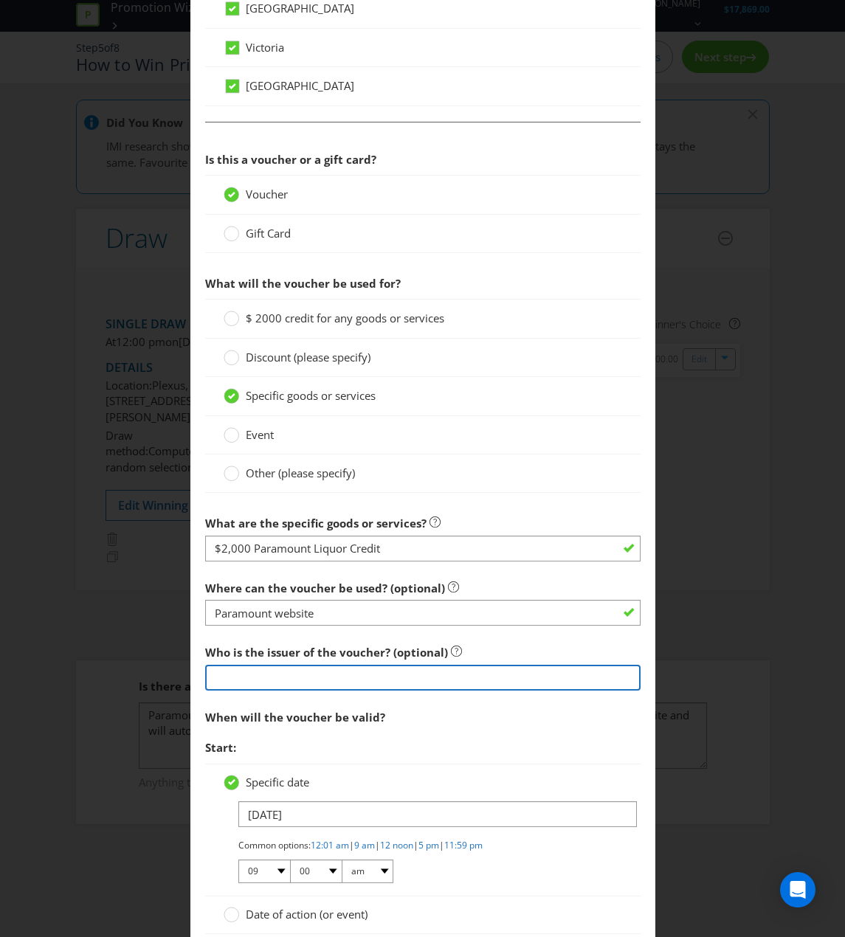
click at [339, 674] on input "text" at bounding box center [422, 678] width 435 height 26
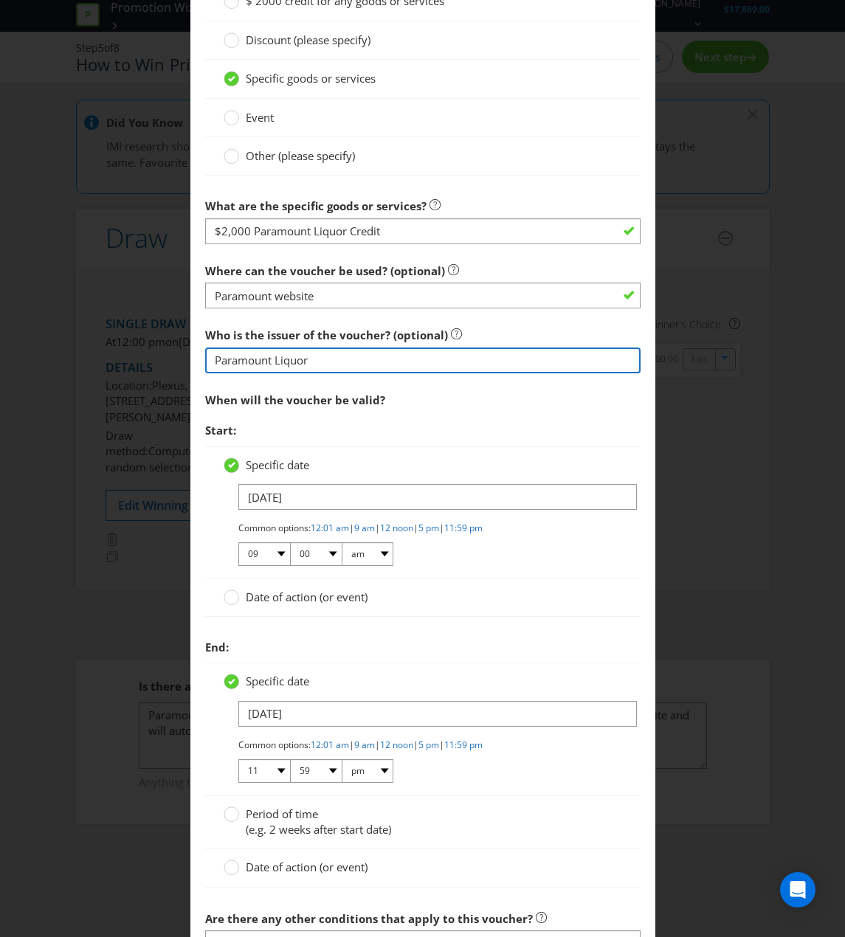
scroll to position [1328, 0]
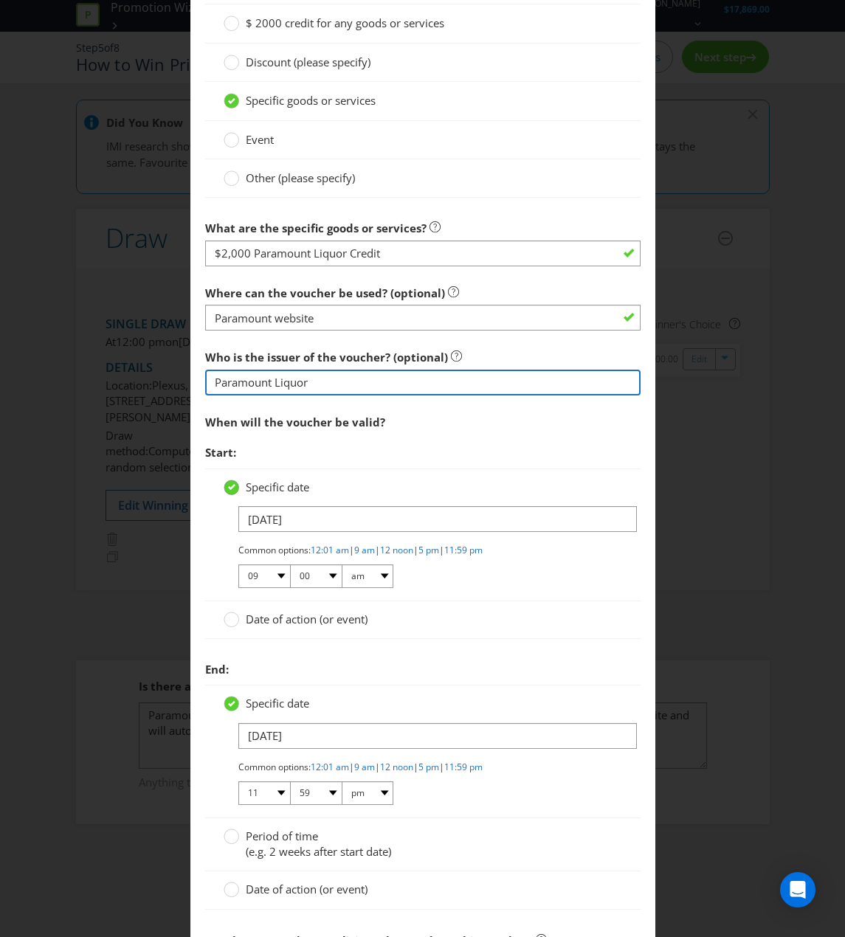
type input "Paramount Liquor"
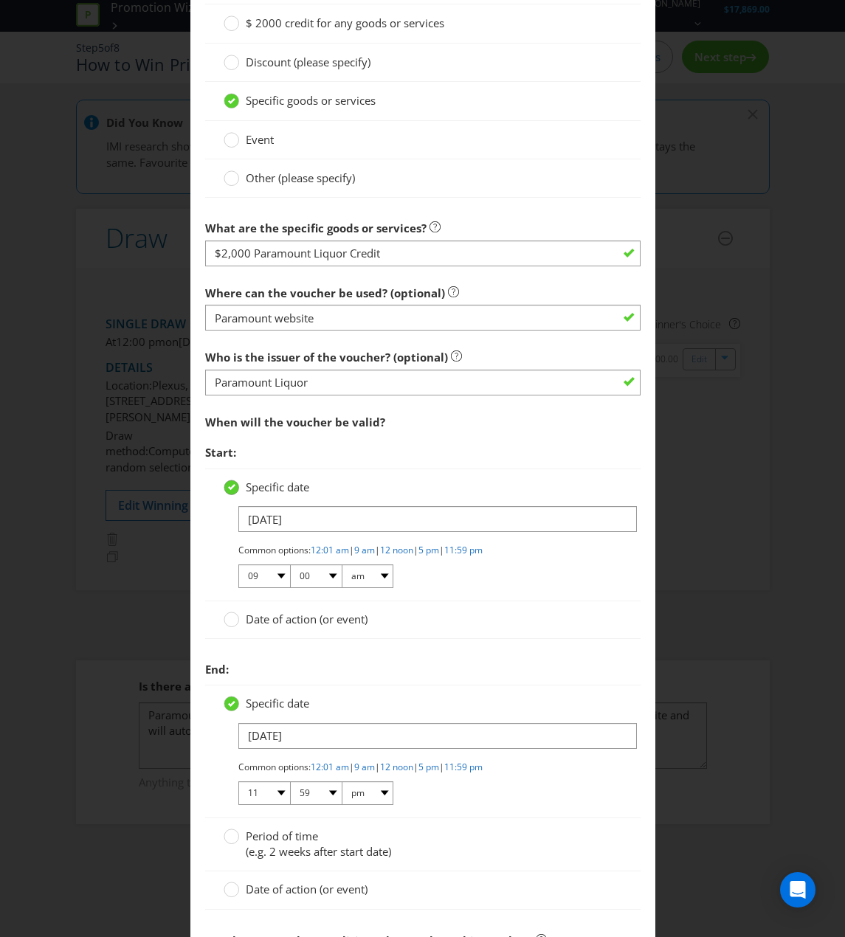
click at [228, 489] on icon at bounding box center [231, 487] width 7 height 6
click at [0, 0] on input "Specific date" at bounding box center [0, 0] width 0 height 0
click at [228, 702] on icon at bounding box center [231, 704] width 7 height 6
click at [0, 0] on input "Specific date" at bounding box center [0, 0] width 0 height 0
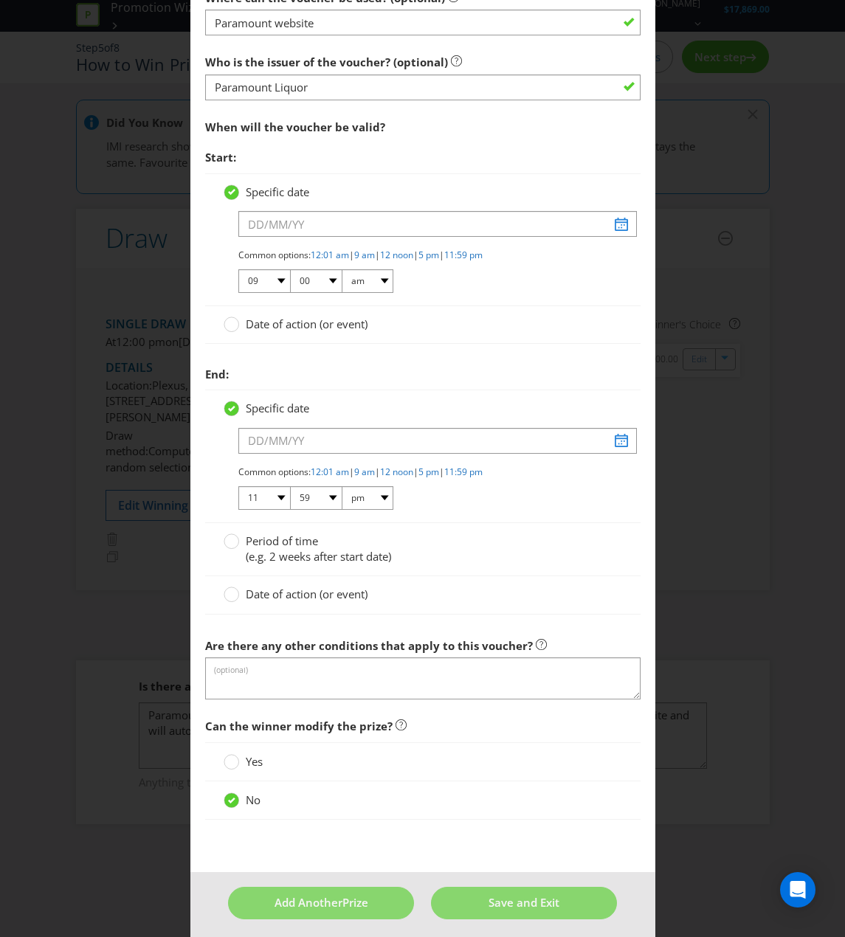
scroll to position [1631, 0]
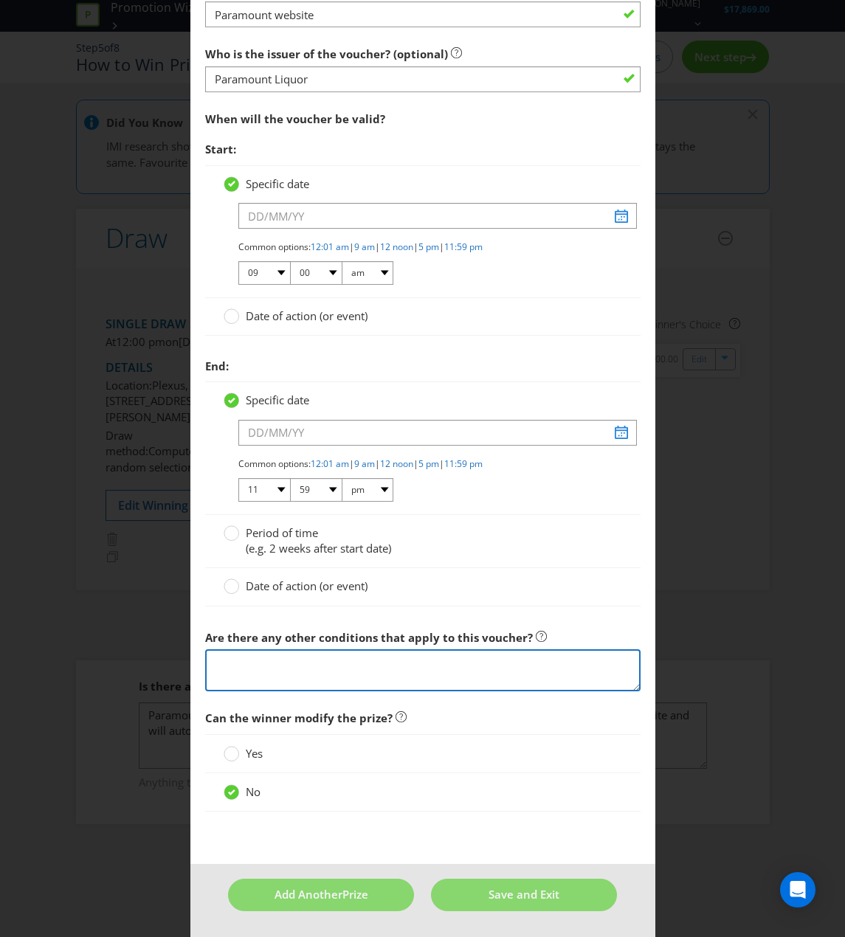
click at [380, 668] on textarea at bounding box center [422, 670] width 435 height 42
click at [342, 315] on span "Date of action (or event)" at bounding box center [307, 315] width 122 height 15
click at [0, 0] on input "Date of action (or event)" at bounding box center [0, 0] width 0 height 0
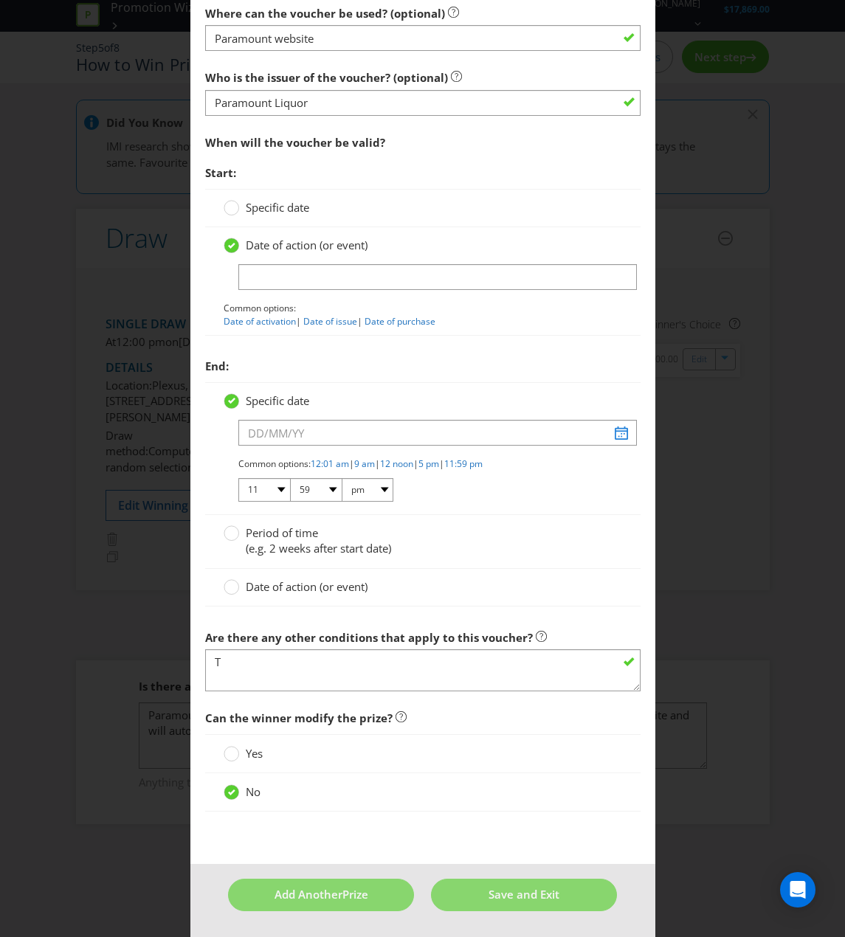
scroll to position [1608, 0]
click at [283, 214] on span "Specific date" at bounding box center [277, 207] width 63 height 15
click at [0, 0] on input "Specific date" at bounding box center [0, 0] width 0 height 0
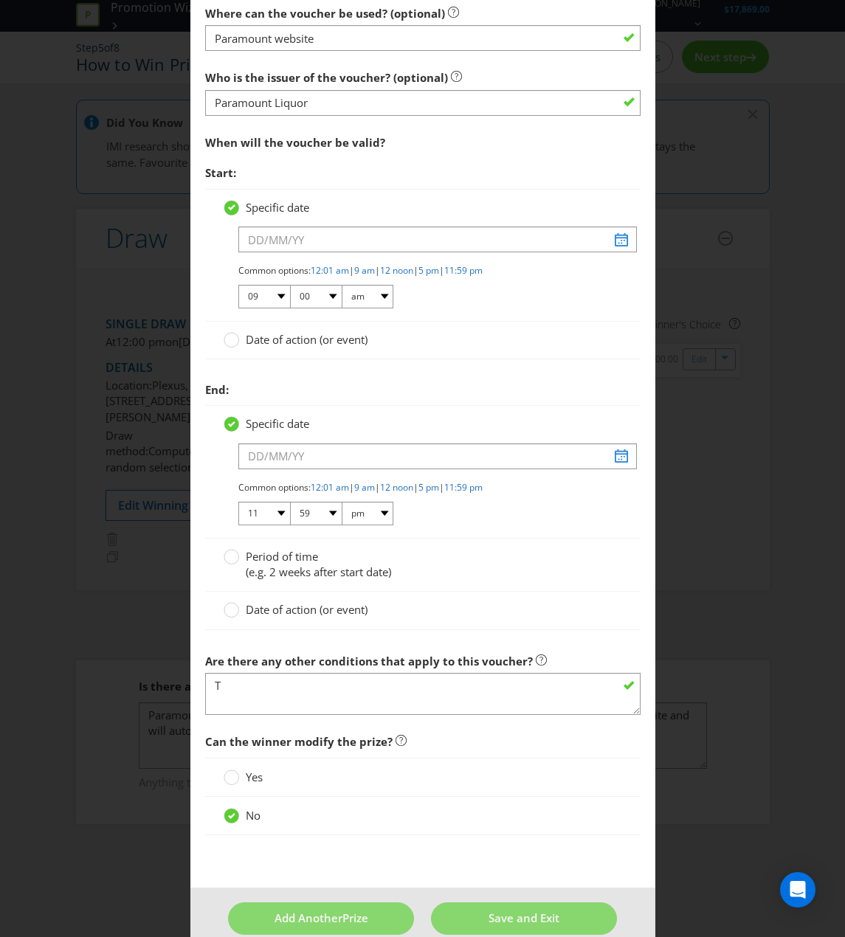
click at [412, 292] on div "Common options: 12:01 am | 9 am | 12 noon | 5 pm | 11:59 pm 01 02 03 04 05 06 0…" at bounding box center [430, 287] width 384 height 46
click at [377, 674] on textarea "T" at bounding box center [422, 694] width 435 height 42
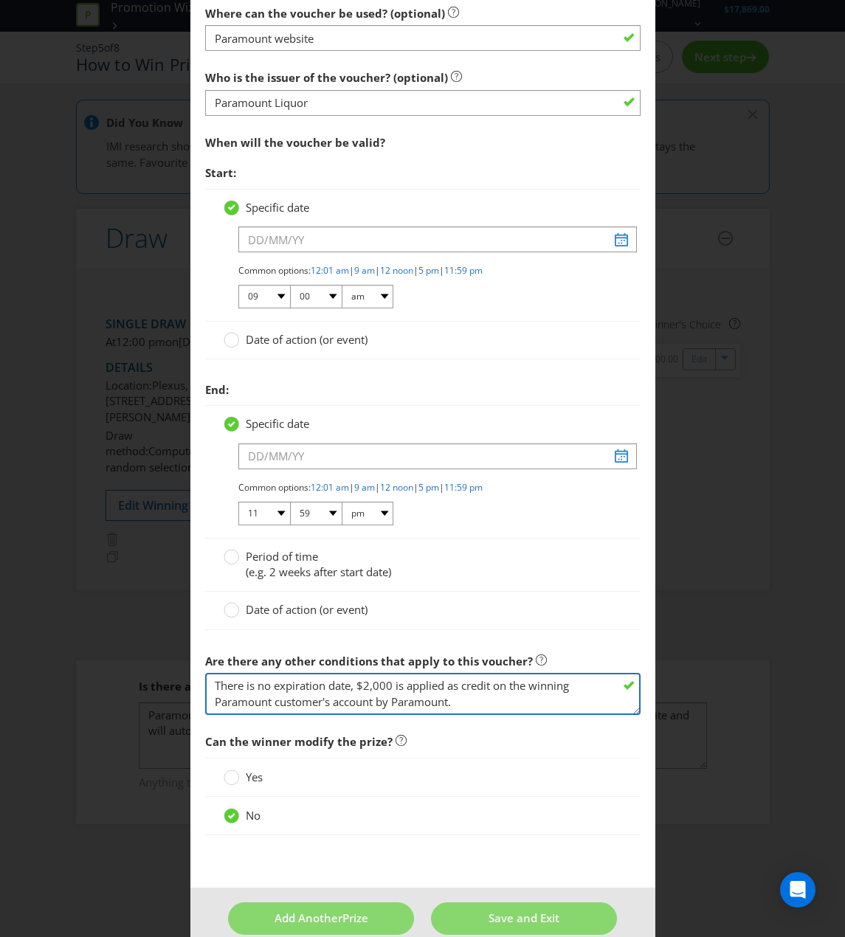
type textarea "There is no expiration date, $2,000 is applied as credit on the winning Paramou…"
click at [301, 344] on span "Date of action (or event)" at bounding box center [307, 339] width 122 height 15
click at [0, 0] on input "Date of action (or event)" at bounding box center [0, 0] width 0 height 0
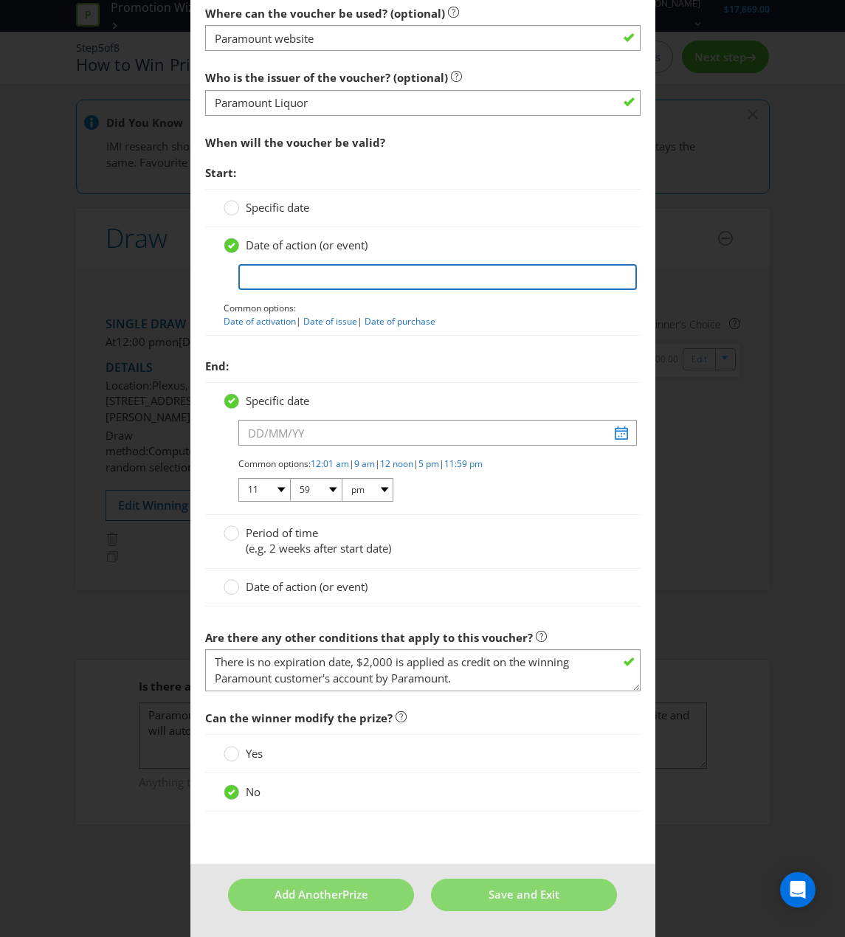
click at [302, 278] on input "text" at bounding box center [437, 277] width 398 height 26
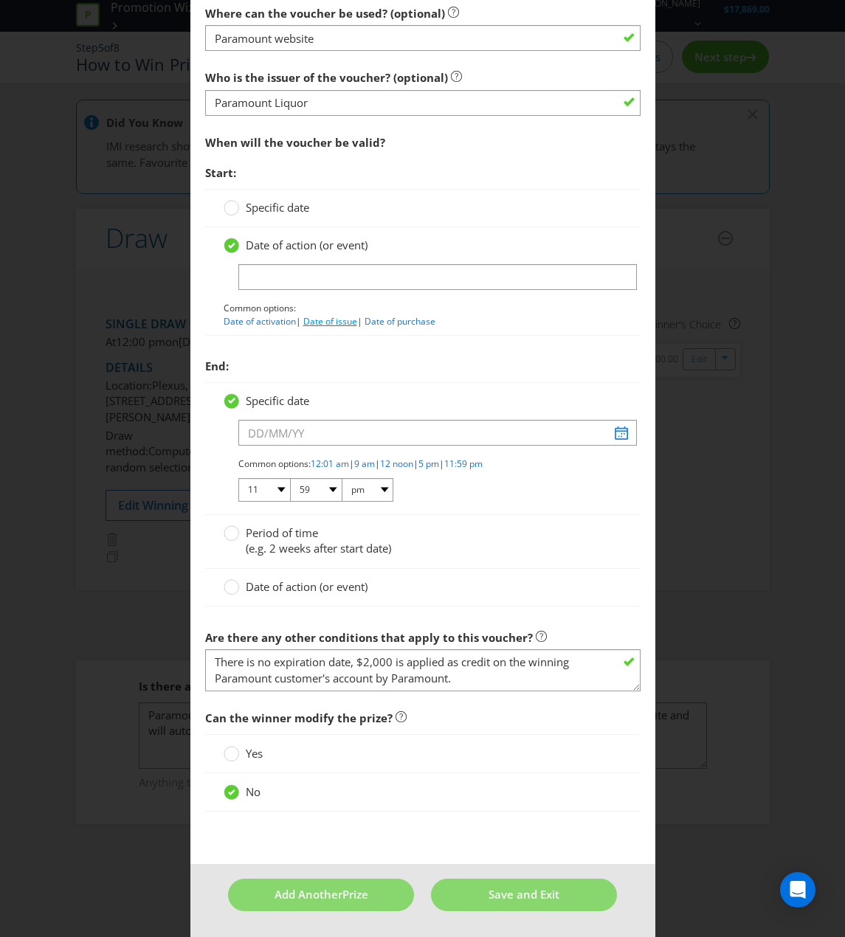
click at [329, 317] on link "Date of issue" at bounding box center [330, 321] width 54 height 13
type input "Date of issue"
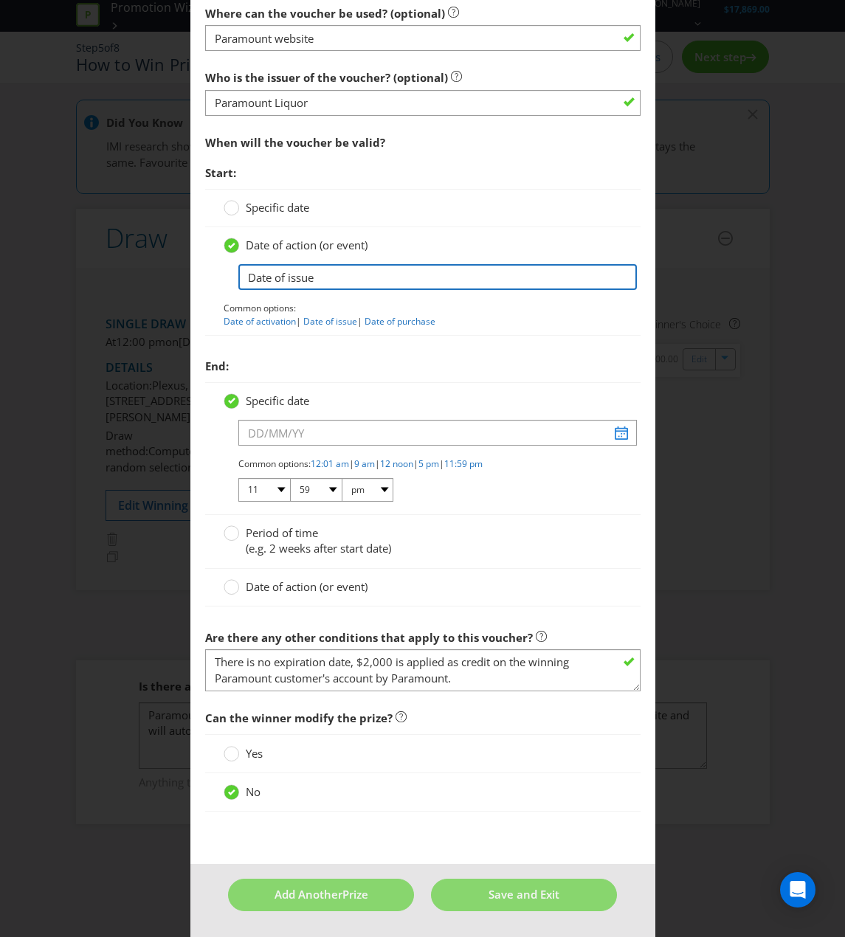
click at [325, 274] on input "Date of issue" at bounding box center [437, 277] width 398 height 26
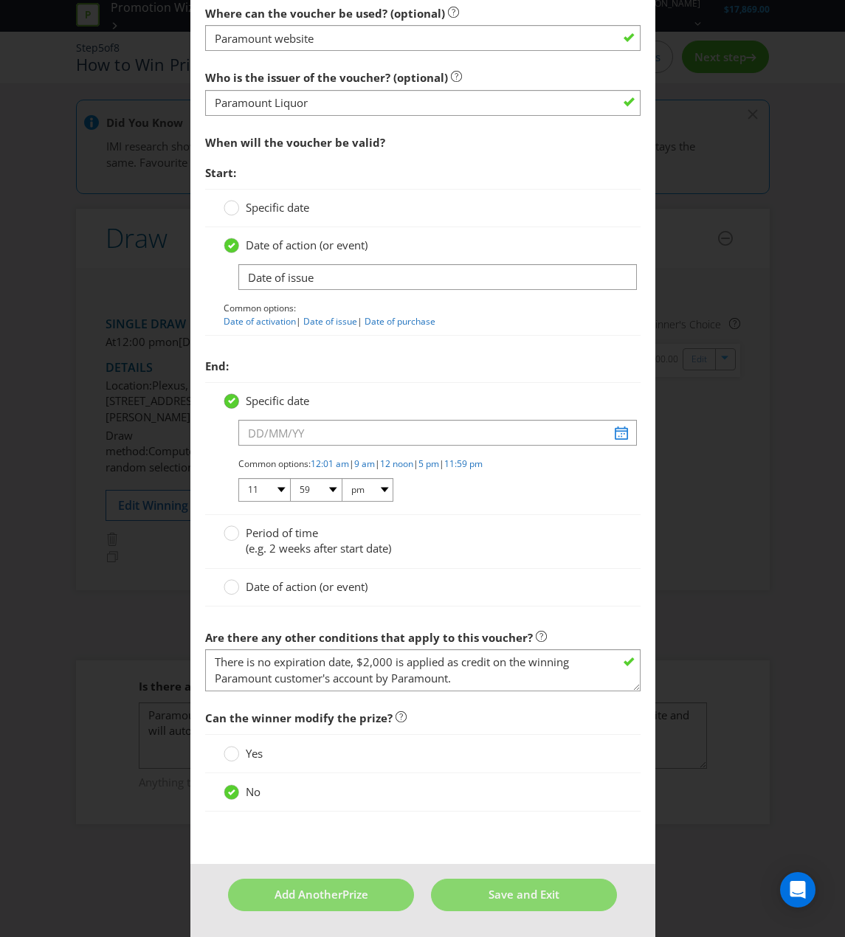
click at [228, 394] on div at bounding box center [231, 395] width 7 height 7
click at [0, 0] on input "Specific date" at bounding box center [0, 0] width 0 height 0
click at [228, 403] on icon at bounding box center [231, 401] width 7 height 6
click at [0, 0] on input "Specific date" at bounding box center [0, 0] width 0 height 0
click at [767, 440] on div "Edit Prize [GEOGRAPHIC_DATA] [GEOGRAPHIC_DATA] [GEOGRAPHIC_DATA] [GEOGRAPHIC_DA…" at bounding box center [422, 468] width 845 height 937
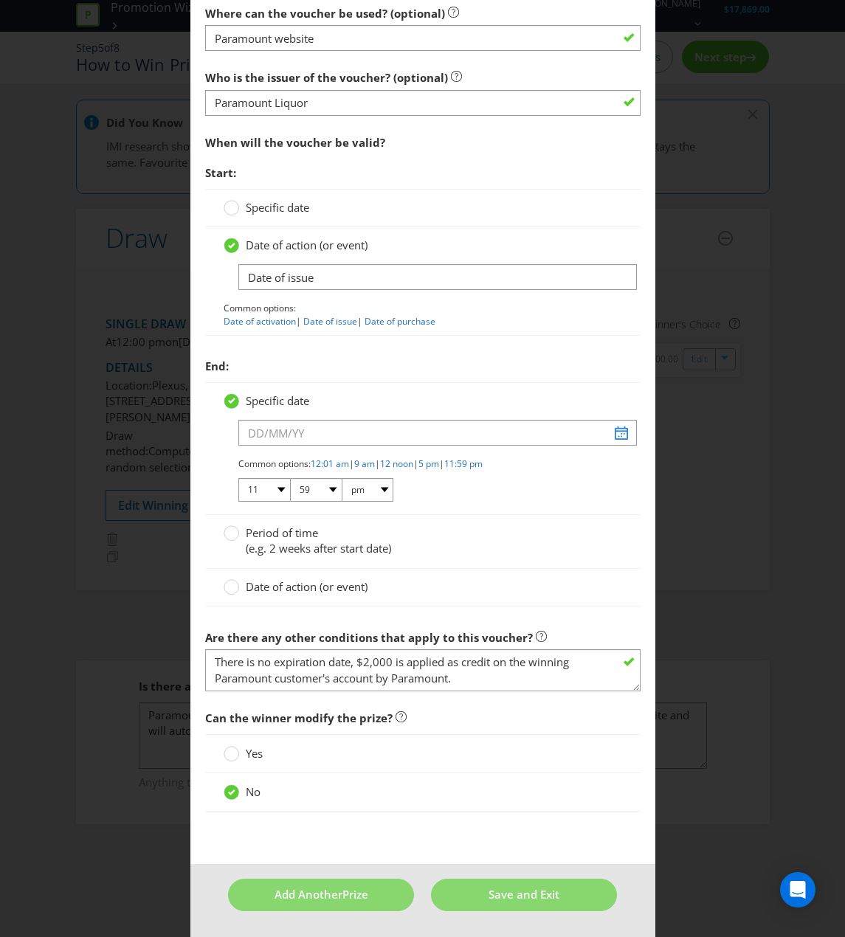
click at [299, 579] on span "Date of action (or event)" at bounding box center [307, 586] width 122 height 15
click at [0, 0] on input "Date of action (or event)" at bounding box center [0, 0] width 0 height 0
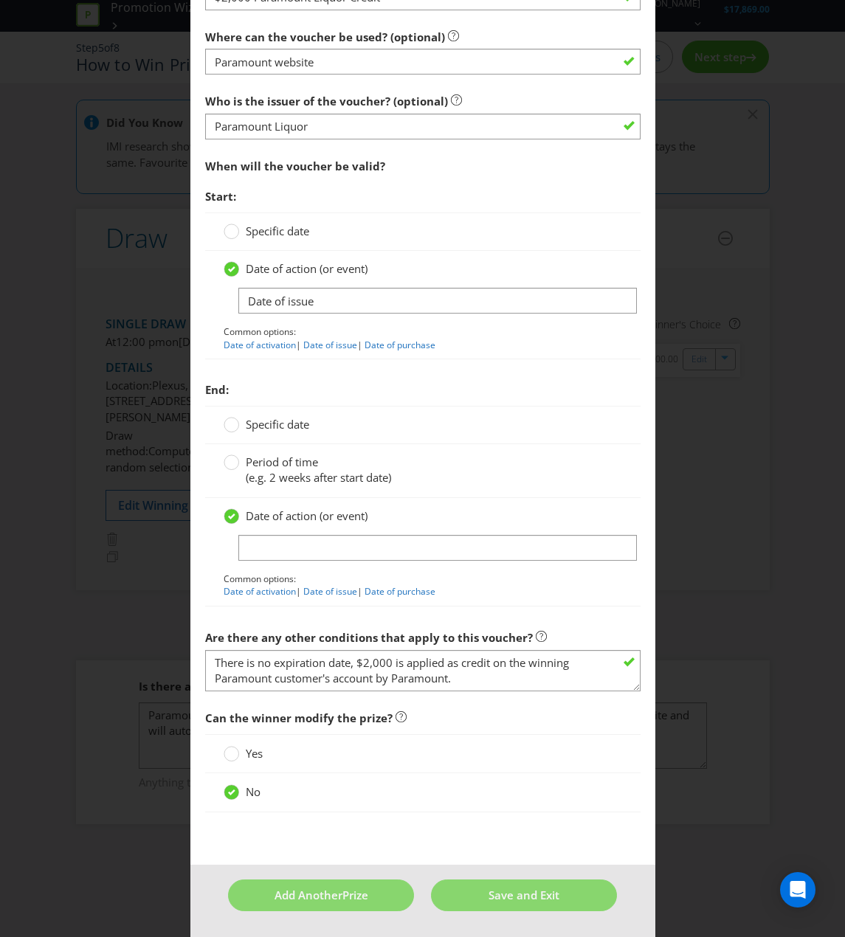
click at [288, 455] on span "Period of time" at bounding box center [282, 461] width 72 height 15
click at [0, 0] on input "Period of time (e.g. 2 weeks after start date)" at bounding box center [0, 0] width 0 height 0
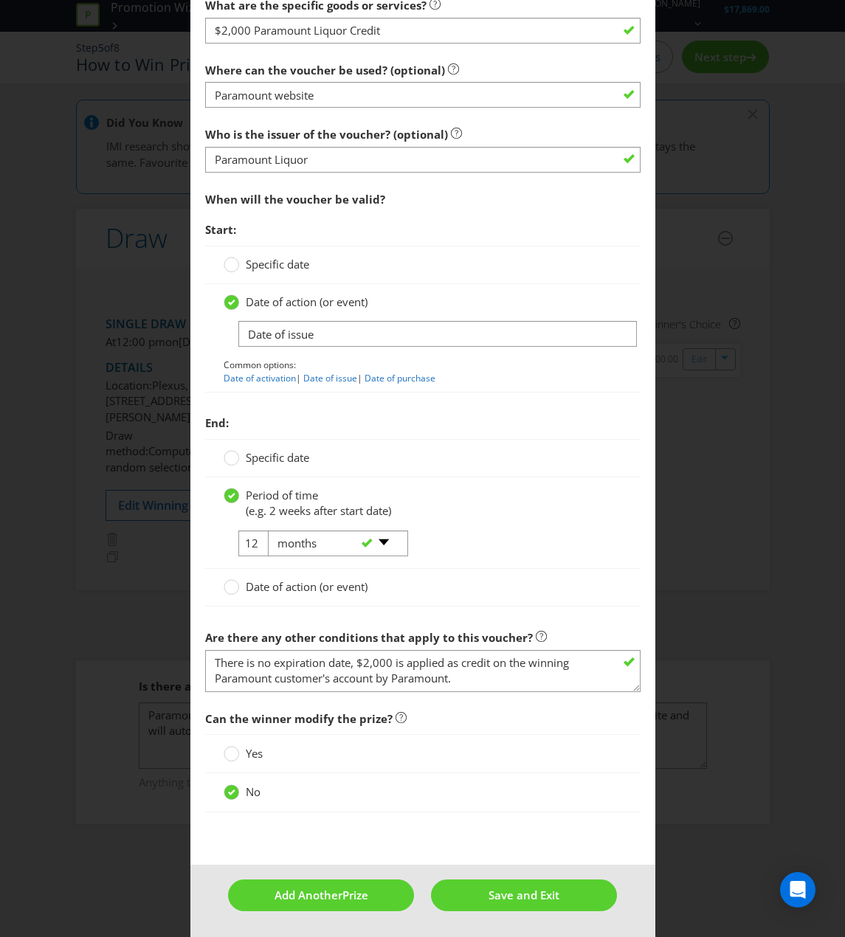
scroll to position [1551, 0]
click at [238, 547] on input "12" at bounding box center [254, 543] width 33 height 26
click at [292, 547] on select "-- Please select -- days weeks months years" at bounding box center [338, 543] width 140 height 26
select select "YEARS"
click at [268, 530] on select "-- Please select -- days weeks months years" at bounding box center [338, 543] width 140 height 26
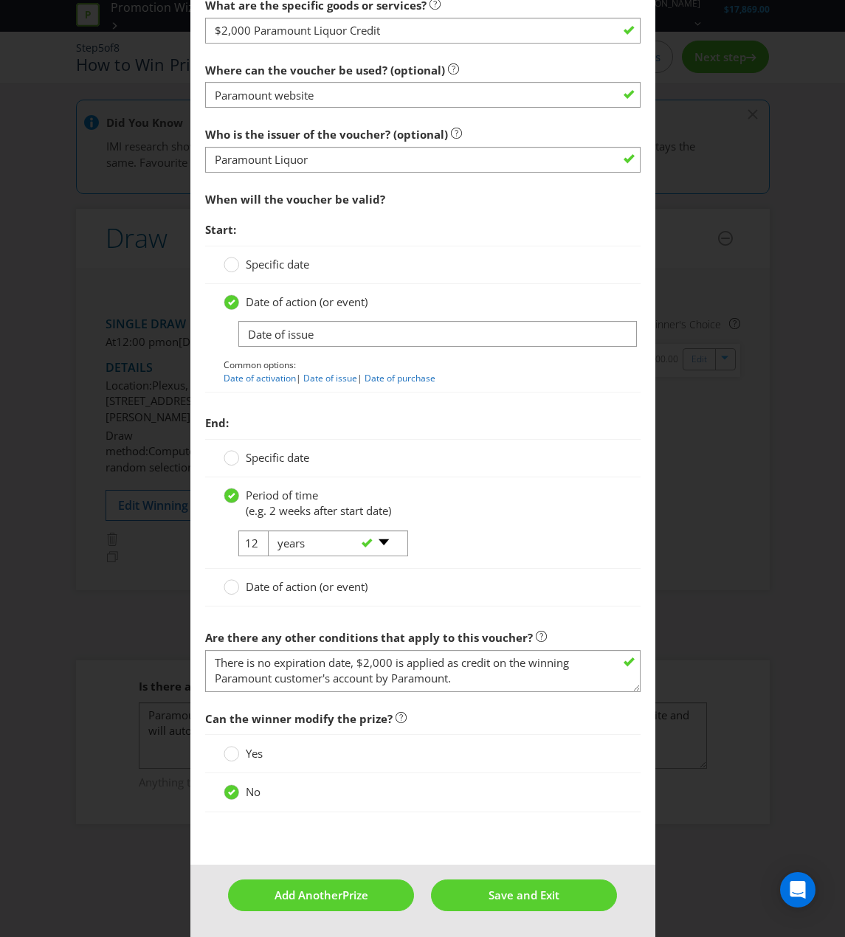
click at [257, 542] on div "-- Please select -- days weeks months years" at bounding box center [332, 543] width 150 height 27
click at [249, 543] on input "12" at bounding box center [254, 543] width 33 height 26
click at [247, 544] on input "12" at bounding box center [254, 543] width 33 height 26
drag, startPoint x: 256, startPoint y: 542, endPoint x: 236, endPoint y: 548, distance: 21.0
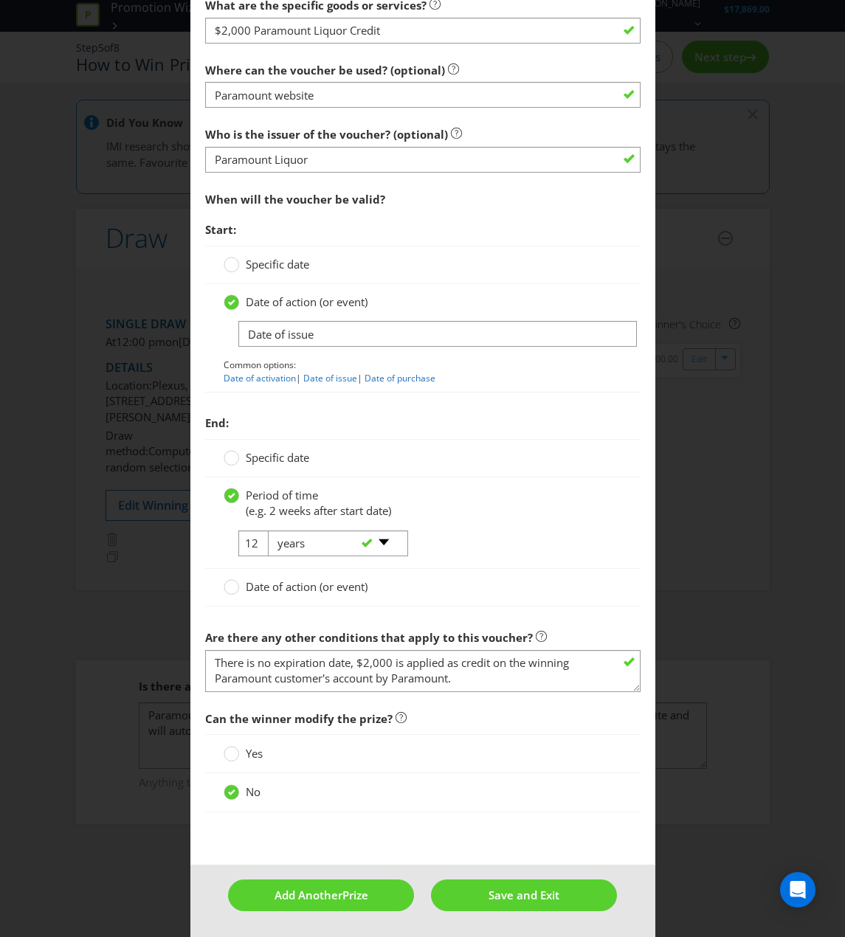
click at [235, 546] on tr "12 -- Please select -- days weeks months years" at bounding box center [315, 549] width 183 height 38
click at [240, 548] on input "12" at bounding box center [254, 543] width 33 height 26
click at [246, 544] on input "12" at bounding box center [254, 543] width 33 height 26
click at [250, 543] on input "12" at bounding box center [254, 543] width 33 height 26
type input "1"
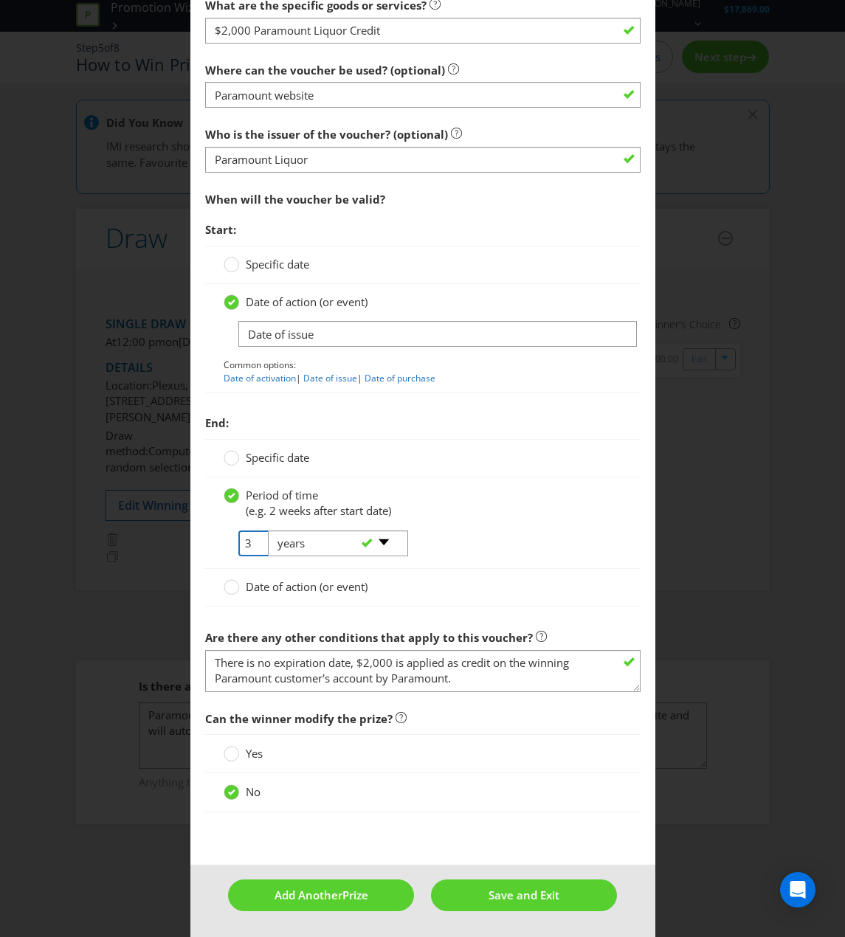
type input "3"
click at [533, 539] on div "3 -- Please select -- days weeks months years" at bounding box center [422, 549] width 421 height 38
click at [501, 851] on span "Save and Exit" at bounding box center [523, 895] width 71 height 15
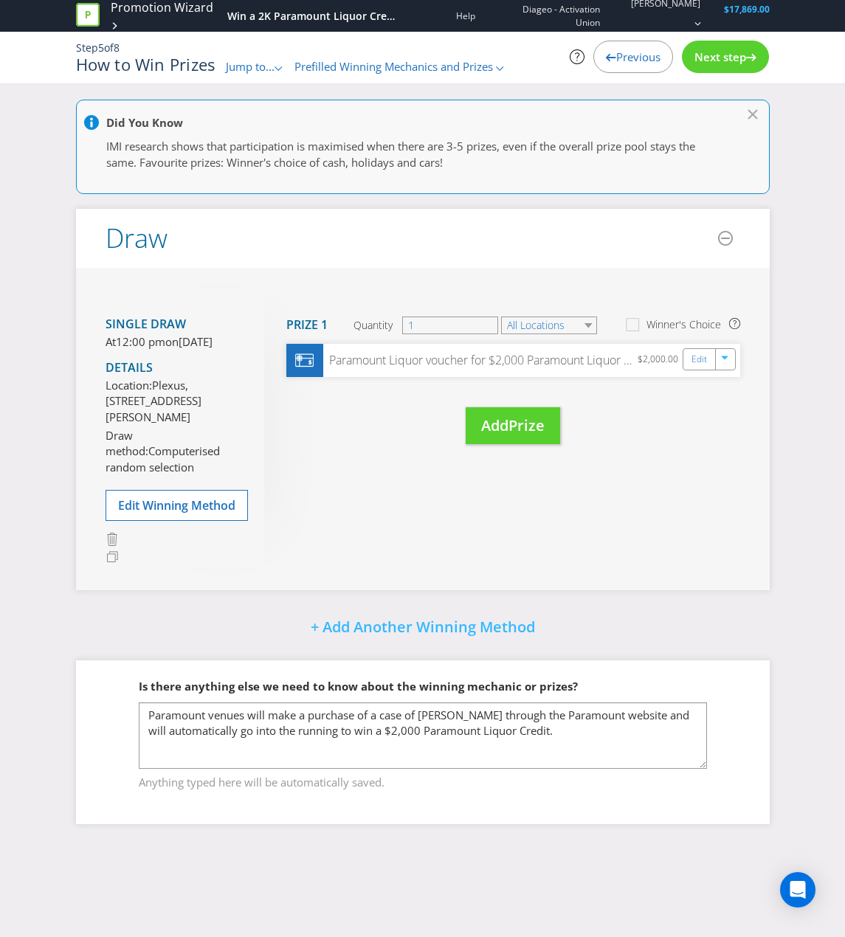
click at [715, 54] on span "Next step" at bounding box center [720, 56] width 52 height 15
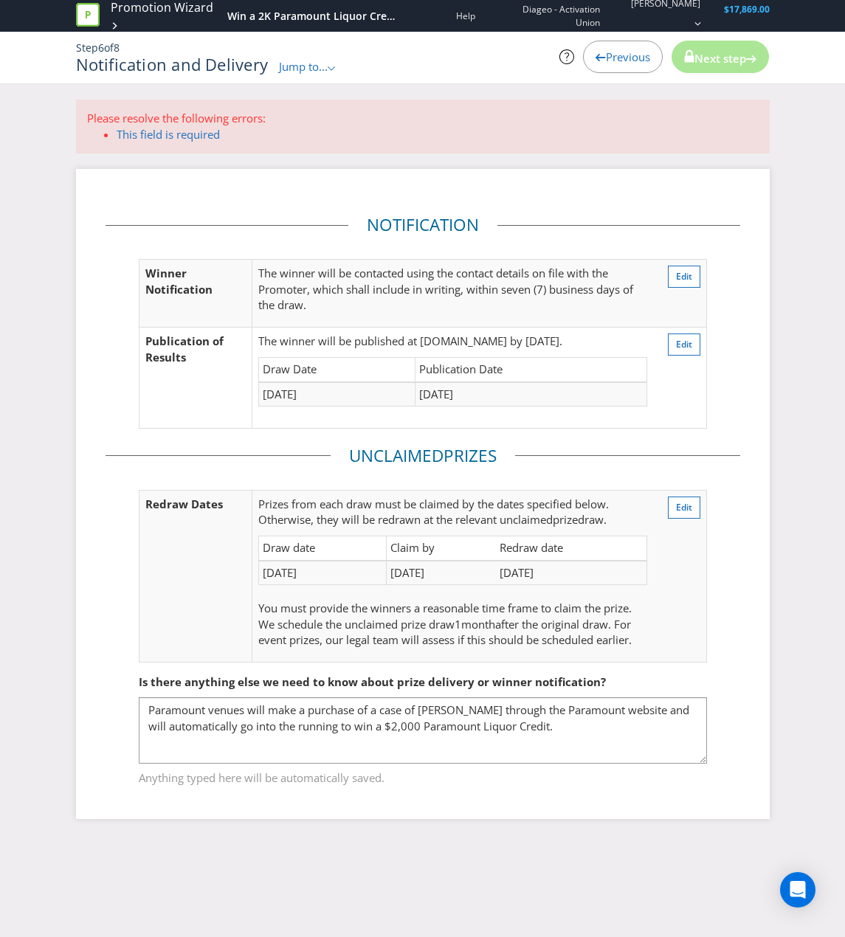
click at [190, 142] on li "This field is required" at bounding box center [438, 134] width 642 height 15
click at [162, 137] on link "This field is required" at bounding box center [168, 134] width 103 height 15
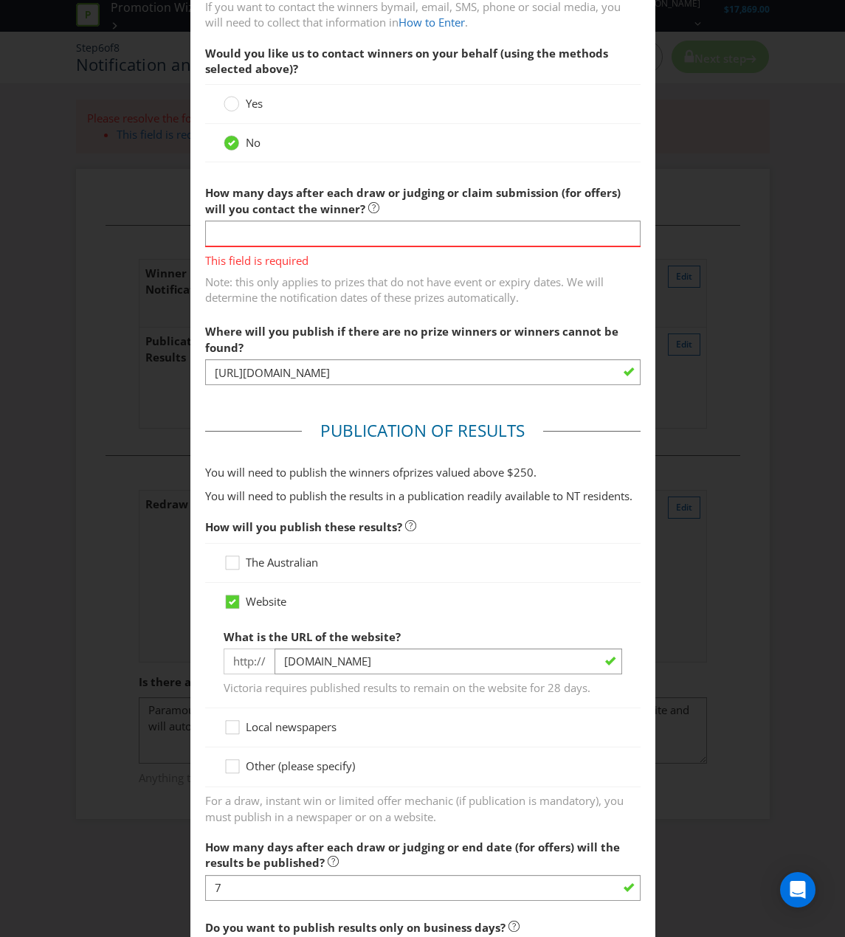
scroll to position [398, 0]
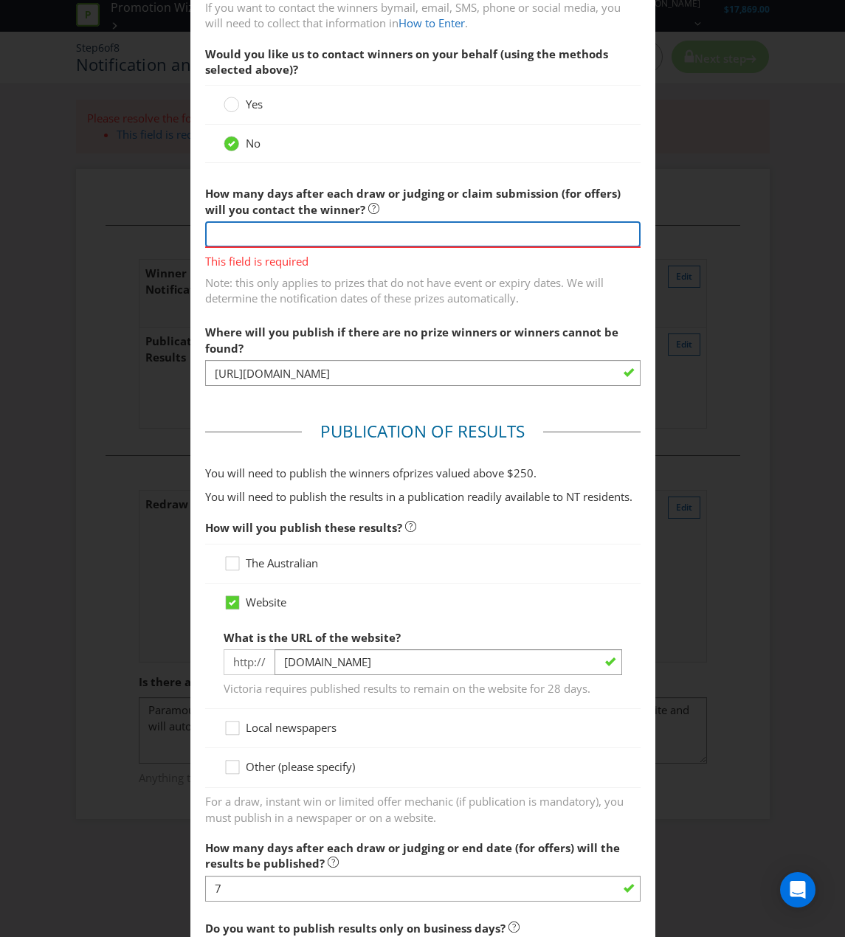
click at [345, 229] on input "number" at bounding box center [422, 234] width 435 height 26
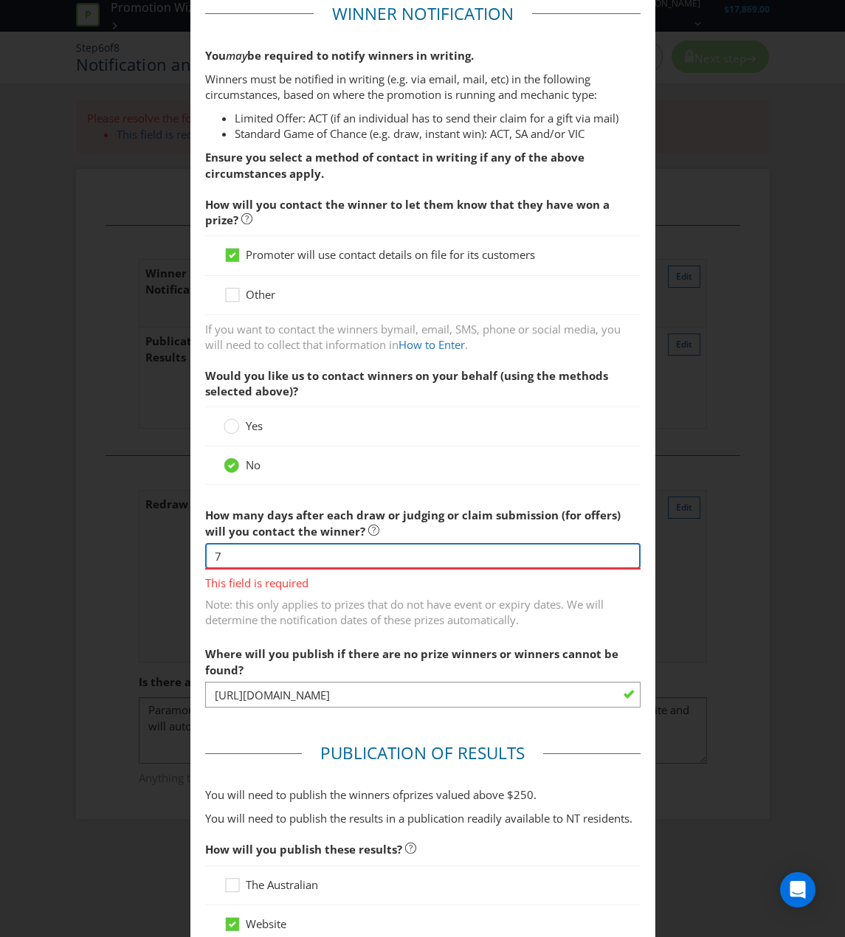
scroll to position [103, 0]
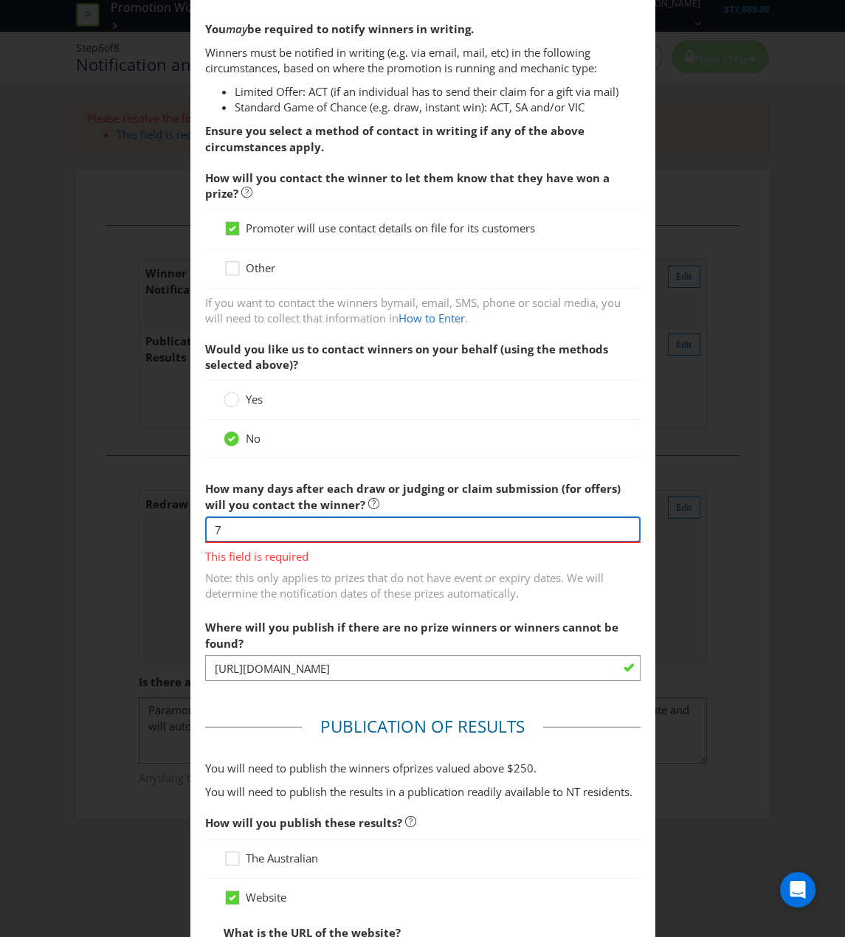
type input "7"
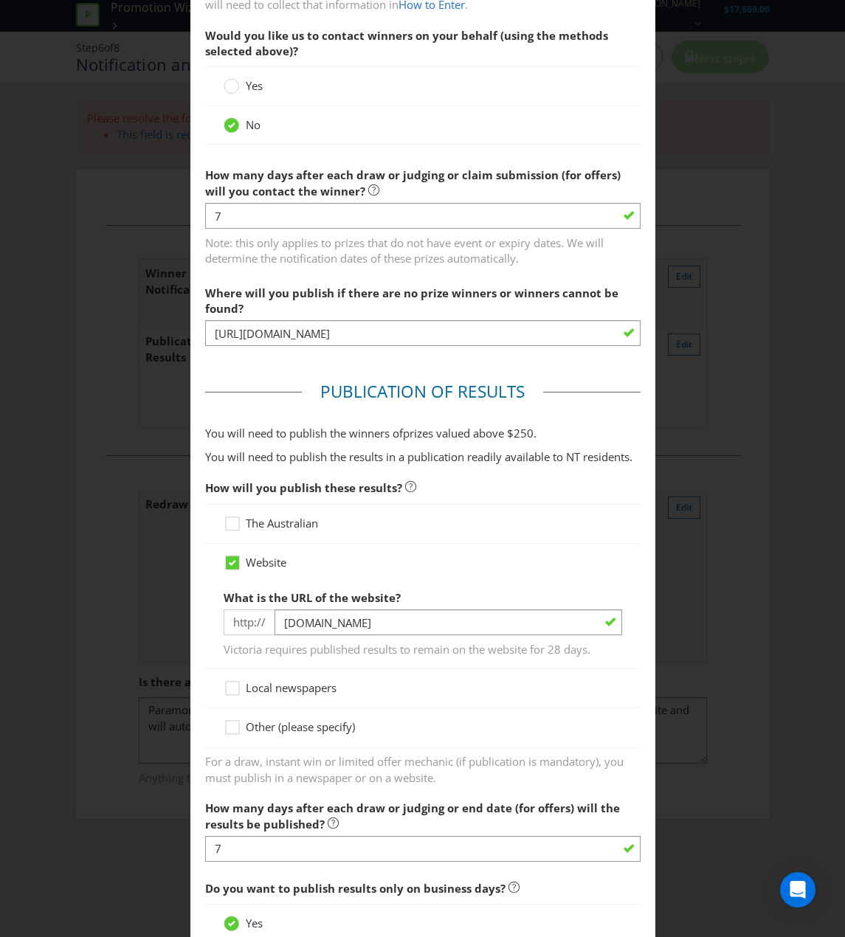
scroll to position [398, 0]
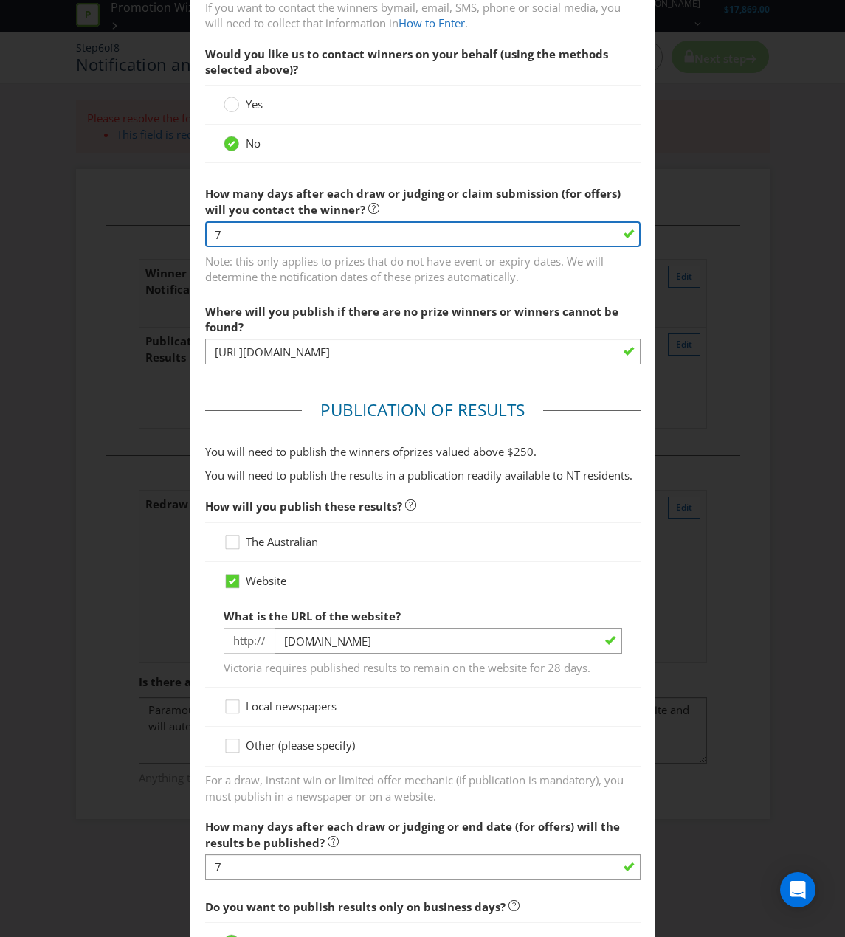
click at [401, 229] on input "7" at bounding box center [422, 234] width 435 height 26
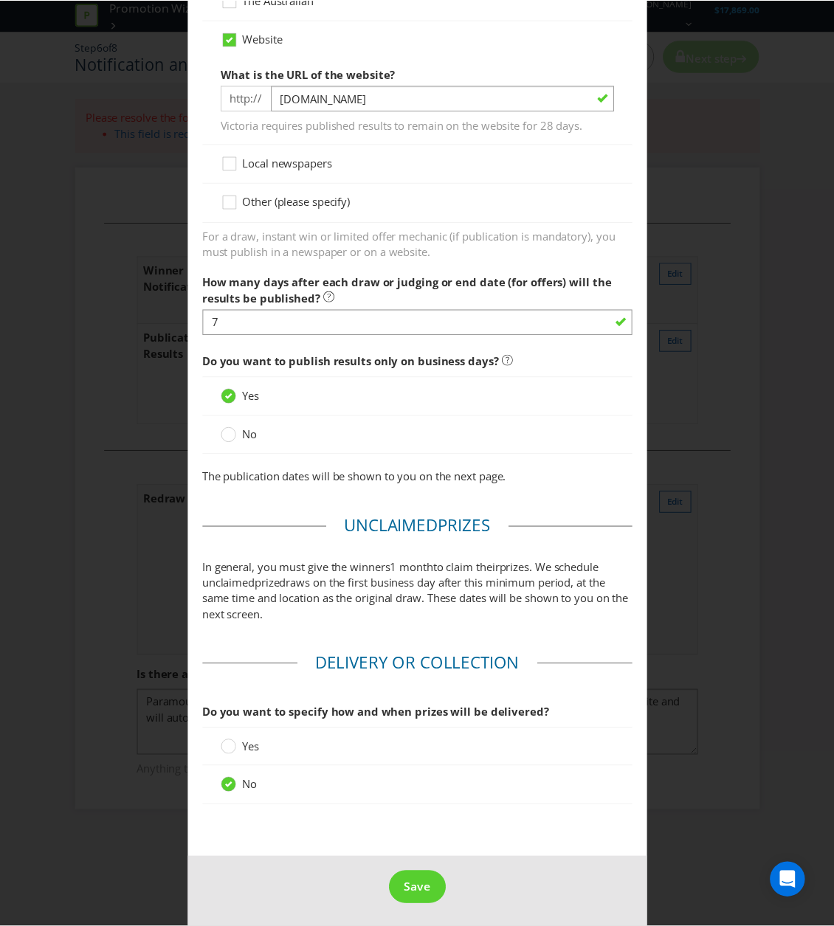
scroll to position [943, 0]
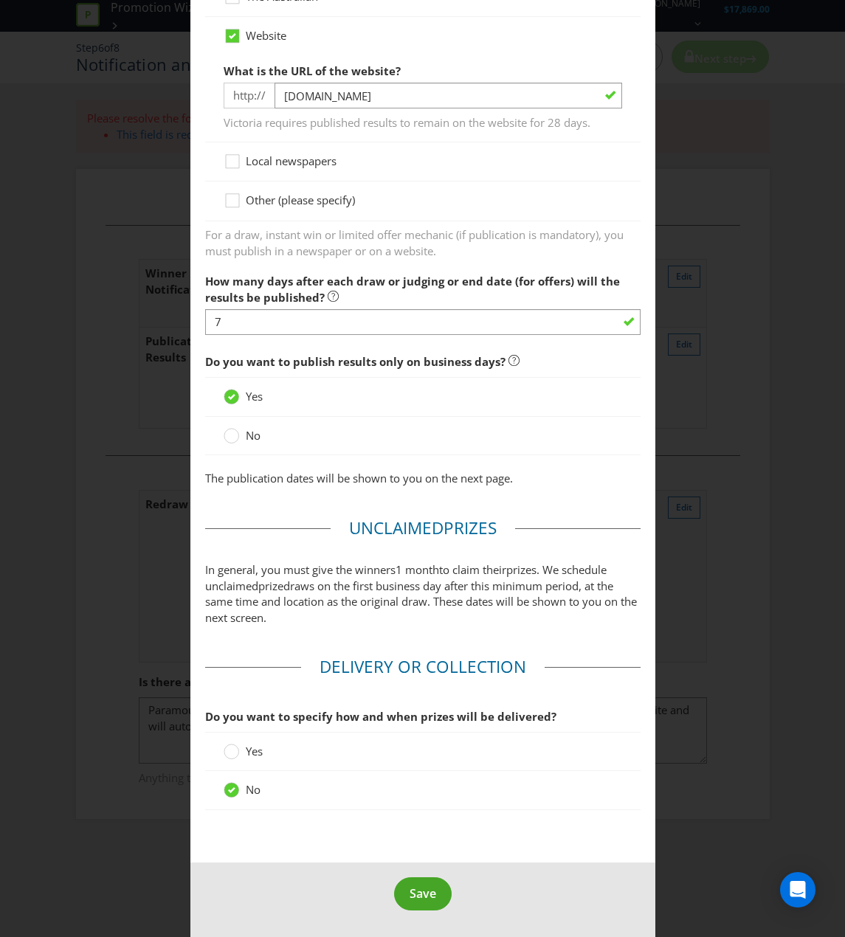
type input "1"
click at [435, 851] on button "Save" at bounding box center [423, 893] width 58 height 33
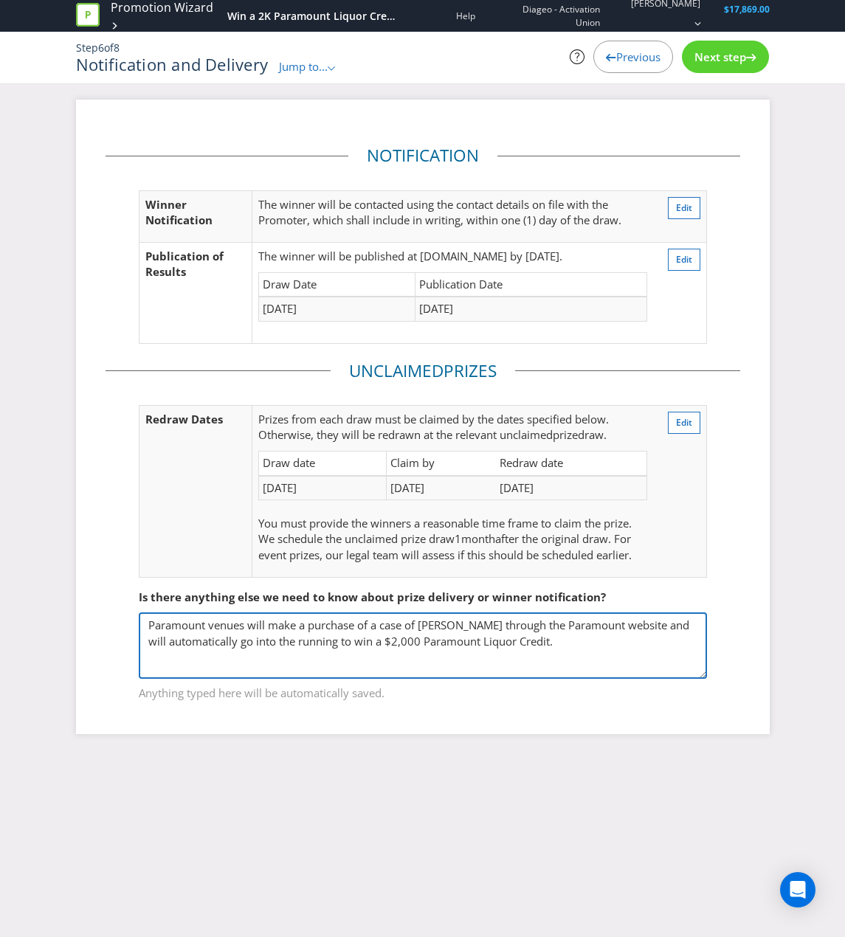
drag, startPoint x: 554, startPoint y: 646, endPoint x: 84, endPoint y: 611, distance: 471.3
click at [84, 611] on div "Notification Winner Notification The winner will be contacted using the contact…" at bounding box center [423, 417] width 694 height 634
paste textarea "are to purchase a minimum of 1 case of Don Julio Products over the promotional …"
click at [333, 665] on textarea "Paramount venues will make a purchase of a case of [PERSON_NAME] through the Pa…" at bounding box center [423, 645] width 568 height 66
type textarea "Paramount venues are to purchase a minimum of 1 case of Don Julio Products over…"
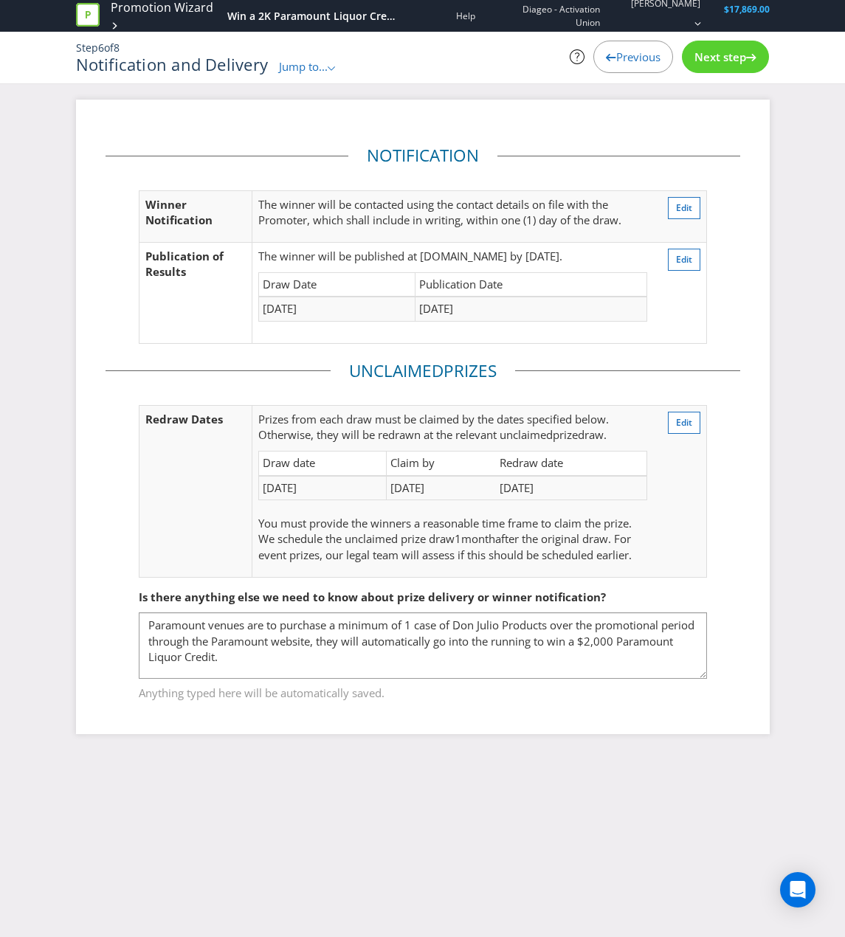
click at [749, 52] on div at bounding box center [751, 54] width 10 height 10
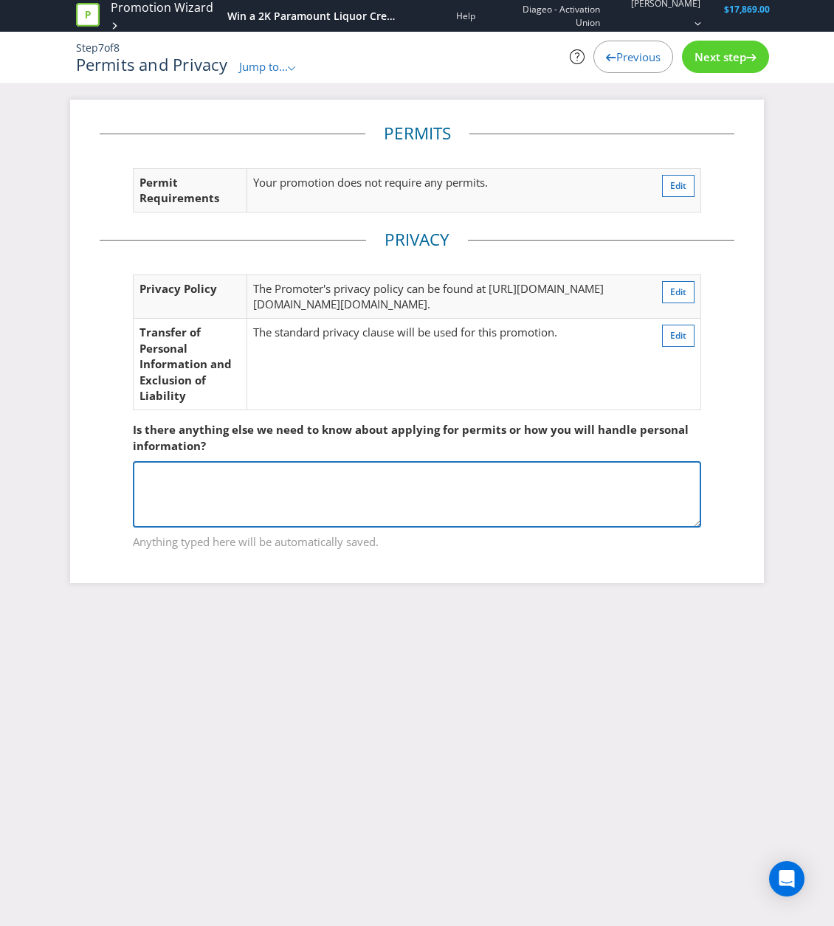
click at [554, 514] on textarea at bounding box center [417, 494] width 568 height 66
paste textarea "Paramount venues are to purchase a minimum of 1 case of Don Julio Products over…"
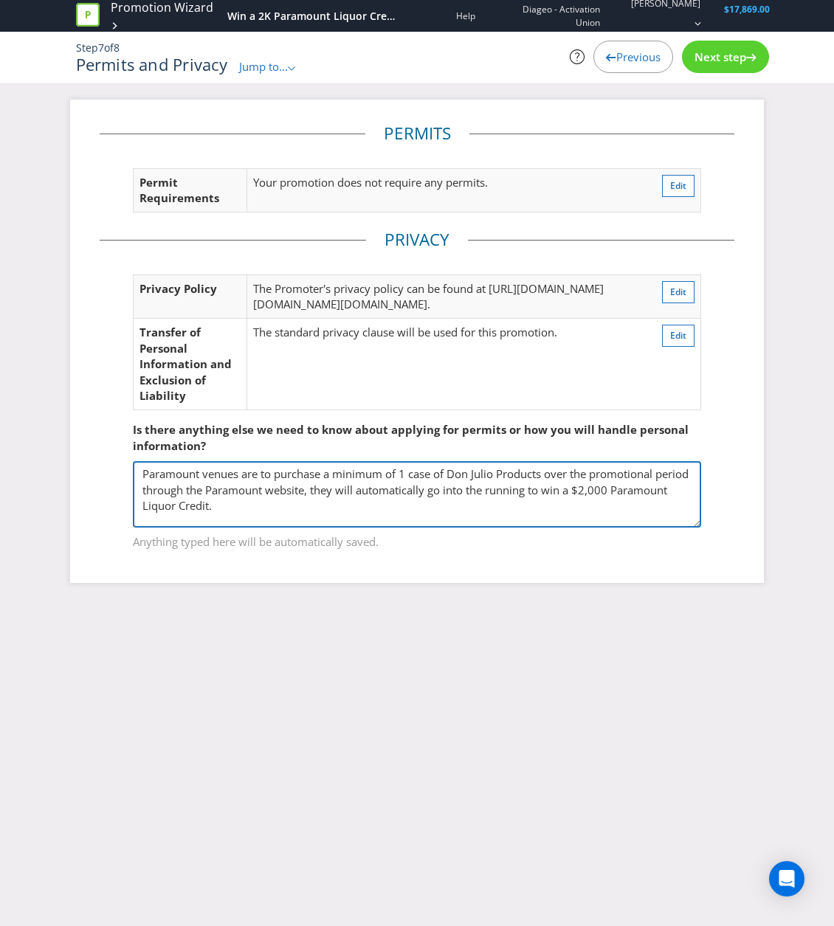
type textarea "Paramount venues are to purchase a minimum of 1 case of Don Julio Products over…"
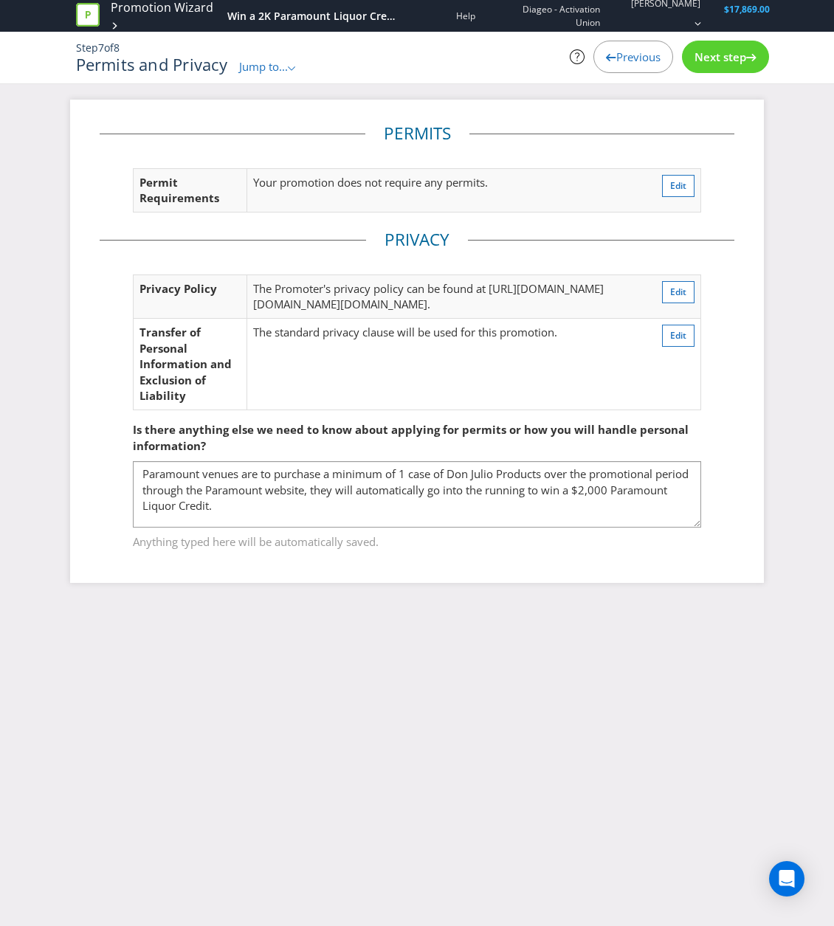
click at [579, 561] on fieldset "Is there anything else we need to know about applying for permits or how you wi…" at bounding box center [417, 476] width 634 height 168
click at [706, 55] on span "Next step" at bounding box center [720, 56] width 52 height 15
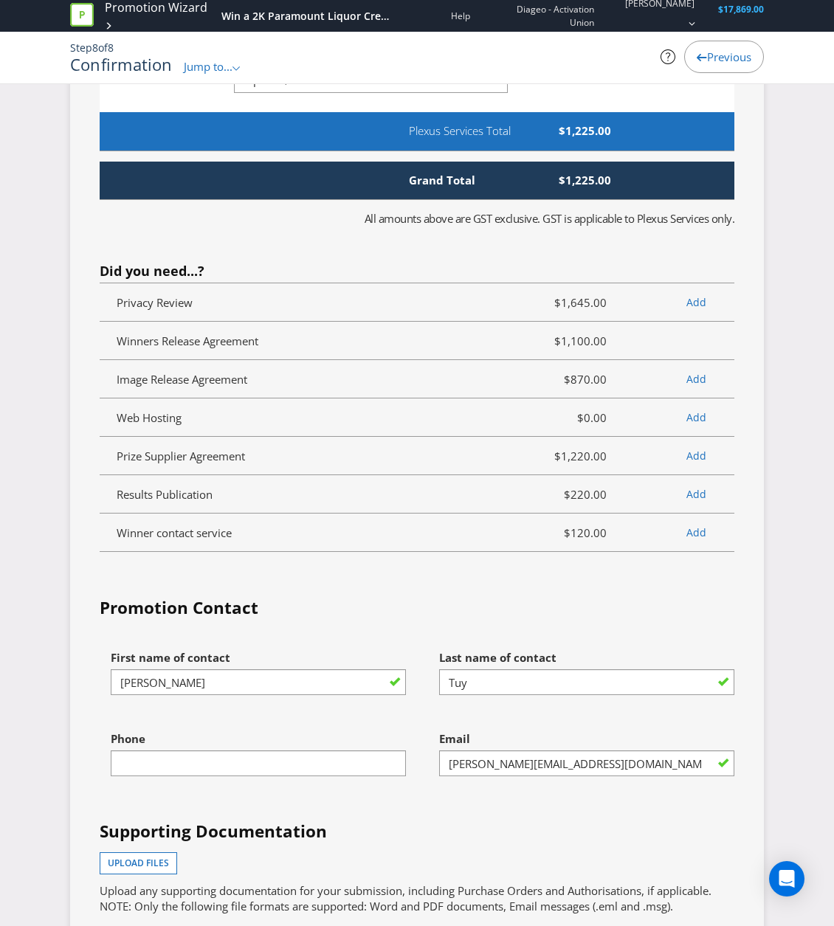
scroll to position [4132, 0]
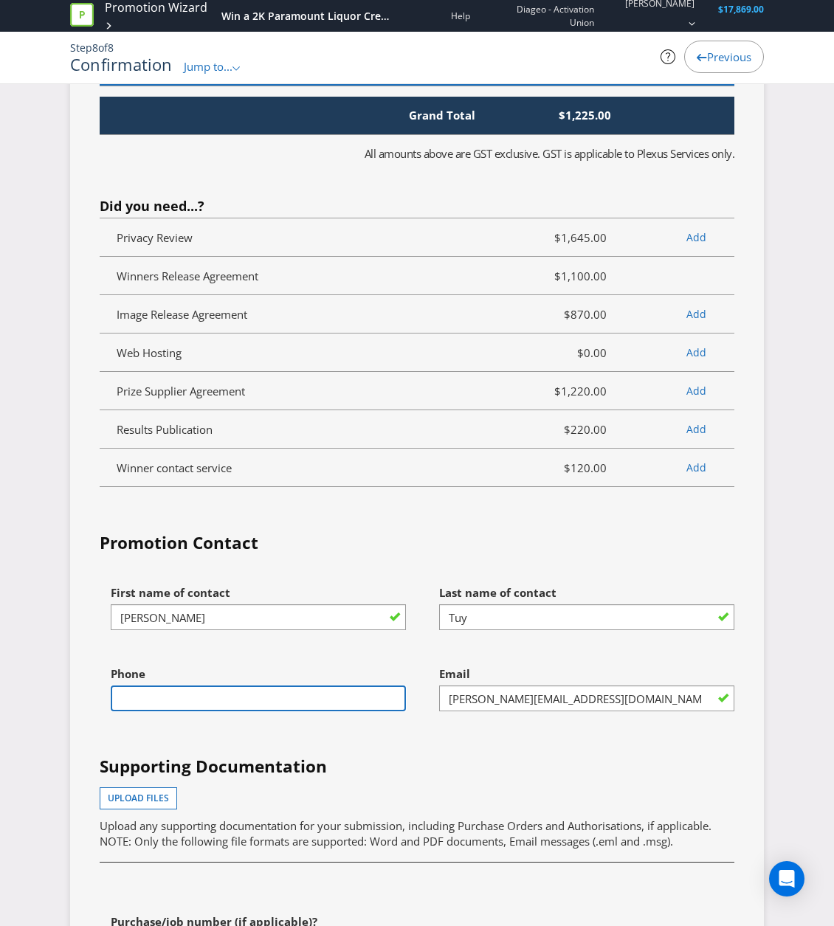
click at [359, 711] on input "text" at bounding box center [258, 698] width 295 height 26
type input "0422389663"
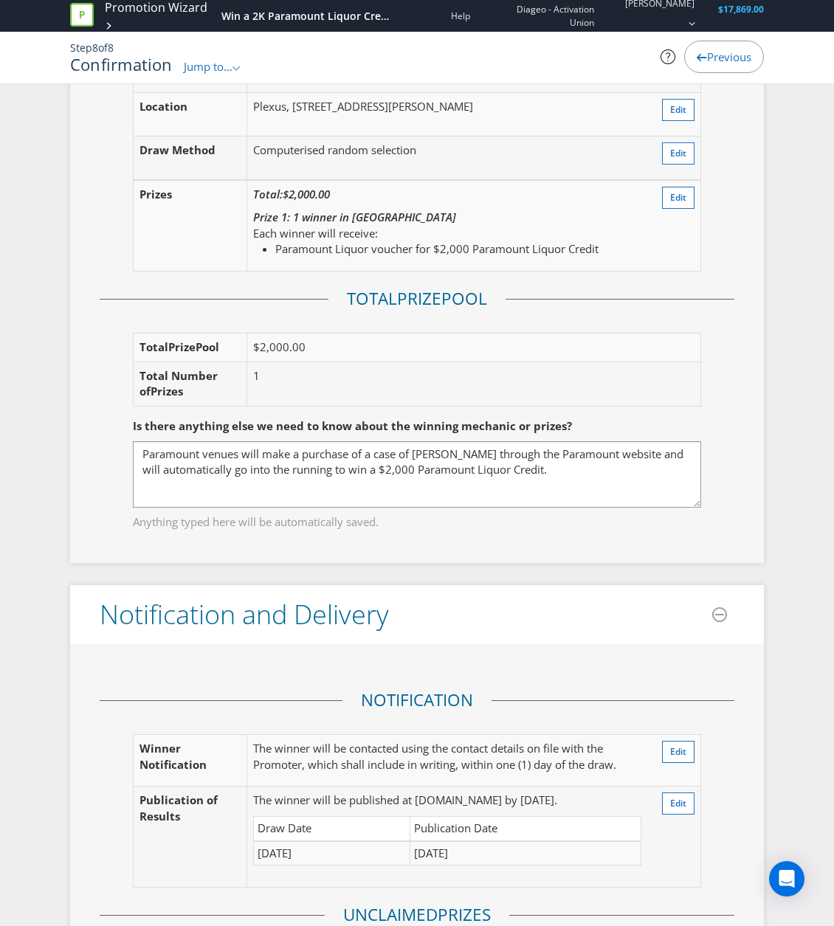
scroll to position [1992, 0]
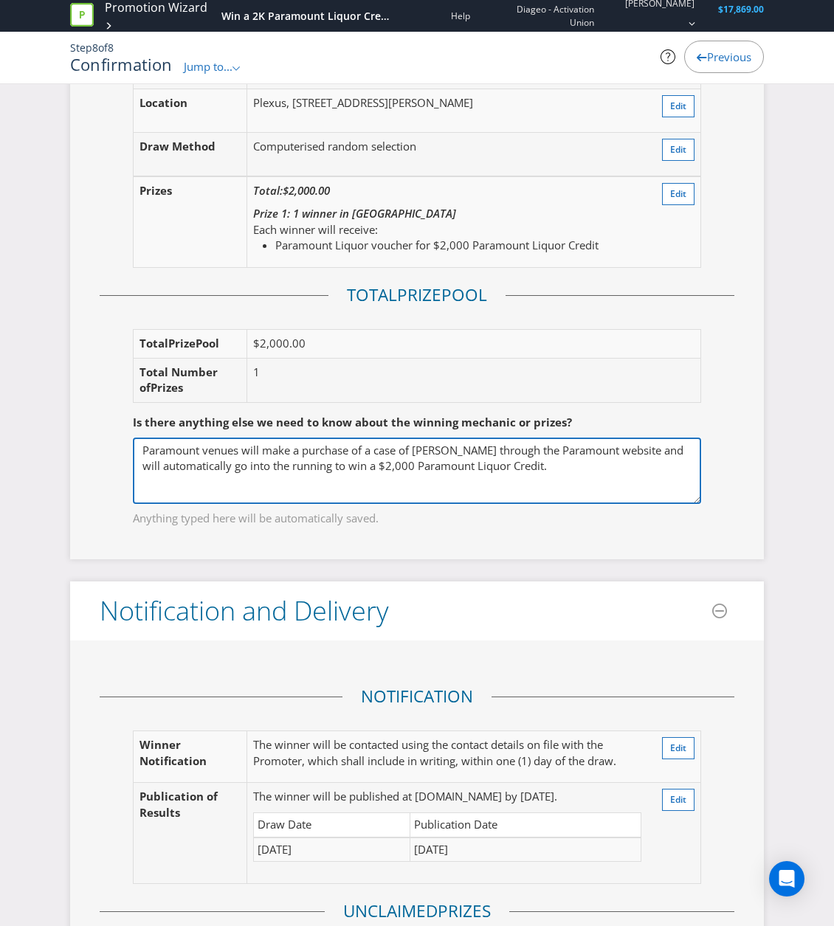
drag, startPoint x: 542, startPoint y: 483, endPoint x: 115, endPoint y: 467, distance: 427.5
click at [115, 467] on fieldset "Is there anything else we need to know about the winning mechanic or prizes? Pa…" at bounding box center [417, 461] width 634 height 152
paste textarea "are to purchase a minimum of 1 case of Don Julio Products over the promotional …"
click at [338, 504] on textarea "Paramount venues will make a purchase of a case of [PERSON_NAME] through the Pa…" at bounding box center [417, 470] width 568 height 66
type textarea "Paramount venues are to purchase a minimum of 1 case of Don Julio Products over…"
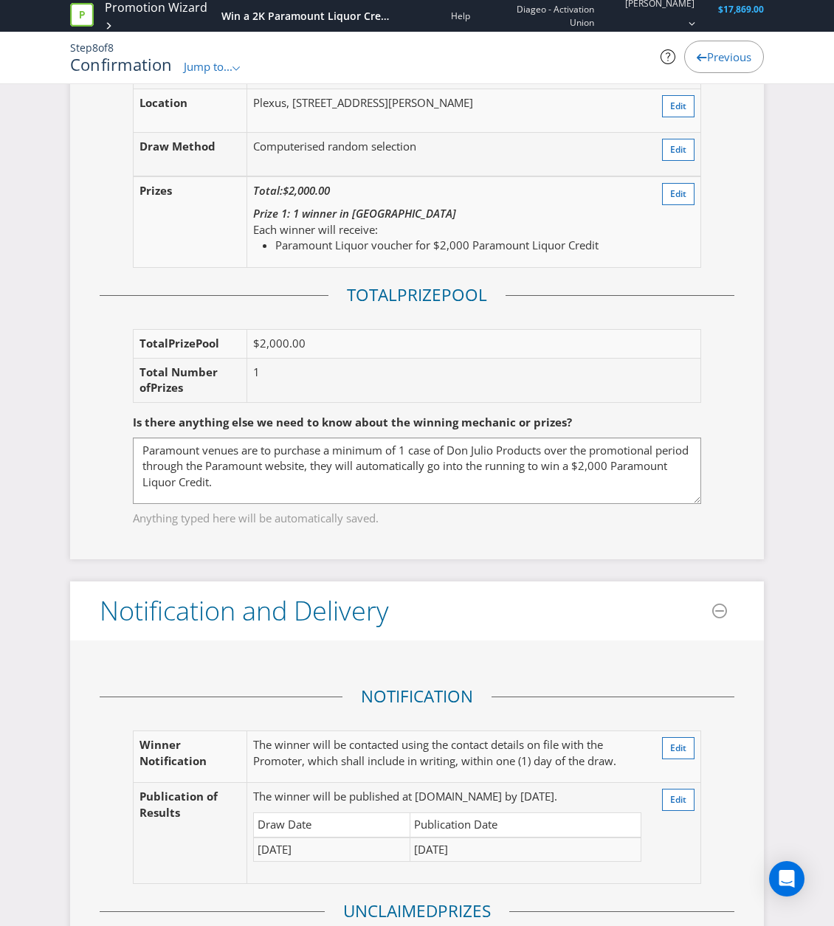
click at [575, 537] on fieldset "Is there anything else we need to know about the winning mechanic or prizes? Pa…" at bounding box center [417, 461] width 634 height 152
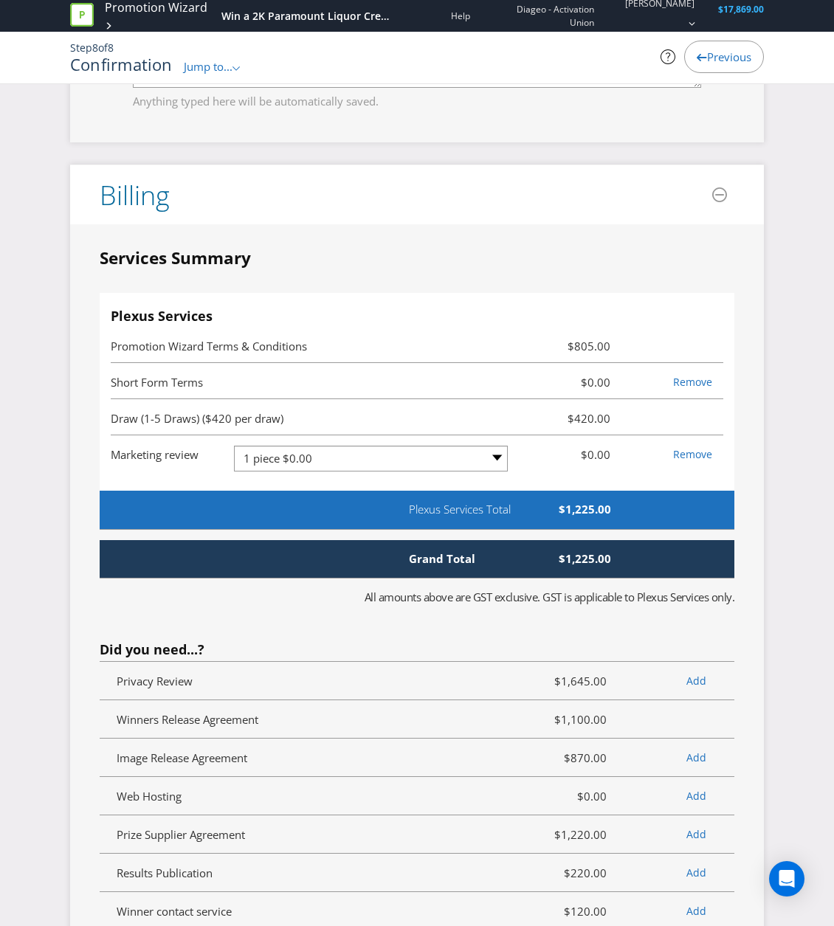
scroll to position [3689, 0]
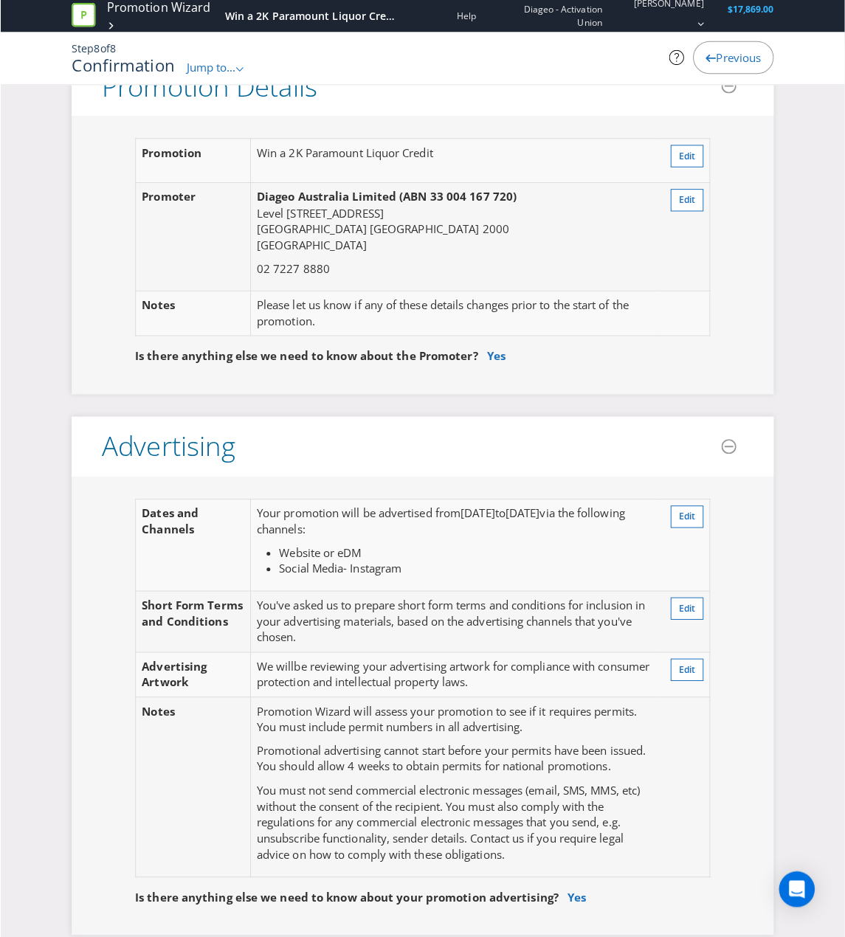
scroll to position [0, 0]
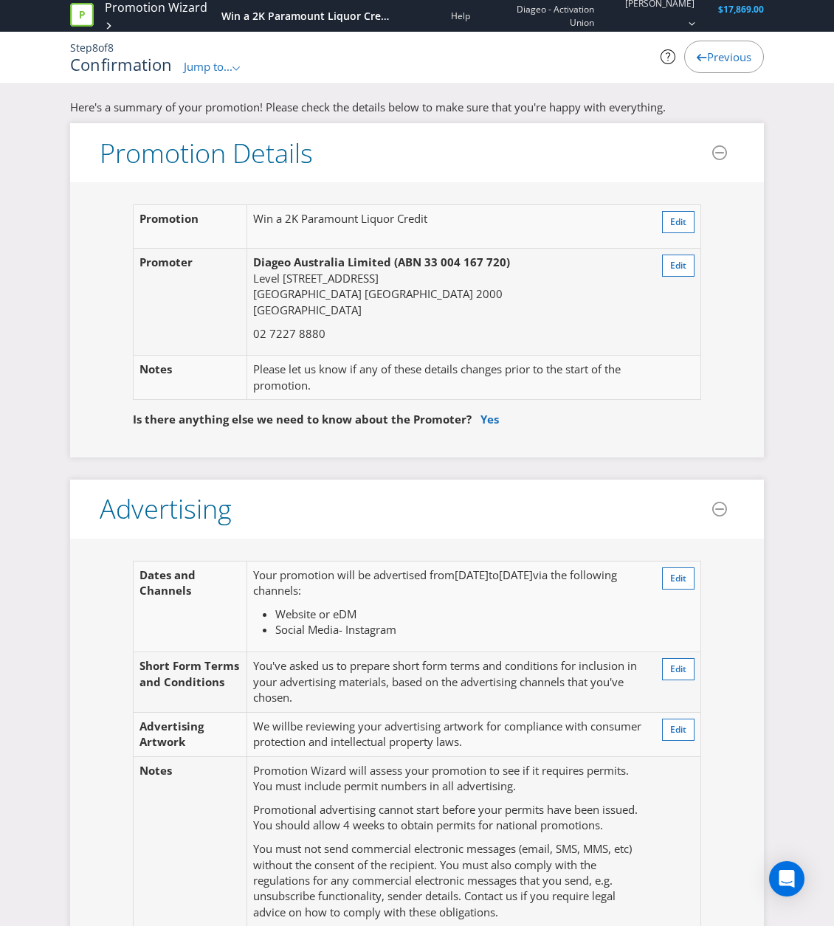
click at [206, 63] on span "Jump to..." at bounding box center [208, 66] width 49 height 15
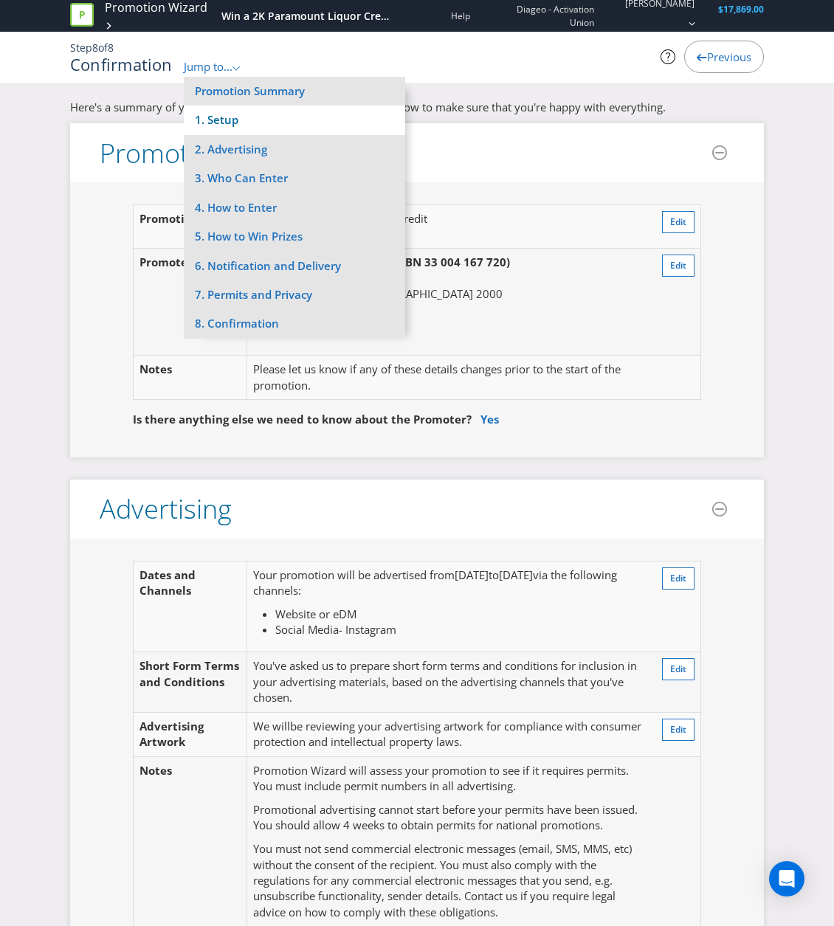
click at [235, 114] on li "1. Setup" at bounding box center [294, 120] width 221 height 29
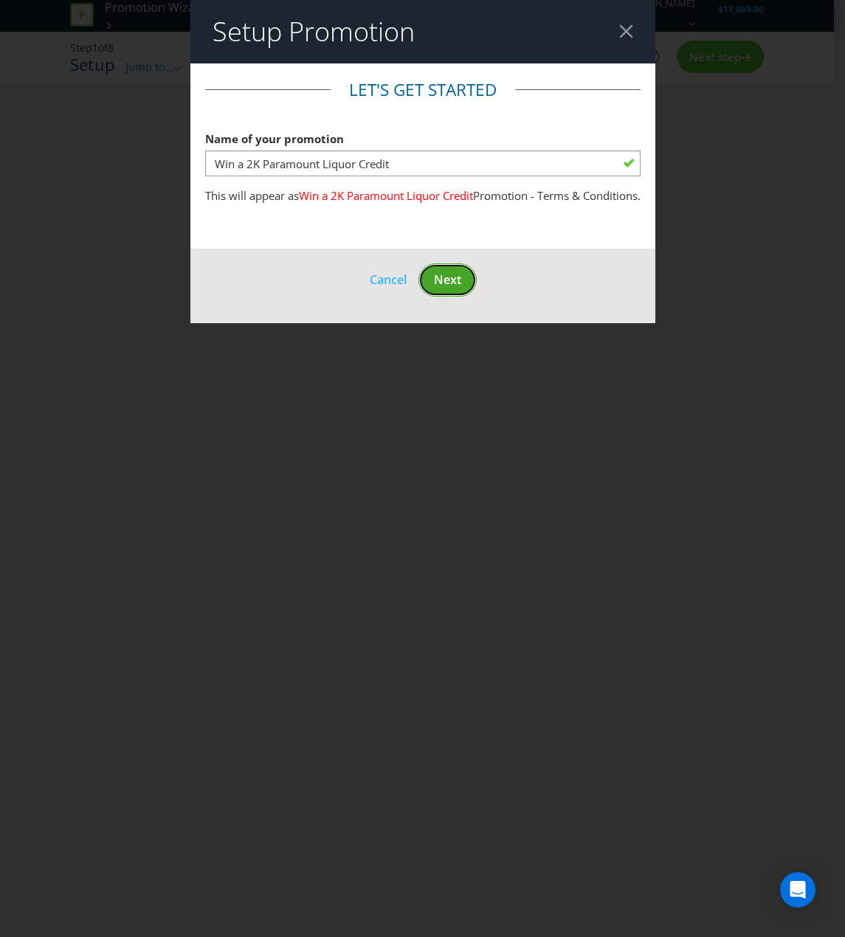
click at [464, 288] on button "Next" at bounding box center [447, 279] width 58 height 33
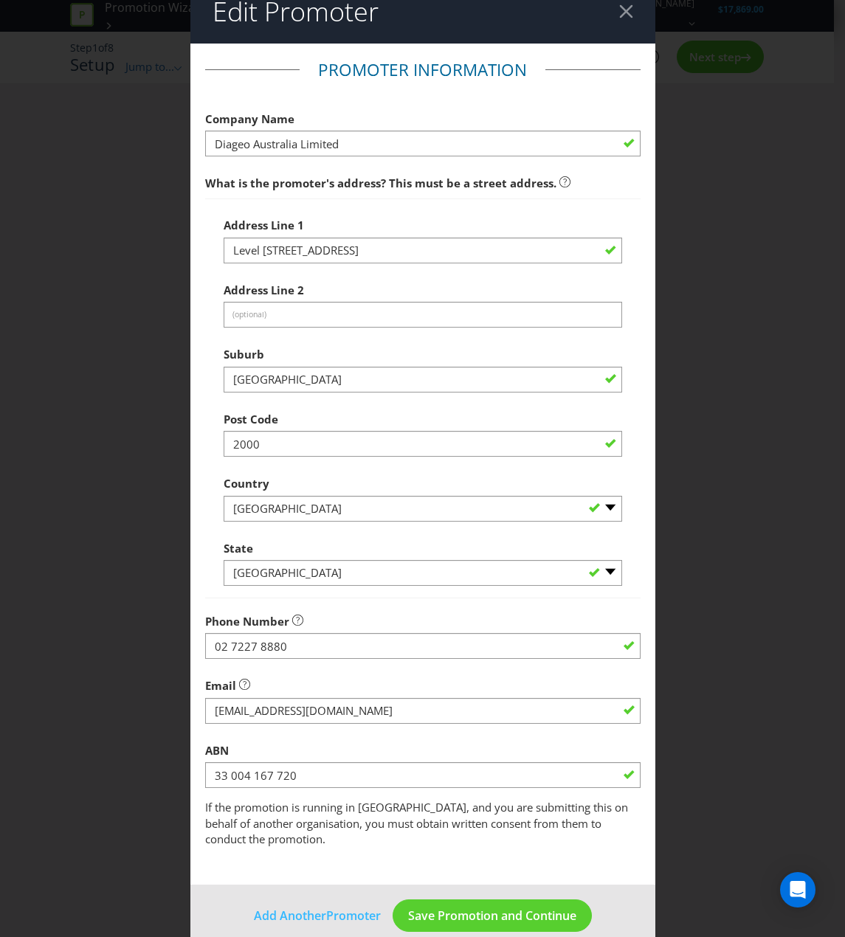
scroll to position [26, 0]
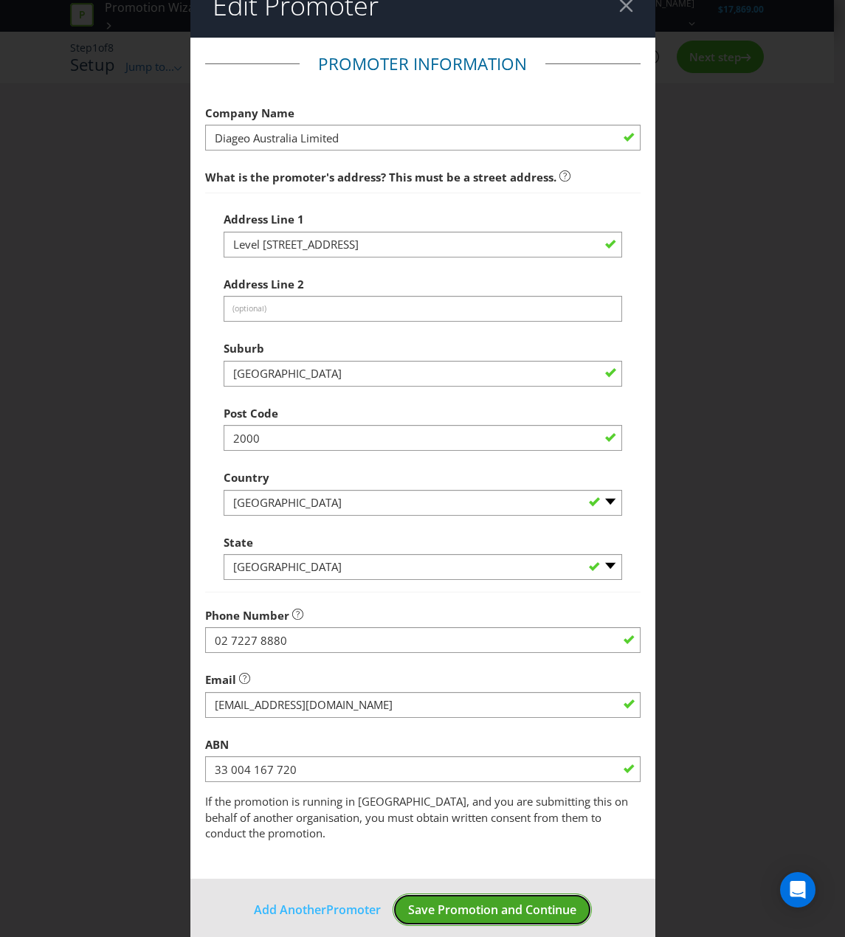
click at [474, 851] on span "Save Promotion and Continue" at bounding box center [492, 910] width 168 height 16
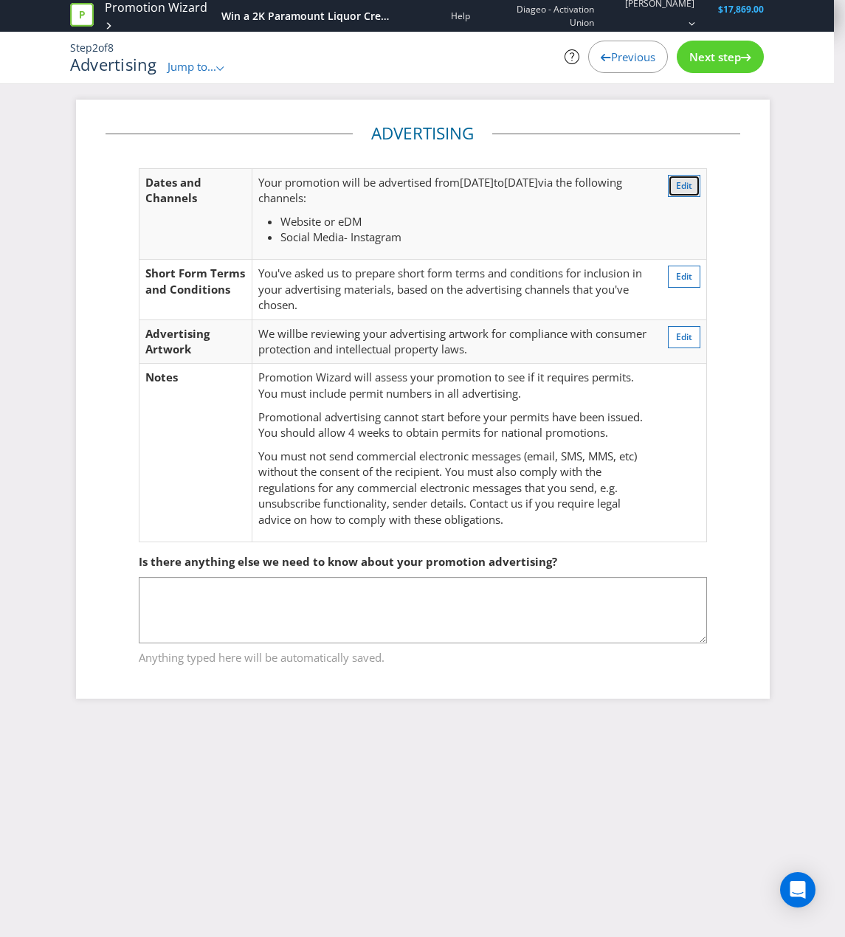
click at [685, 187] on span "Edit" at bounding box center [684, 185] width 16 height 13
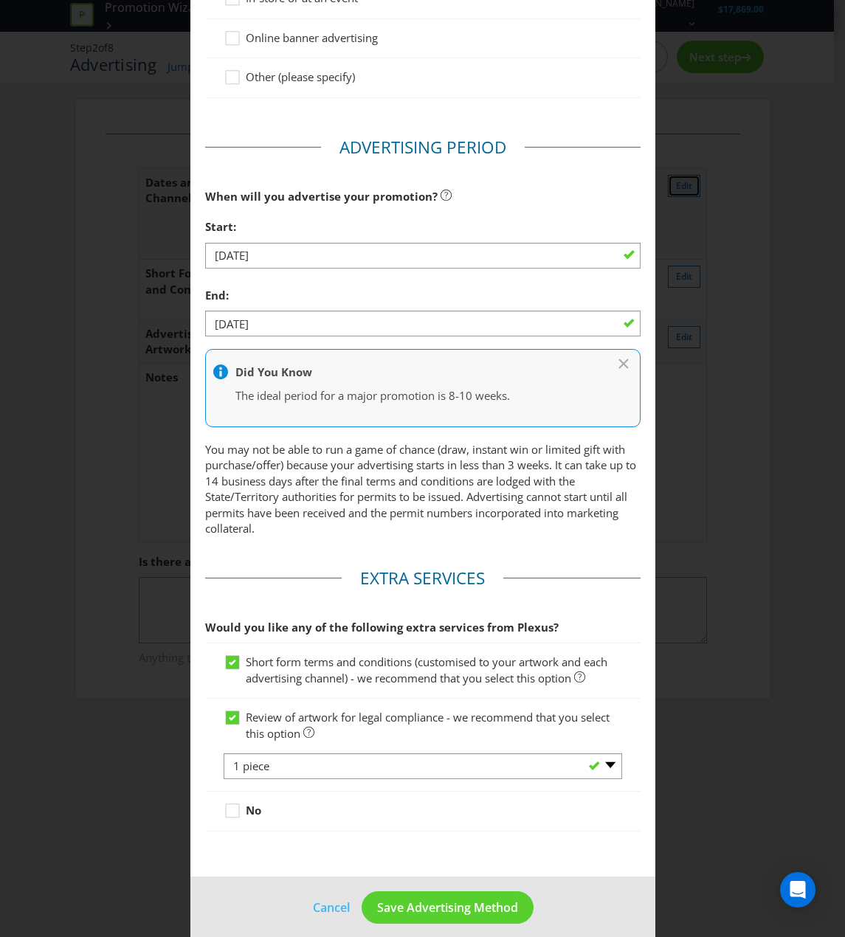
scroll to position [485, 0]
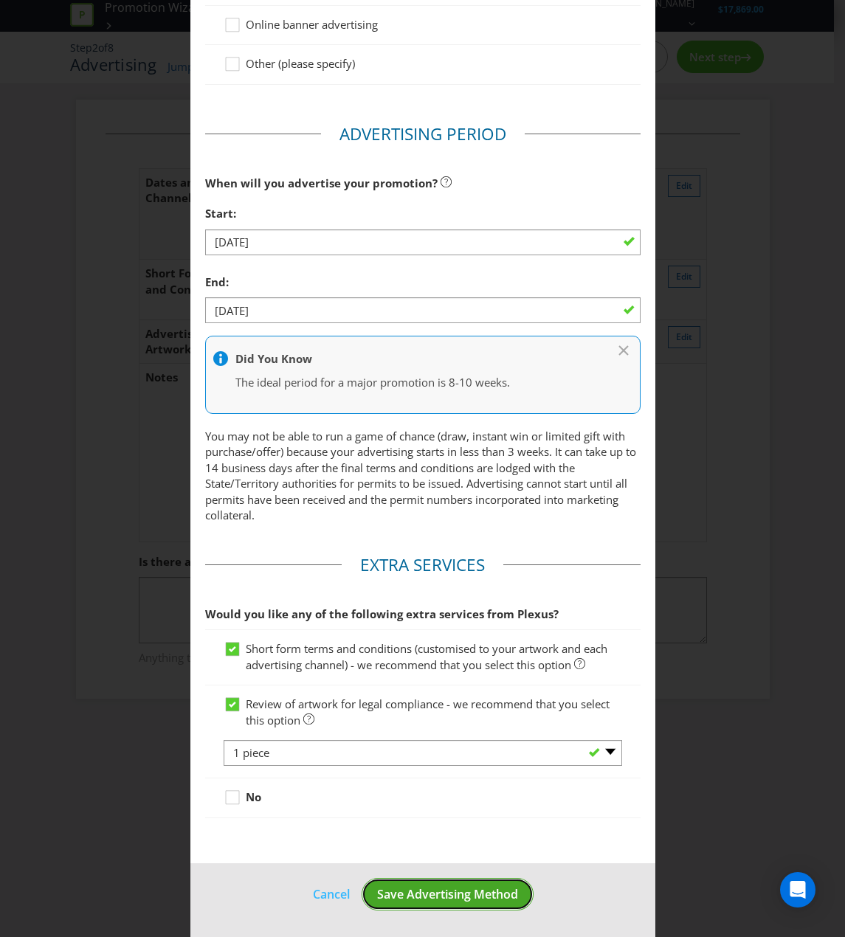
click at [505, 851] on span "Save Advertising Method" at bounding box center [447, 894] width 141 height 16
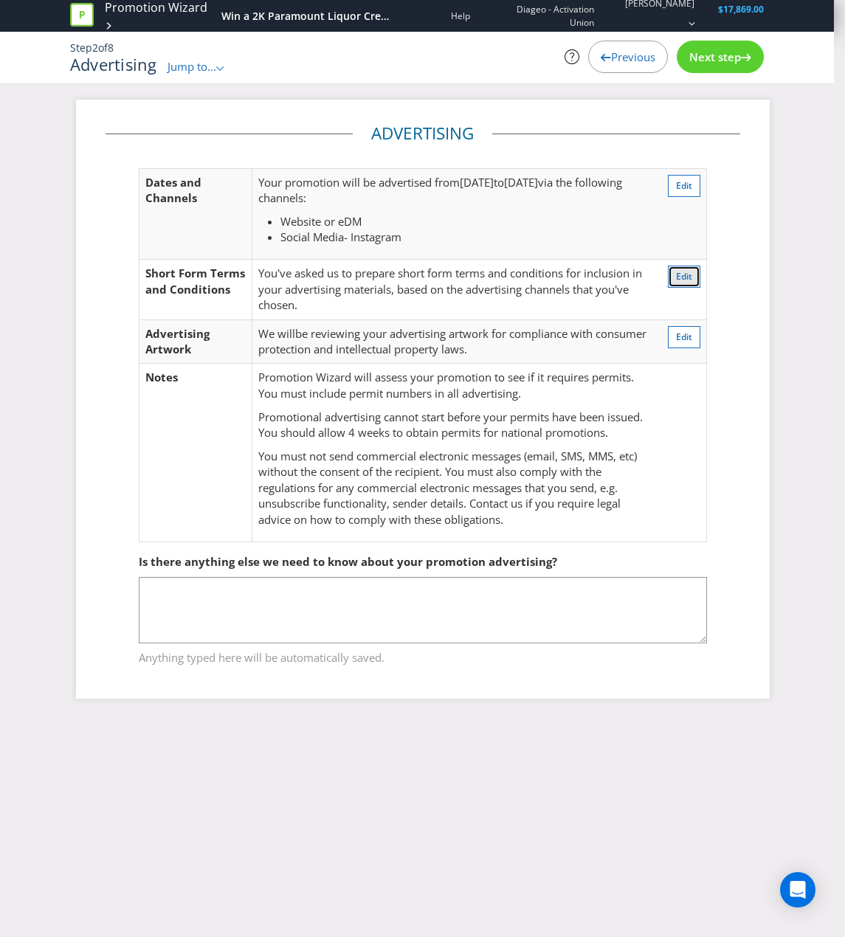
click at [682, 278] on span "Edit" at bounding box center [684, 276] width 16 height 13
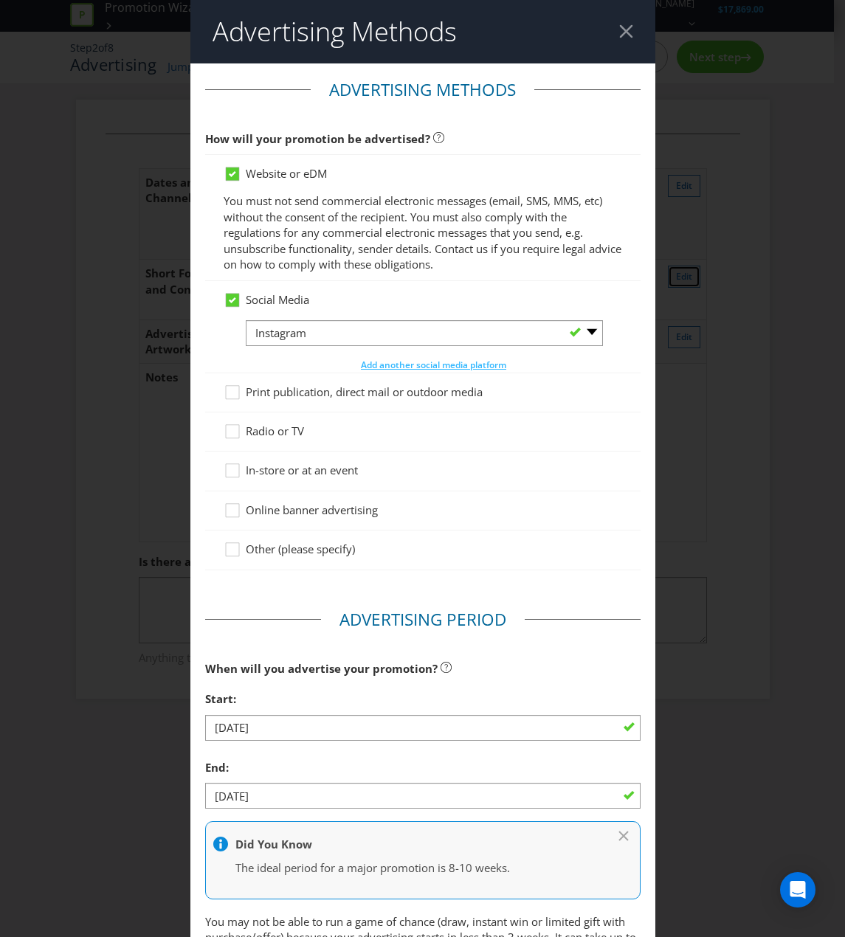
scroll to position [485, 0]
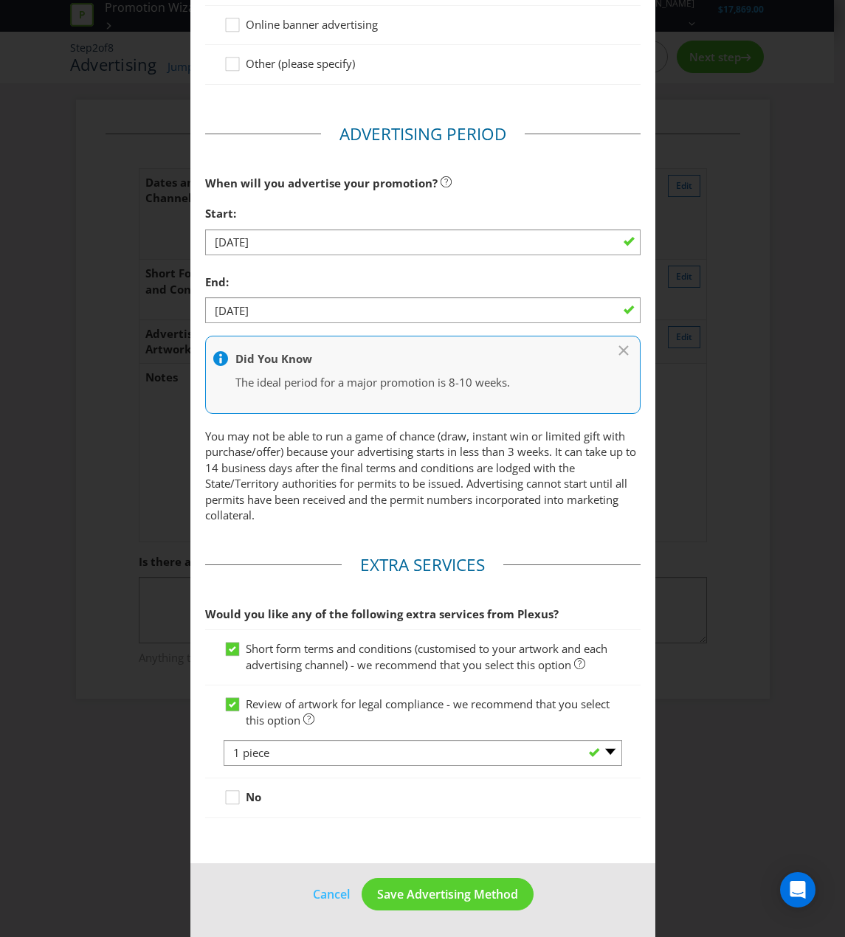
click at [721, 491] on div "Advertising Methods Advertising Methods How will your promotion be advertised? …" at bounding box center [422, 468] width 845 height 937
click at [468, 851] on span "Save Advertising Method" at bounding box center [447, 894] width 141 height 16
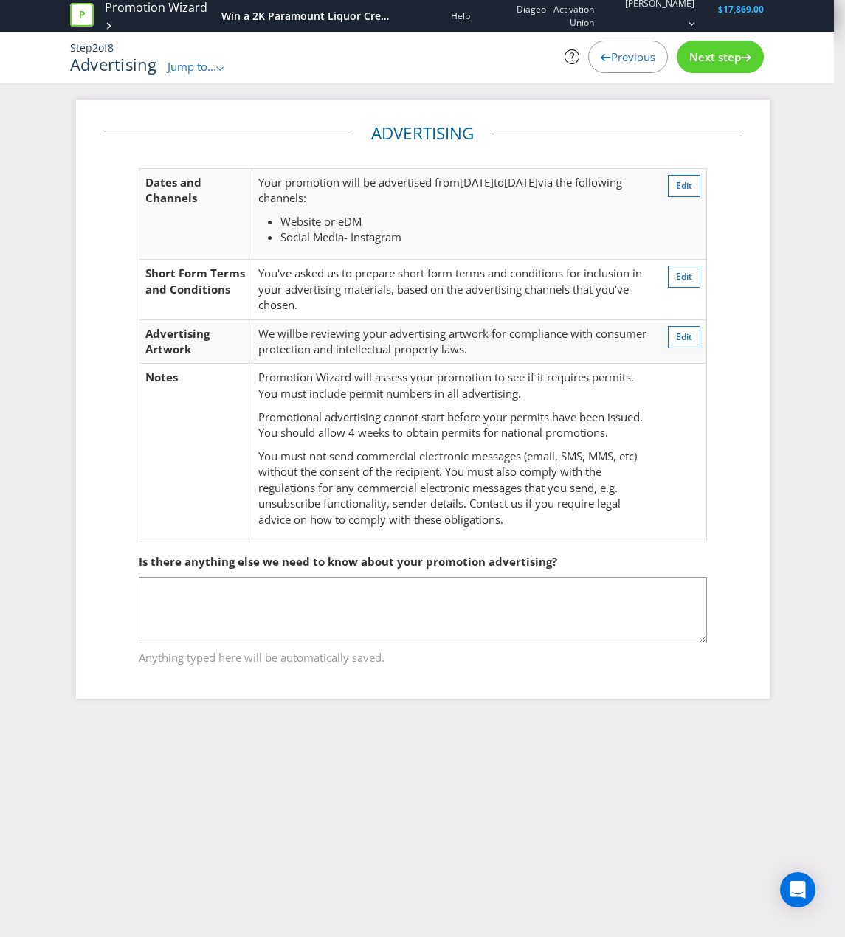
click at [685, 55] on div "Next step" at bounding box center [720, 57] width 87 height 32
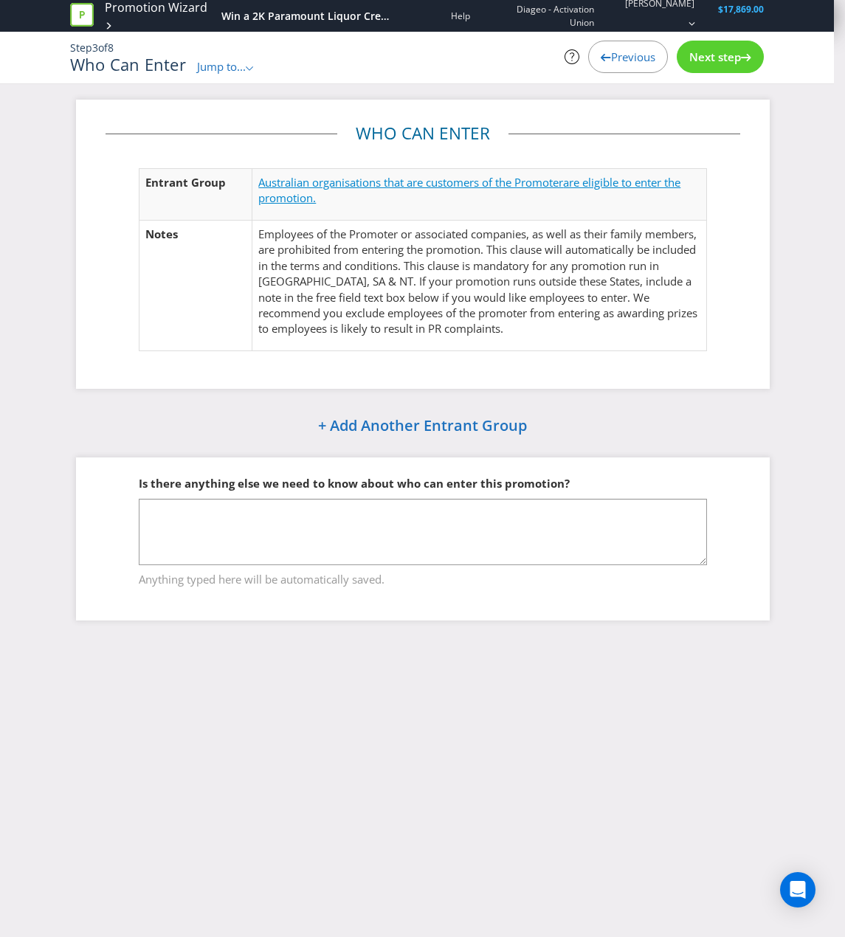
click at [389, 189] on span "Australian organisations that are customers of the Promoter" at bounding box center [410, 182] width 305 height 15
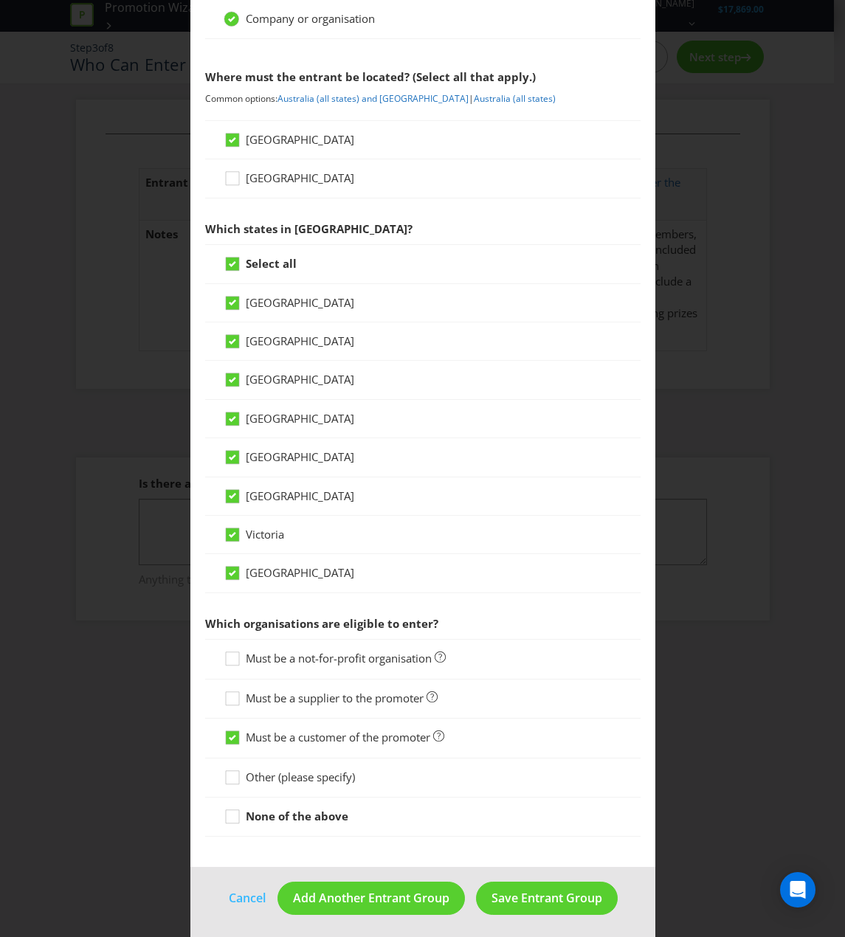
scroll to position [152, 0]
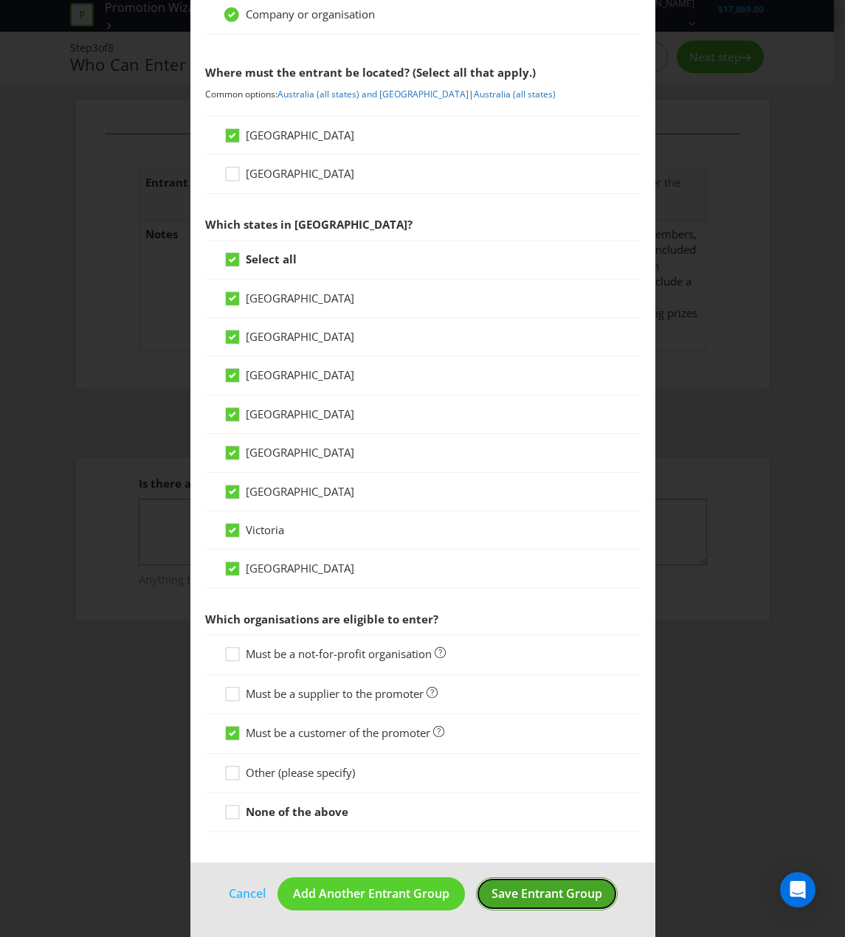
click at [547, 851] on span "Save Entrant Group" at bounding box center [546, 893] width 111 height 16
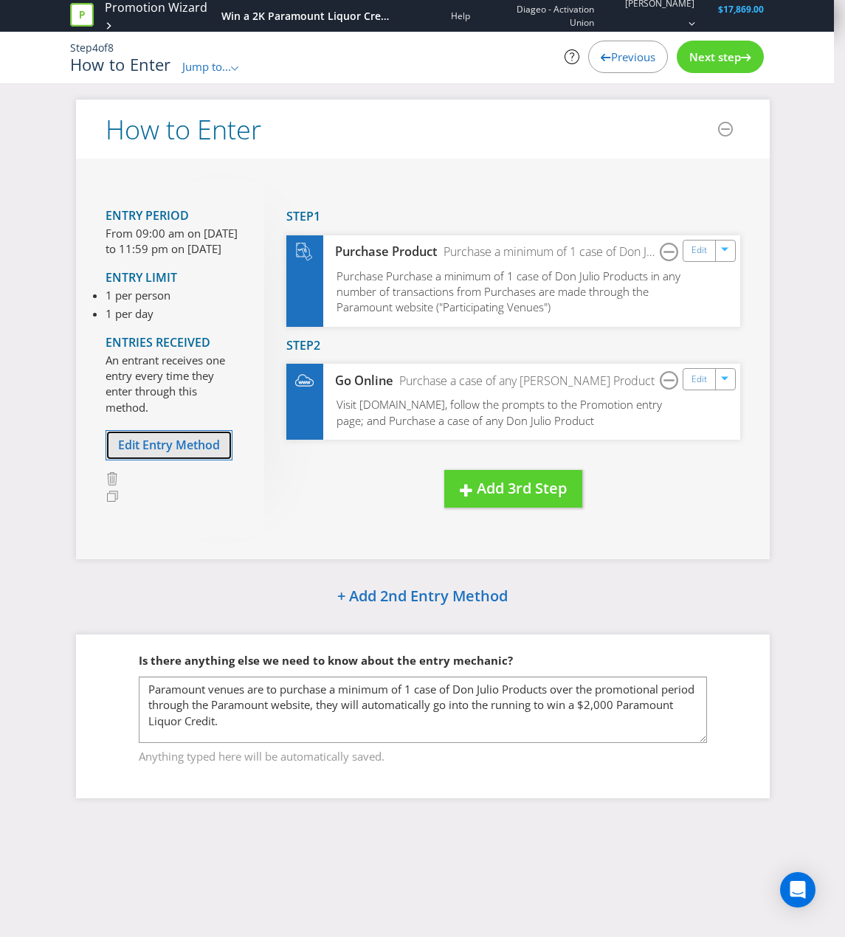
click at [163, 453] on span "Edit Entry Method" at bounding box center [169, 445] width 102 height 16
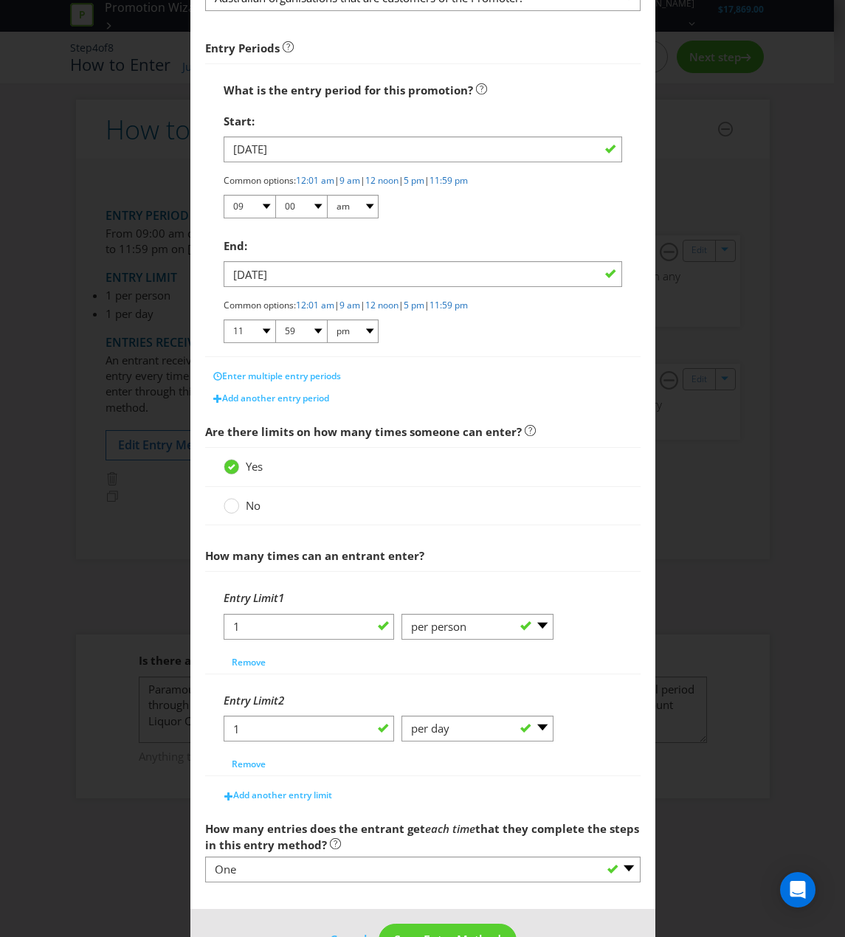
scroll to position [268, 0]
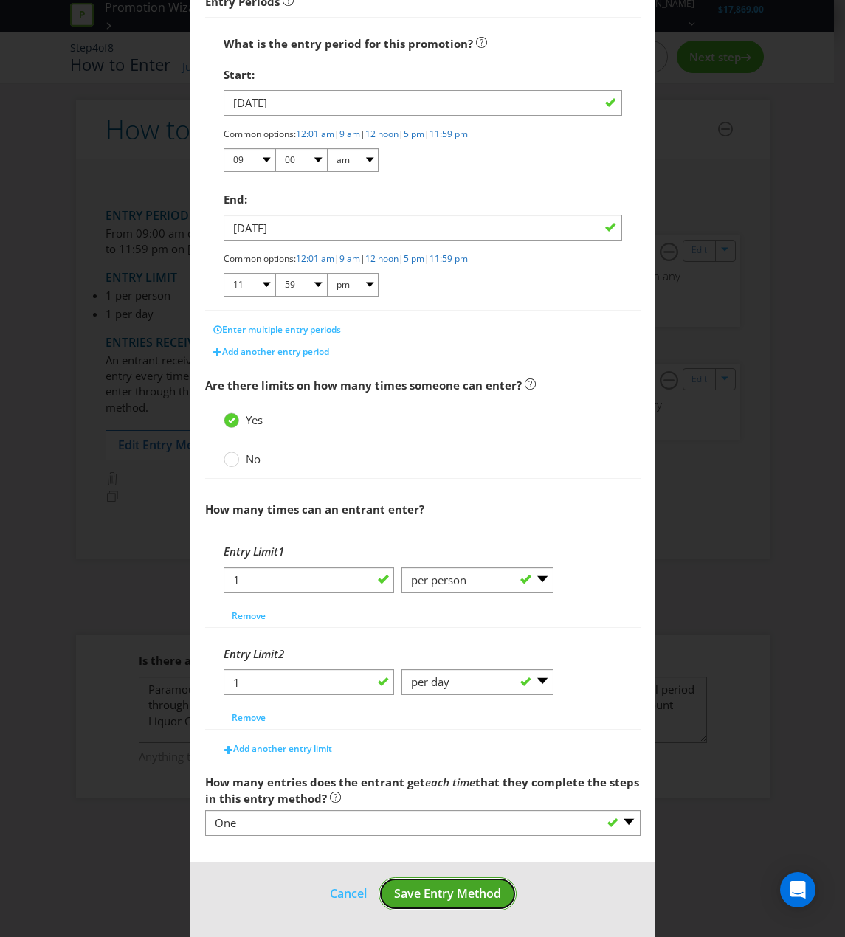
click at [462, 851] on button "Save Entry Method" at bounding box center [447, 893] width 138 height 33
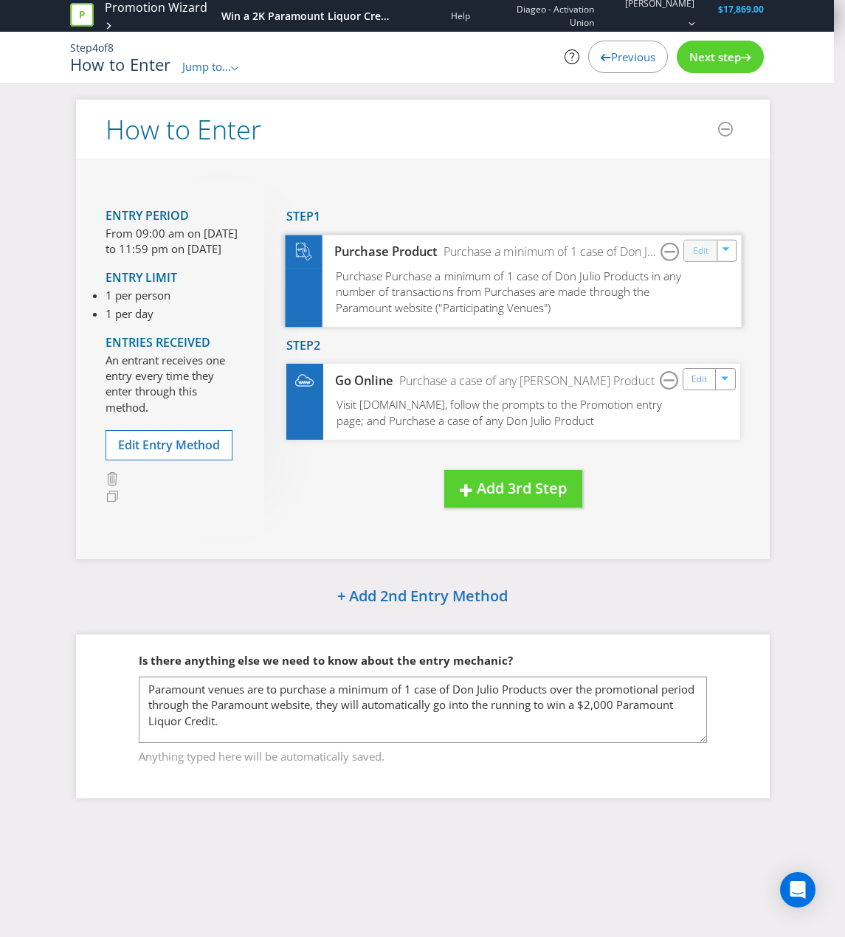
click at [695, 258] on link "Edit" at bounding box center [699, 250] width 15 height 17
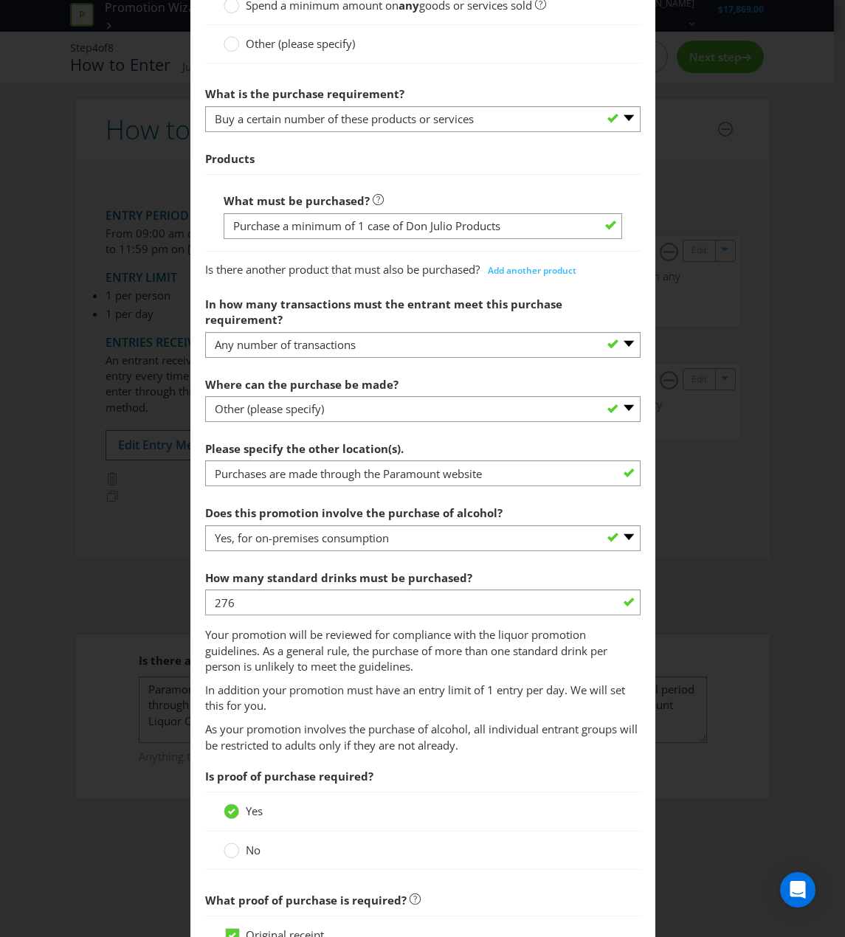
scroll to position [812, 0]
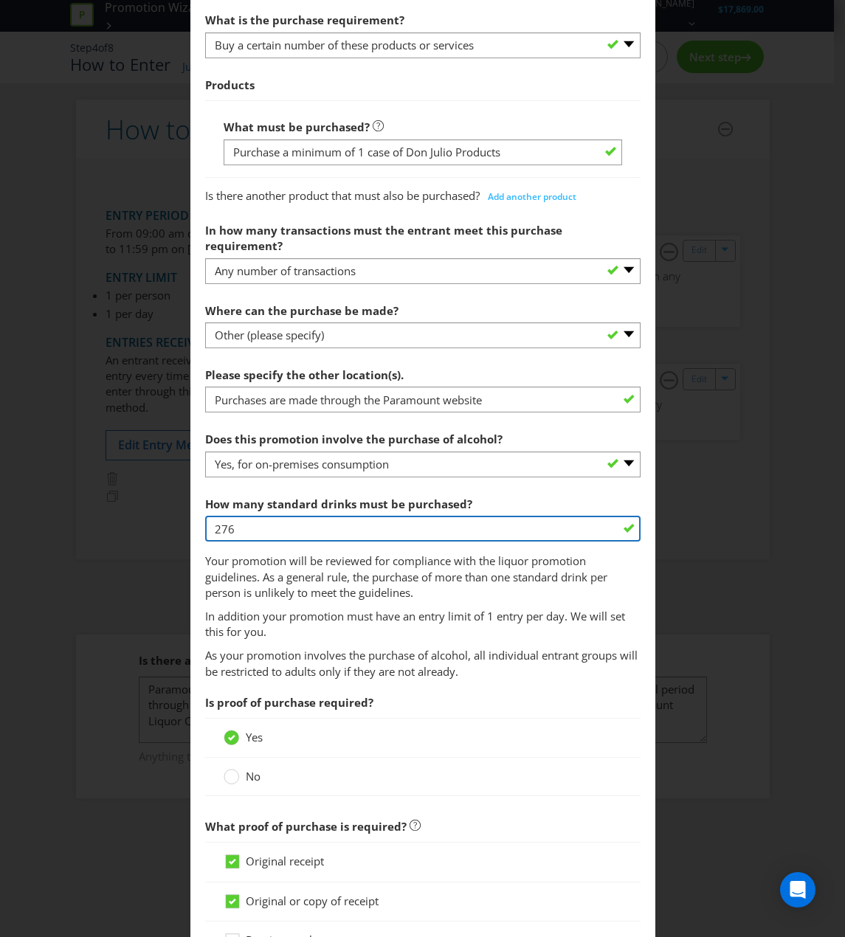
click at [256, 518] on input "276" at bounding box center [422, 529] width 435 height 26
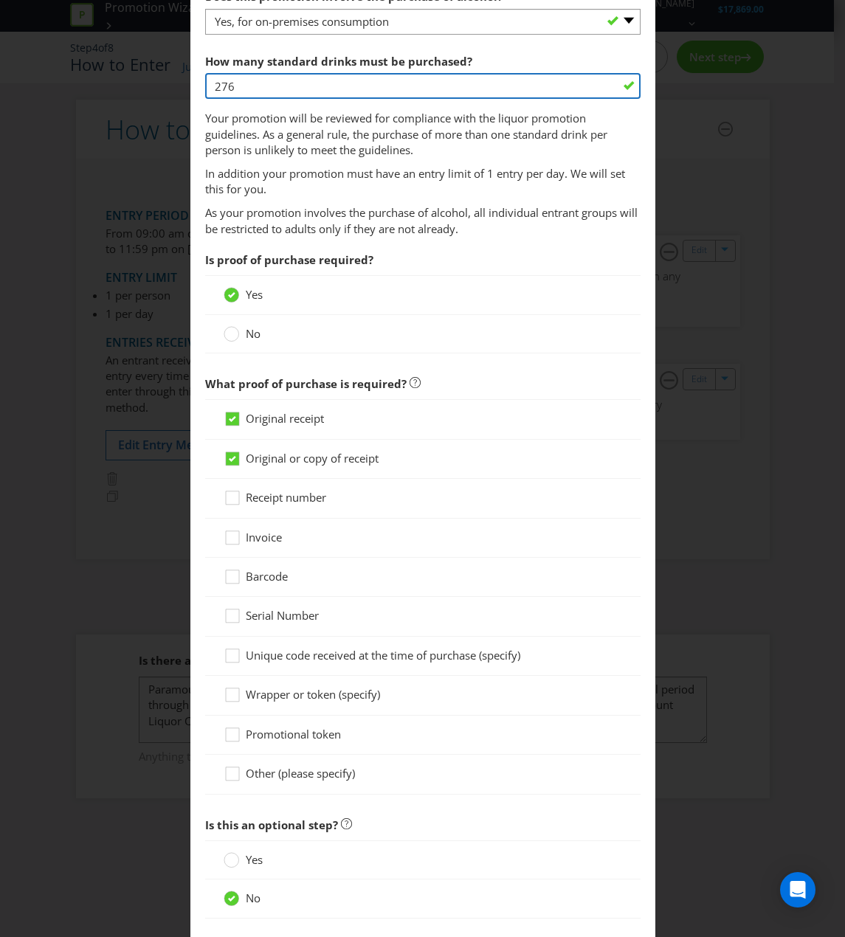
scroll to position [1323, 0]
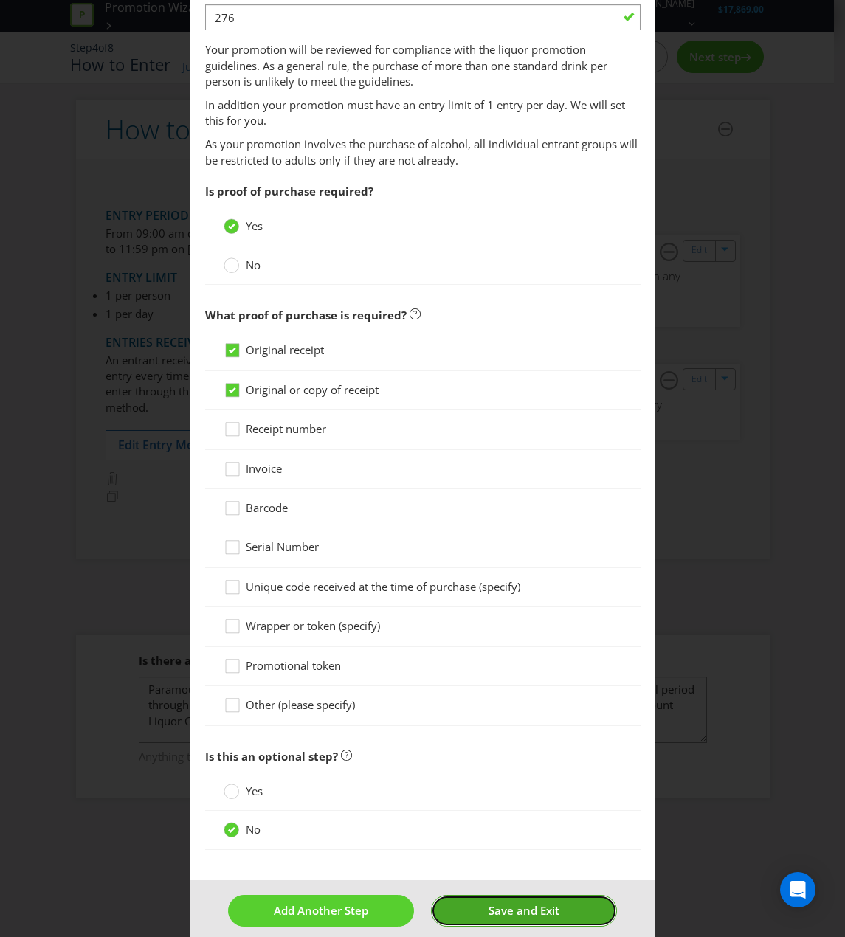
click at [533, 851] on button "Save and Exit" at bounding box center [524, 911] width 186 height 32
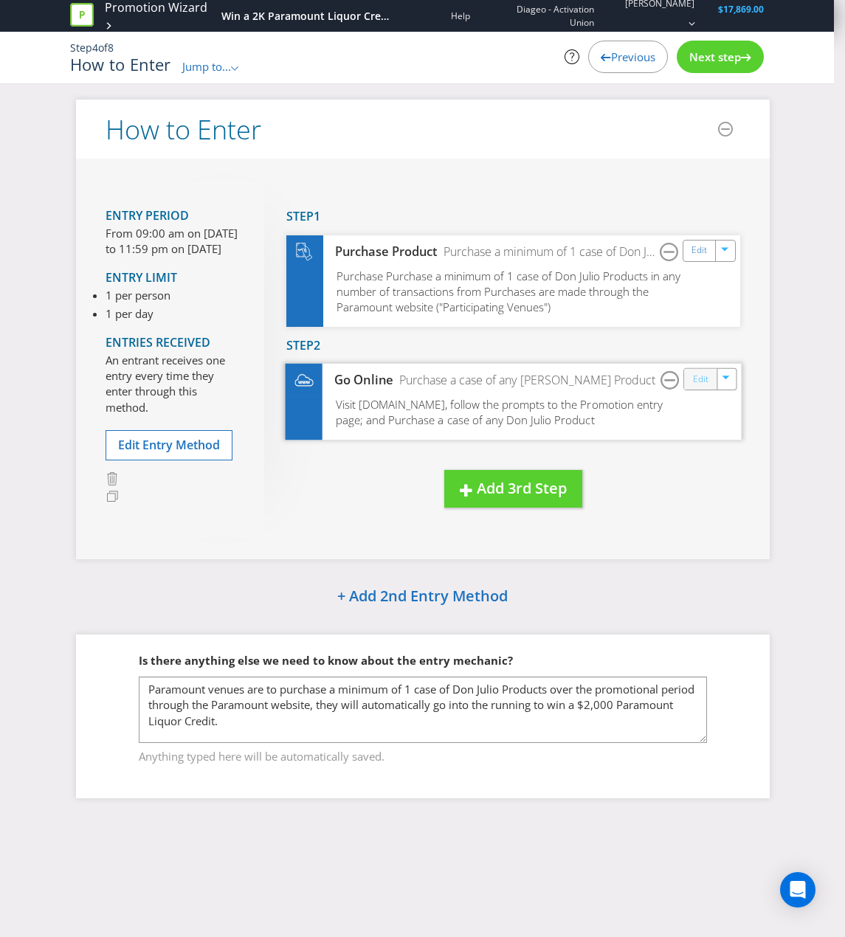
click at [699, 385] on link "Edit" at bounding box center [699, 379] width 15 height 17
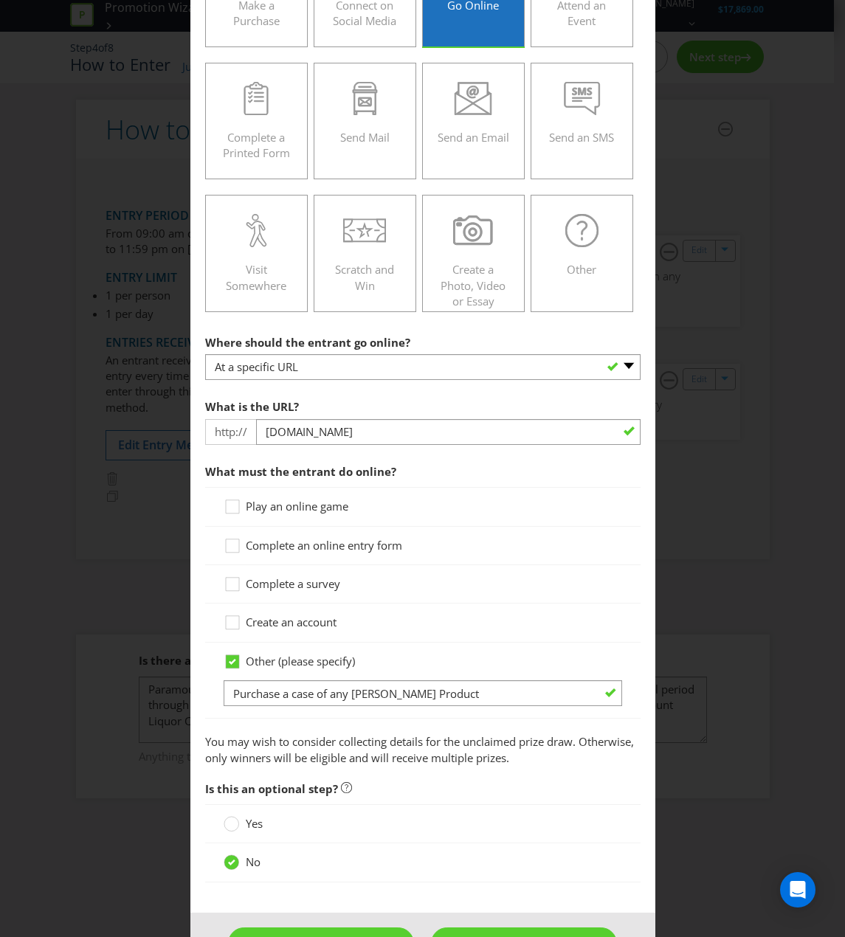
scroll to position [343, 0]
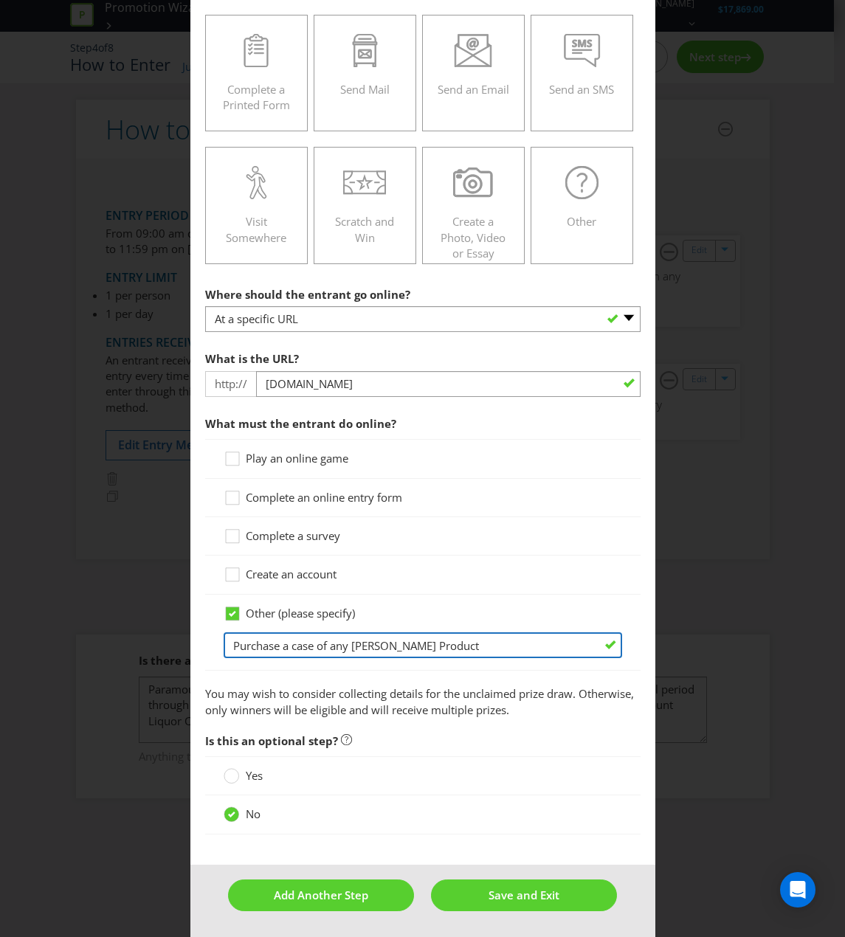
click at [277, 648] on input "Purchase a case of any [PERSON_NAME] Product" at bounding box center [423, 645] width 398 height 26
click at [543, 648] on input "Purchase a minimum of 1 case of any Don Julio Product" at bounding box center [423, 645] width 398 height 26
click at [399, 644] on input "Purchase a minimum of 1 case of any Don Julio Product" at bounding box center [423, 645] width 398 height 26
click at [557, 647] on input "Purchase a minimum of 1 case worth of any [PERSON_NAME] Product" at bounding box center [423, 645] width 398 height 26
type input "Purchase a minimum of 1 case worth of any Don Julio Products"
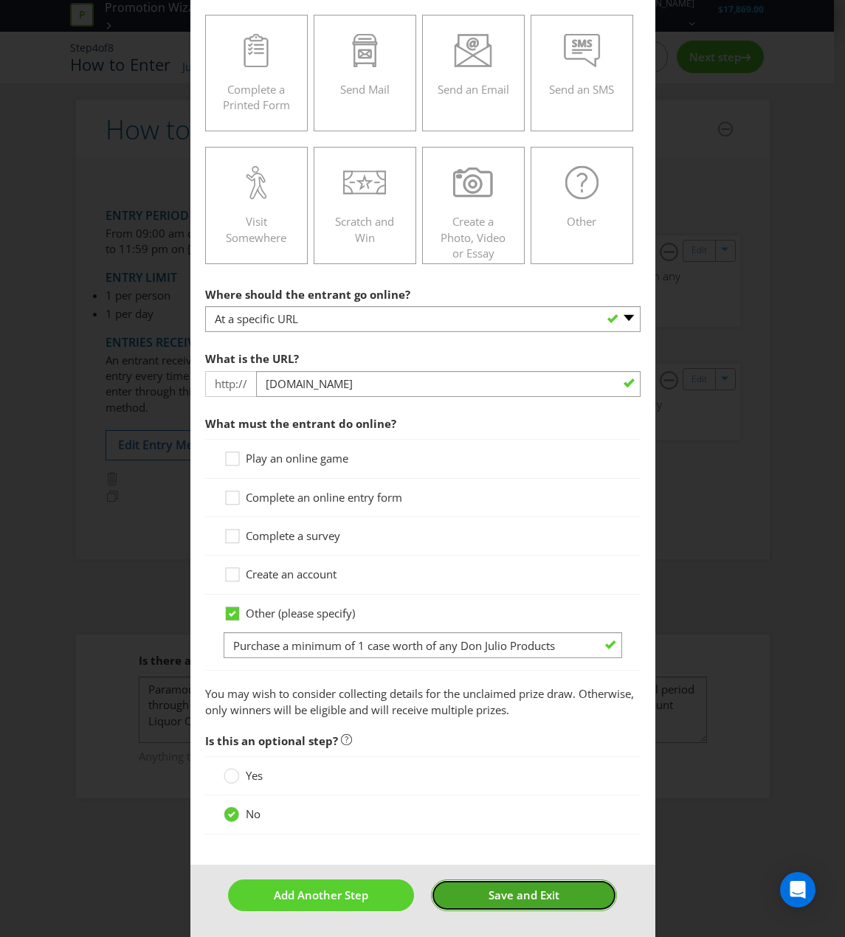
click at [569, 851] on button "Save and Exit" at bounding box center [524, 895] width 186 height 32
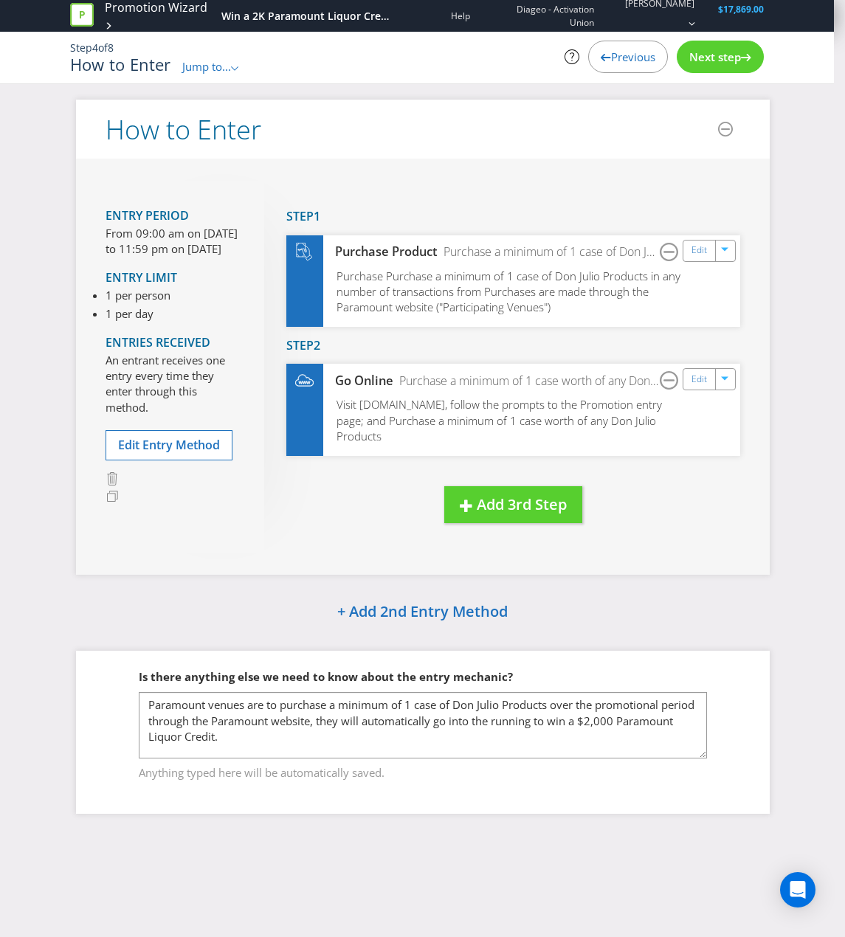
click at [717, 54] on span "Next step" at bounding box center [715, 56] width 52 height 15
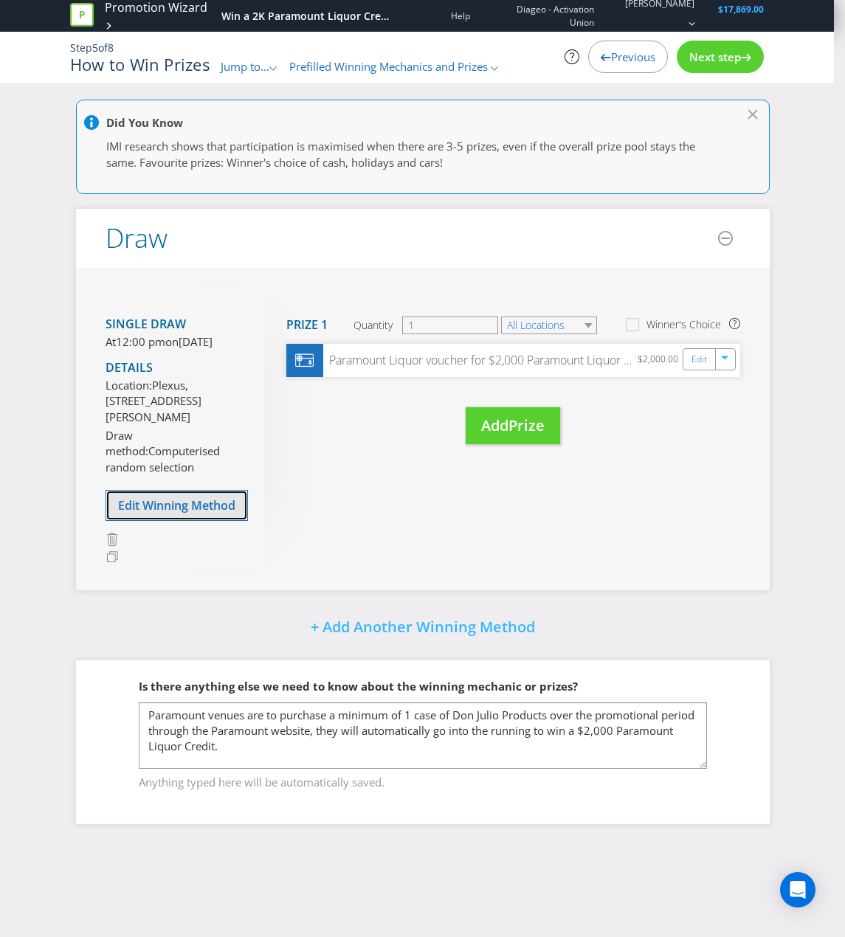
click at [193, 513] on span "Edit Winning Method" at bounding box center [176, 505] width 117 height 16
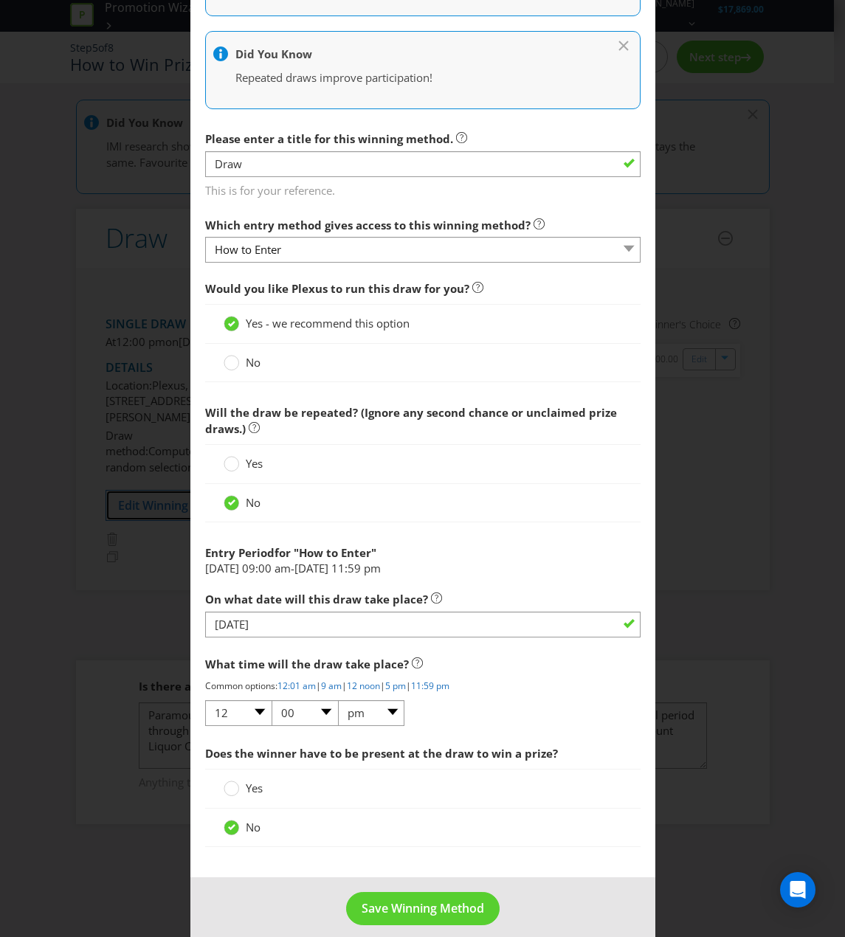
scroll to position [474, 0]
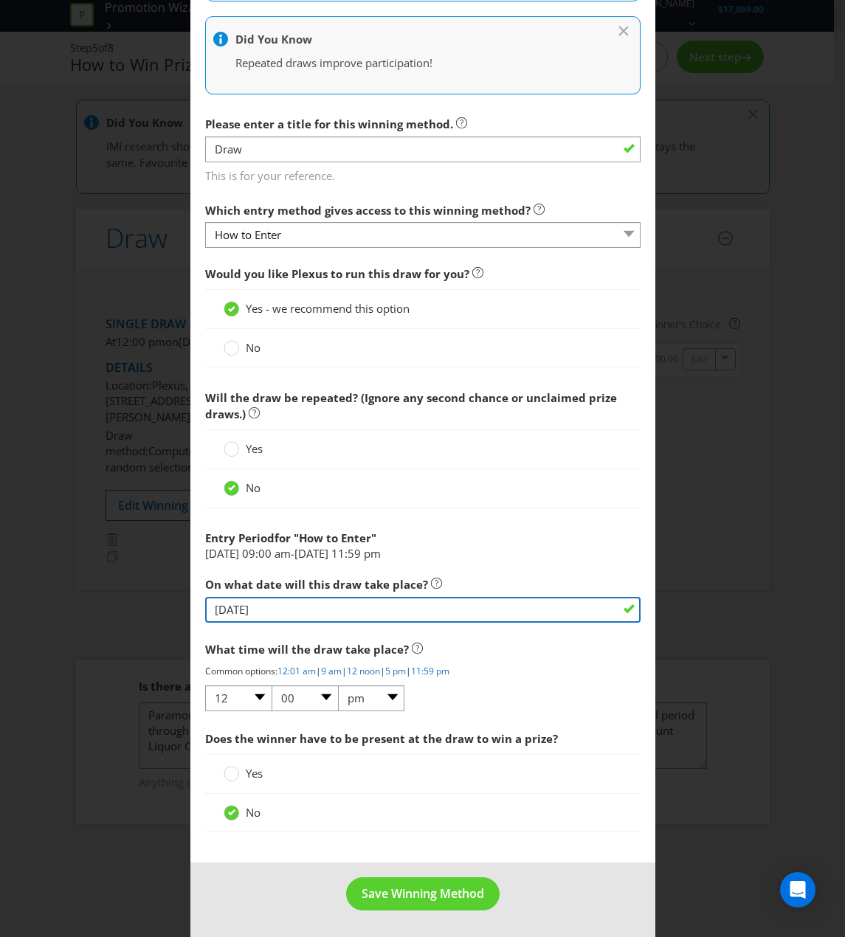
click at [464, 609] on input "[DATE]" at bounding box center [422, 610] width 435 height 26
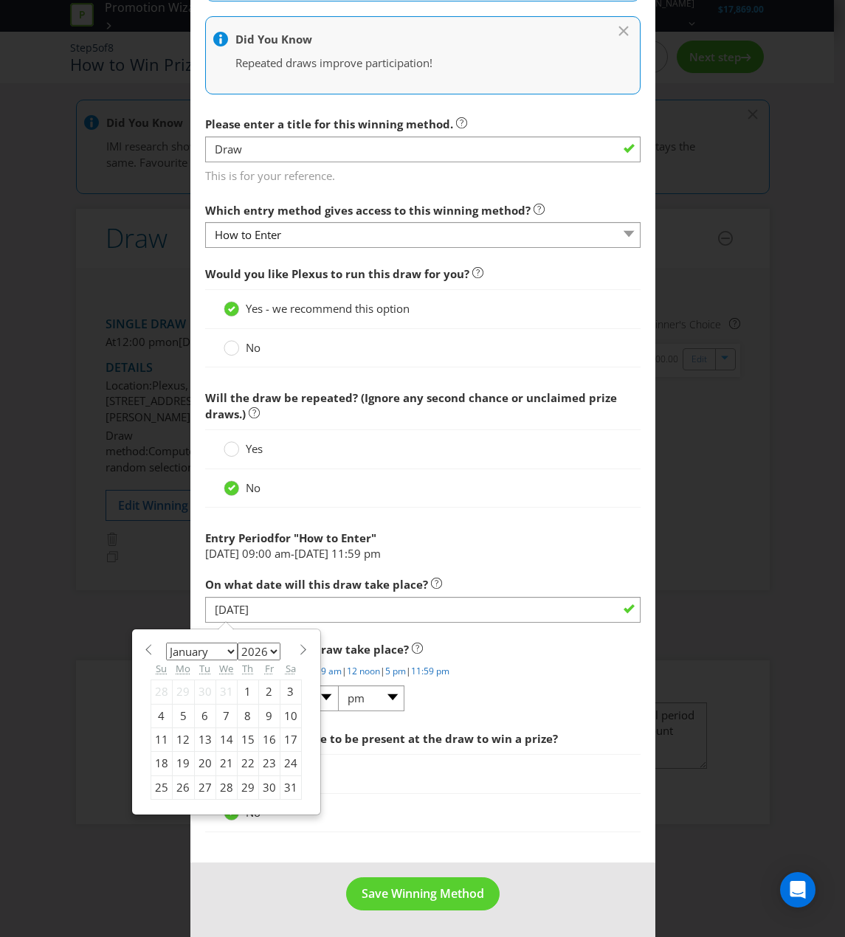
click at [588, 693] on div "What time will the draw take place? Common options: 12:01 am | 9 am | 12 noon |…" at bounding box center [422, 673] width 435 height 78
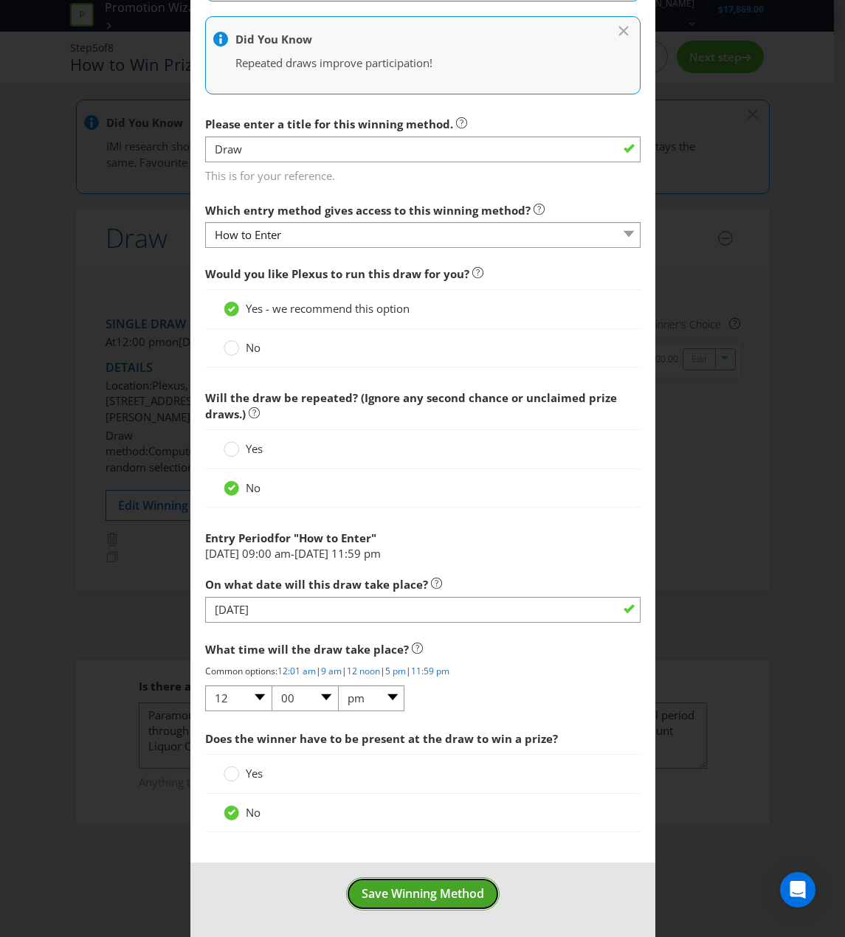
click at [422, 851] on span "Save Winning Method" at bounding box center [423, 893] width 122 height 16
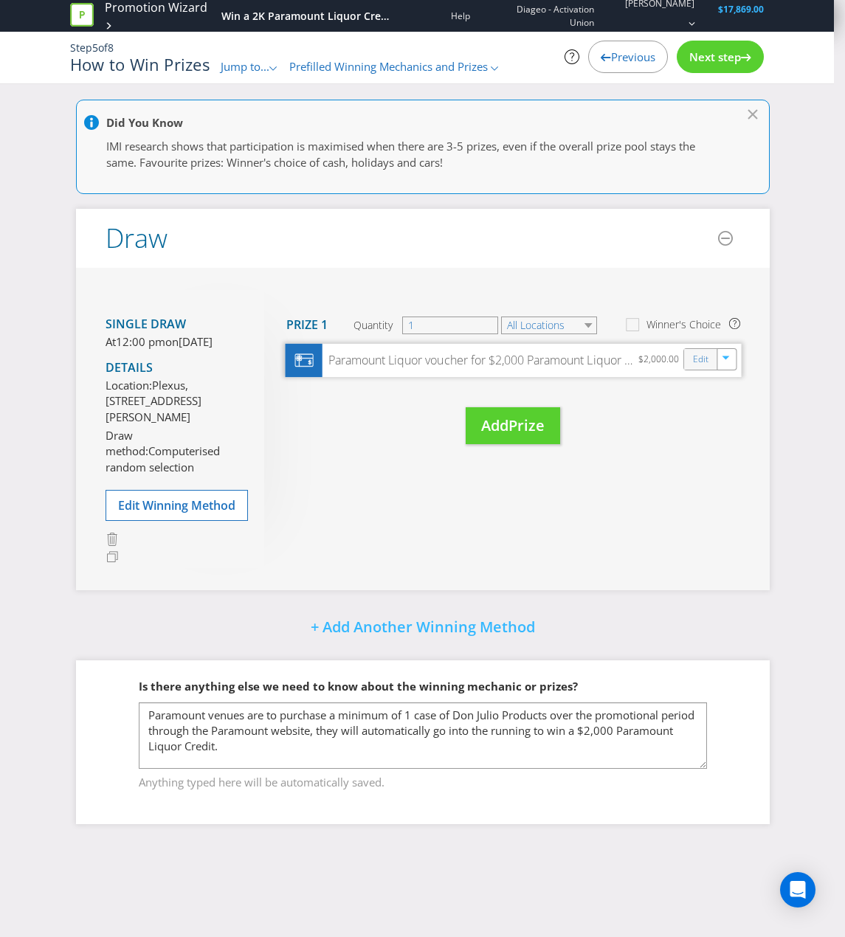
click at [688, 361] on div "Edit" at bounding box center [700, 359] width 33 height 21
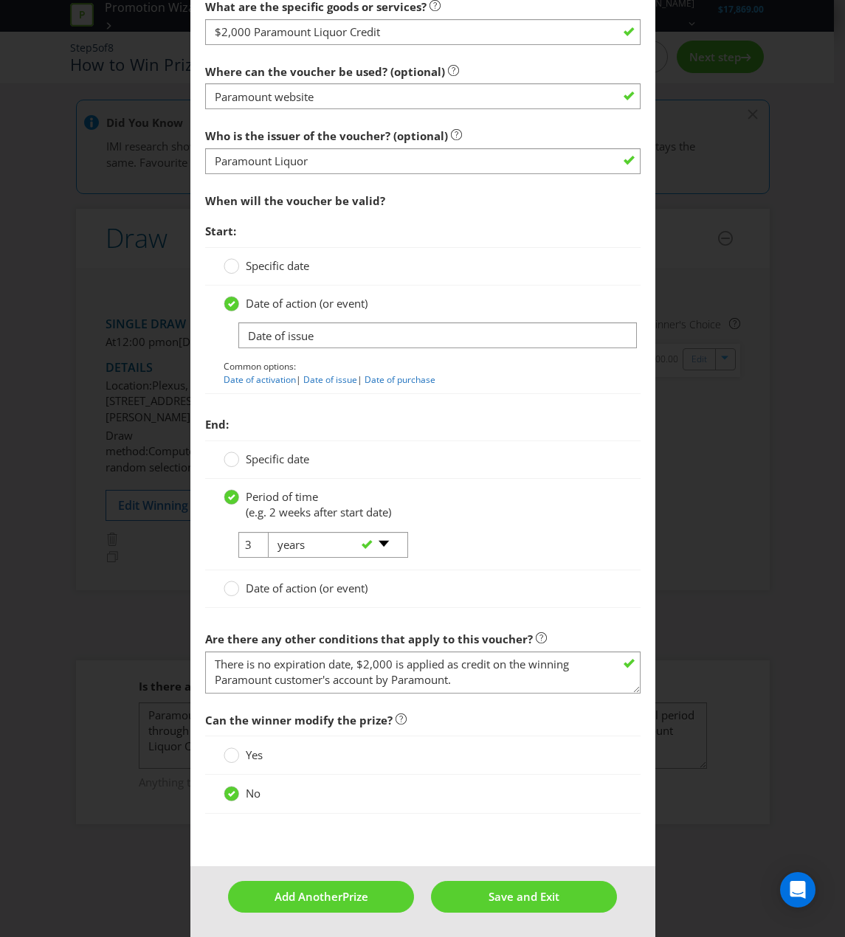
scroll to position [1551, 0]
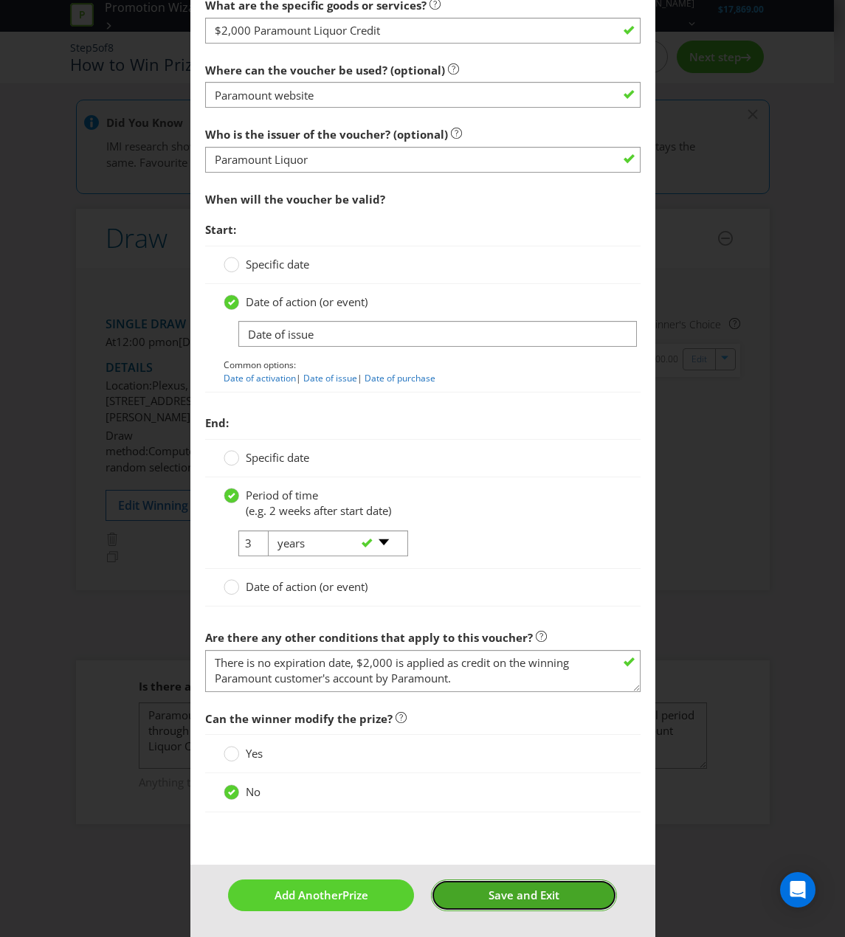
click at [573, 851] on button "Save and Exit" at bounding box center [524, 895] width 186 height 32
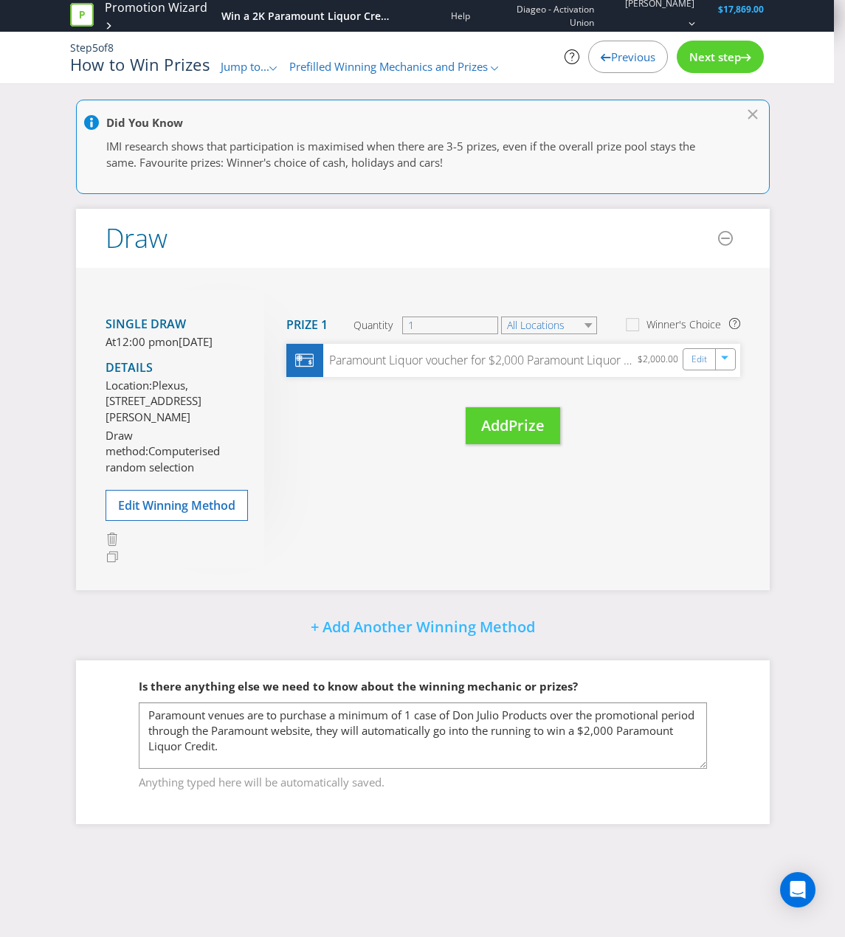
click at [709, 55] on span "Next step" at bounding box center [715, 56] width 52 height 15
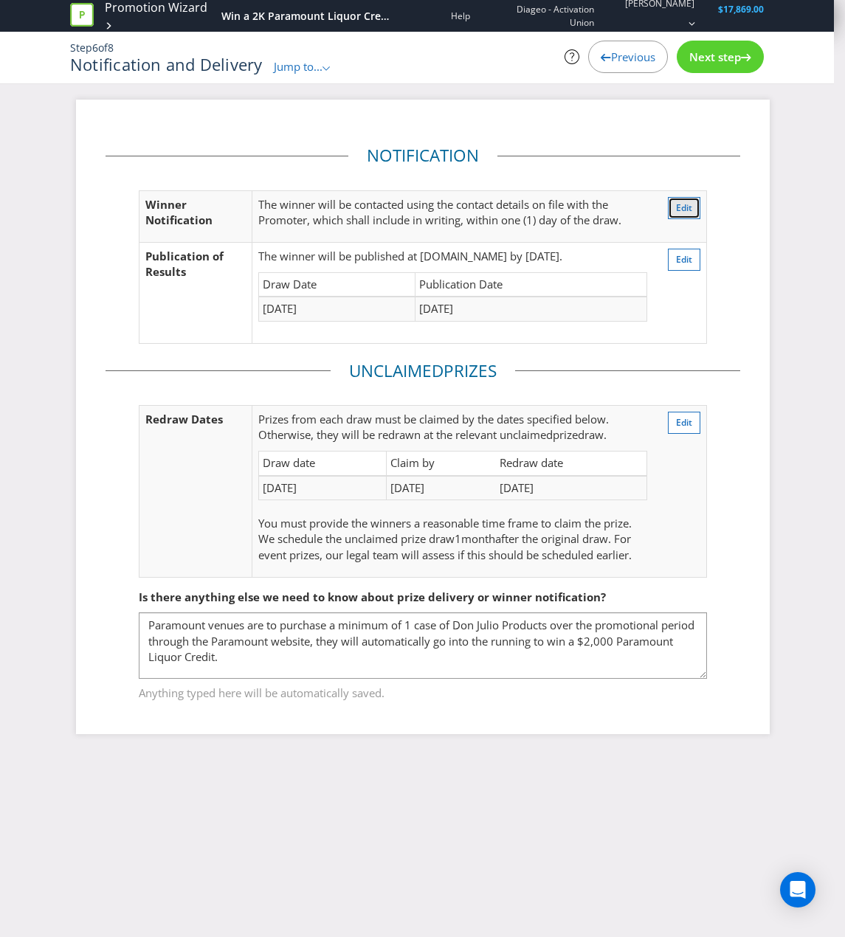
click at [683, 208] on span "Edit" at bounding box center [684, 207] width 16 height 13
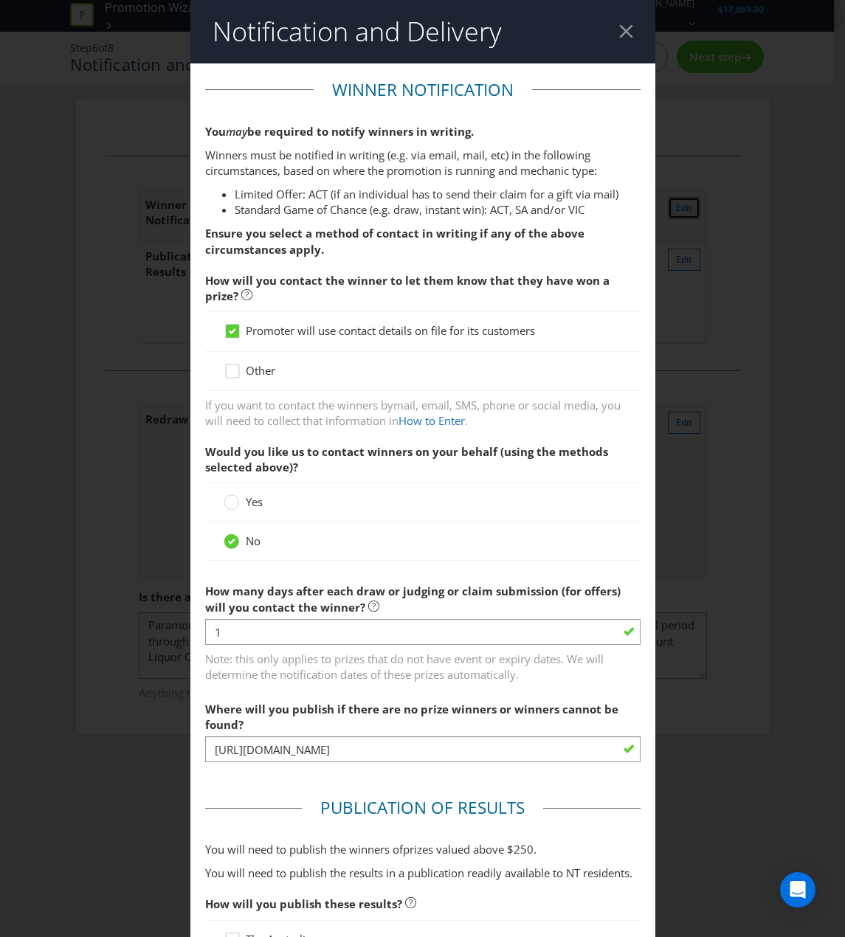
scroll to position [78, 0]
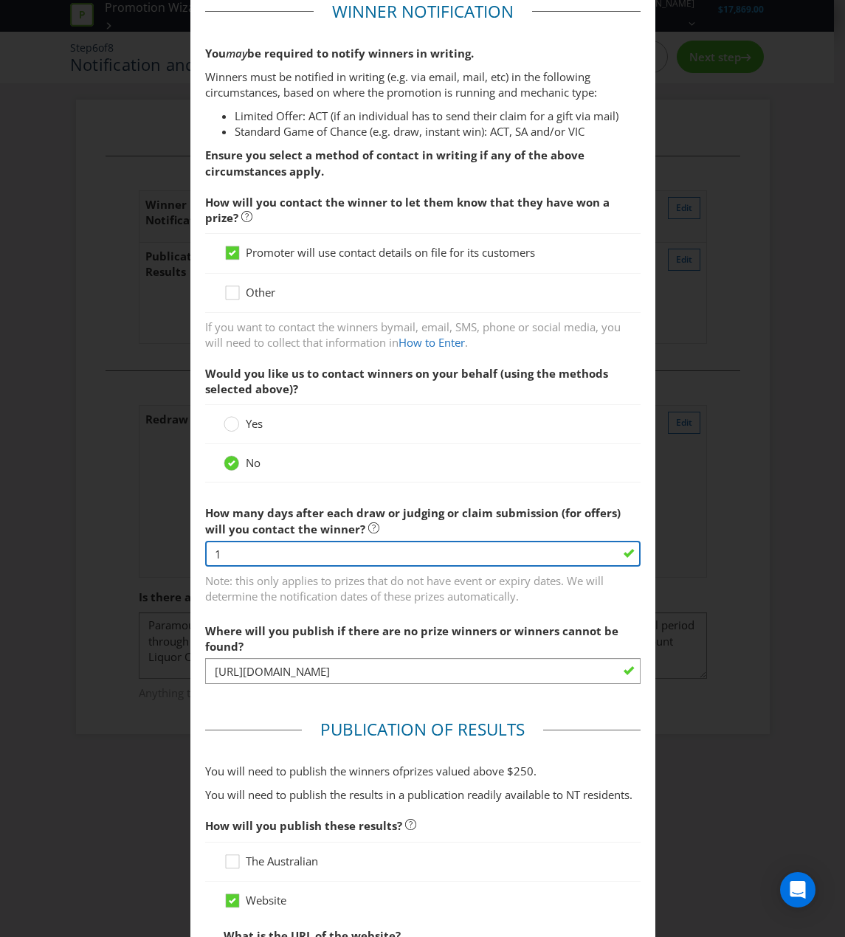
click at [572, 554] on input "1" at bounding box center [422, 554] width 435 height 26
click at [349, 553] on input "1" at bounding box center [422, 554] width 435 height 26
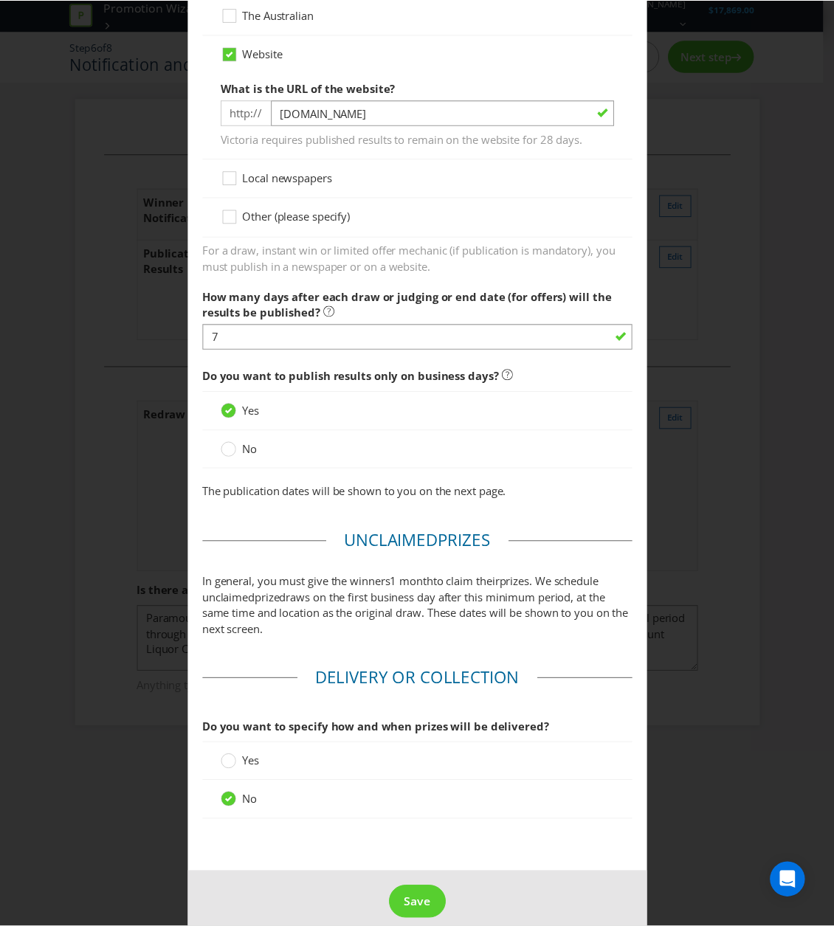
scroll to position [943, 0]
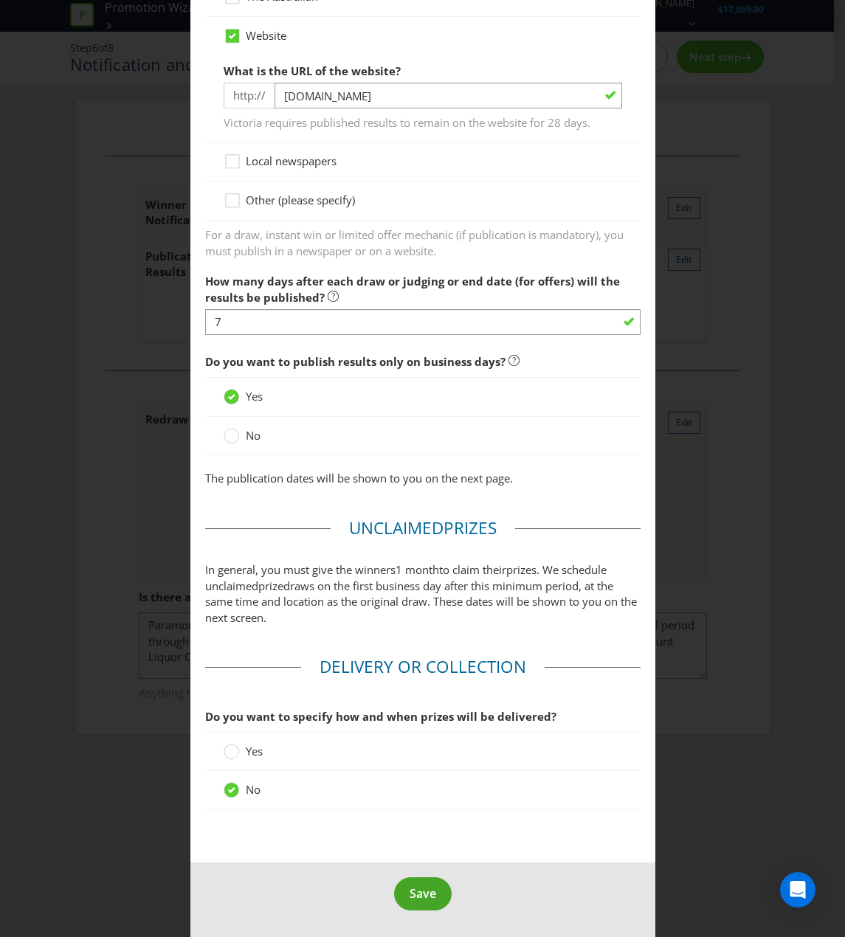
type input "7"
click at [418, 851] on span "Save" at bounding box center [422, 893] width 27 height 16
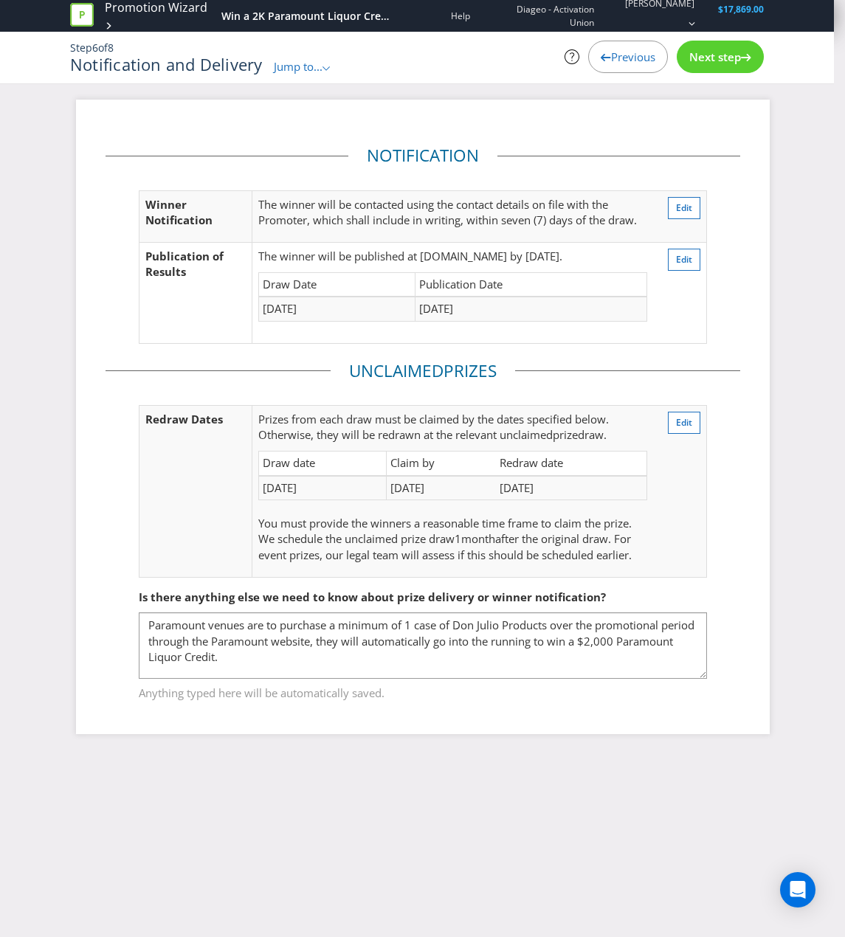
click at [710, 67] on div "Next step" at bounding box center [720, 57] width 87 height 32
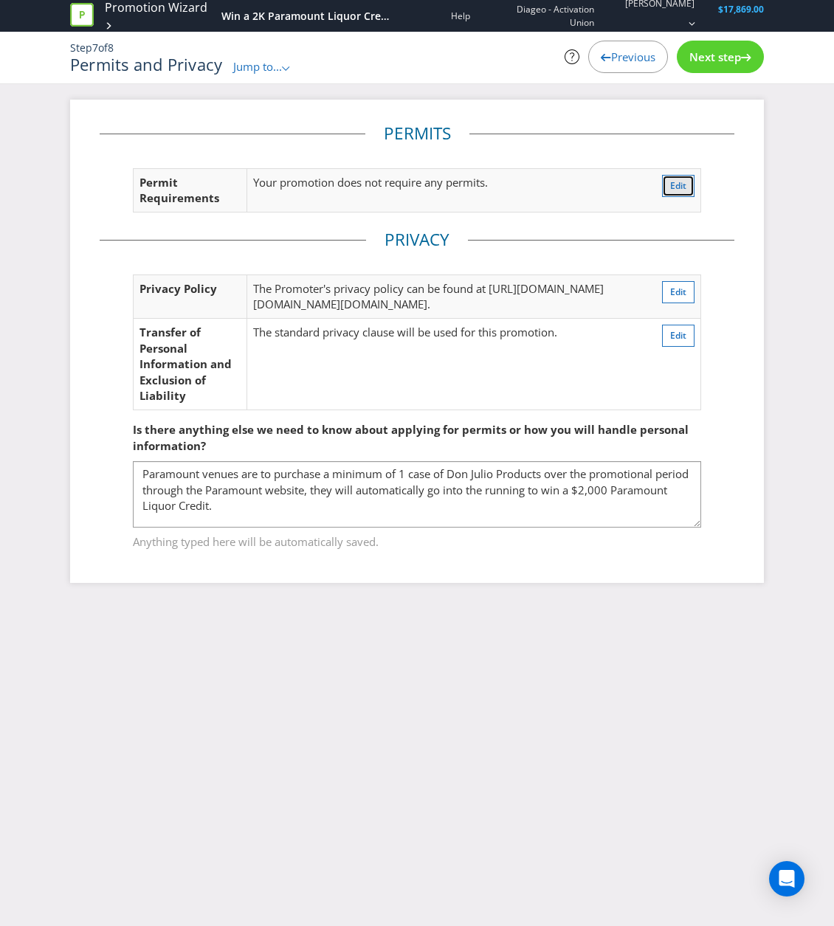
click at [680, 185] on span "Edit" at bounding box center [678, 185] width 16 height 13
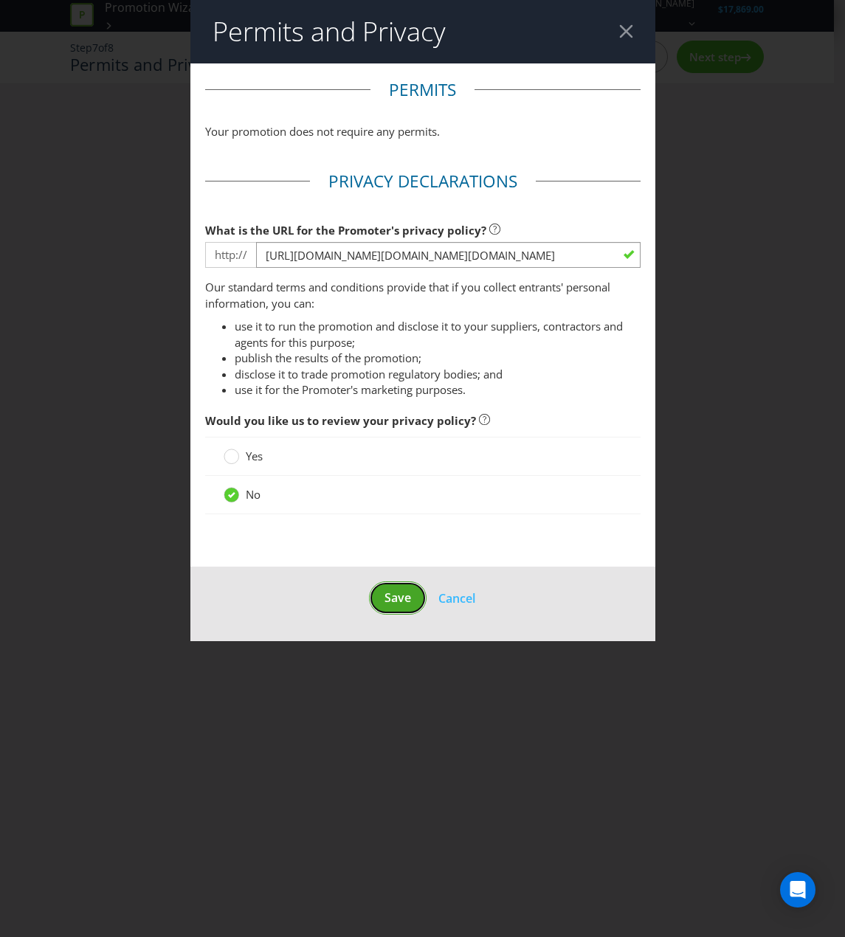
click at [407, 595] on span "Save" at bounding box center [397, 597] width 27 height 16
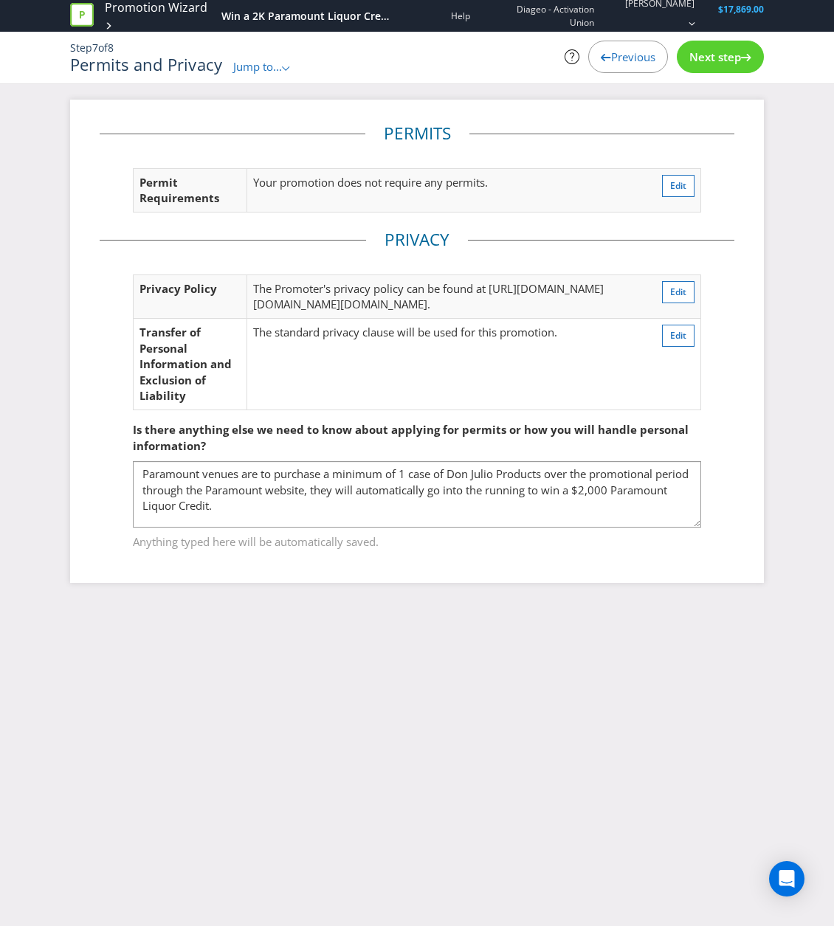
click at [733, 60] on span "Next step" at bounding box center [715, 56] width 52 height 15
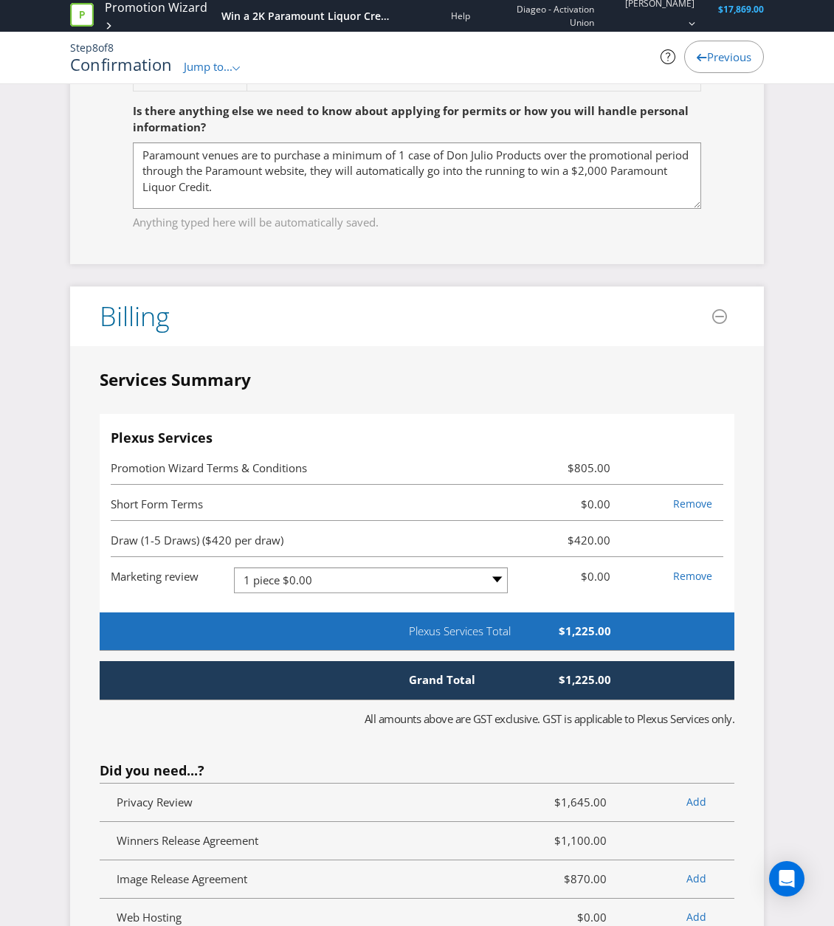
scroll to position [3615, 0]
